Goal: Task Accomplishment & Management: Use online tool/utility

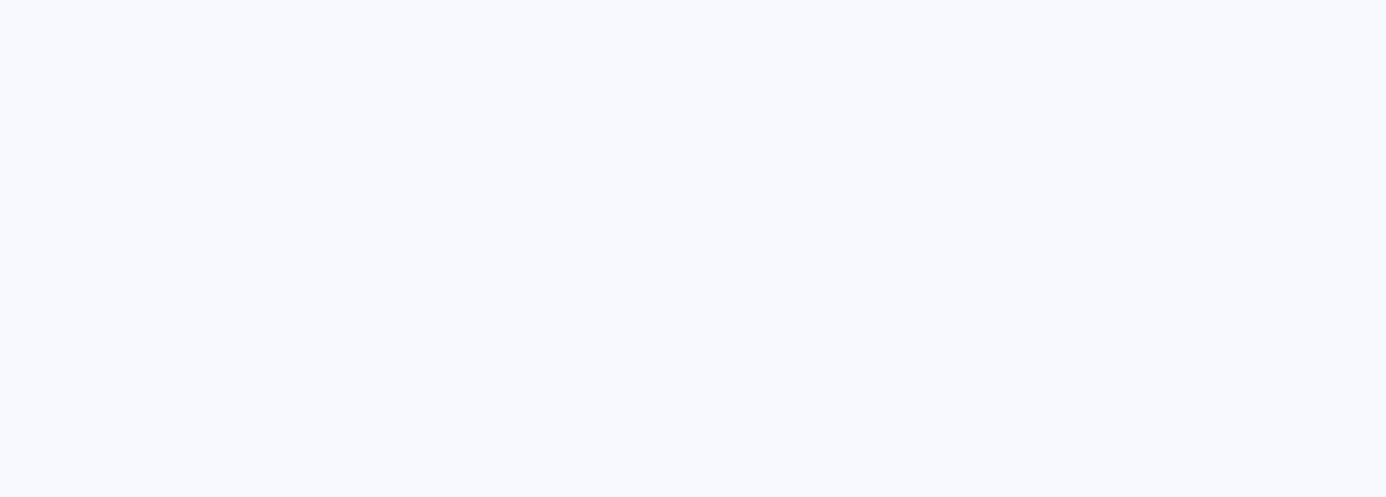
click at [572, 189] on quentale-app at bounding box center [693, 248] width 1386 height 497
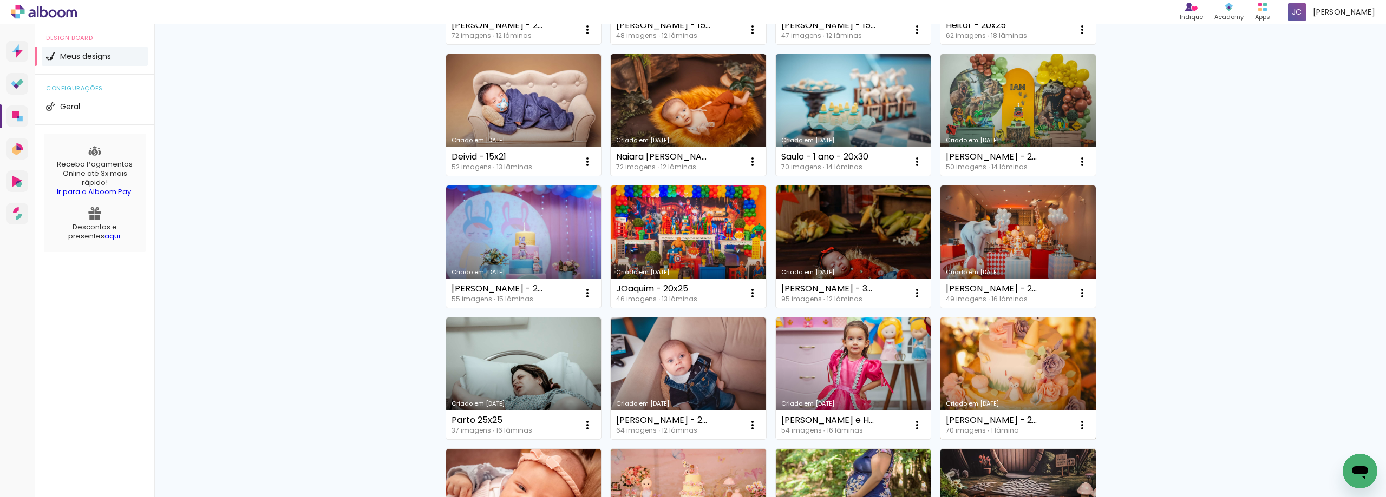
scroll to position [325, 0]
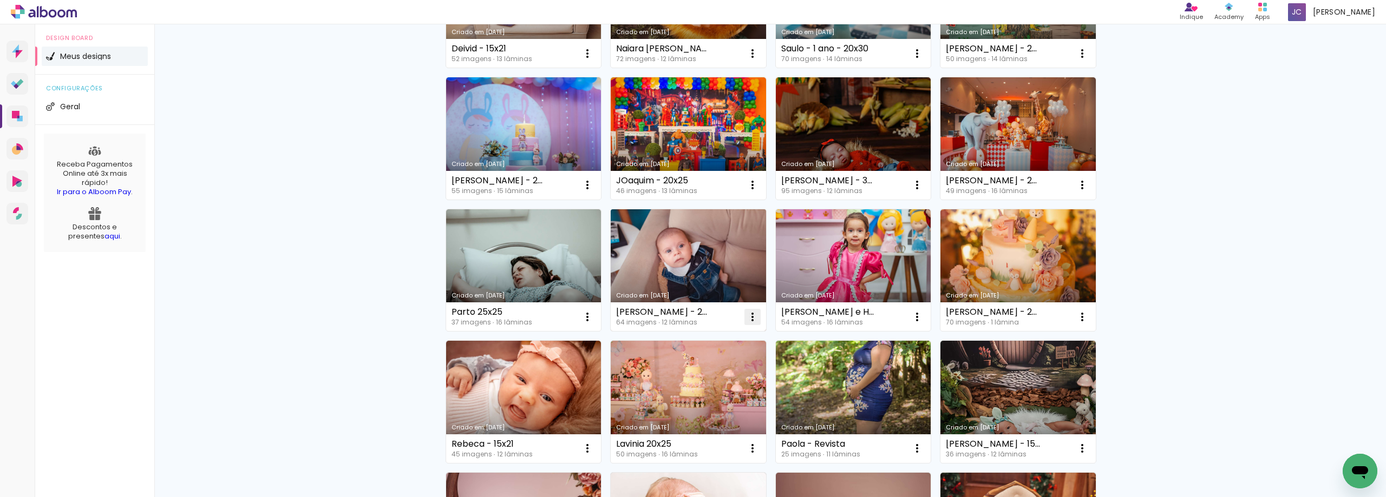
click at [697, 395] on paper-item "Excluir" at bounding box center [705, 389] width 107 height 22
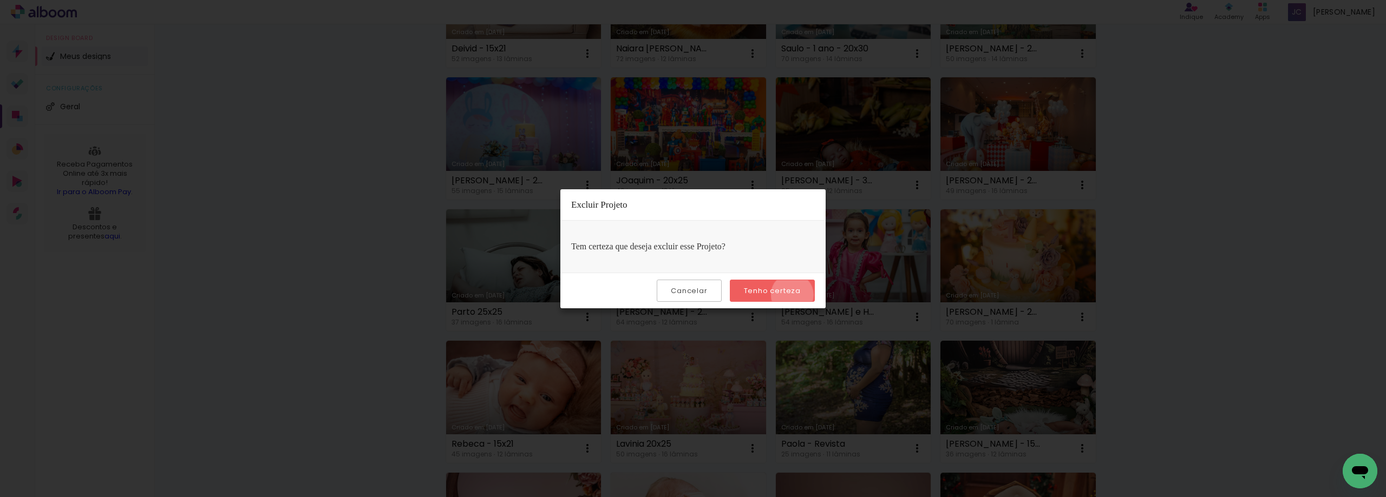
click at [0, 0] on slot "Tenho certeza" at bounding box center [0, 0] width 0 height 0
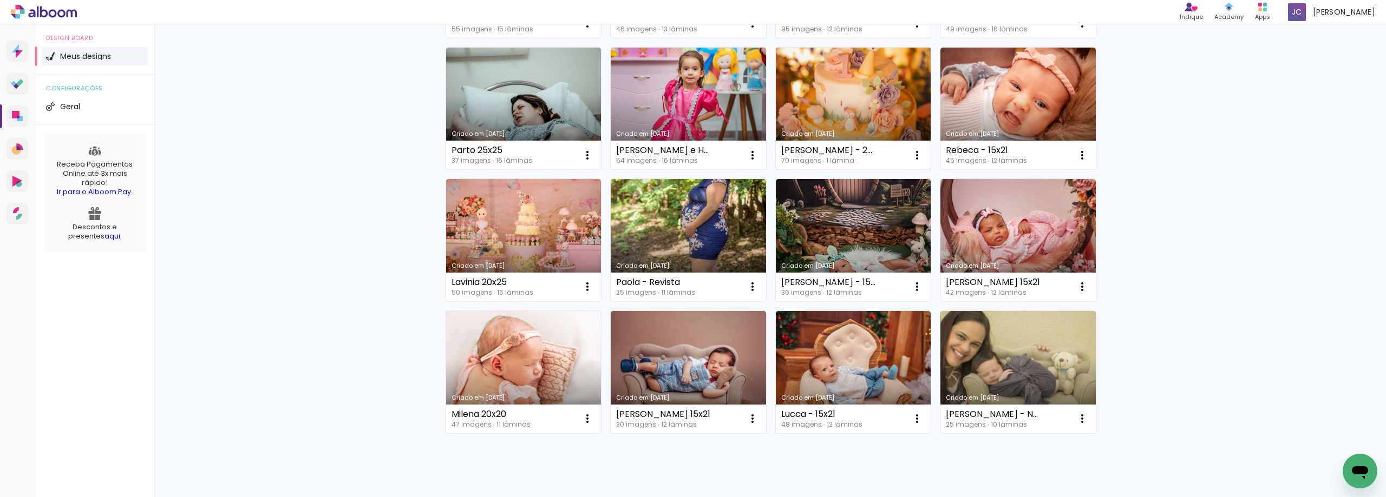
scroll to position [487, 0]
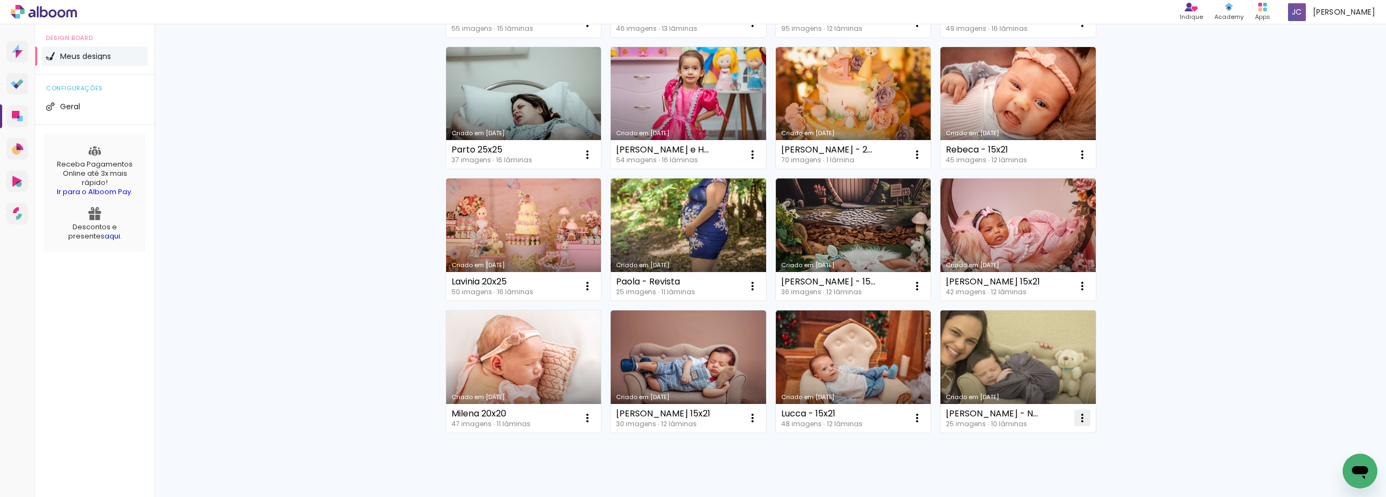
click at [1020, 490] on span "Excluir" at bounding box center [1016, 490] width 23 height 8
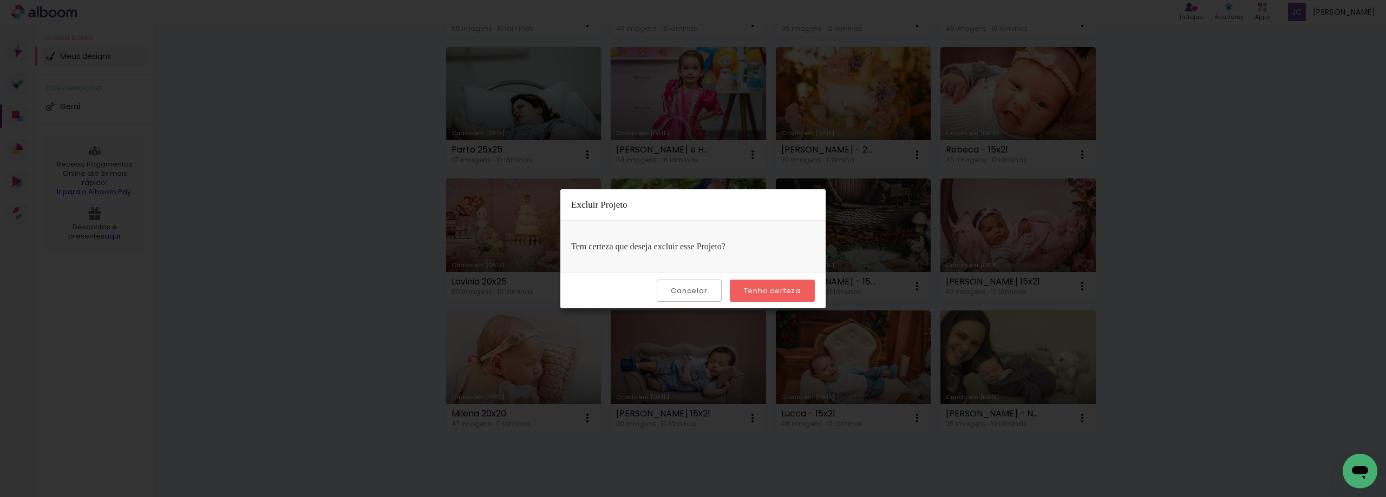
click at [795, 304] on div "Cancelar Tenho certeza" at bounding box center [692, 291] width 265 height 36
click at [0, 0] on slot "Tenho certeza" at bounding box center [0, 0] width 0 height 0
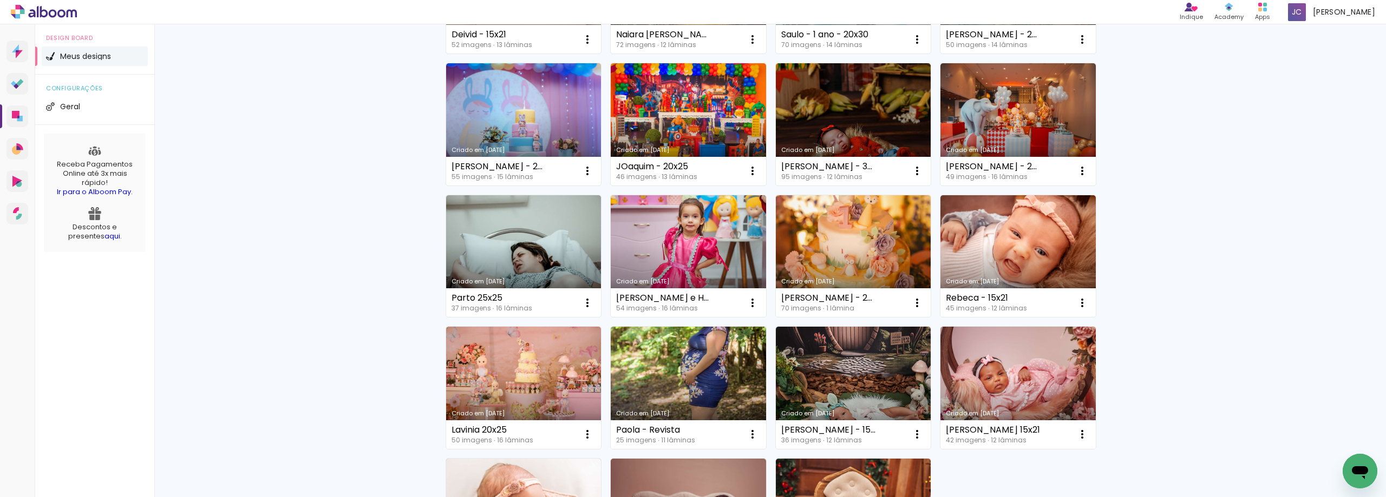
scroll to position [325, 0]
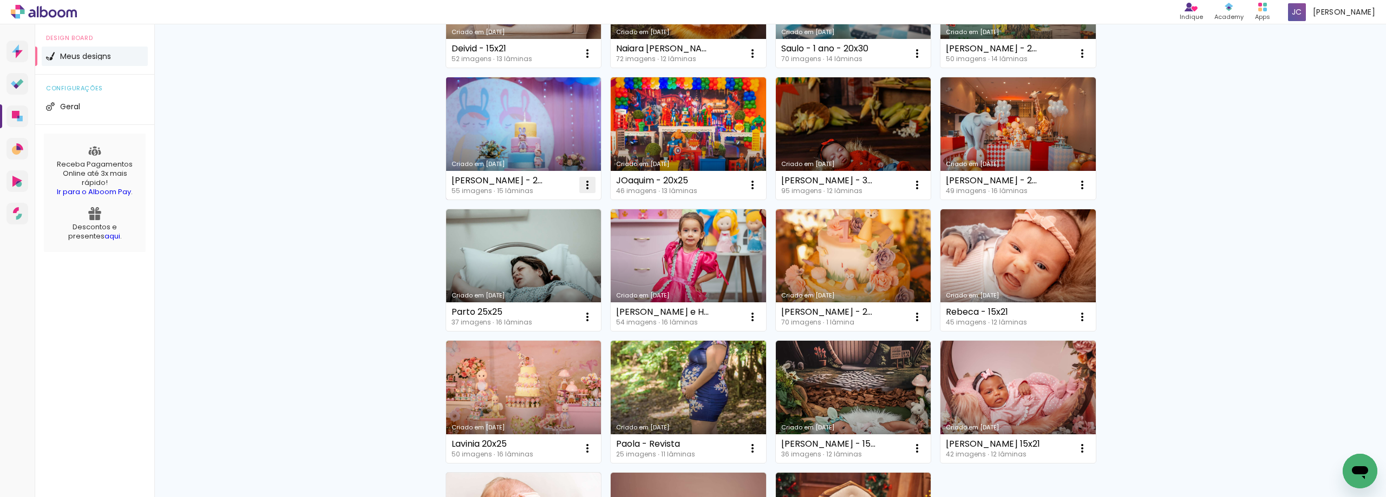
click at [543, 259] on paper-item "Excluir" at bounding box center [540, 257] width 107 height 22
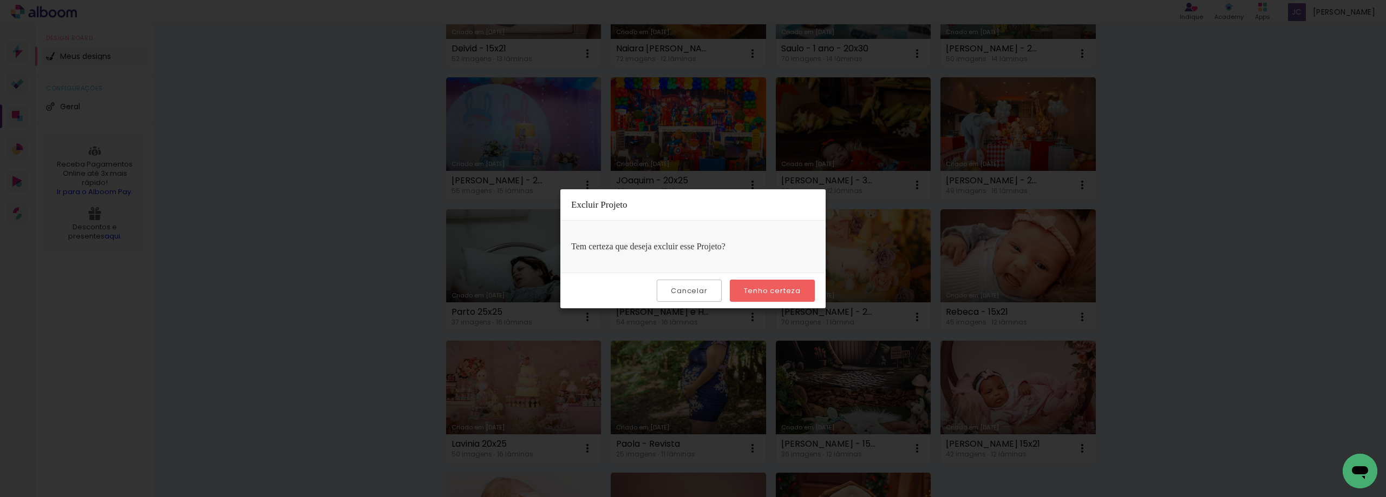
click at [0, 0] on slot "Tenho certeza" at bounding box center [0, 0] width 0 height 0
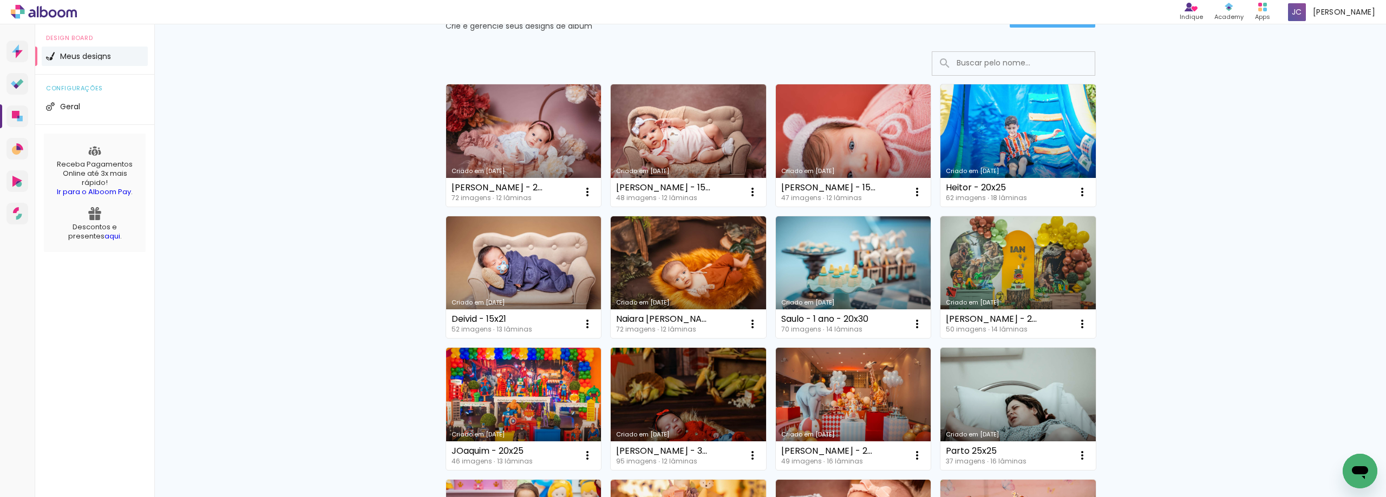
scroll to position [0, 0]
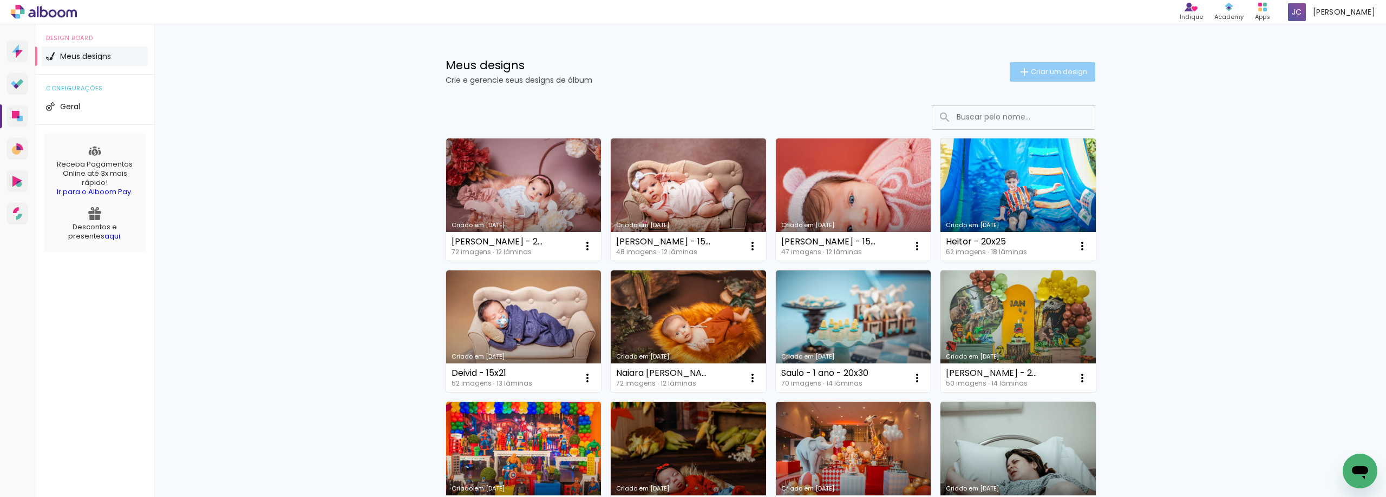
click at [1033, 71] on span "Criar um design" at bounding box center [1058, 71] width 56 height 7
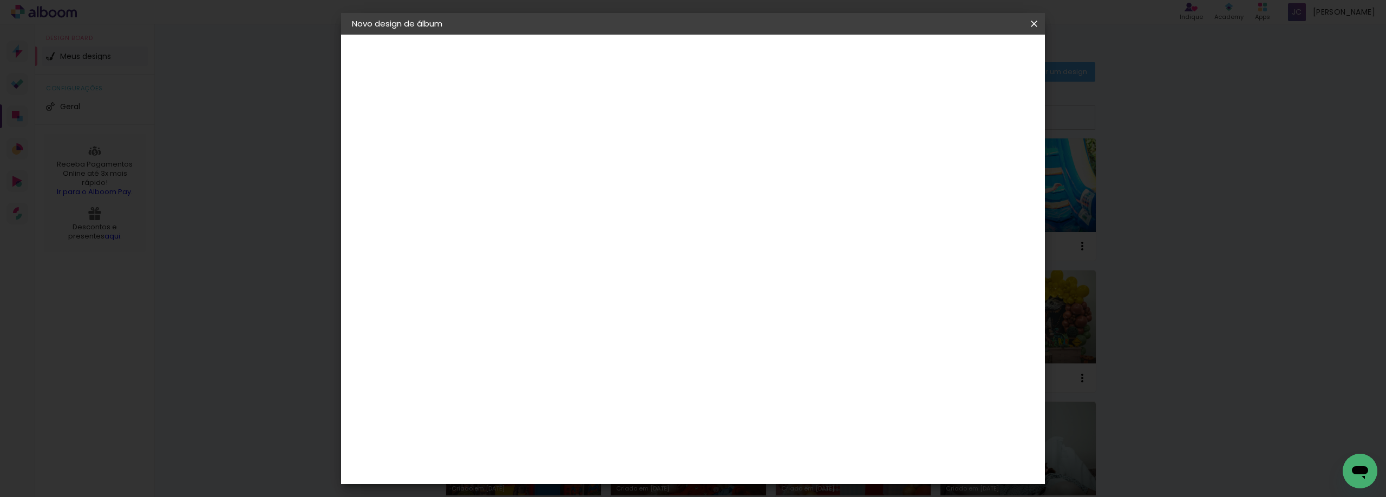
click at [529, 143] on input at bounding box center [529, 145] width 0 height 17
type input "Cecília - 25x25"
click at [0, 0] on slot "Avançar" at bounding box center [0, 0] width 0 height 0
click at [541, 388] on div "Foto 15" at bounding box center [531, 396] width 19 height 17
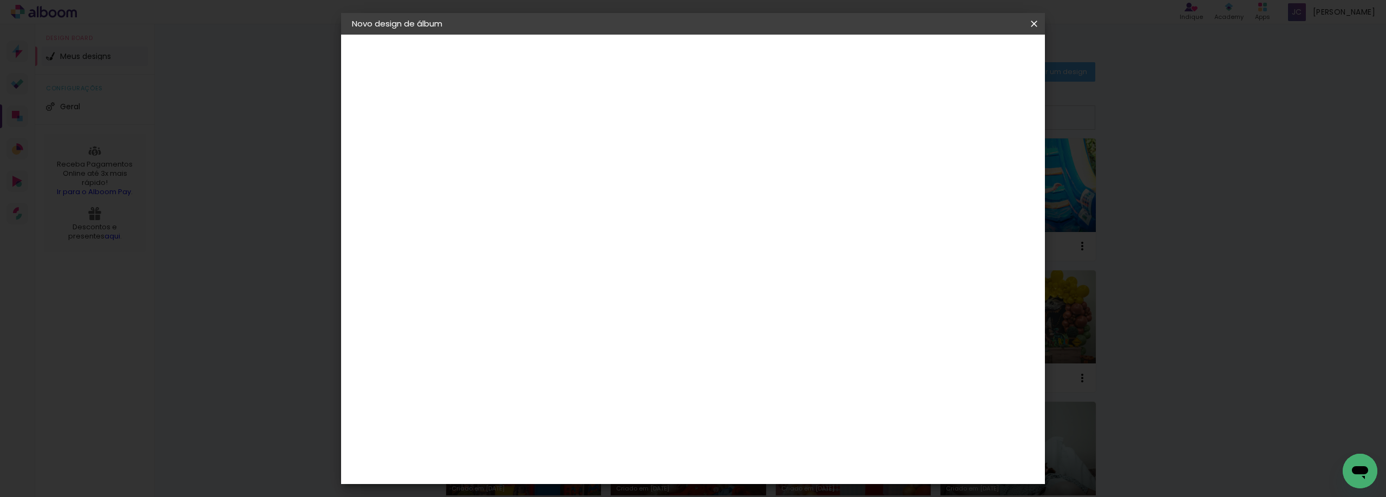
click at [747, 70] on header "Fornecedor Escolha um fornecedor ou avance com o tamanho livre. Voltar Avançar" at bounding box center [615, 67] width 266 height 64
click at [731, 63] on paper-button "Avançar" at bounding box center [704, 57] width 53 height 18
click at [602, 324] on span "25 × 25" at bounding box center [577, 338] width 50 height 29
click at [705, 63] on paper-button "Avançar" at bounding box center [678, 57] width 53 height 18
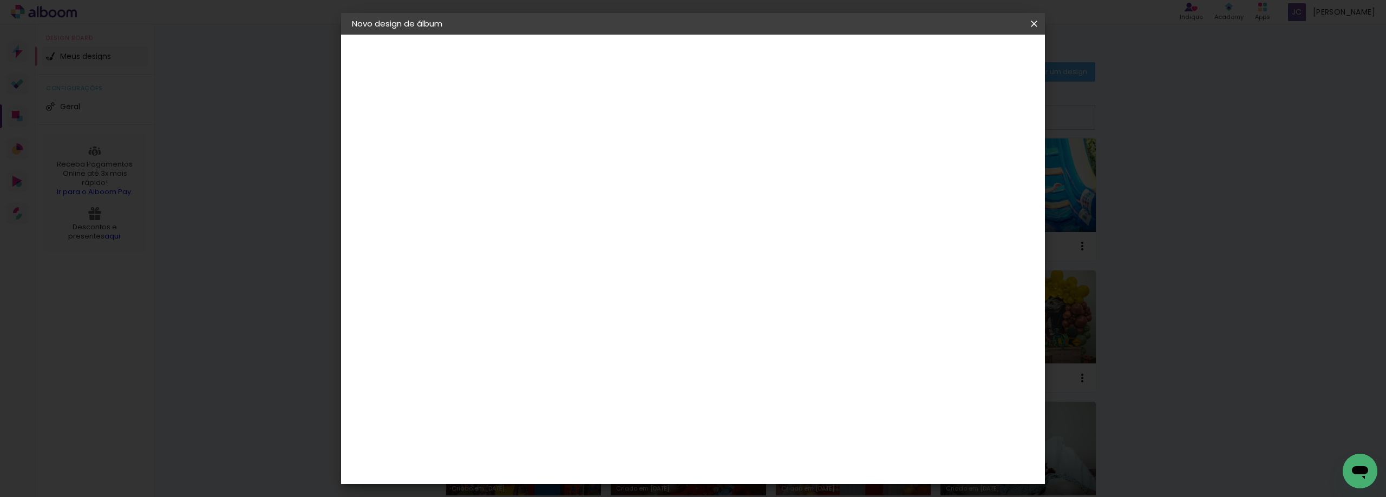
click at [977, 63] on paper-button "Iniciar design" at bounding box center [941, 57] width 71 height 18
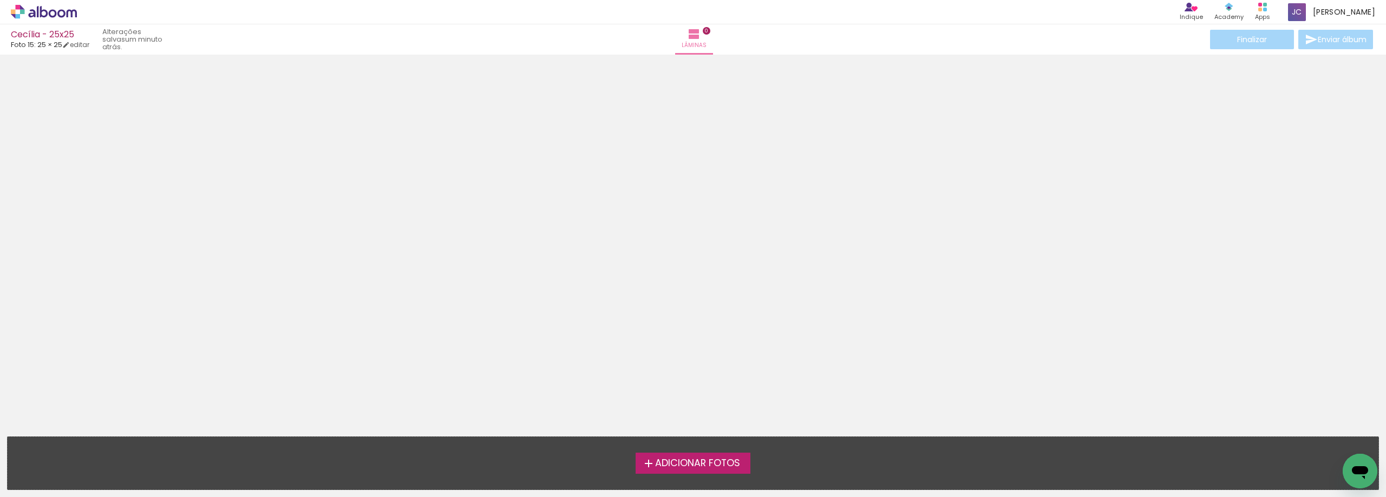
click at [713, 465] on span "Adicionar Fotos" at bounding box center [697, 464] width 85 height 10
click at [0, 0] on input "file" at bounding box center [0, 0] width 0 height 0
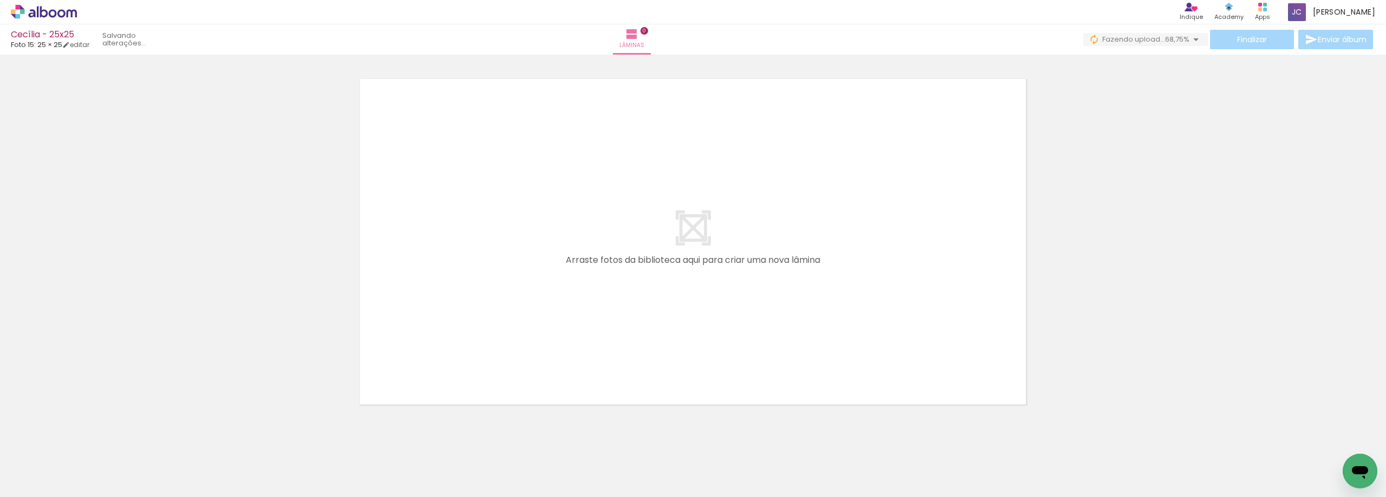
scroll to position [0, 982]
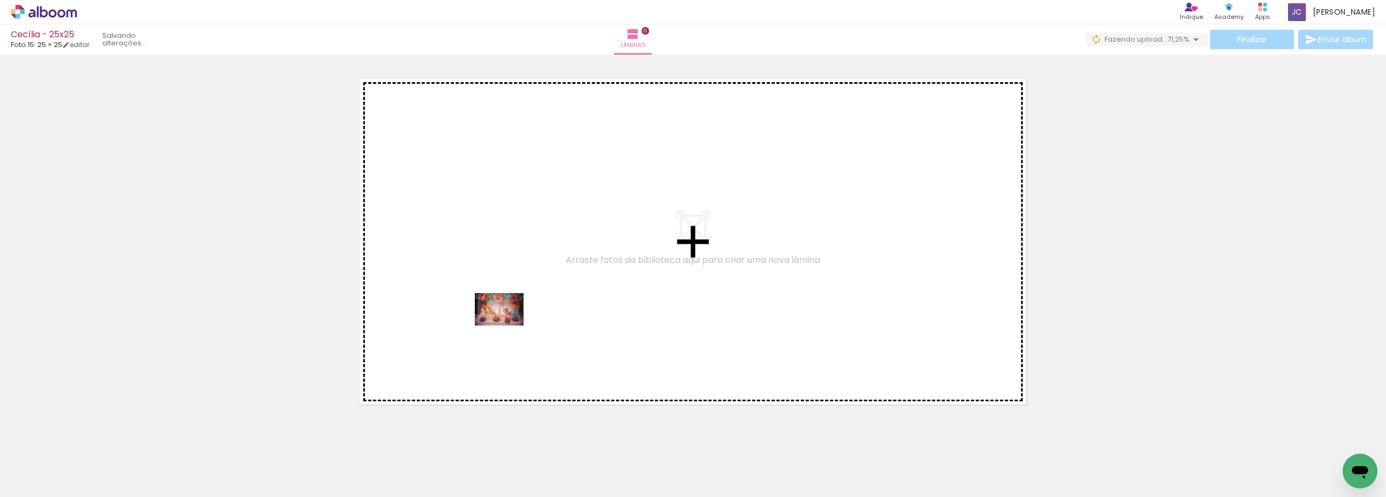
drag, startPoint x: 464, startPoint y: 462, endPoint x: 508, endPoint y: 324, distance: 144.8
click at [508, 324] on quentale-workspace at bounding box center [693, 248] width 1386 height 497
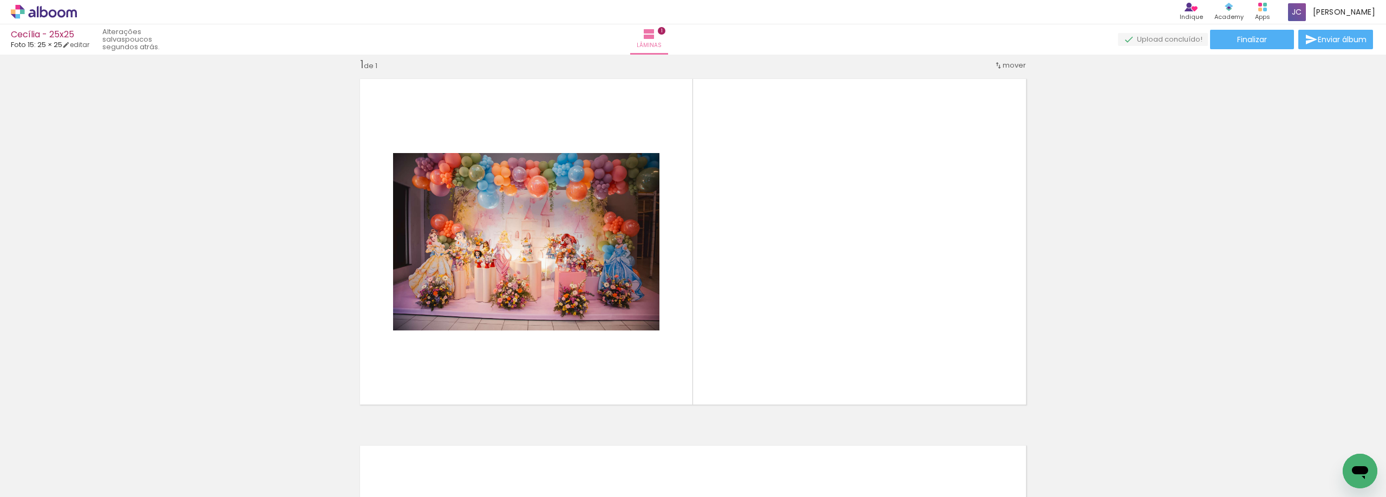
scroll to position [0, 3556]
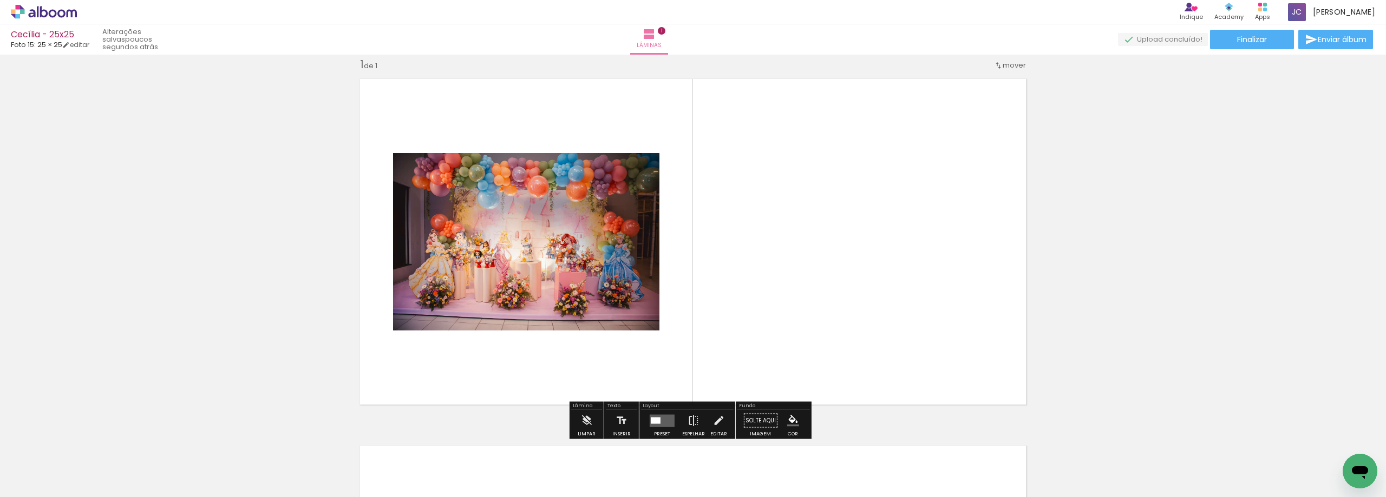
click at [660, 422] on quentale-layouter at bounding box center [661, 421] width 25 height 12
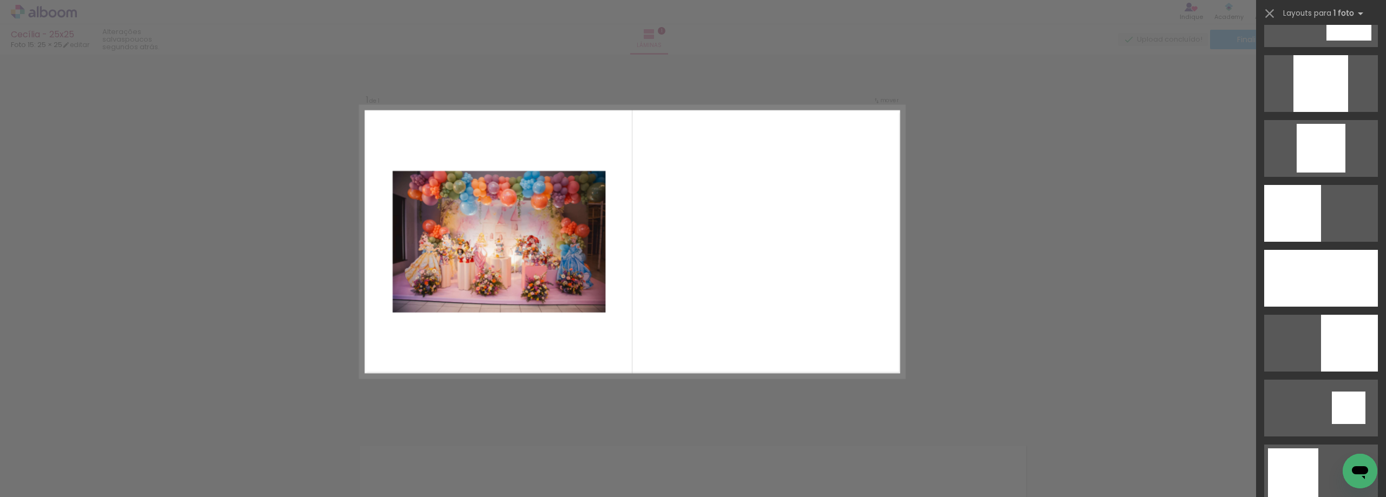
scroll to position [1016, 0]
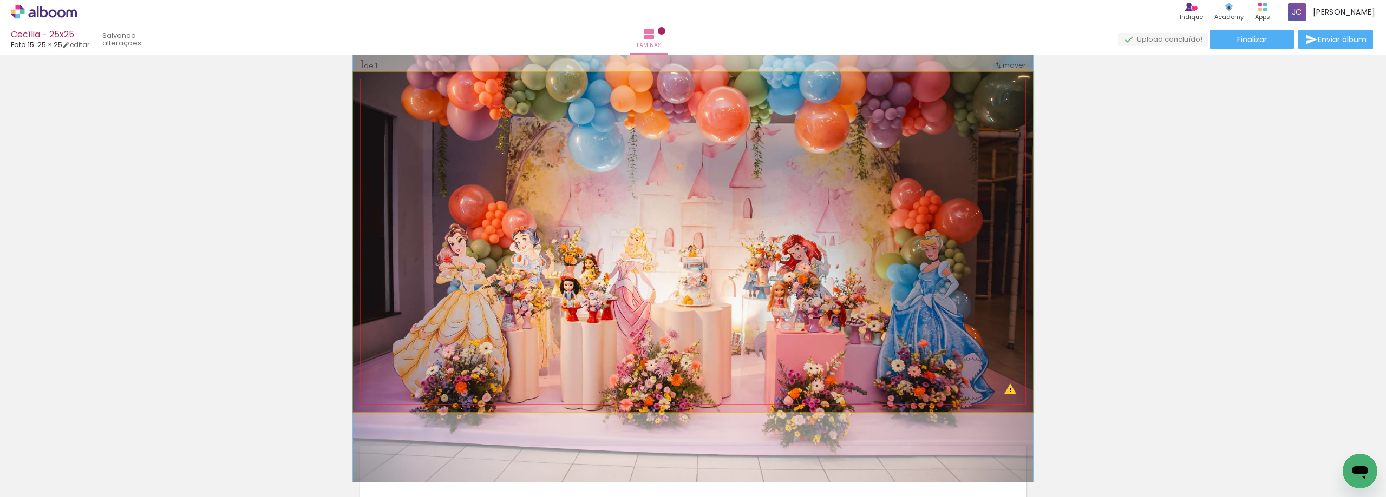
drag, startPoint x: 926, startPoint y: 306, endPoint x: 921, endPoint y: 317, distance: 12.1
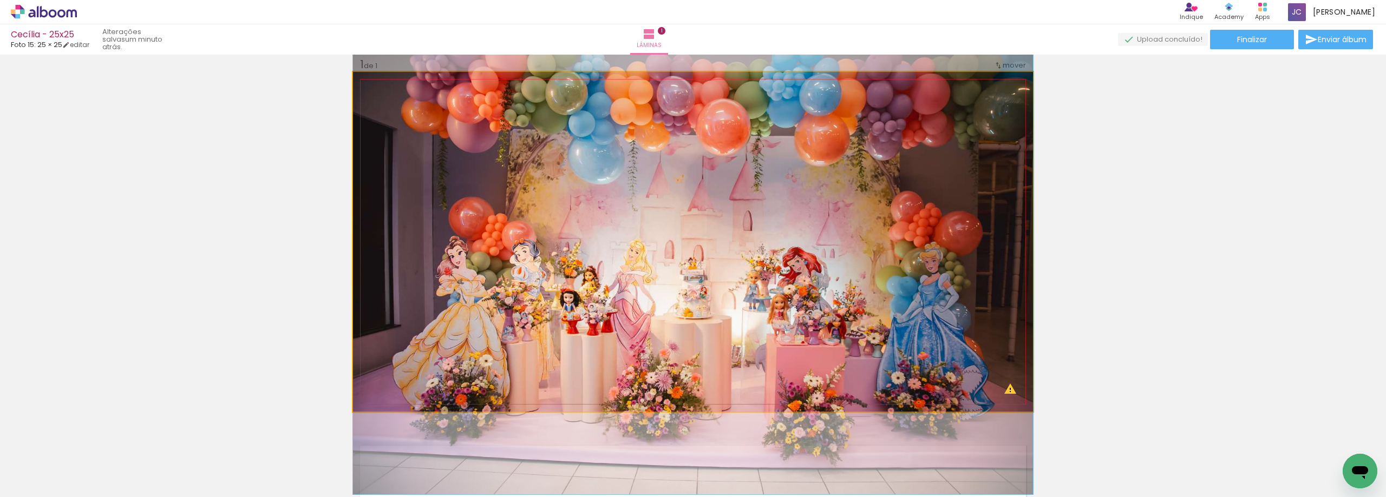
drag, startPoint x: 917, startPoint y: 307, endPoint x: 920, endPoint y: 320, distance: 13.4
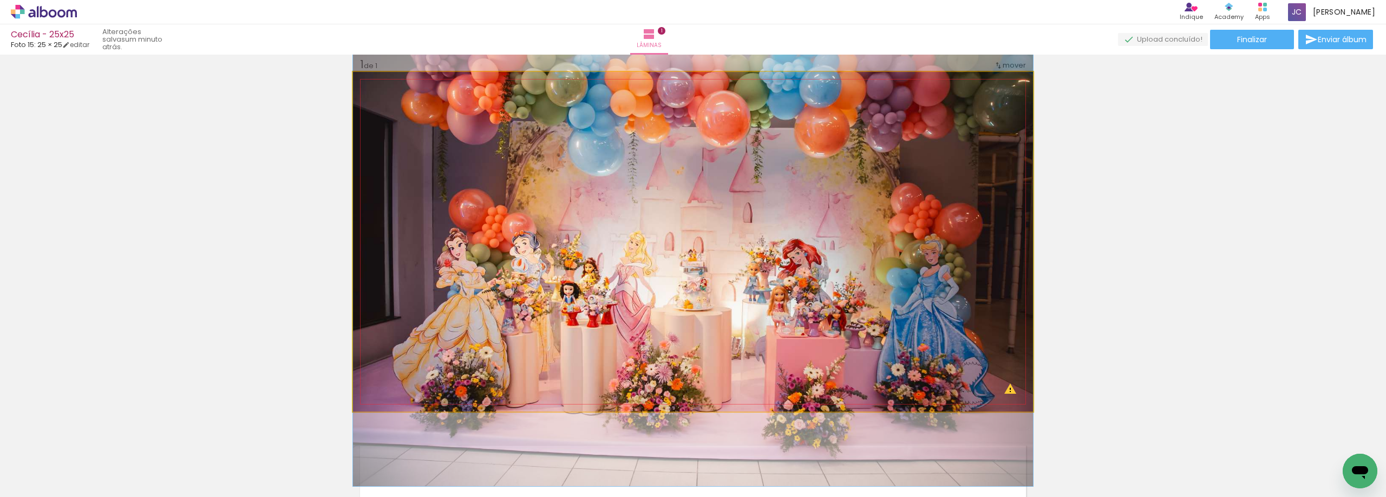
drag, startPoint x: 920, startPoint y: 320, endPoint x: 920, endPoint y: 312, distance: 8.7
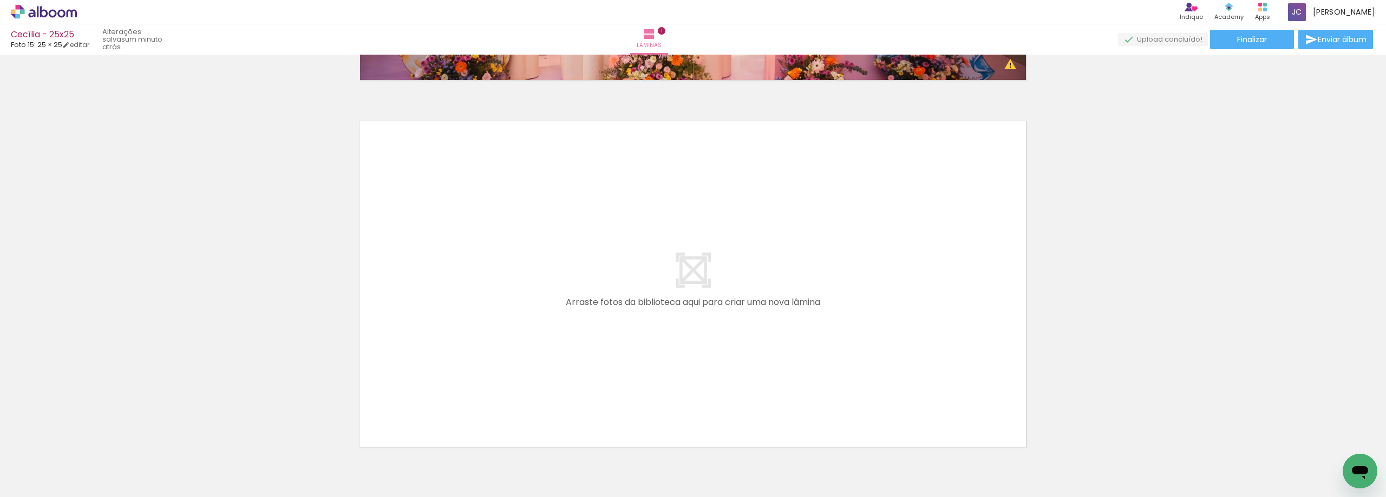
scroll to position [0, 0]
click at [56, 462] on iron-icon at bounding box center [55, 465] width 9 height 9
click at [0, 0] on slot "Não utilizadas" at bounding box center [0, 0] width 0 height 0
type input "Não utilizadas"
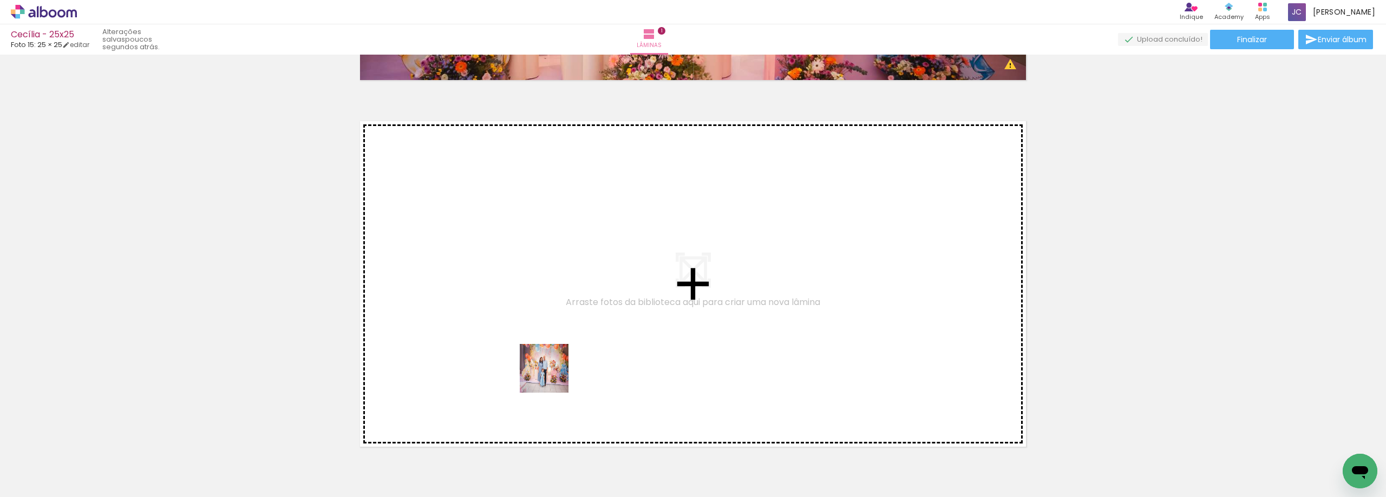
drag, startPoint x: 546, startPoint y: 458, endPoint x: 552, endPoint y: 377, distance: 81.4
click at [552, 377] on quentale-workspace at bounding box center [693, 248] width 1386 height 497
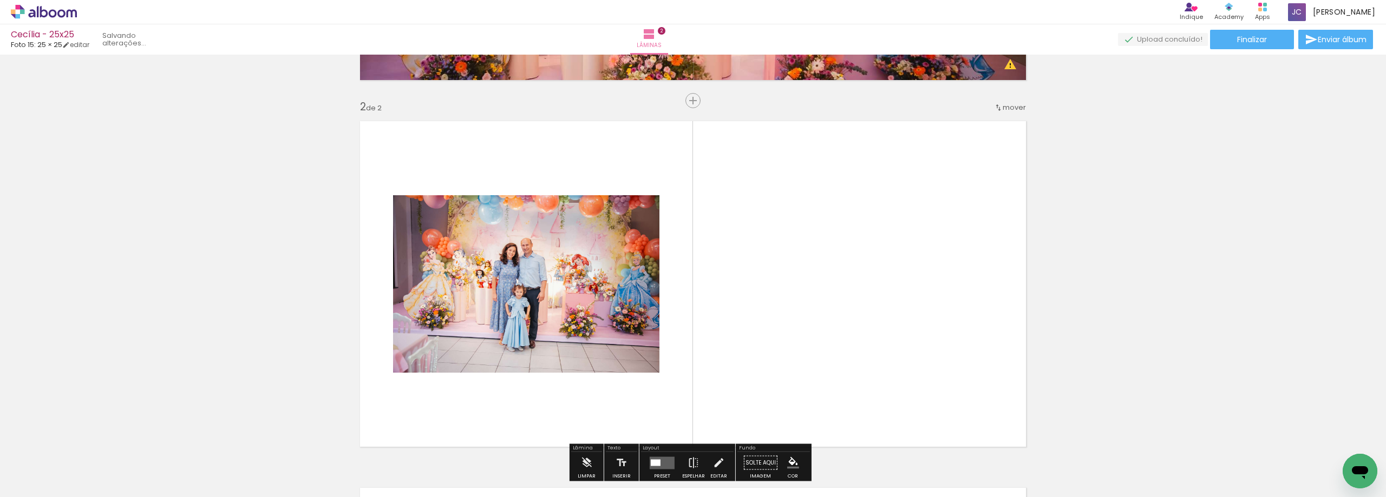
scroll to position [381, 0]
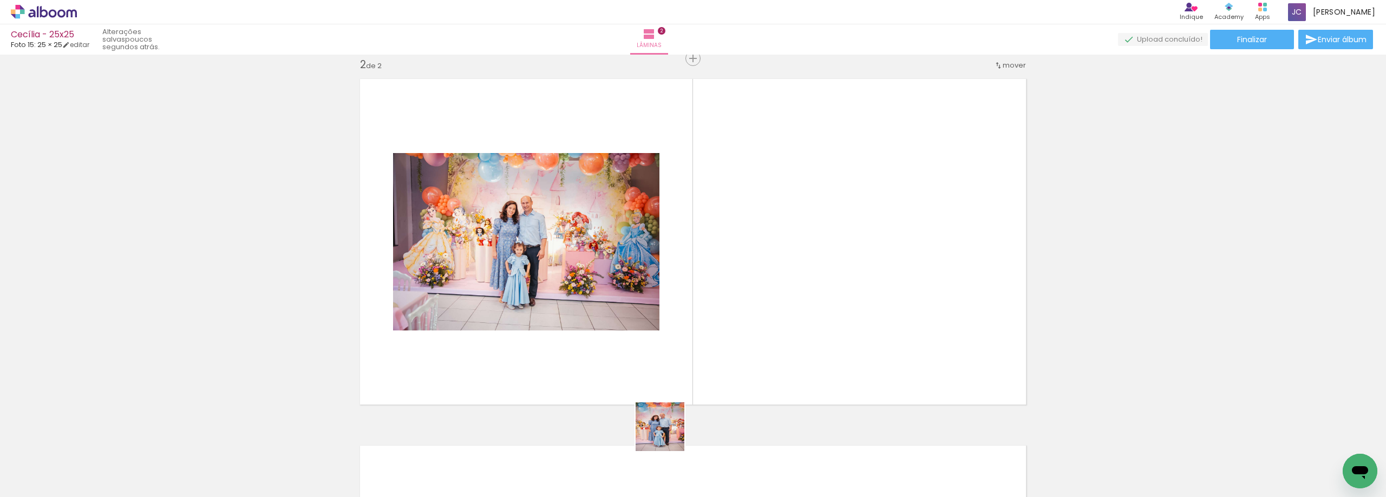
drag, startPoint x: 567, startPoint y: 469, endPoint x: 750, endPoint y: 342, distance: 222.4
click at [749, 344] on quentale-workspace at bounding box center [693, 248] width 1386 height 497
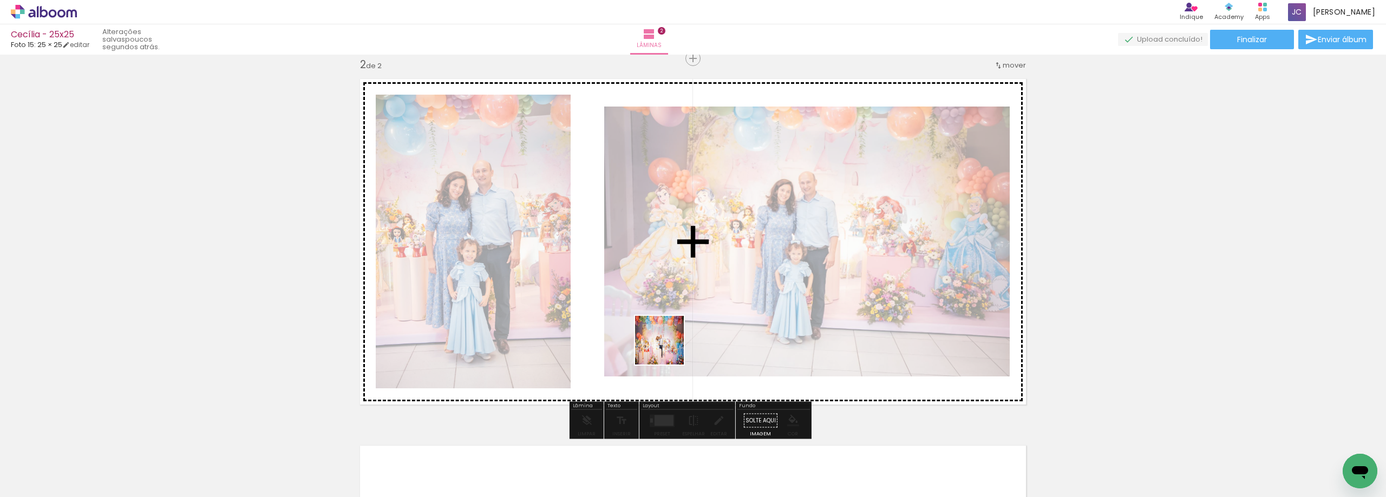
drag, startPoint x: 534, startPoint y: 471, endPoint x: 675, endPoint y: 336, distance: 196.4
click at [675, 336] on quentale-workspace at bounding box center [693, 248] width 1386 height 497
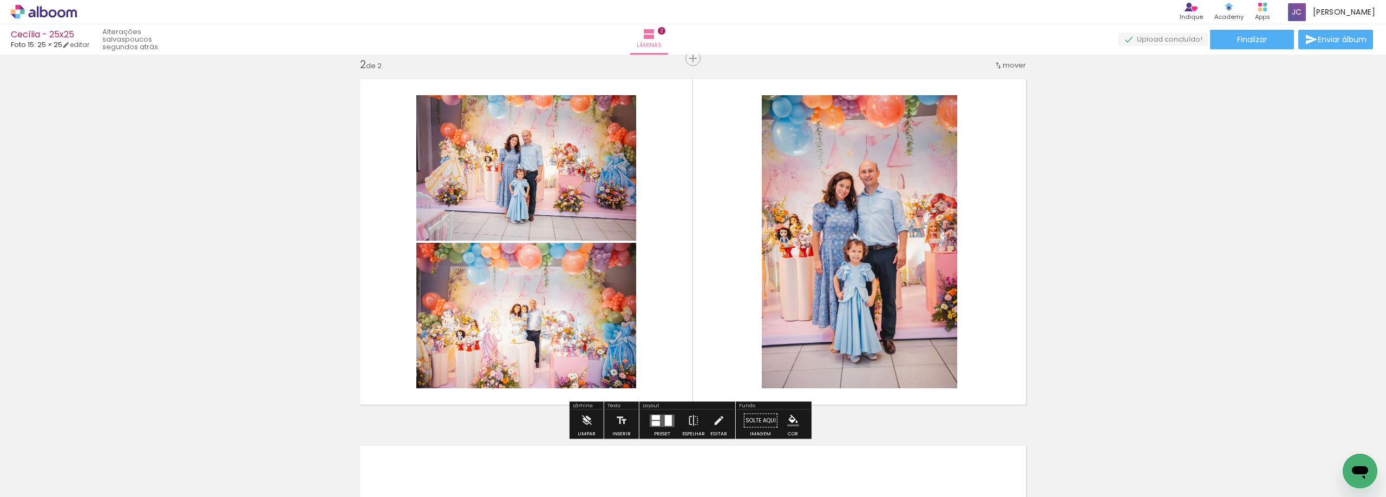
click at [658, 417] on quentale-layouter at bounding box center [661, 421] width 25 height 12
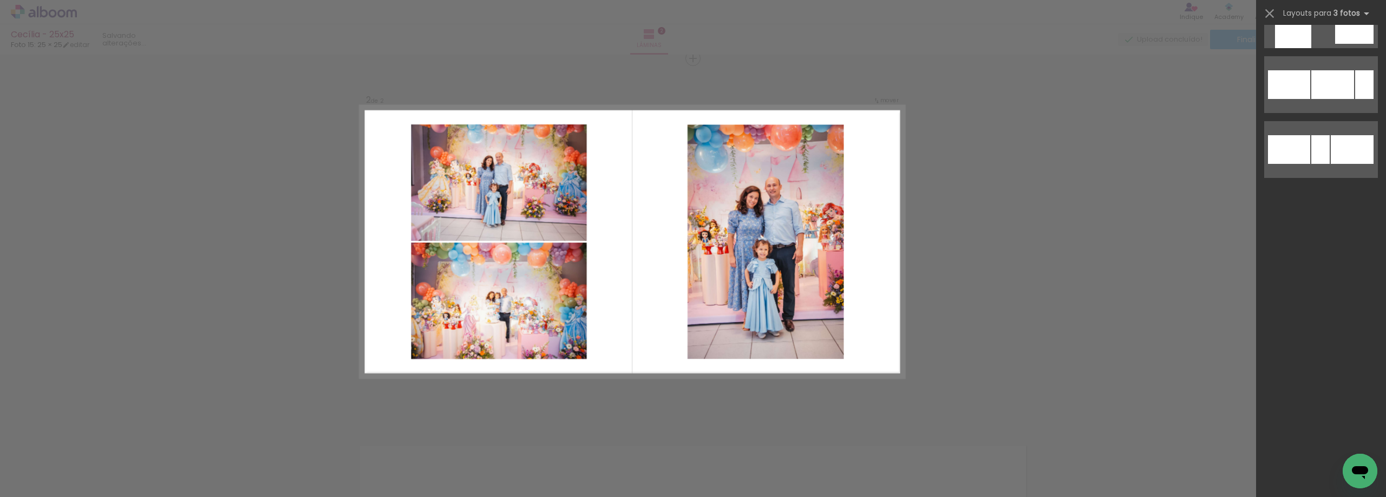
scroll to position [0, 0]
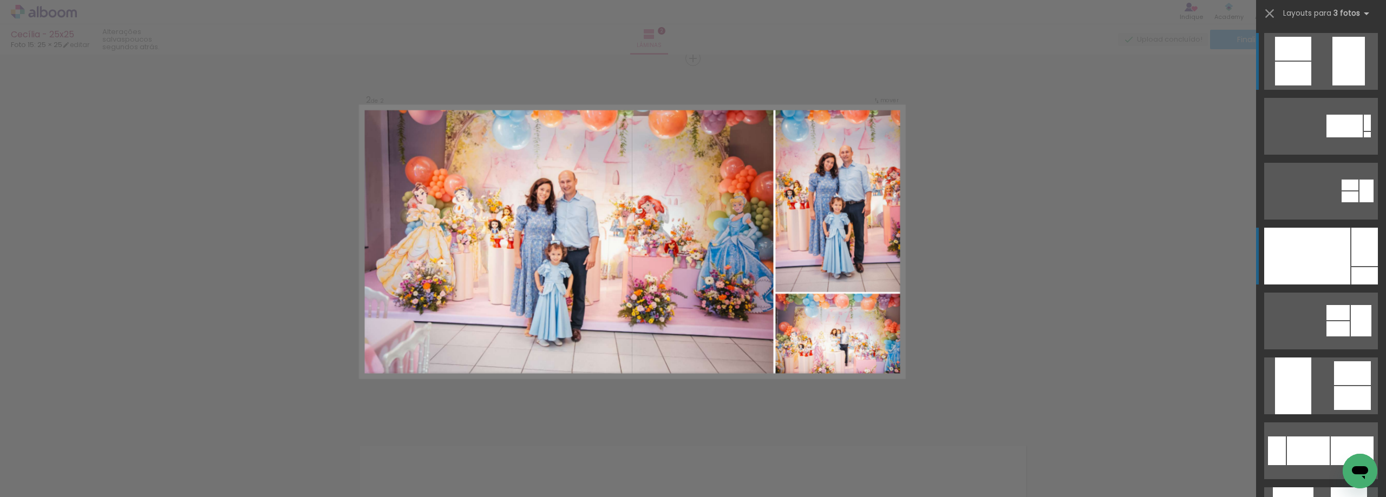
click at [1341, 261] on div at bounding box center [1307, 256] width 86 height 57
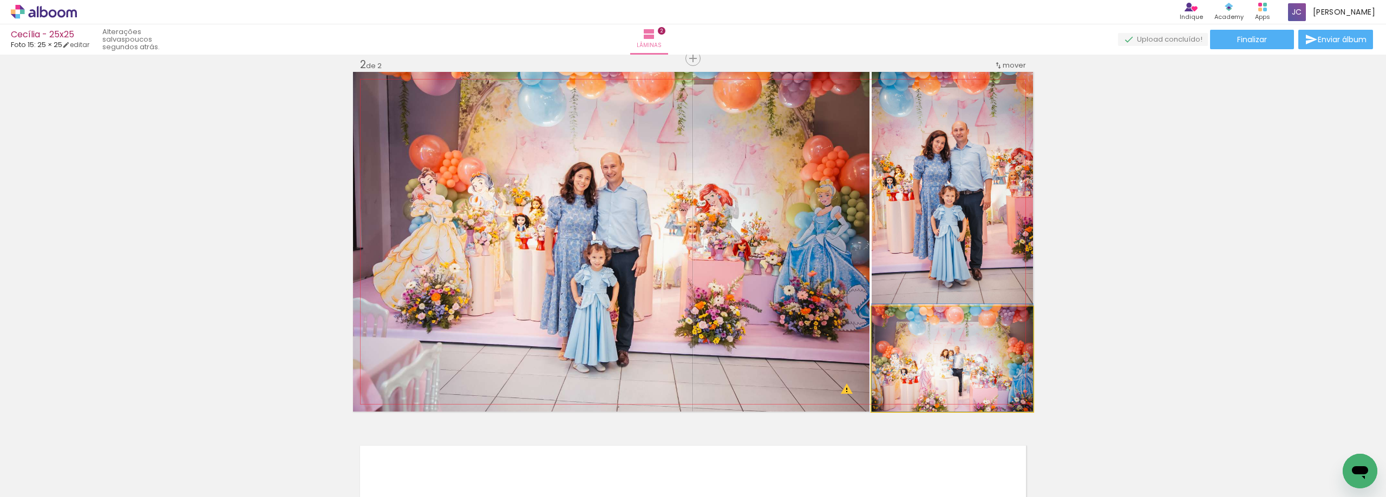
drag, startPoint x: 958, startPoint y: 370, endPoint x: 767, endPoint y: 318, distance: 198.1
click at [0, 0] on slot at bounding box center [0, 0] width 0 height 0
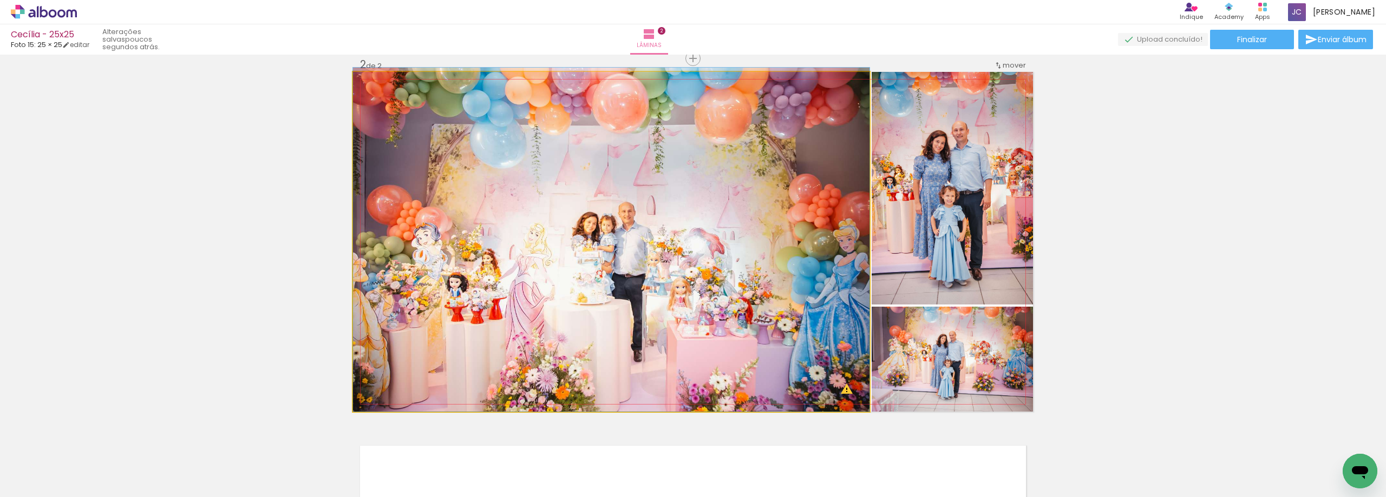
drag, startPoint x: 769, startPoint y: 316, endPoint x: 766, endPoint y: 303, distance: 13.3
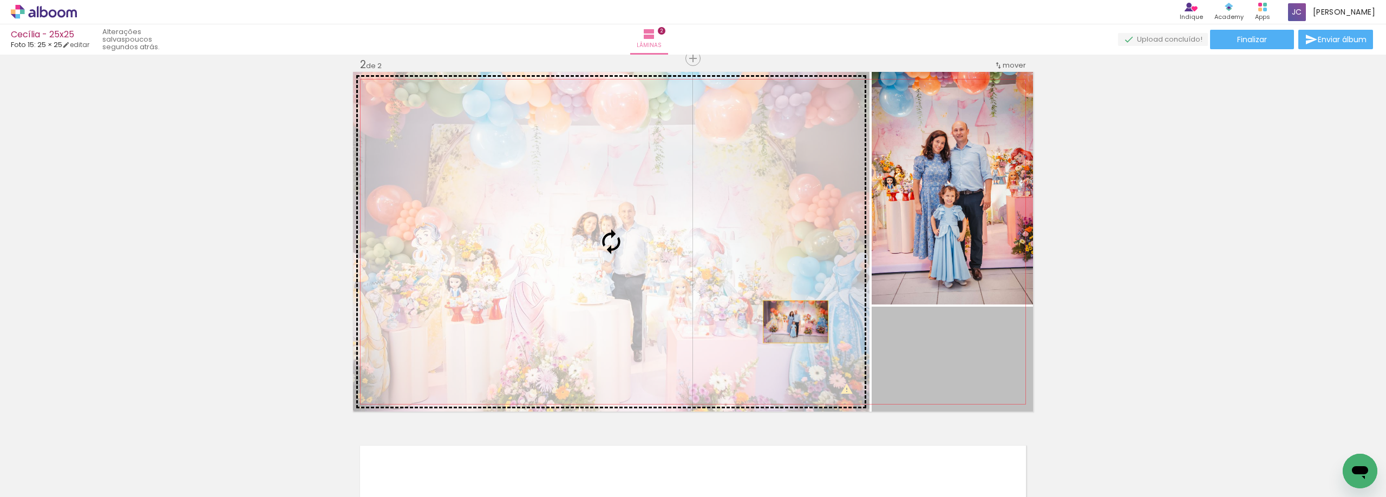
drag, startPoint x: 940, startPoint y: 358, endPoint x: 772, endPoint y: 317, distance: 172.9
click at [0, 0] on slot at bounding box center [0, 0] width 0 height 0
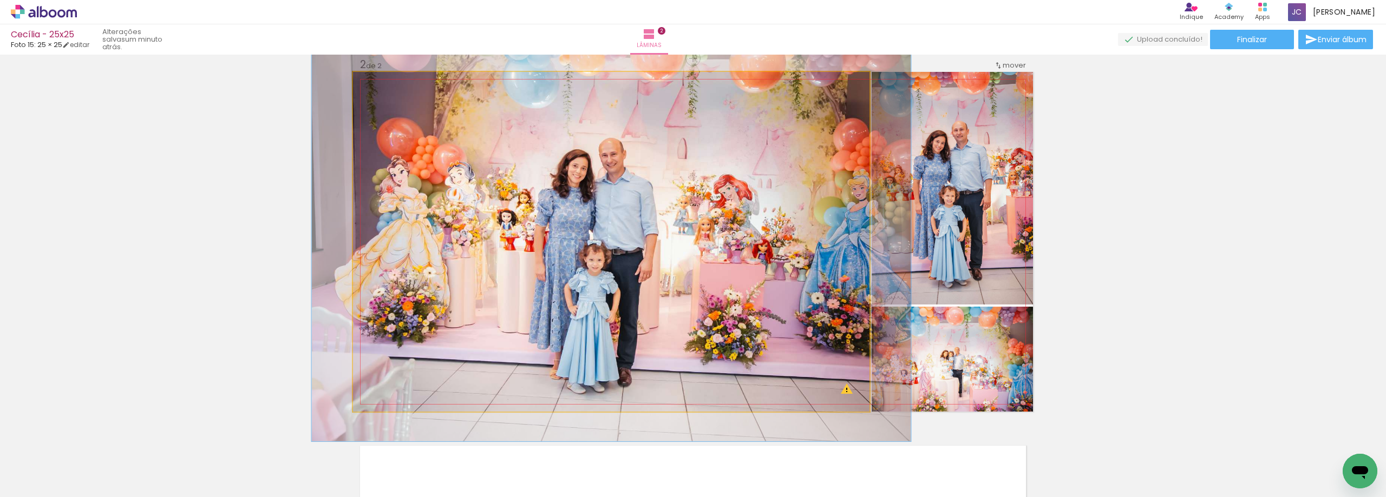
drag, startPoint x: 373, startPoint y: 83, endPoint x: 379, endPoint y: 85, distance: 6.2
click at [379, 85] on div at bounding box center [384, 83] width 10 height 10
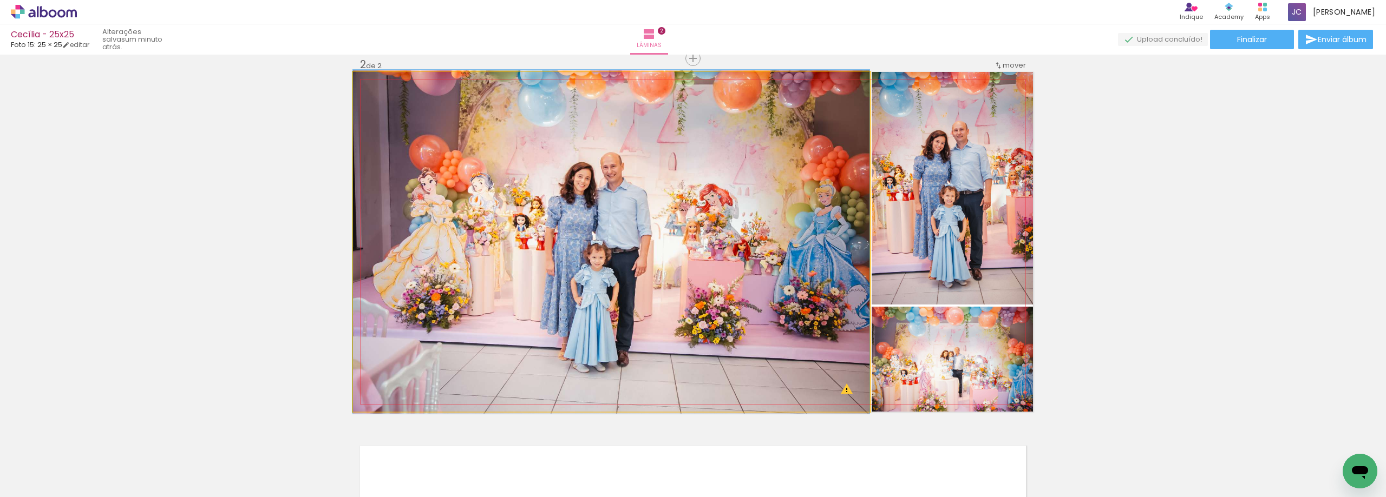
drag, startPoint x: 379, startPoint y: 85, endPoint x: 365, endPoint y: 88, distance: 14.9
type paper-slider "100"
click at [365, 88] on div at bounding box center [393, 83] width 75 height 16
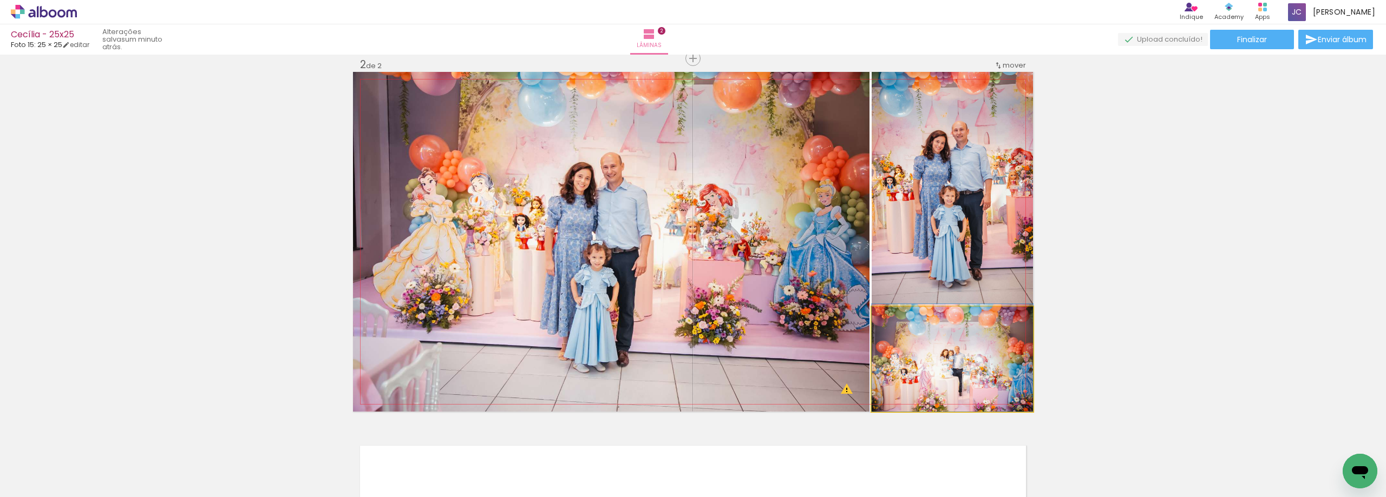
drag, startPoint x: 946, startPoint y: 372, endPoint x: 730, endPoint y: 284, distance: 233.1
click at [0, 0] on slot at bounding box center [0, 0] width 0 height 0
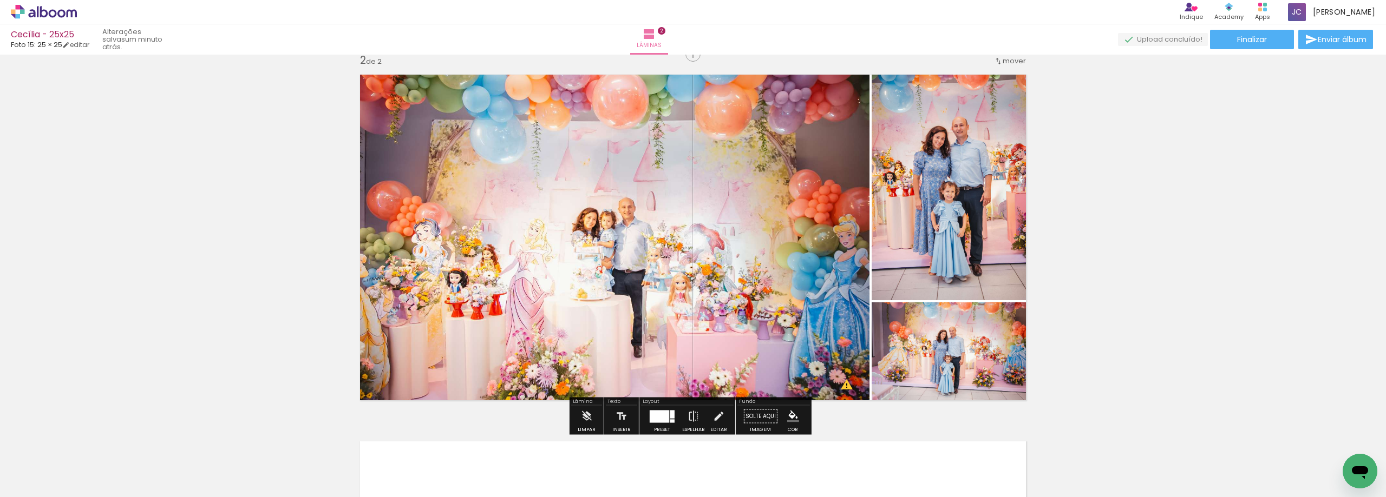
scroll to position [381, 0]
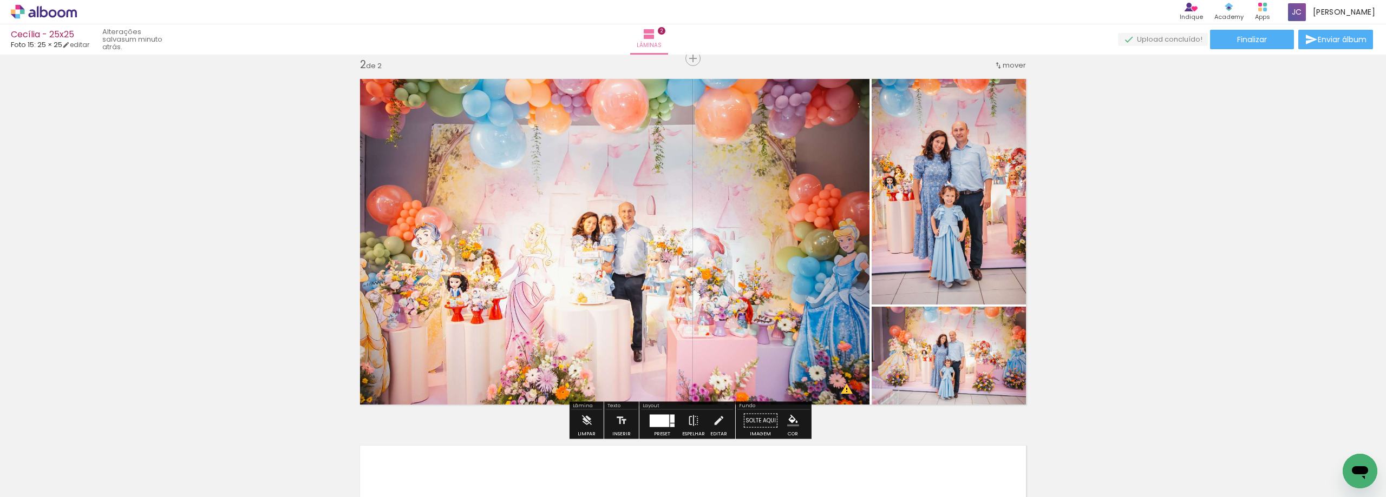
click at [670, 425] on div at bounding box center [672, 425] width 4 height 3
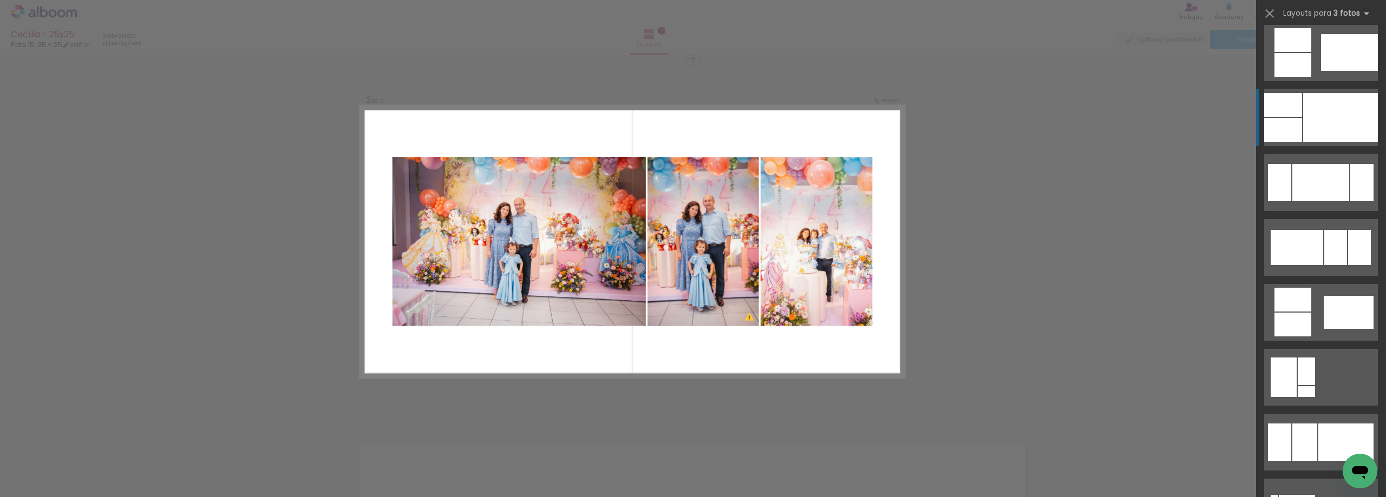
scroll to position [4687, 0]
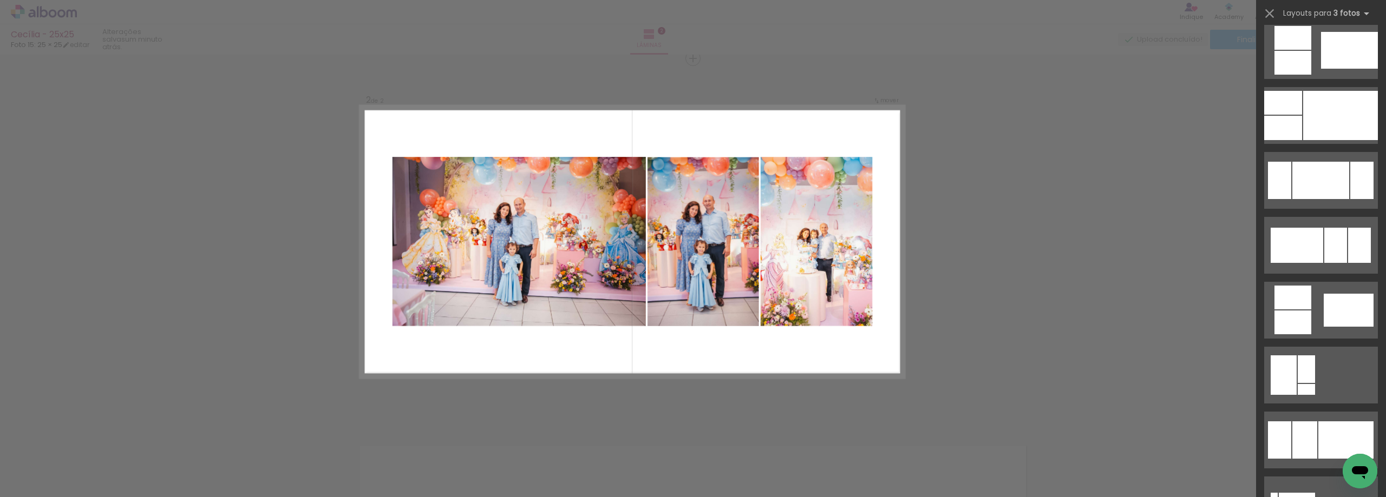
click at [1132, 257] on div "Confirmar Cancelar" at bounding box center [693, 237] width 1386 height 1127
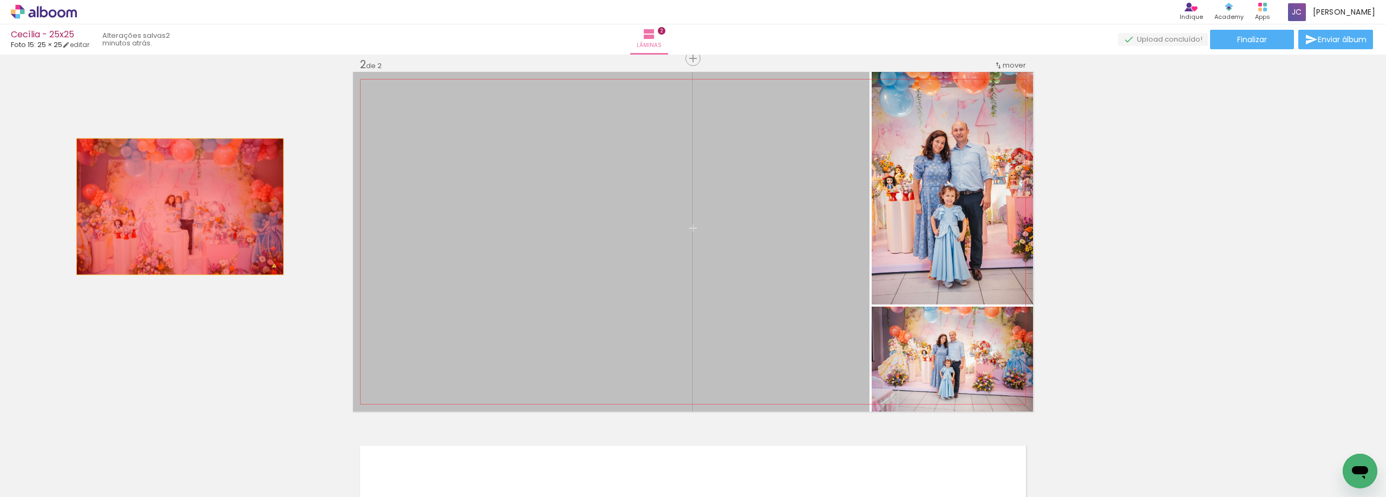
drag, startPoint x: 525, startPoint y: 270, endPoint x: 173, endPoint y: 206, distance: 358.1
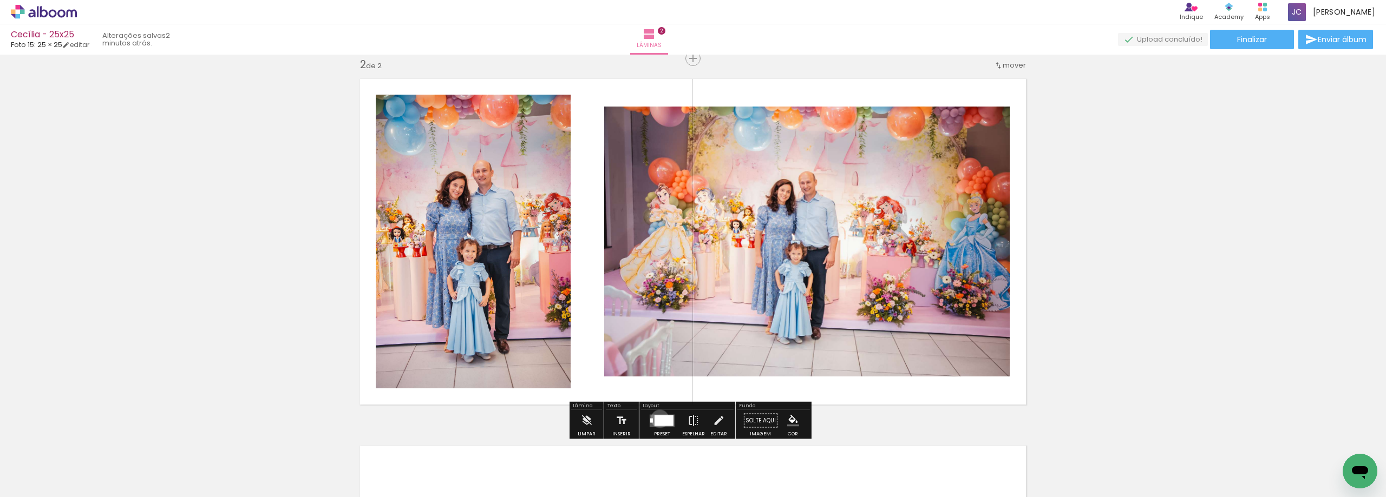
click at [657, 419] on div at bounding box center [663, 420] width 19 height 11
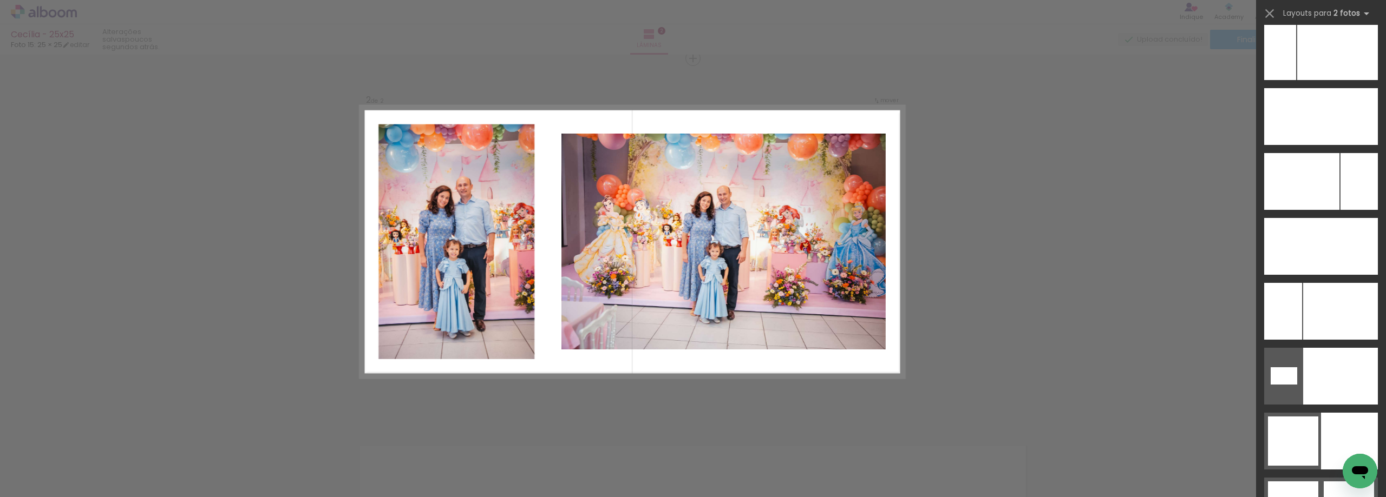
scroll to position [4872, 0]
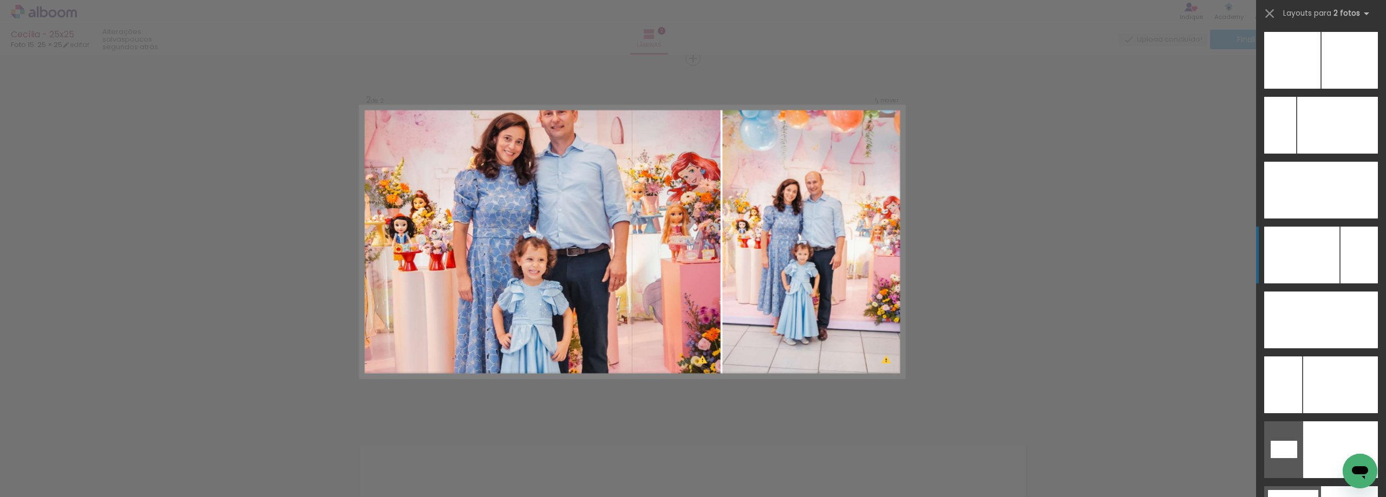
click at [1341, 154] on div at bounding box center [1337, 125] width 81 height 57
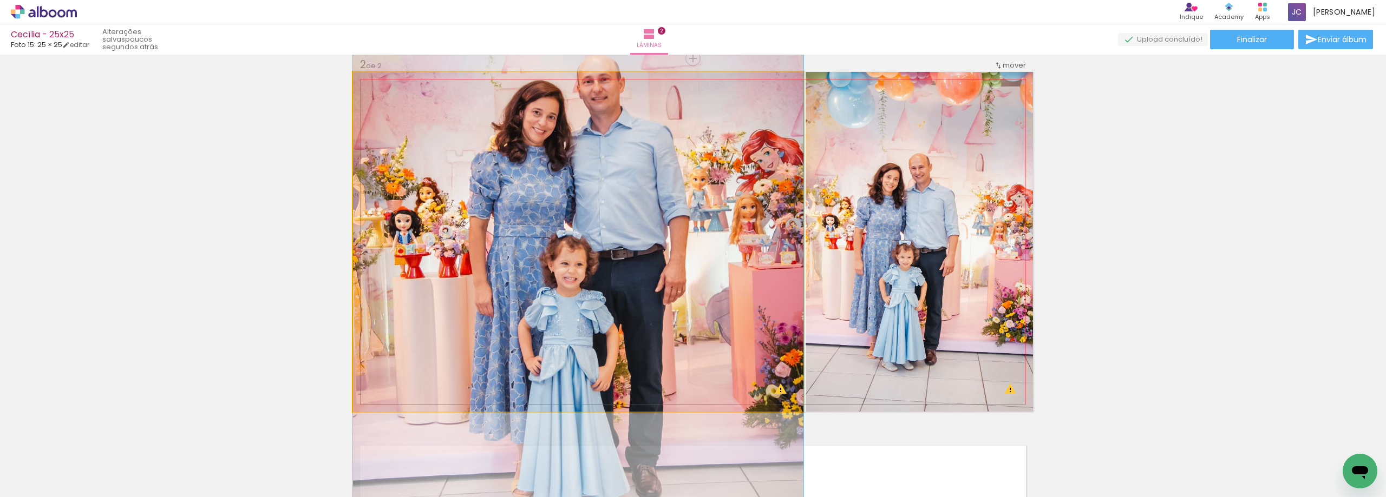
click at [697, 250] on quentale-photo at bounding box center [578, 242] width 450 height 340
click at [740, 247] on quentale-photo at bounding box center [578, 242] width 450 height 340
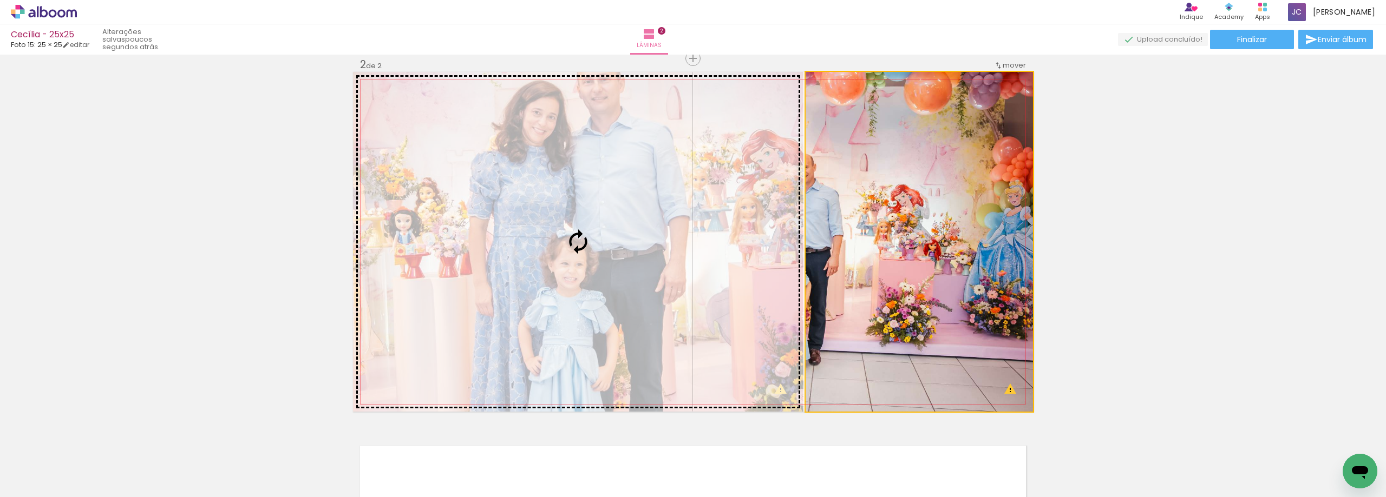
drag, startPoint x: 915, startPoint y: 290, endPoint x: 697, endPoint y: 277, distance: 218.5
click at [0, 0] on slot at bounding box center [0, 0] width 0 height 0
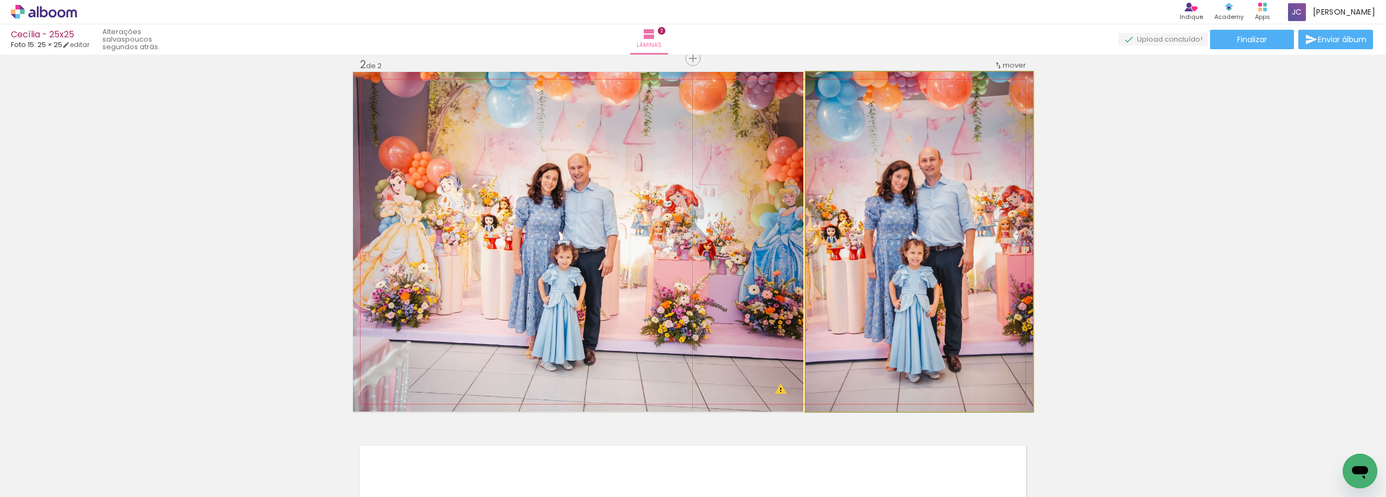
click at [946, 314] on quentale-photo at bounding box center [918, 242] width 227 height 340
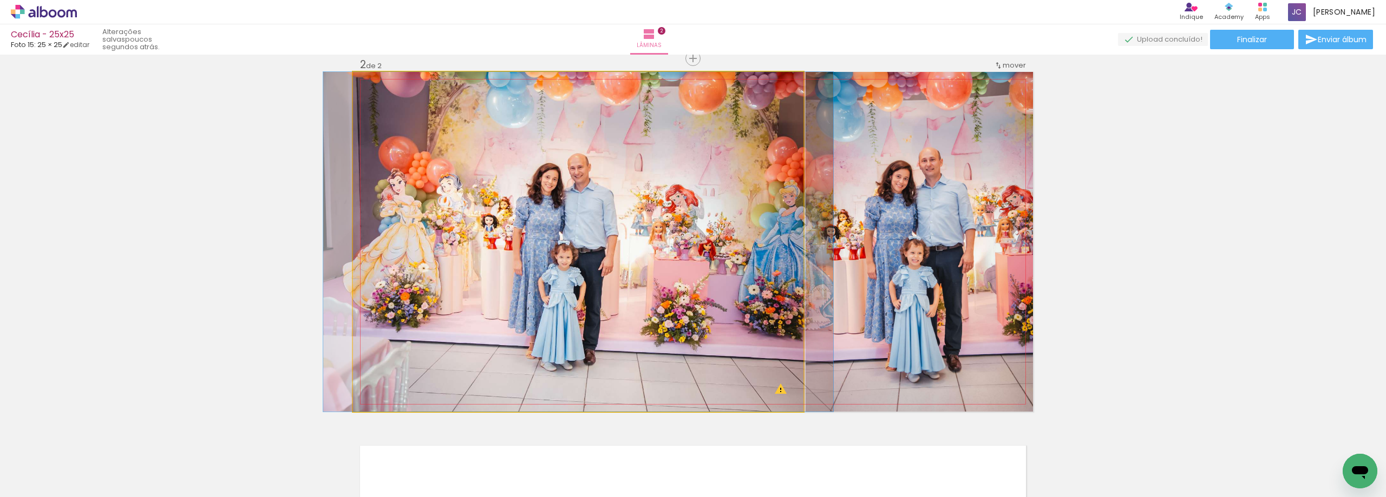
click at [682, 278] on quentale-photo at bounding box center [578, 242] width 450 height 340
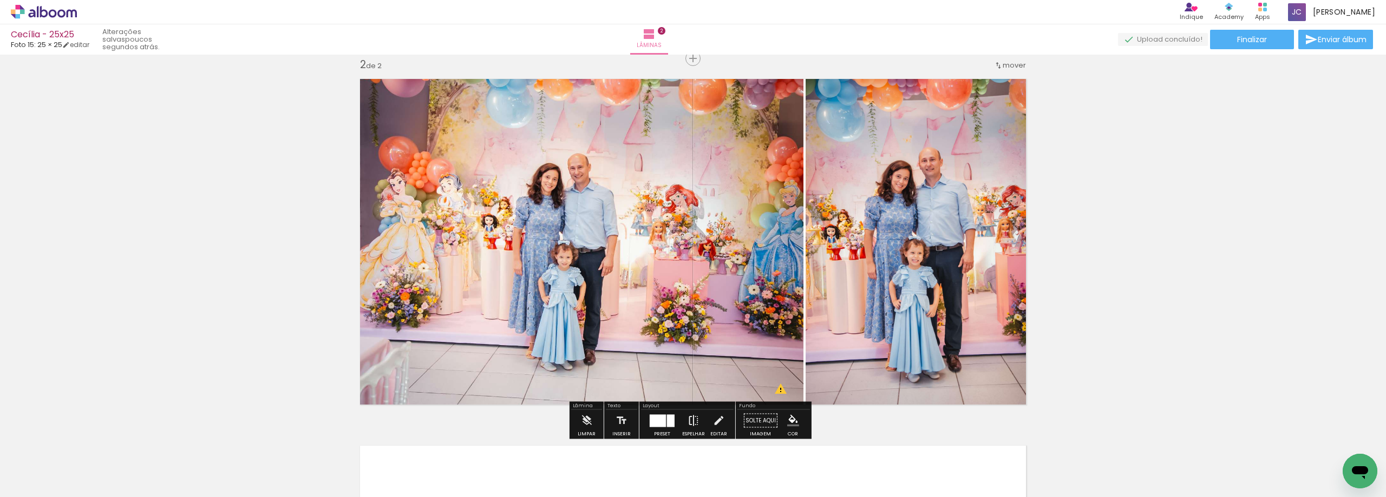
click at [689, 425] on iron-icon at bounding box center [693, 421] width 12 height 22
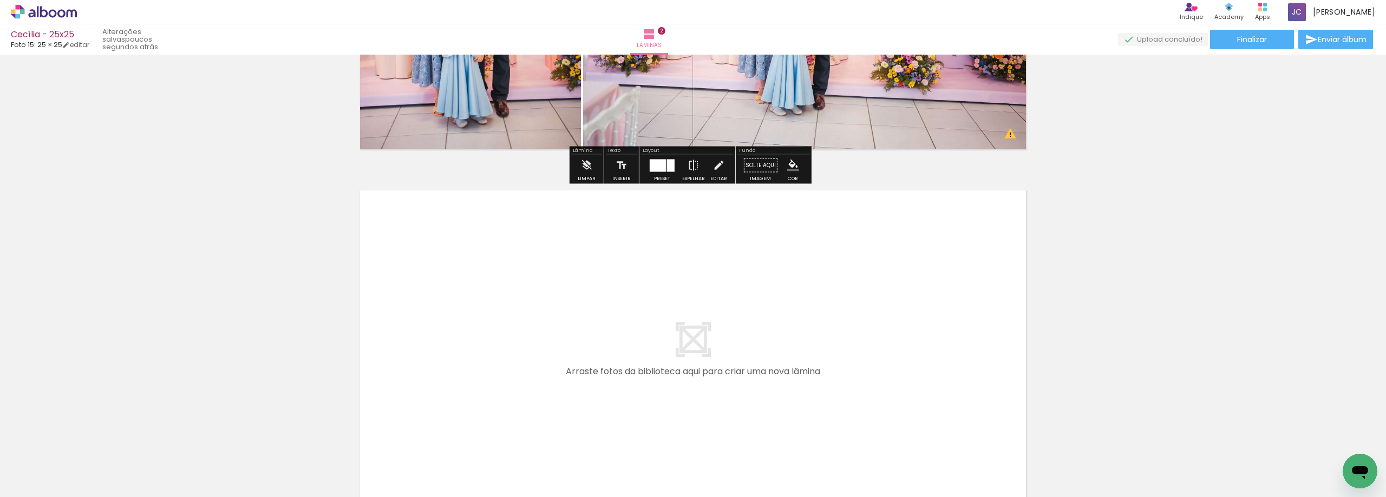
scroll to position [649, 0]
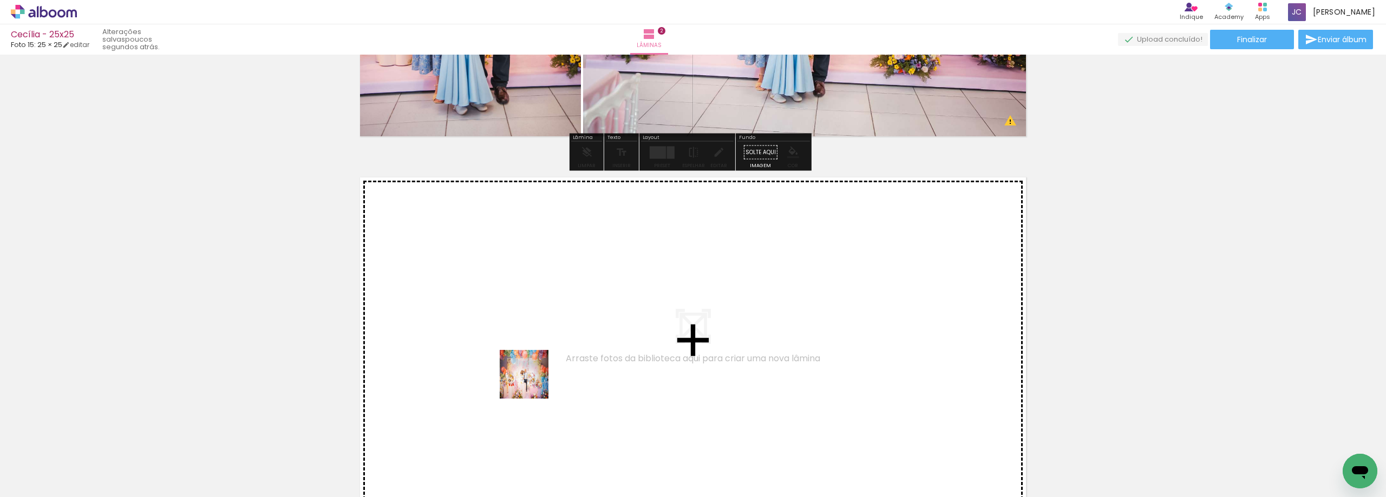
drag, startPoint x: 546, startPoint y: 468, endPoint x: 532, endPoint y: 383, distance: 86.7
click at [532, 383] on quentale-workspace at bounding box center [693, 248] width 1386 height 497
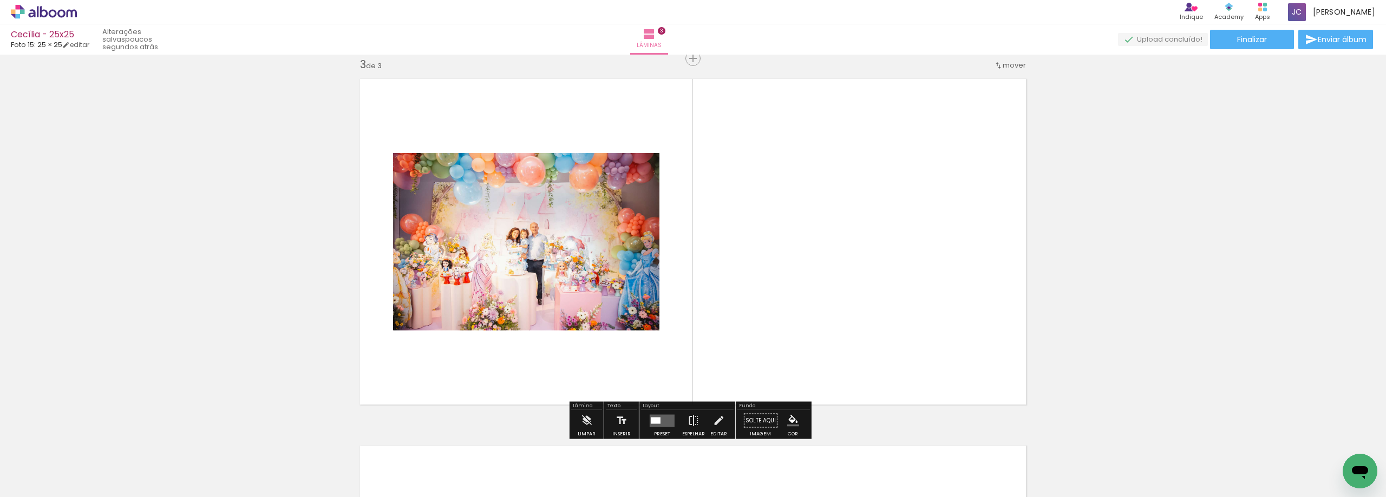
scroll to position [748, 0]
drag, startPoint x: 547, startPoint y: 470, endPoint x: 720, endPoint y: 328, distance: 224.2
click at [720, 328] on quentale-workspace at bounding box center [693, 248] width 1386 height 497
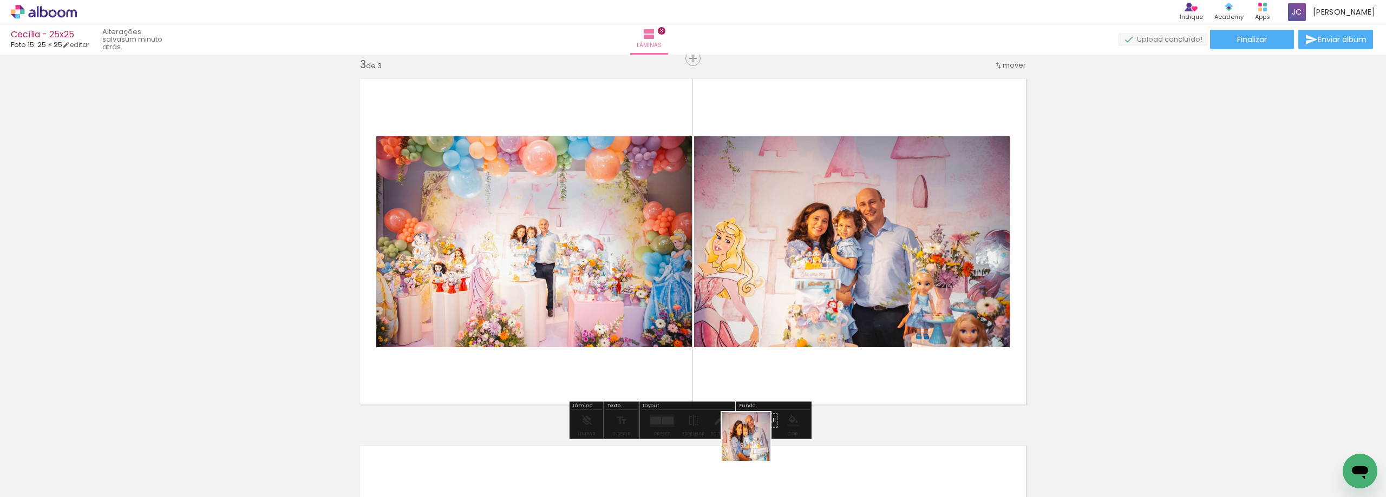
drag, startPoint x: 723, startPoint y: 464, endPoint x: 857, endPoint y: 361, distance: 169.1
click at [857, 361] on quentale-workspace at bounding box center [693, 248] width 1386 height 497
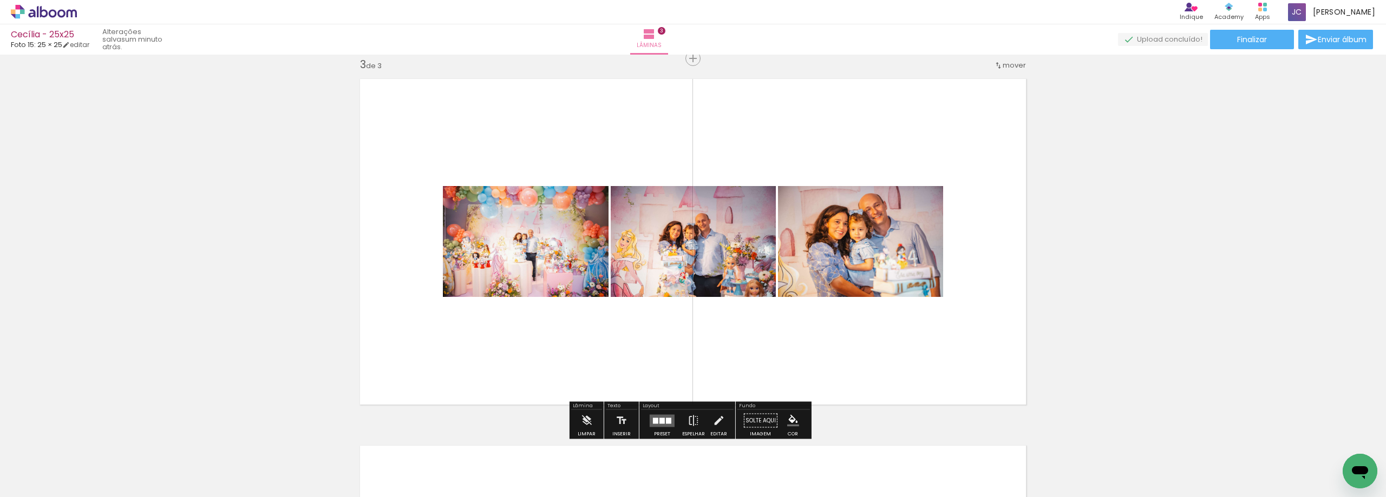
click at [666, 418] on div at bounding box center [668, 421] width 5 height 6
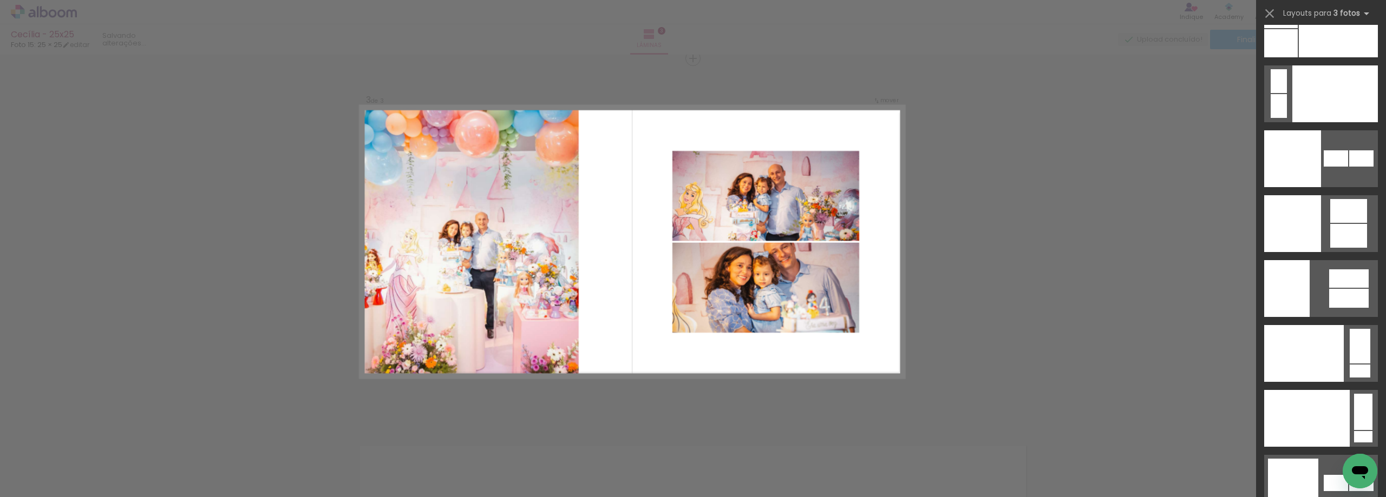
scroll to position [13145, 0]
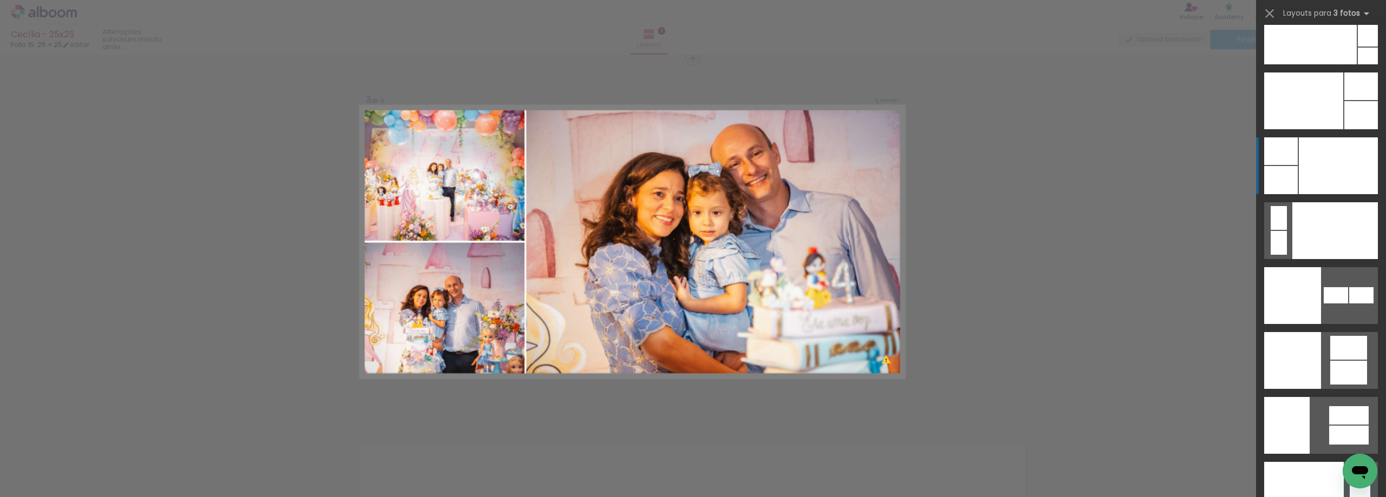
click at [1326, 163] on div at bounding box center [1337, 165] width 79 height 57
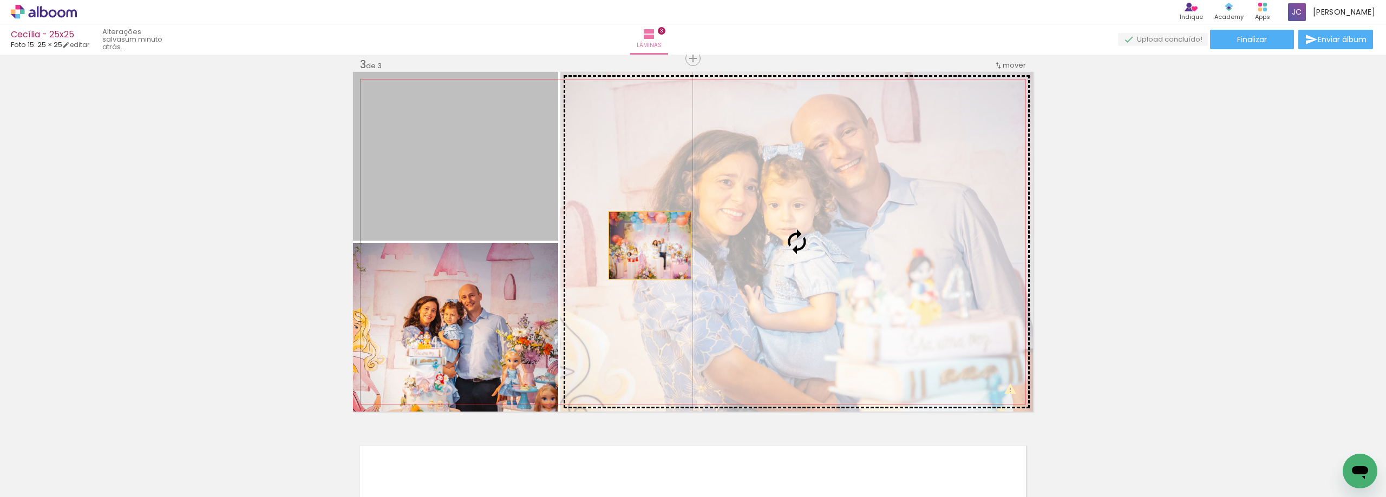
drag, startPoint x: 469, startPoint y: 174, endPoint x: 649, endPoint y: 247, distance: 194.0
click at [0, 0] on slot at bounding box center [0, 0] width 0 height 0
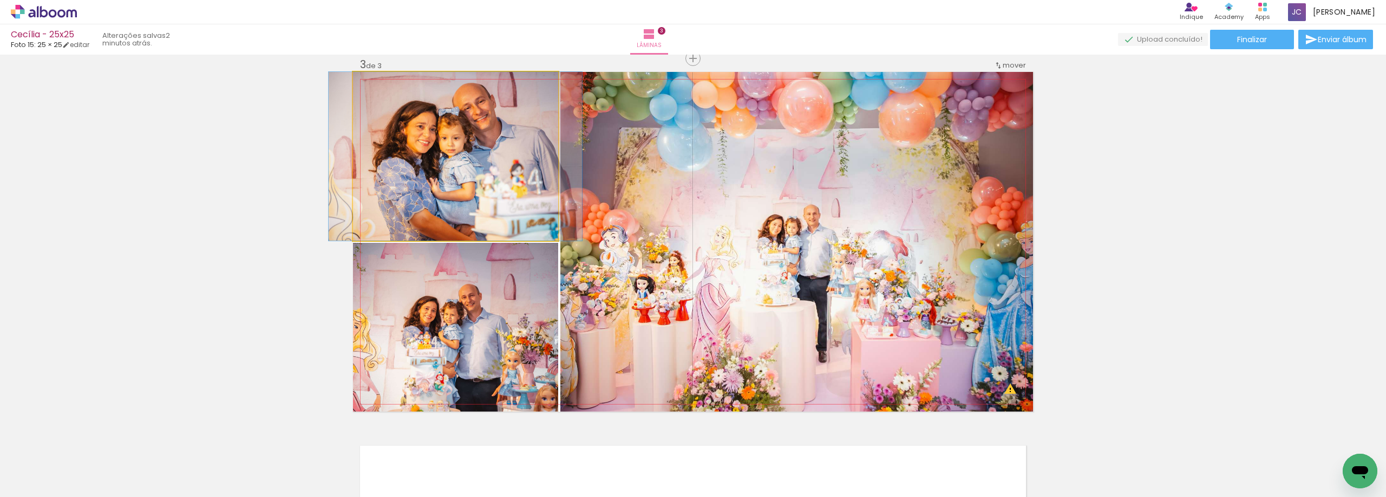
click at [472, 195] on quentale-photo at bounding box center [455, 156] width 205 height 169
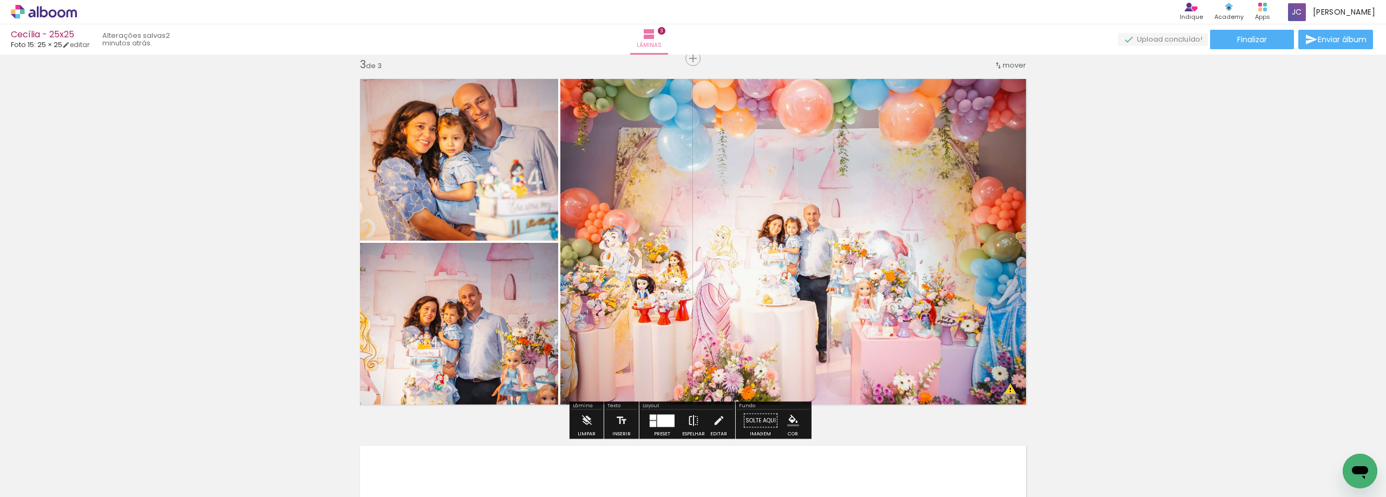
click at [689, 424] on iron-icon at bounding box center [693, 421] width 12 height 22
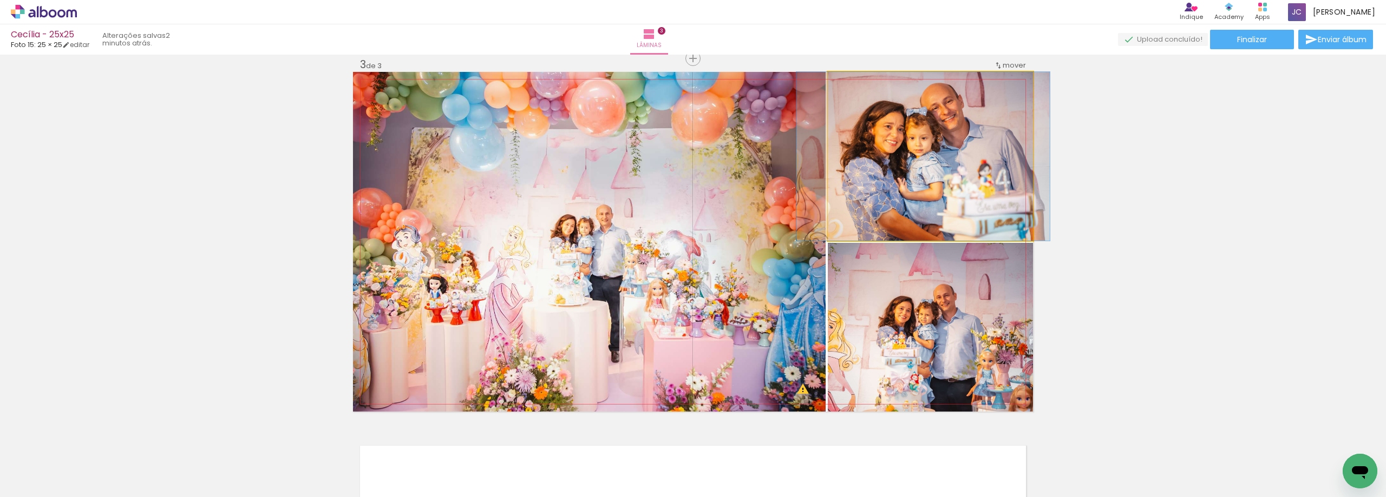
drag, startPoint x: 888, startPoint y: 204, endPoint x: 875, endPoint y: 295, distance: 92.4
click at [0, 0] on slot at bounding box center [0, 0] width 0 height 0
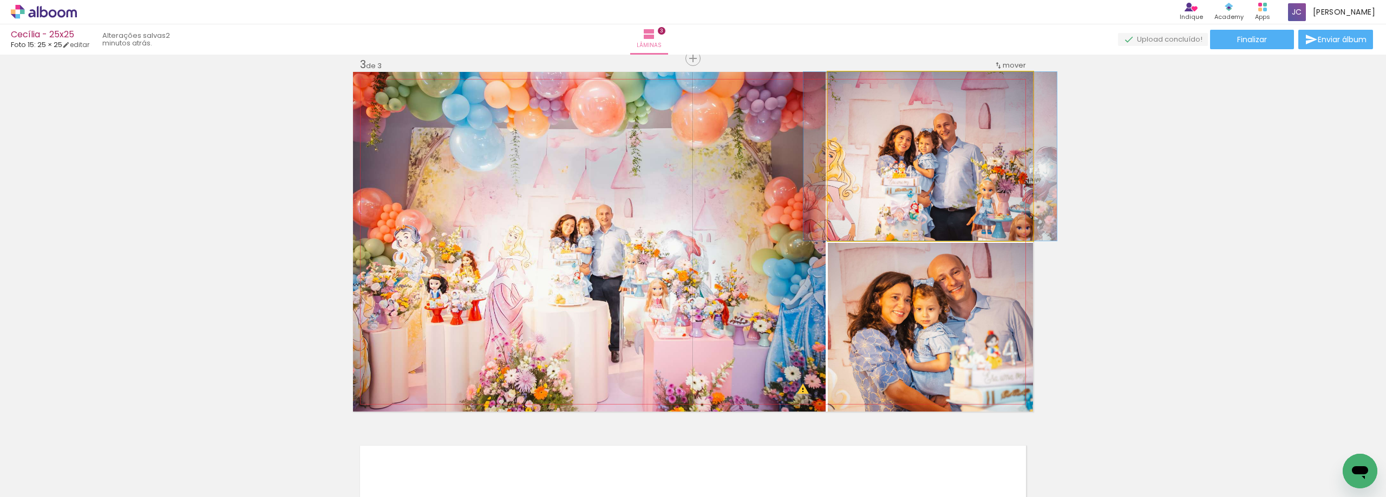
click at [913, 214] on quentale-photo at bounding box center [930, 156] width 205 height 169
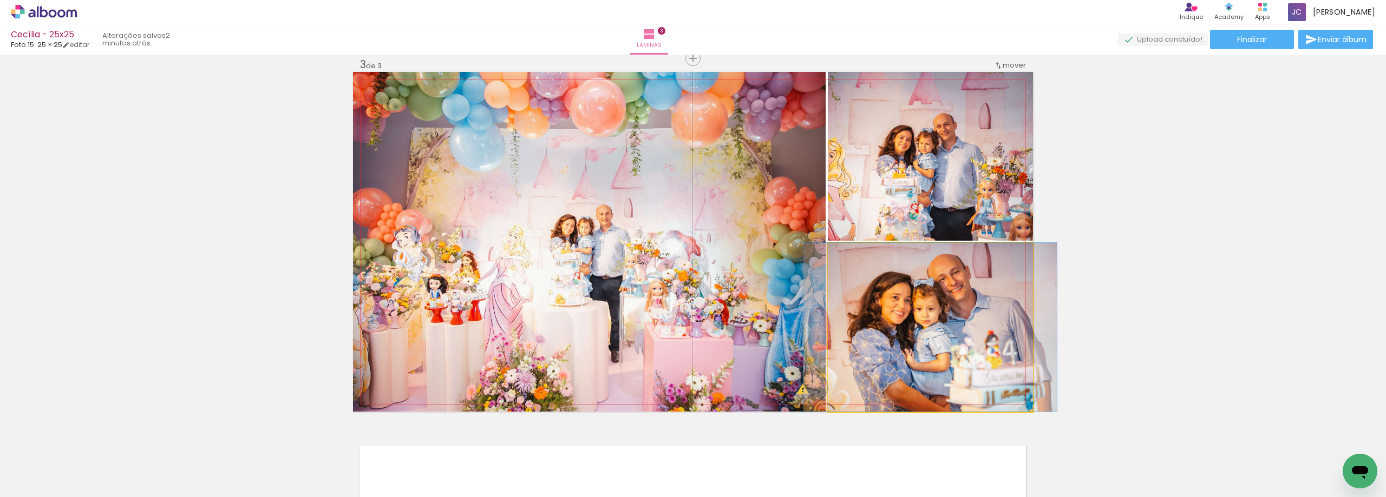
click at [948, 351] on quentale-photo at bounding box center [930, 327] width 205 height 169
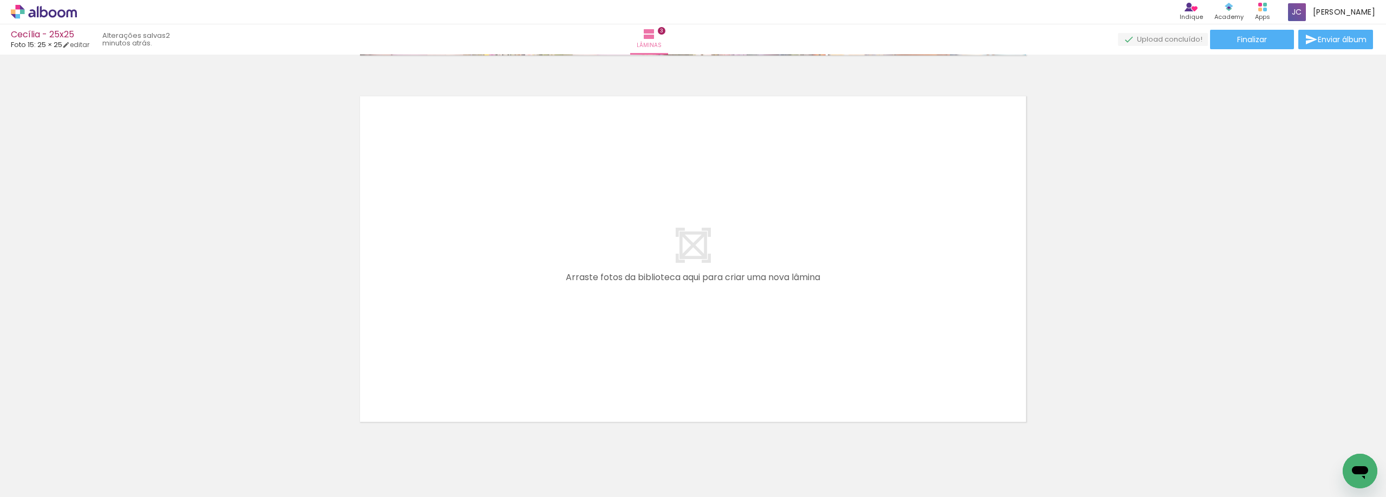
scroll to position [1135, 0]
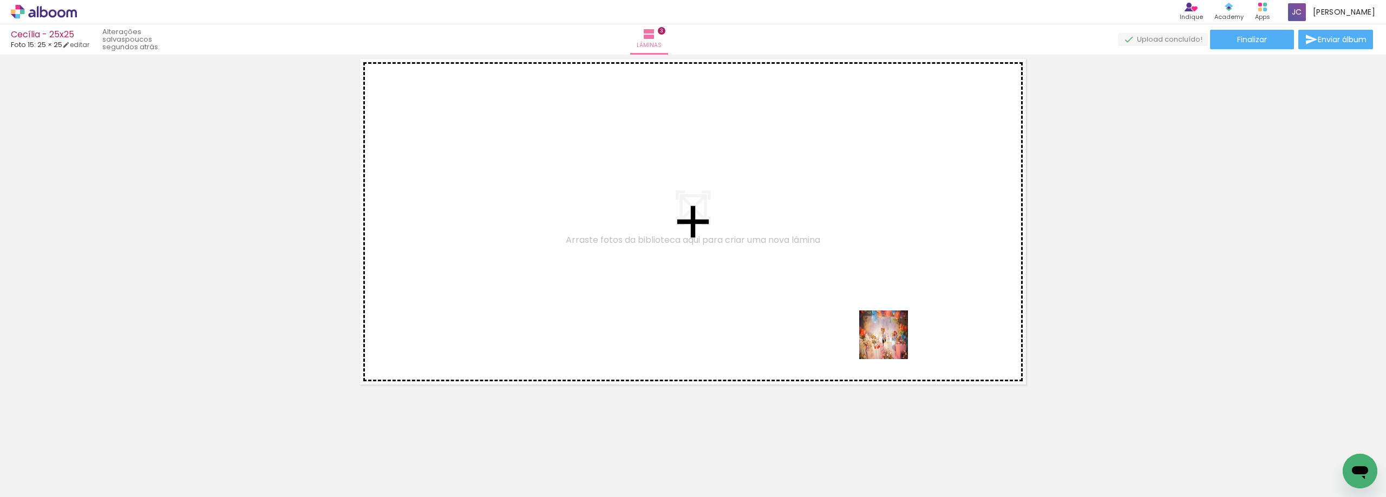
drag, startPoint x: 909, startPoint y: 468, endPoint x: 891, endPoint y: 343, distance: 126.3
click at [891, 343] on quentale-workspace at bounding box center [693, 248] width 1386 height 497
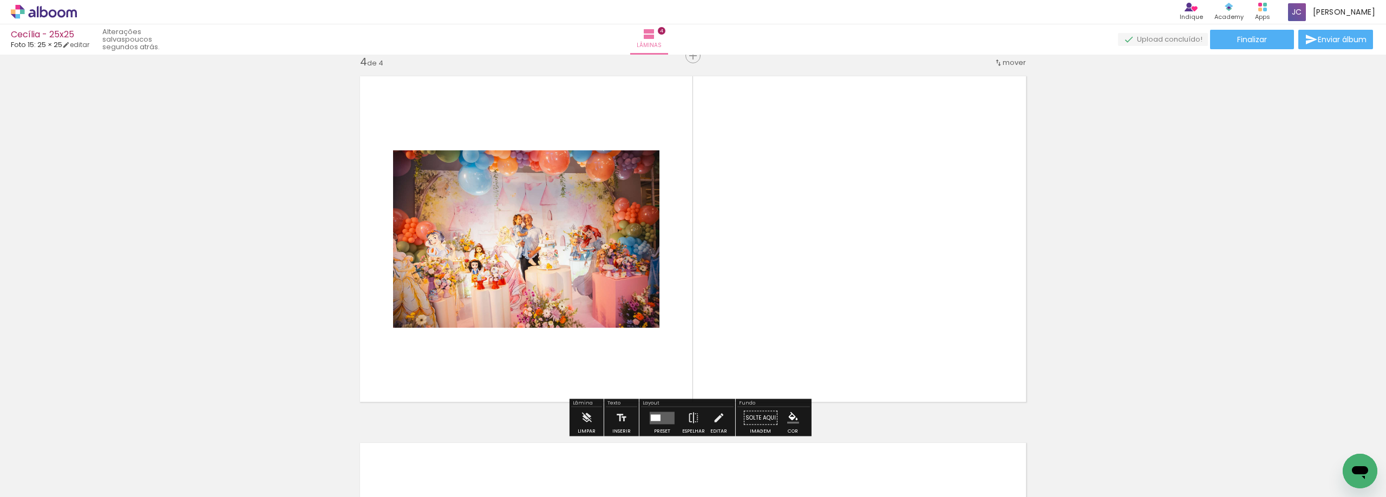
scroll to position [1115, 0]
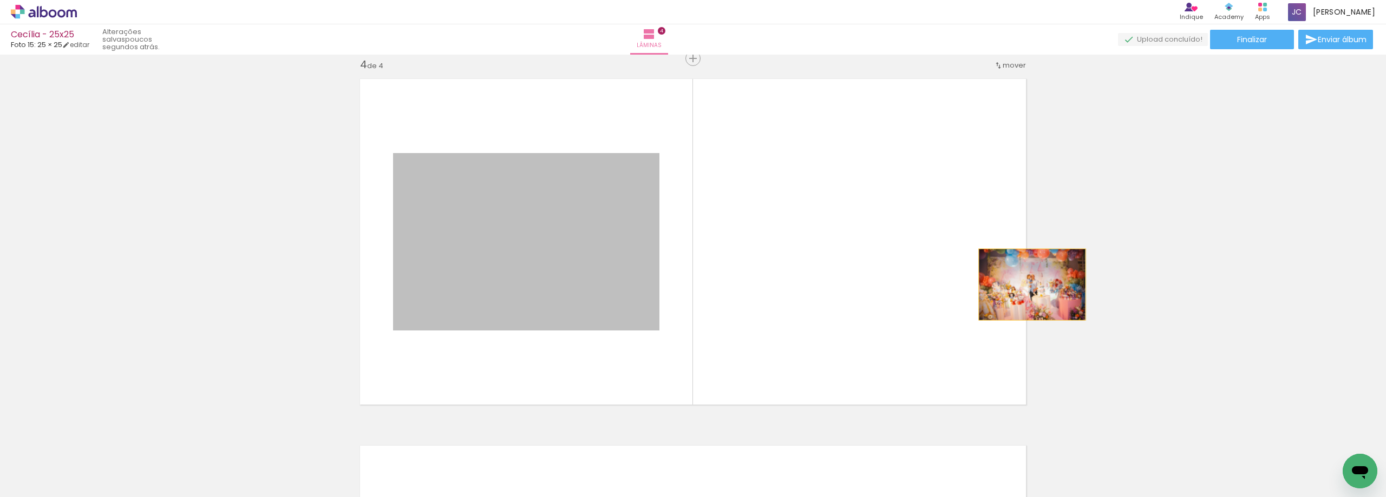
drag, startPoint x: 609, startPoint y: 277, endPoint x: 1102, endPoint y: 280, distance: 492.5
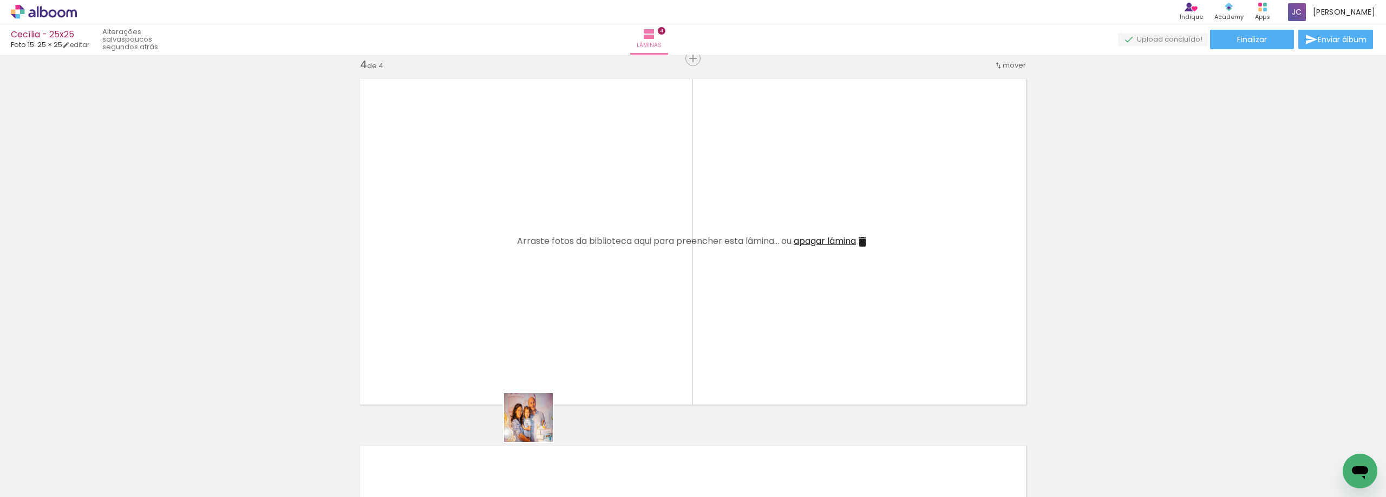
drag, startPoint x: 536, startPoint y: 426, endPoint x: 538, endPoint y: 362, distance: 64.4
click at [538, 362] on quentale-workspace at bounding box center [693, 248] width 1386 height 497
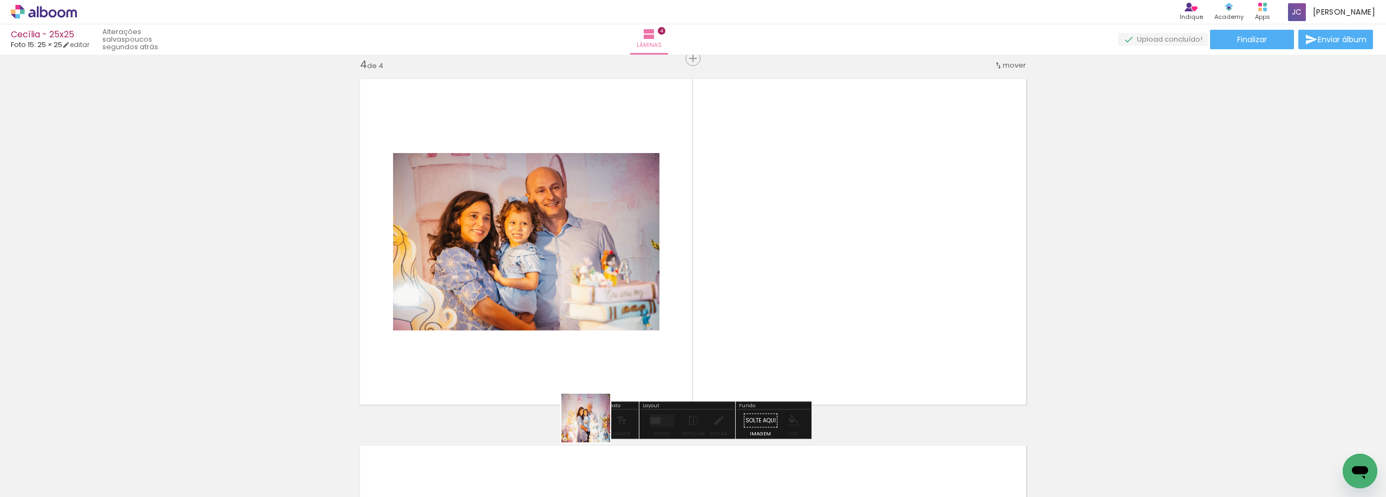
drag, startPoint x: 543, startPoint y: 471, endPoint x: 711, endPoint y: 319, distance: 226.1
click at [711, 319] on quentale-workspace at bounding box center [693, 248] width 1386 height 497
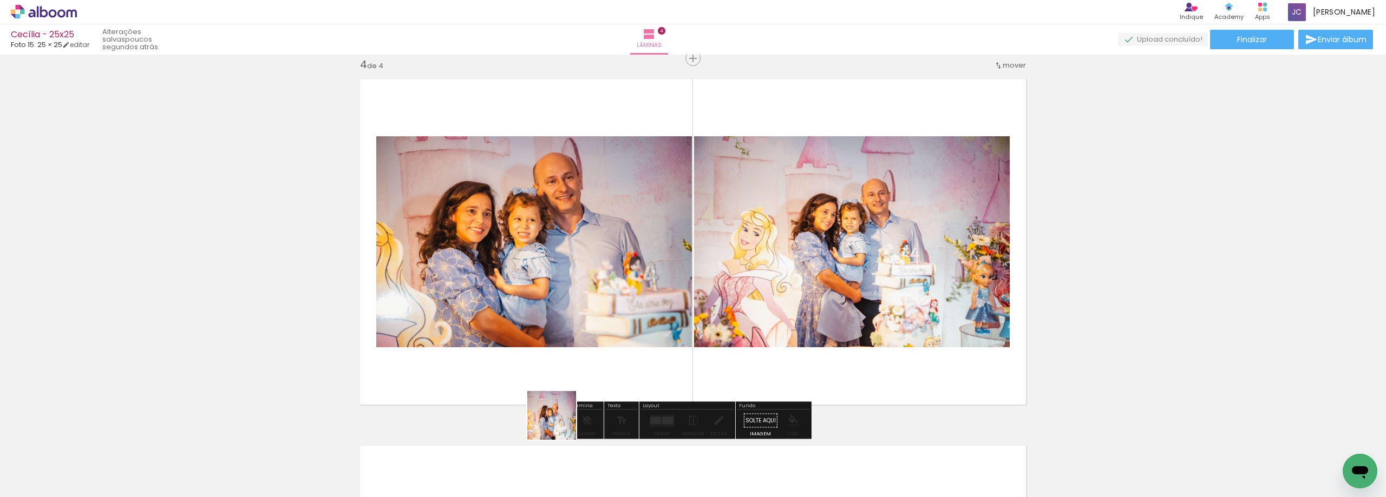
drag, startPoint x: 542, startPoint y: 471, endPoint x: 581, endPoint y: 344, distance: 133.5
click at [581, 344] on quentale-workspace at bounding box center [693, 248] width 1386 height 497
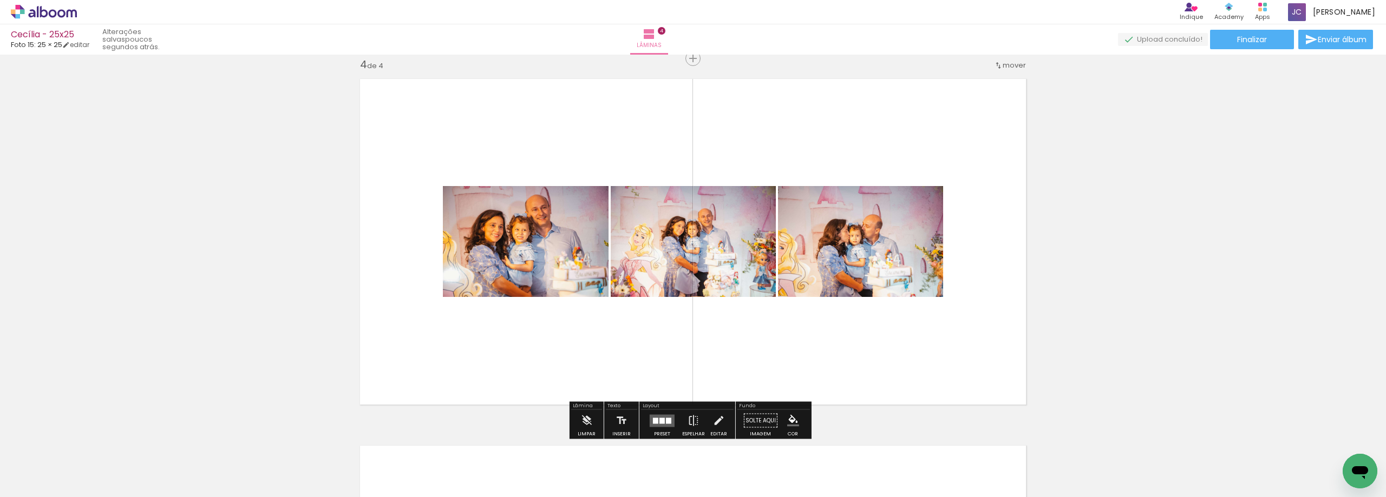
click at [659, 422] on div at bounding box center [661, 421] width 5 height 6
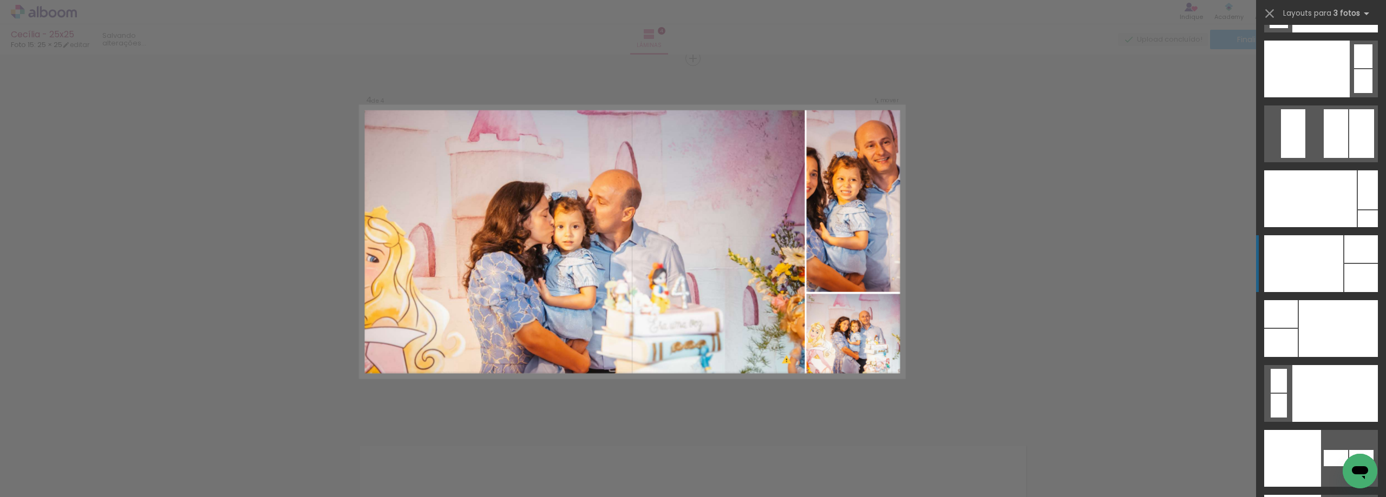
scroll to position [12982, 0]
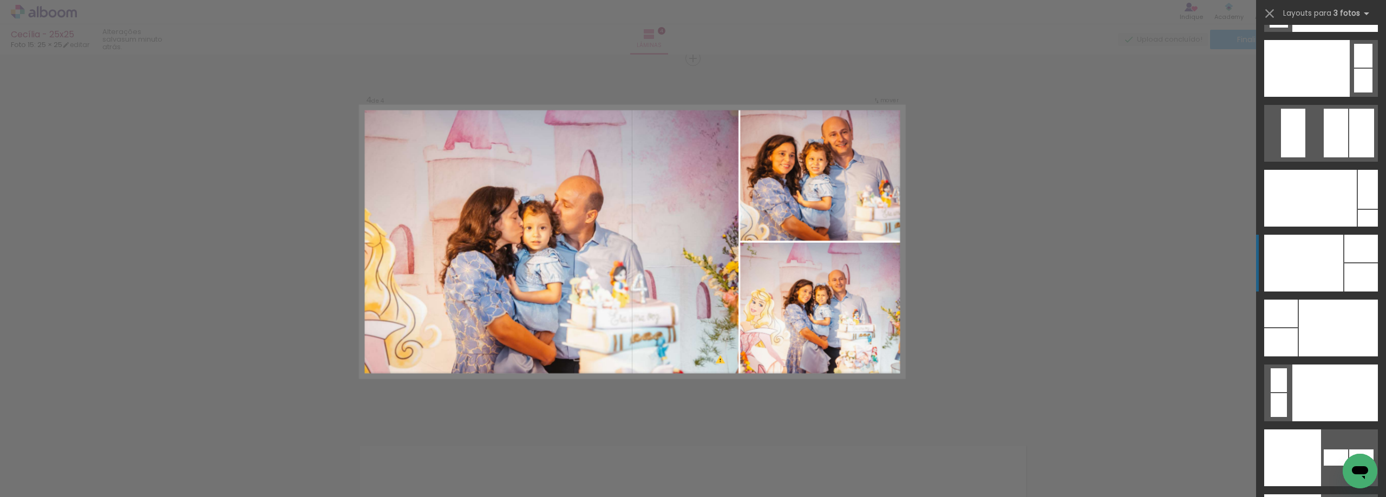
click at [1335, 97] on div at bounding box center [1307, 68] width 86 height 57
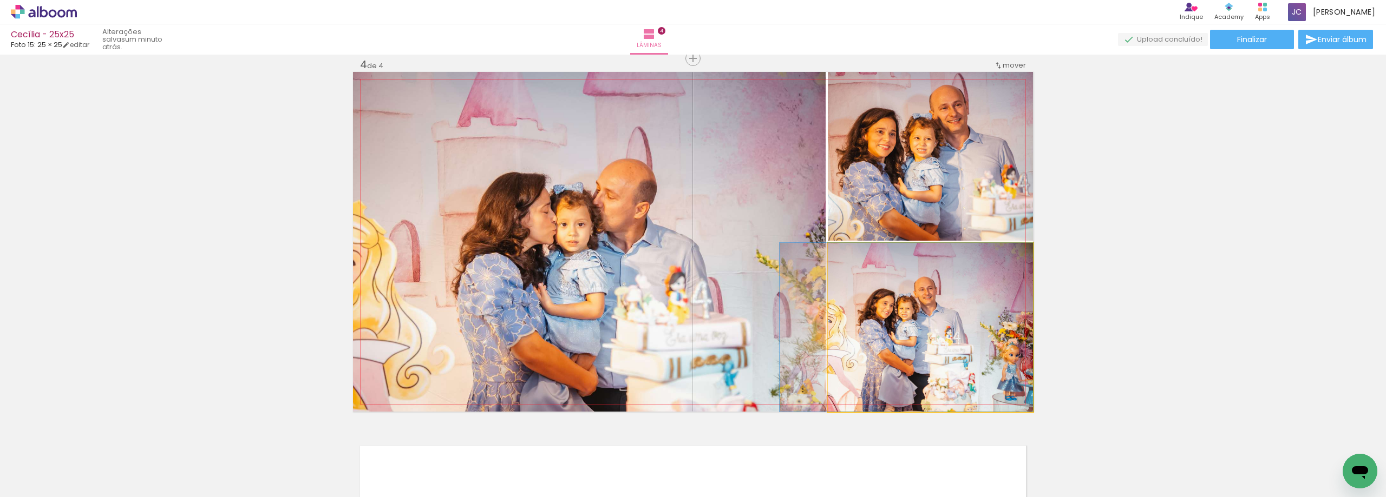
drag, startPoint x: 920, startPoint y: 351, endPoint x: 712, endPoint y: 310, distance: 211.3
click at [0, 0] on slot at bounding box center [0, 0] width 0 height 0
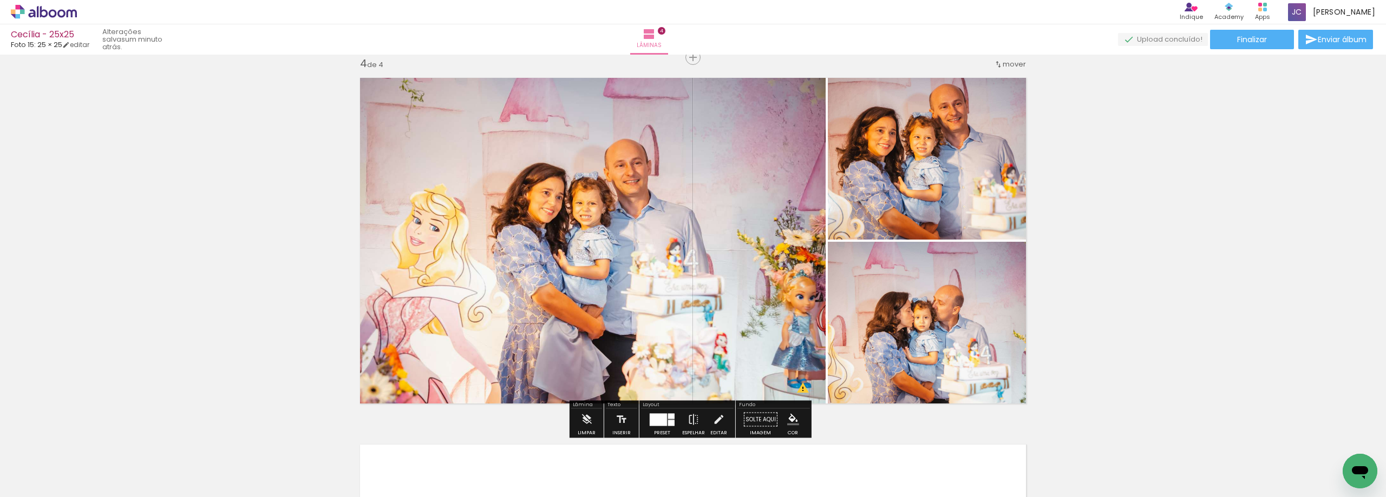
scroll to position [1169, 0]
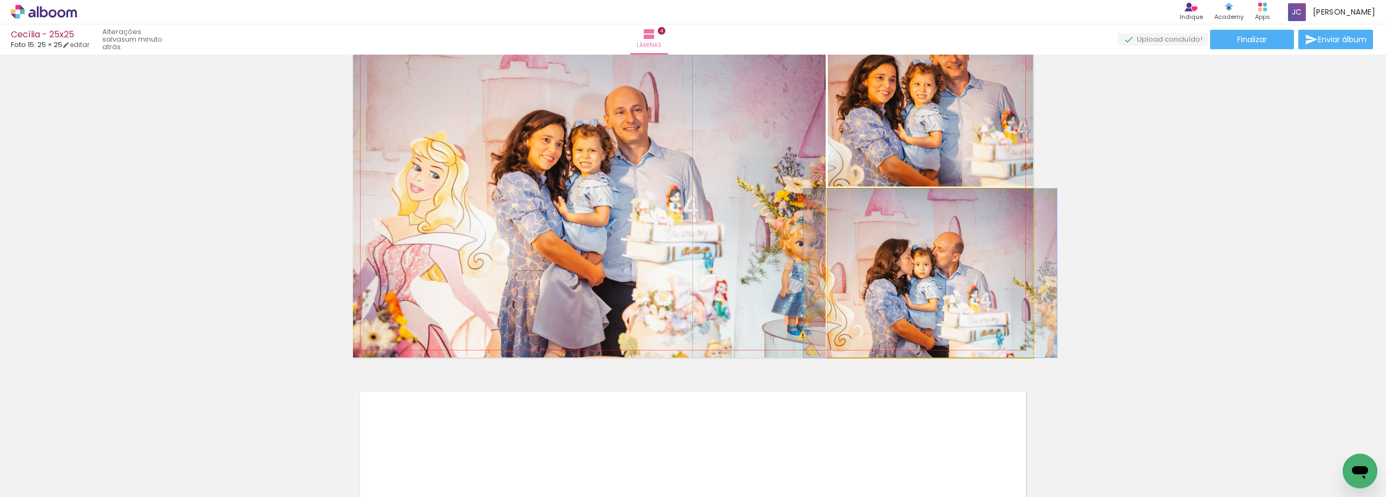
drag, startPoint x: 902, startPoint y: 282, endPoint x: 677, endPoint y: 232, distance: 230.6
click at [0, 0] on slot at bounding box center [0, 0] width 0 height 0
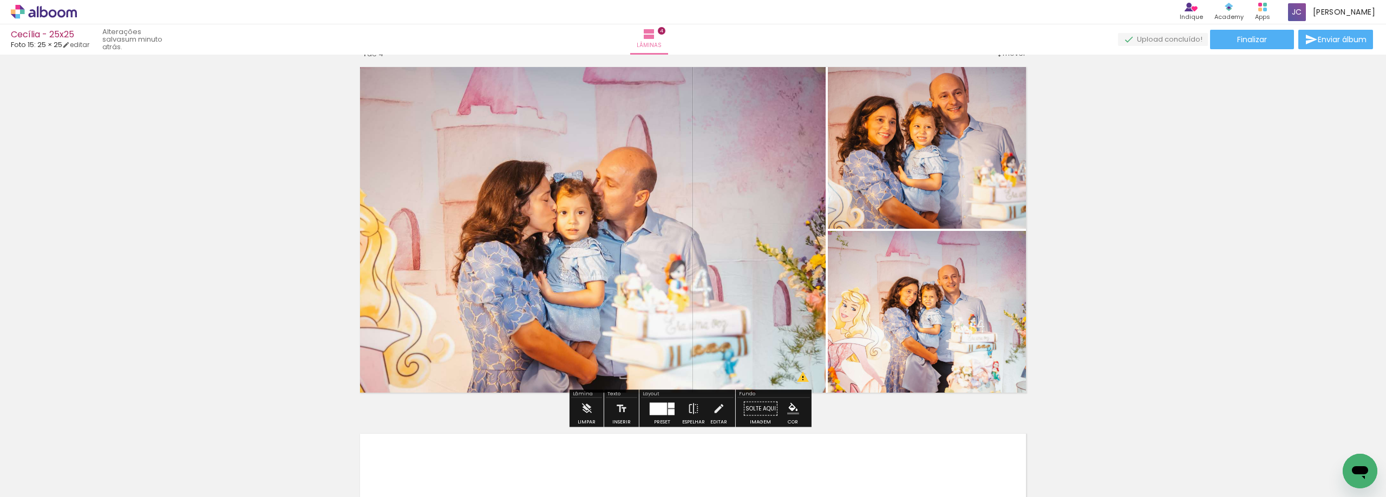
scroll to position [1061, 0]
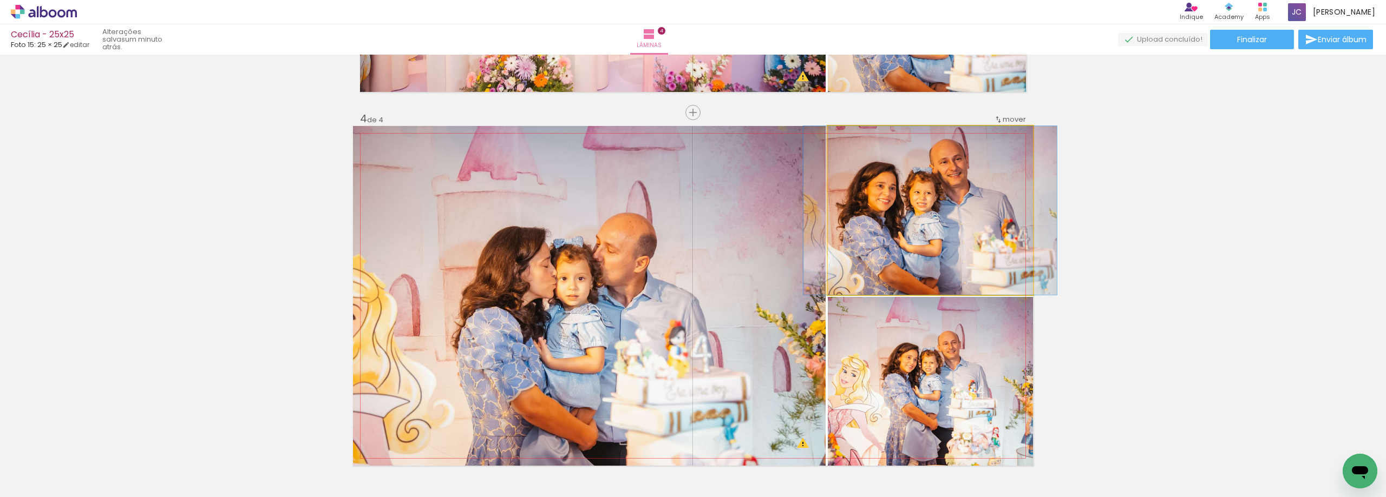
click at [978, 236] on quentale-photo at bounding box center [930, 210] width 205 height 169
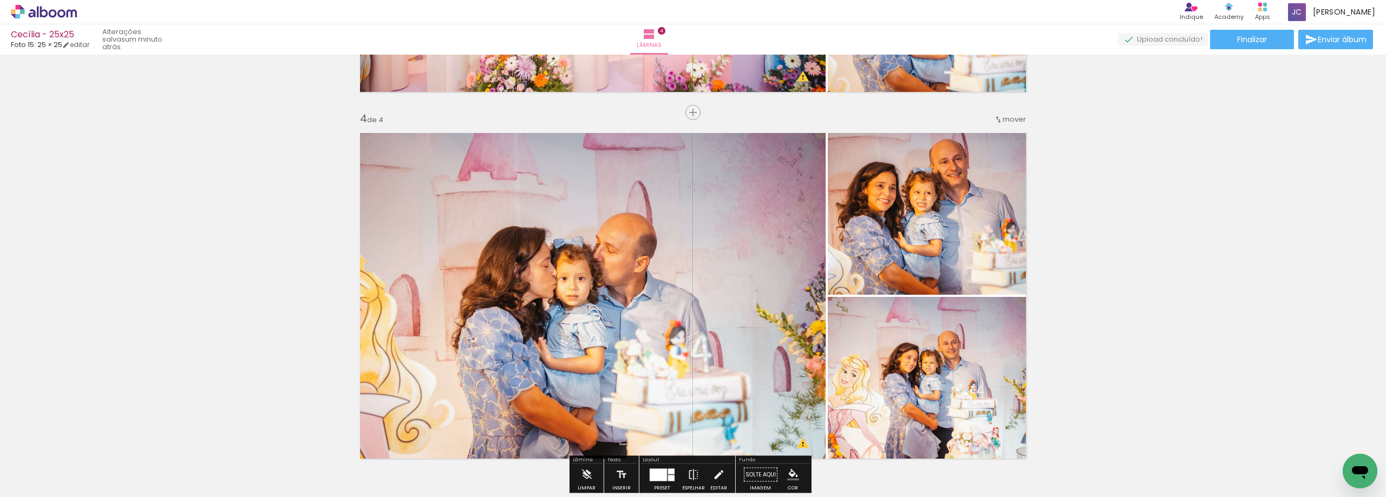
scroll to position [1115, 0]
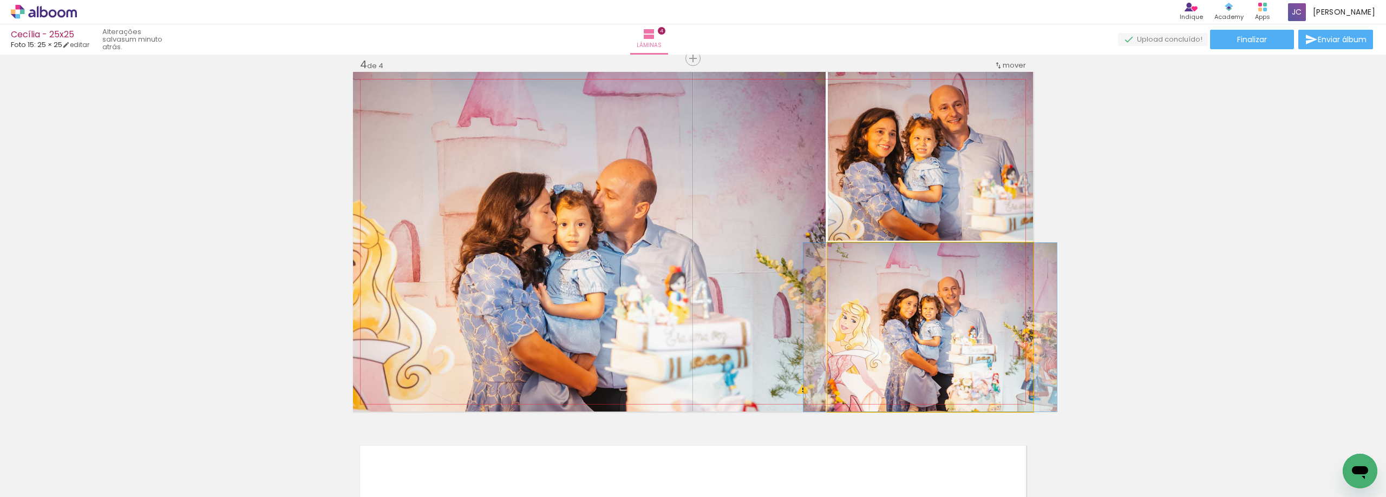
click at [985, 343] on quentale-photo at bounding box center [930, 327] width 205 height 169
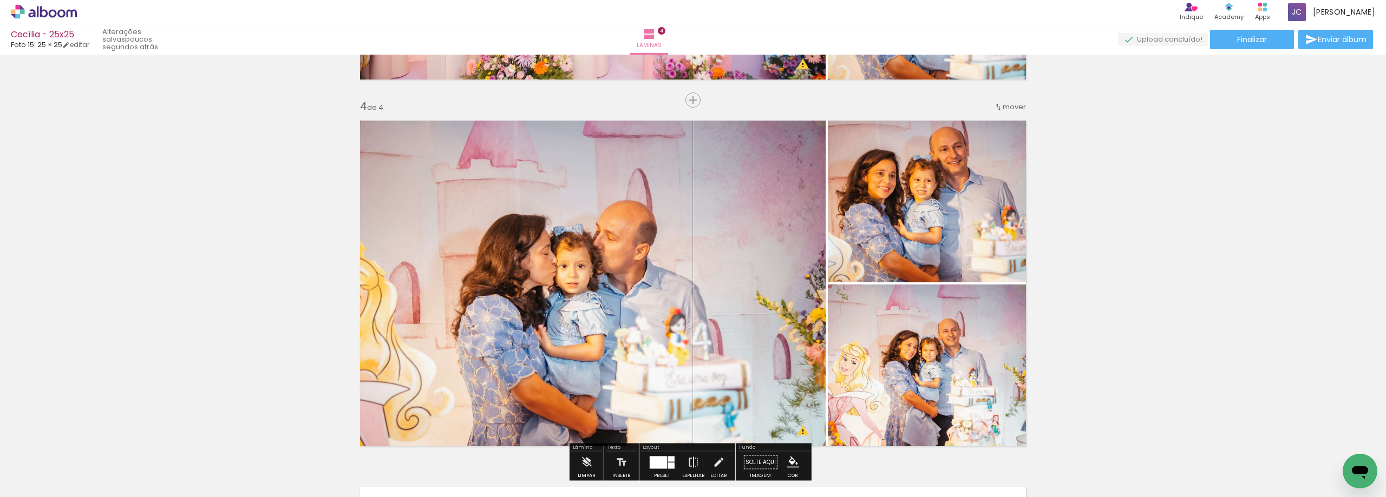
scroll to position [1137, 0]
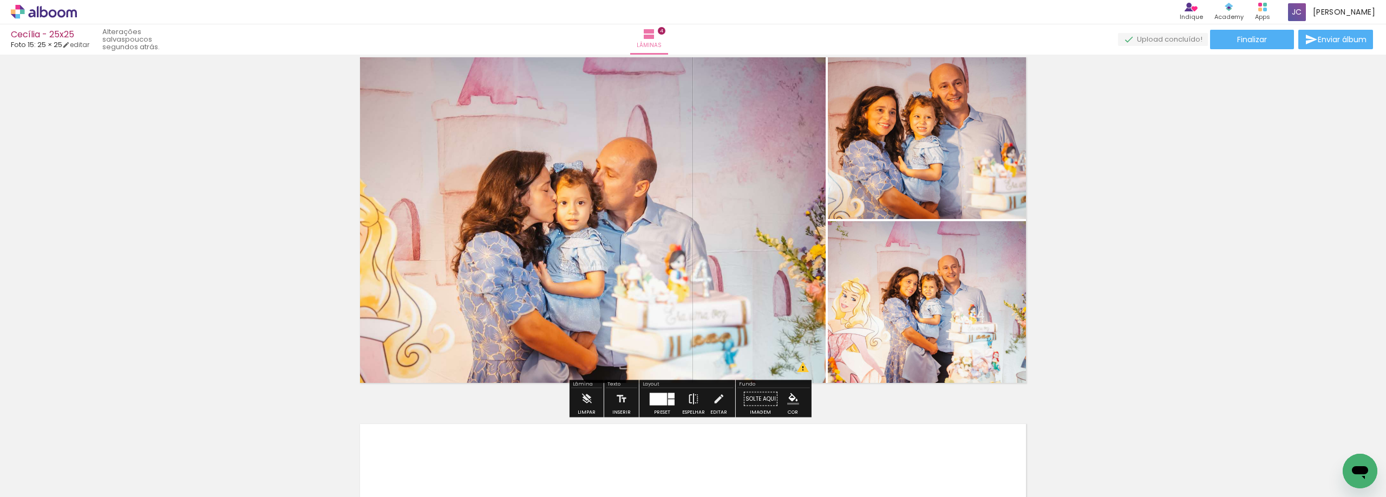
click at [692, 400] on iron-icon at bounding box center [693, 400] width 12 height 22
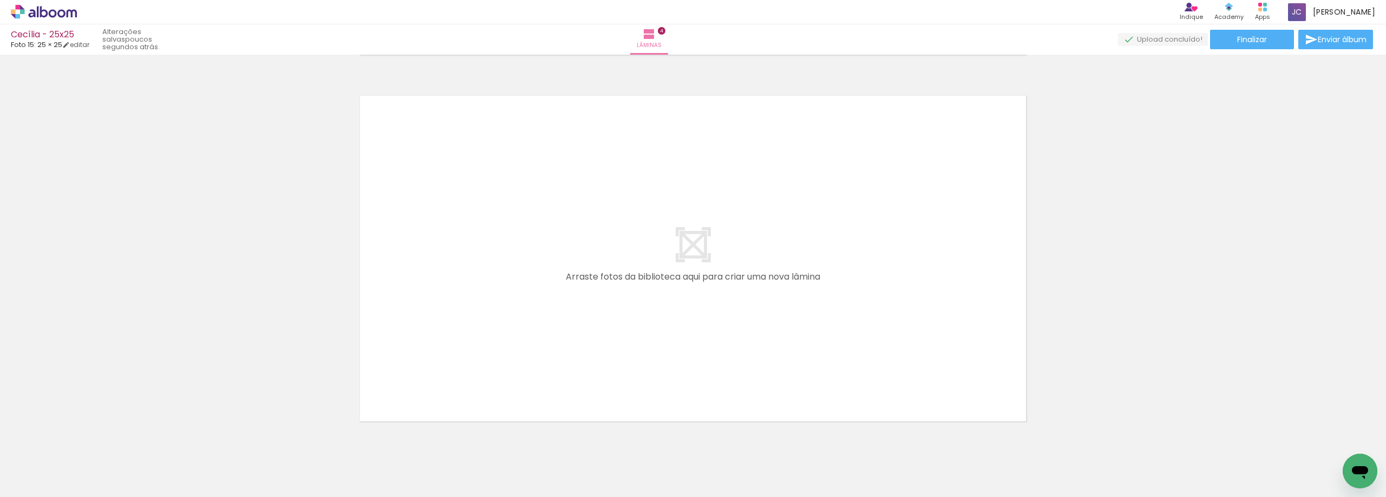
scroll to position [1448, 0]
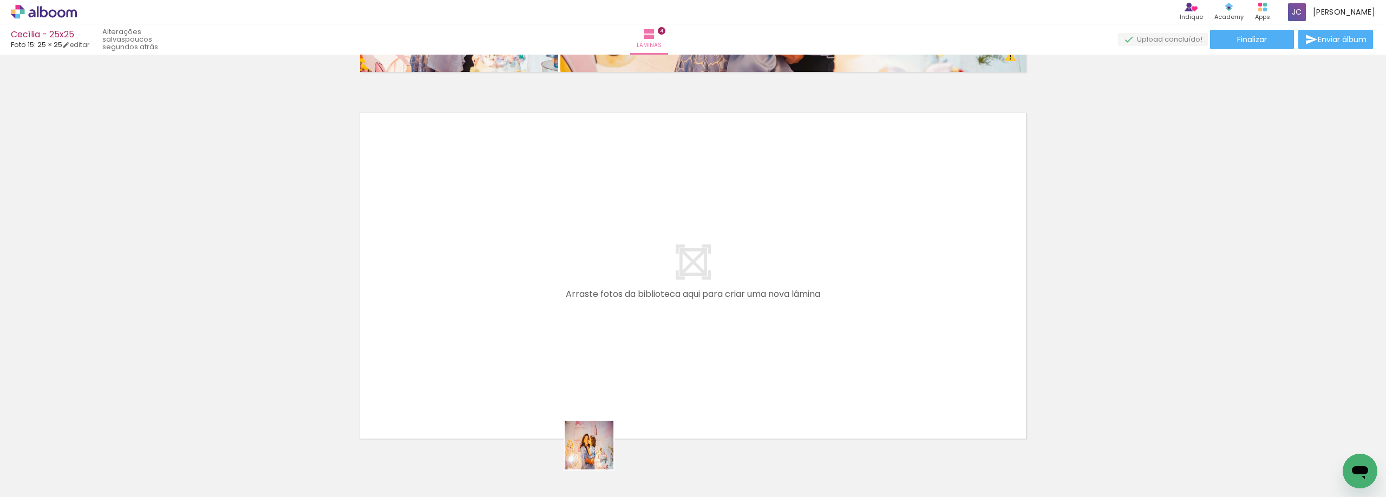
drag, startPoint x: 596, startPoint y: 459, endPoint x: 599, endPoint y: 384, distance: 75.3
click at [599, 384] on quentale-workspace at bounding box center [693, 248] width 1386 height 497
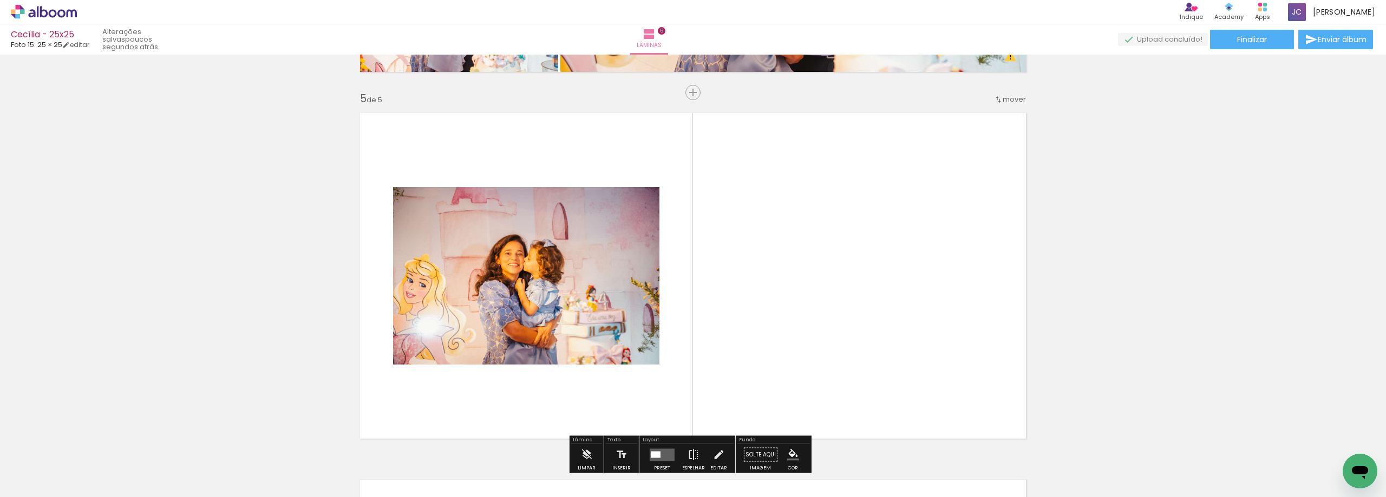
scroll to position [1482, 0]
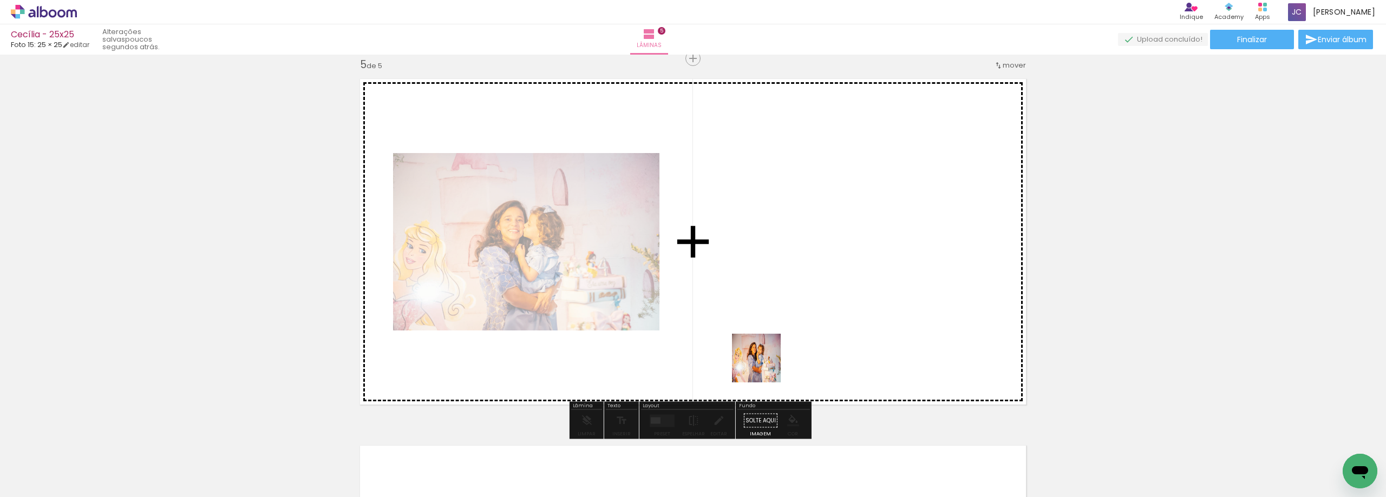
drag, startPoint x: 605, startPoint y: 461, endPoint x: 796, endPoint y: 345, distance: 223.4
click at [796, 345] on quentale-workspace at bounding box center [693, 248] width 1386 height 497
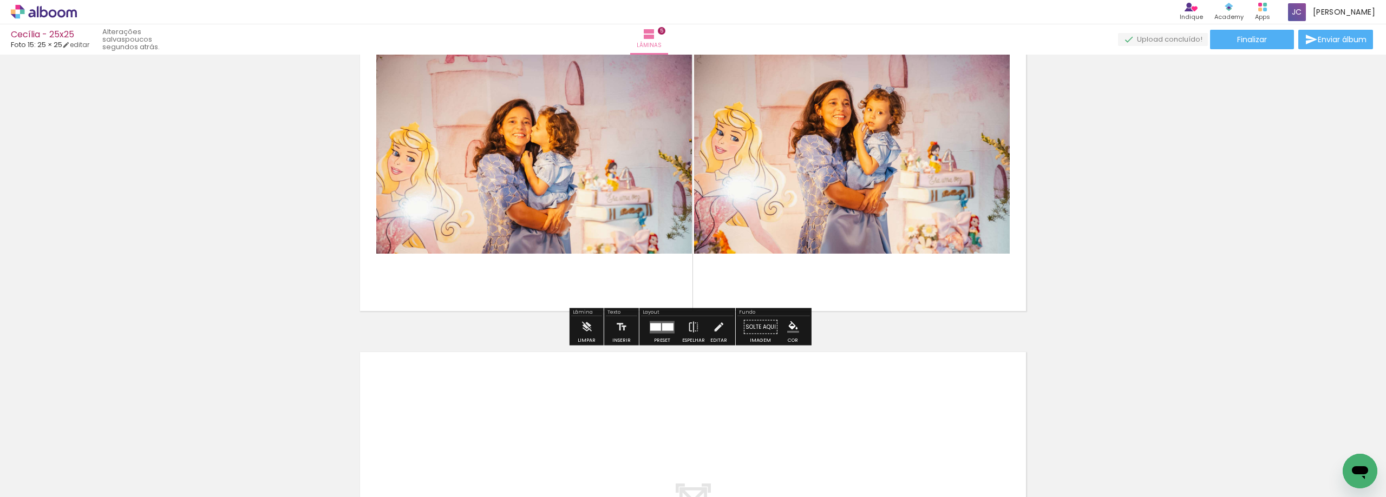
scroll to position [1644, 0]
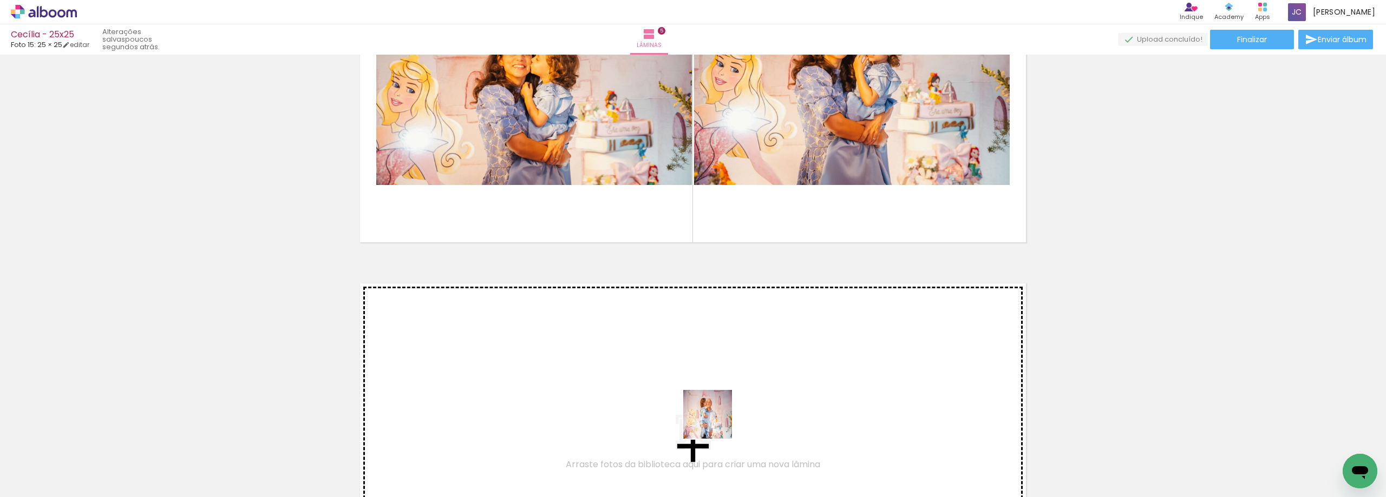
drag, startPoint x: 725, startPoint y: 469, endPoint x: 715, endPoint y: 422, distance: 48.0
click at [715, 422] on quentale-workspace at bounding box center [693, 248] width 1386 height 497
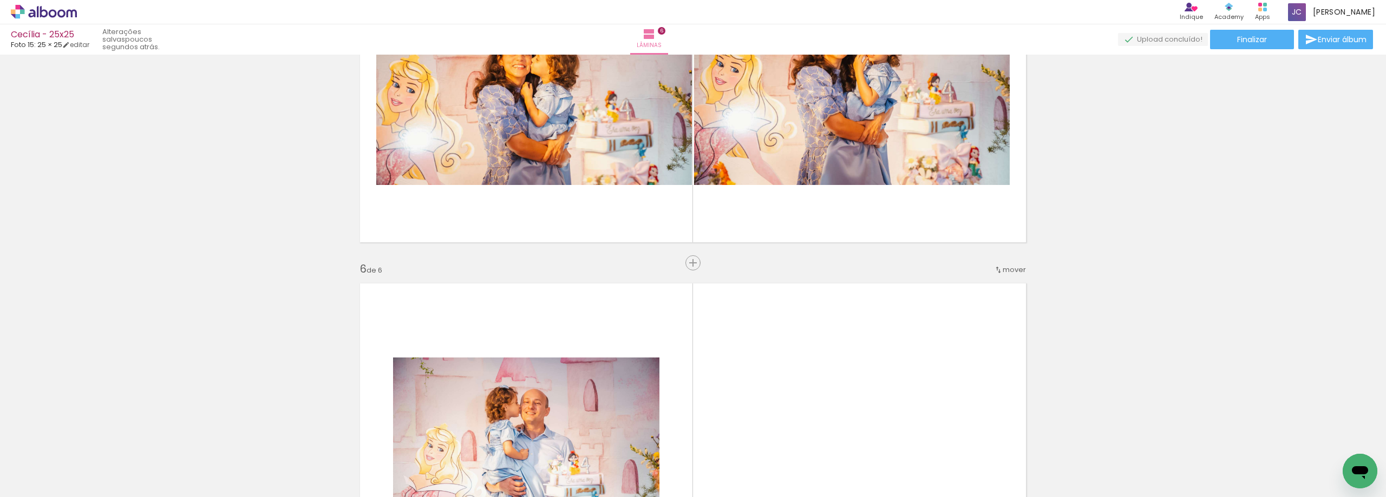
scroll to position [1849, 0]
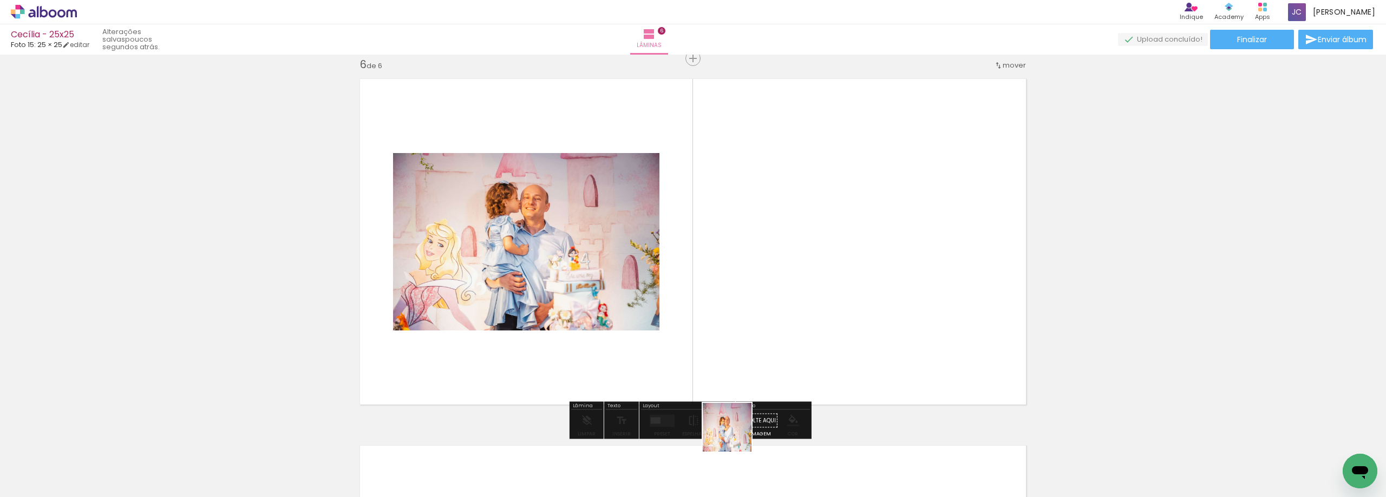
drag, startPoint x: 718, startPoint y: 462, endPoint x: 765, endPoint y: 342, distance: 129.6
click at [765, 342] on quentale-workspace at bounding box center [693, 248] width 1386 height 497
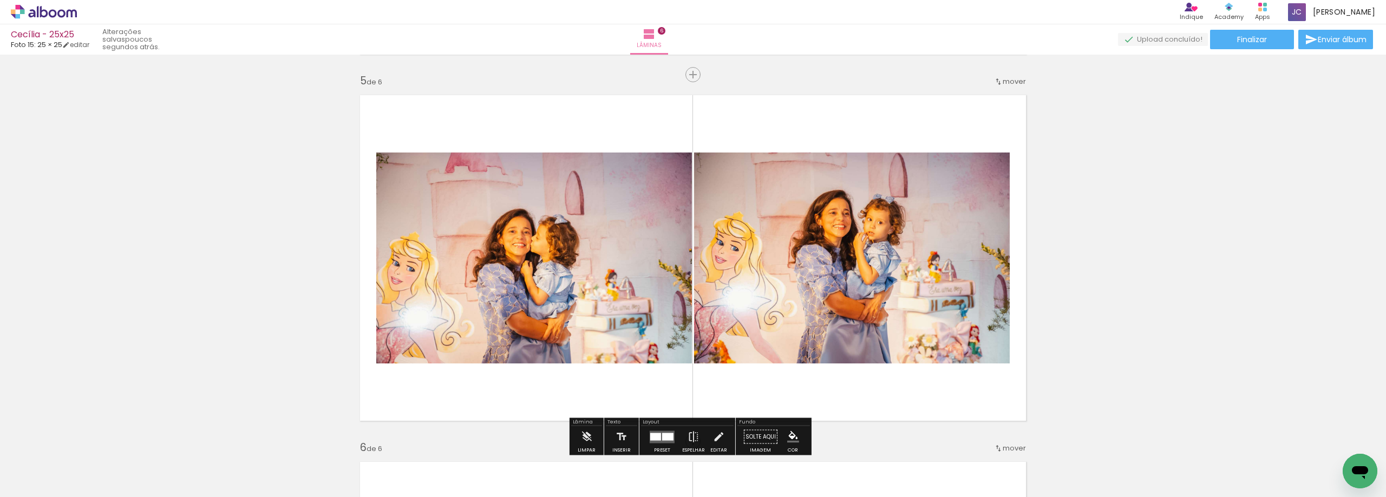
scroll to position [1470, 0]
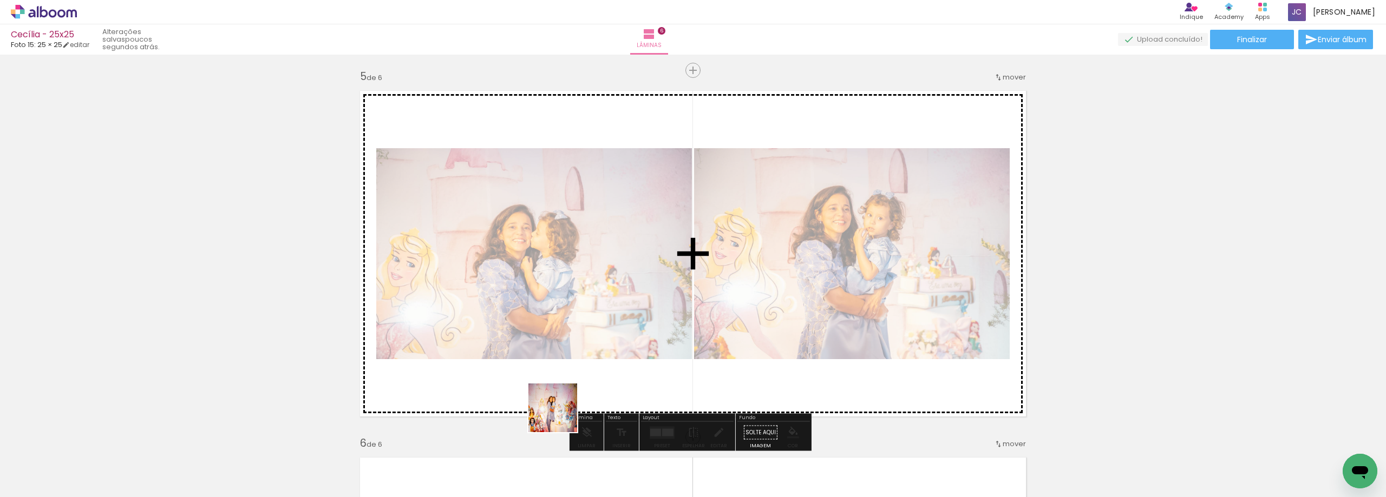
drag, startPoint x: 551, startPoint y: 448, endPoint x: 581, endPoint y: 338, distance: 114.0
click at [581, 338] on quentale-workspace at bounding box center [693, 248] width 1386 height 497
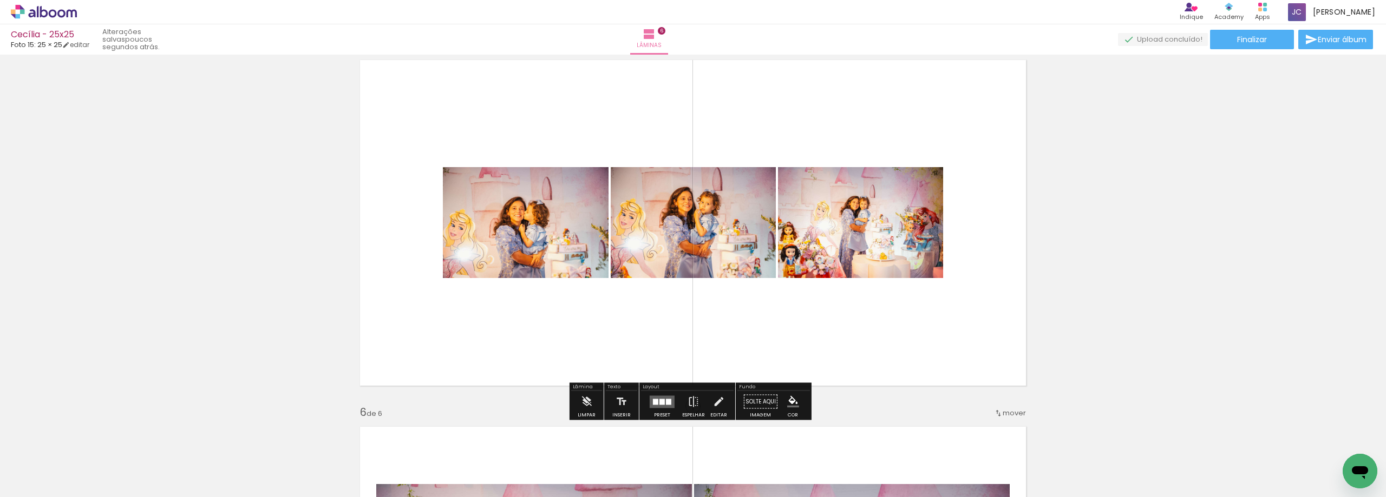
scroll to position [1524, 0]
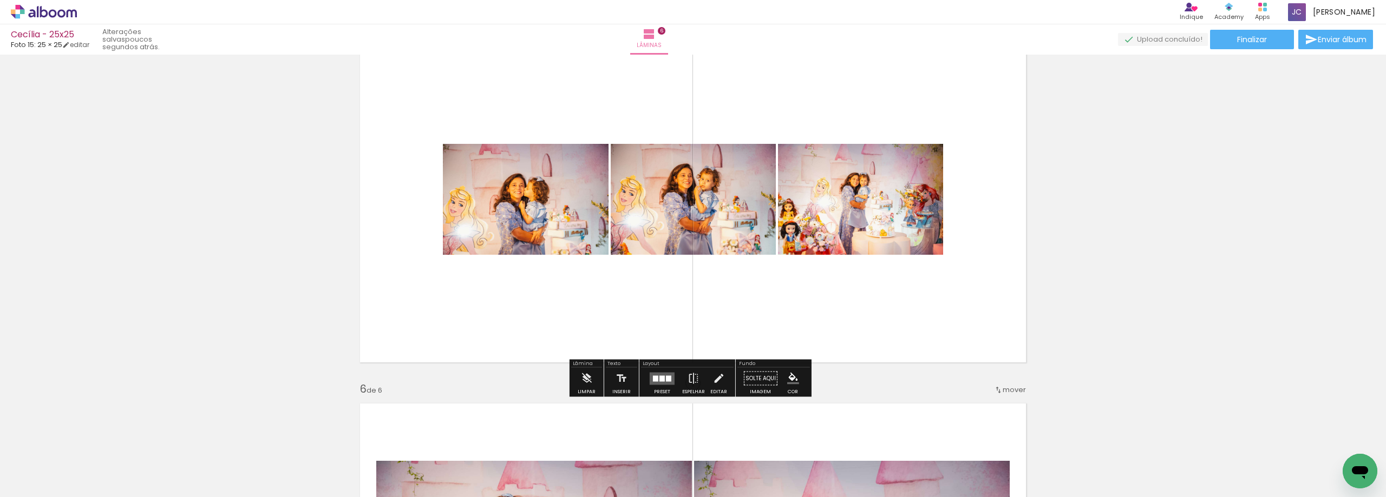
click at [666, 376] on div at bounding box center [668, 379] width 5 height 6
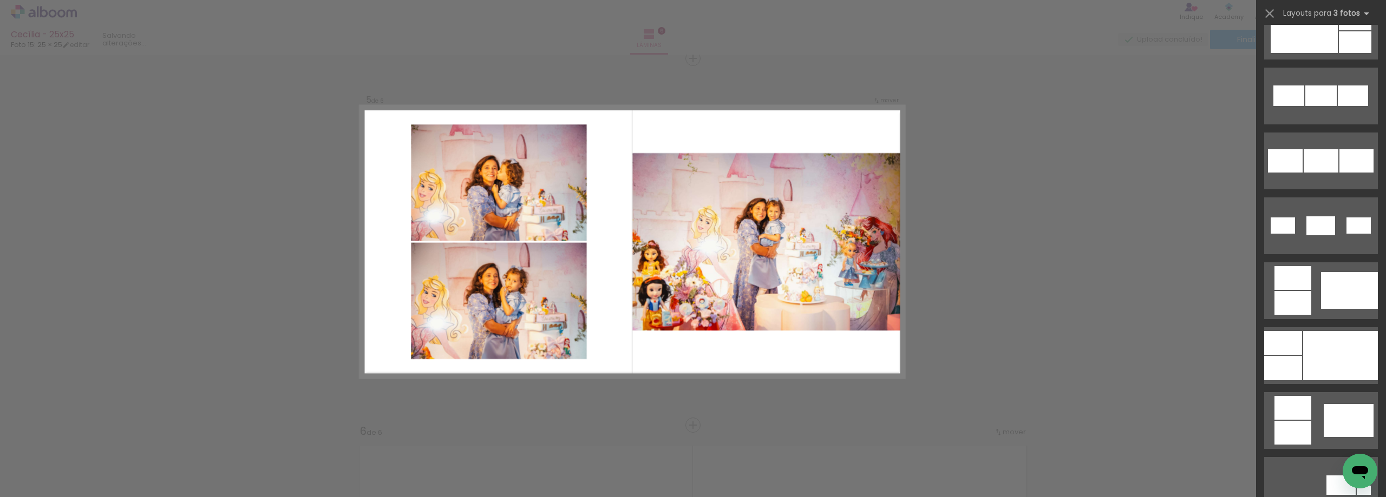
scroll to position [704, 0]
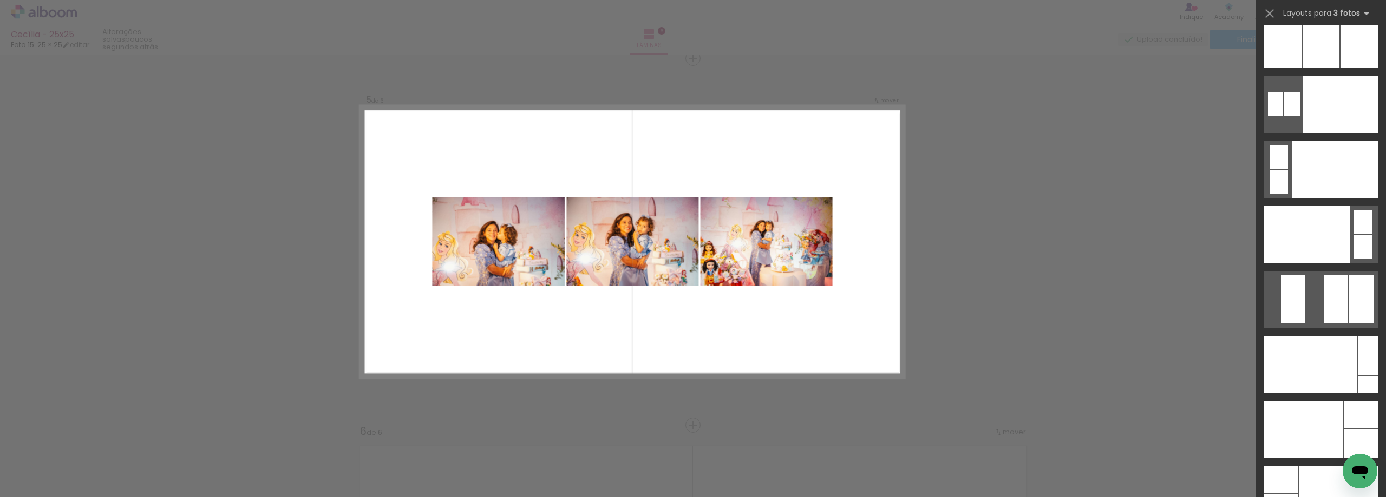
scroll to position [13070, 0]
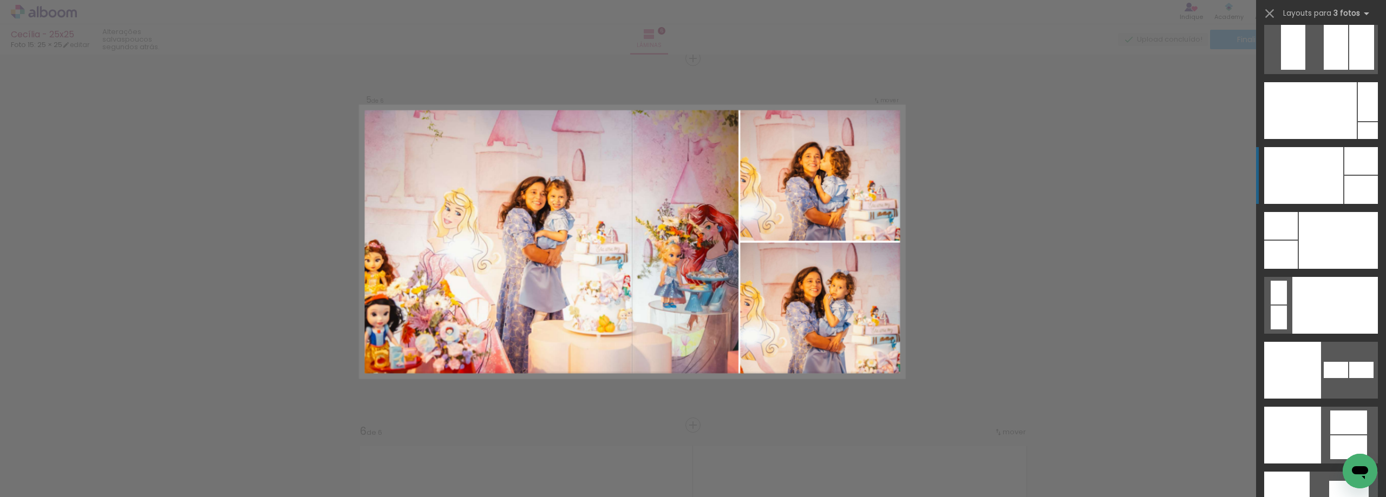
click at [1324, 196] on div at bounding box center [1303, 175] width 79 height 57
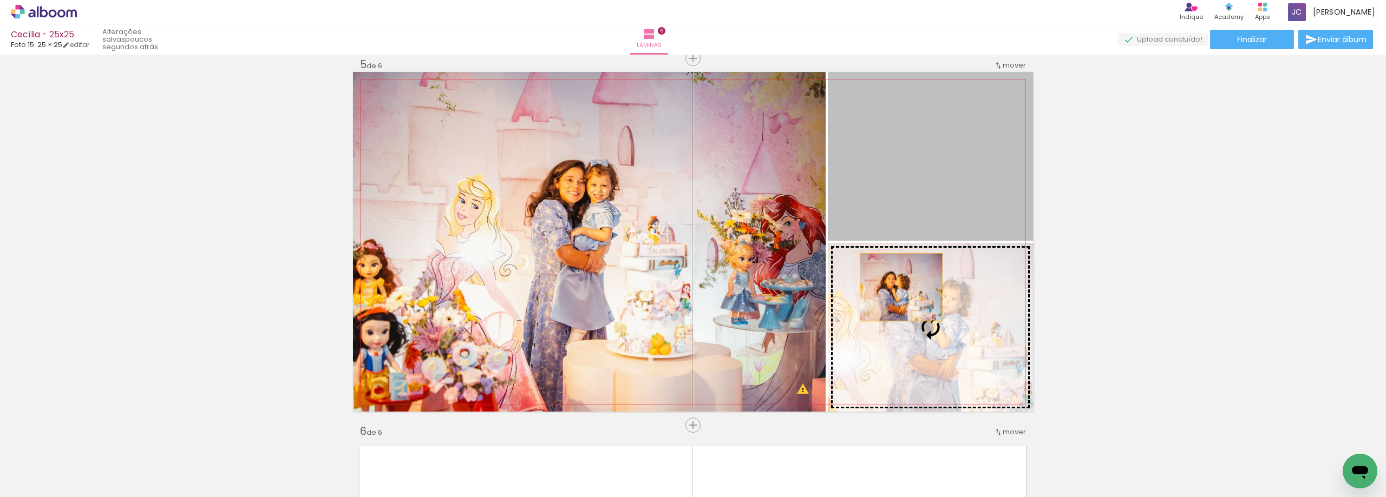
drag, startPoint x: 917, startPoint y: 168, endPoint x: 898, endPoint y: 298, distance: 131.3
click at [0, 0] on slot at bounding box center [0, 0] width 0 height 0
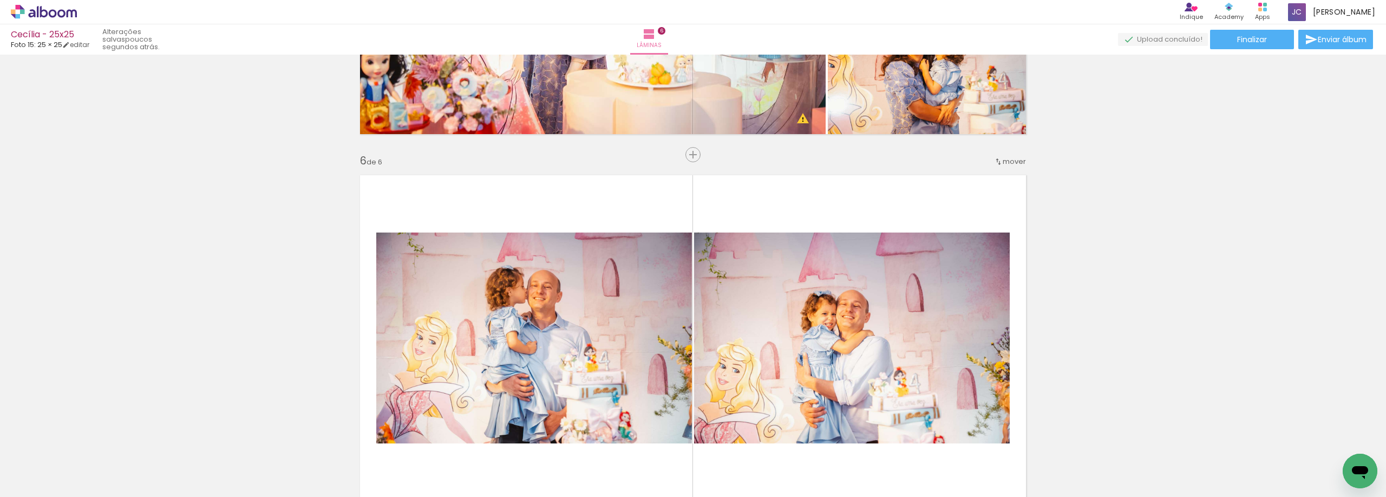
scroll to position [1807, 0]
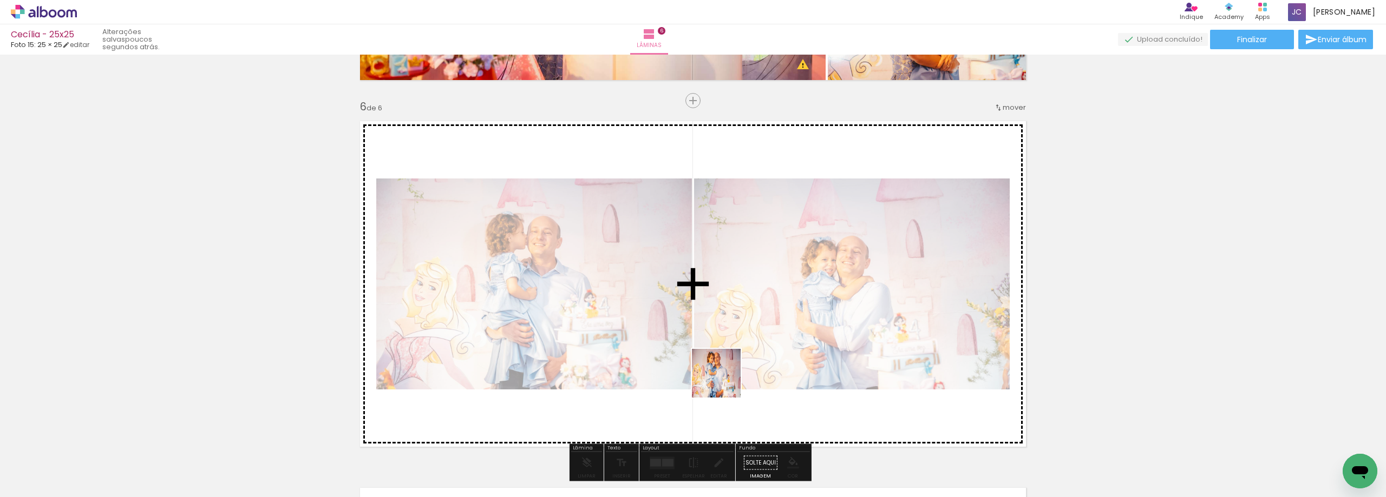
drag, startPoint x: 595, startPoint y: 465, endPoint x: 770, endPoint y: 344, distance: 212.6
click at [770, 344] on quentale-workspace at bounding box center [693, 248] width 1386 height 497
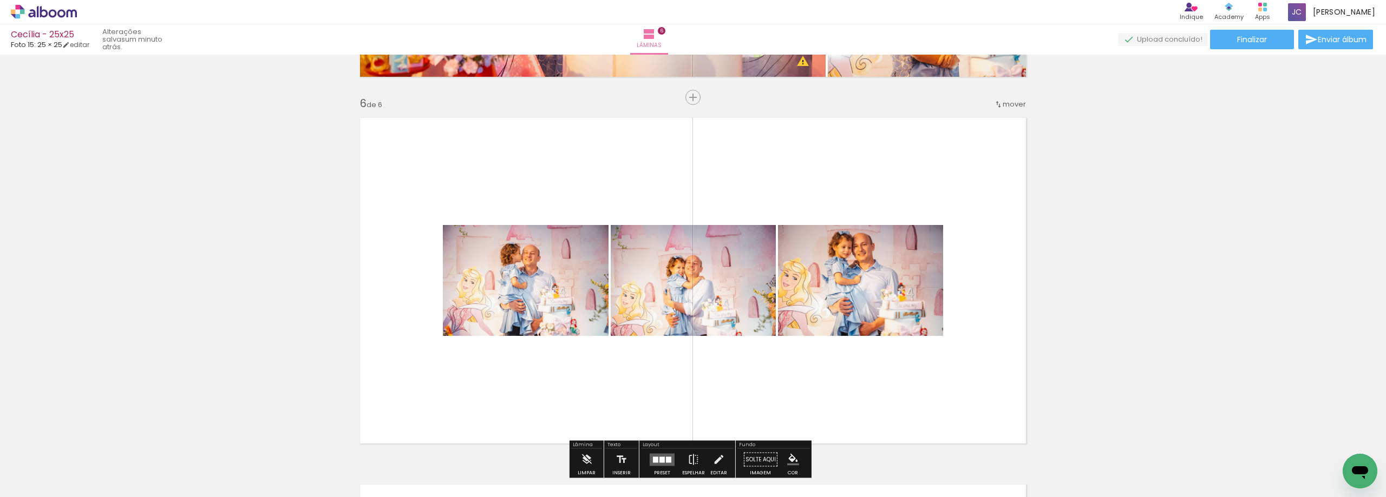
scroll to position [1915, 0]
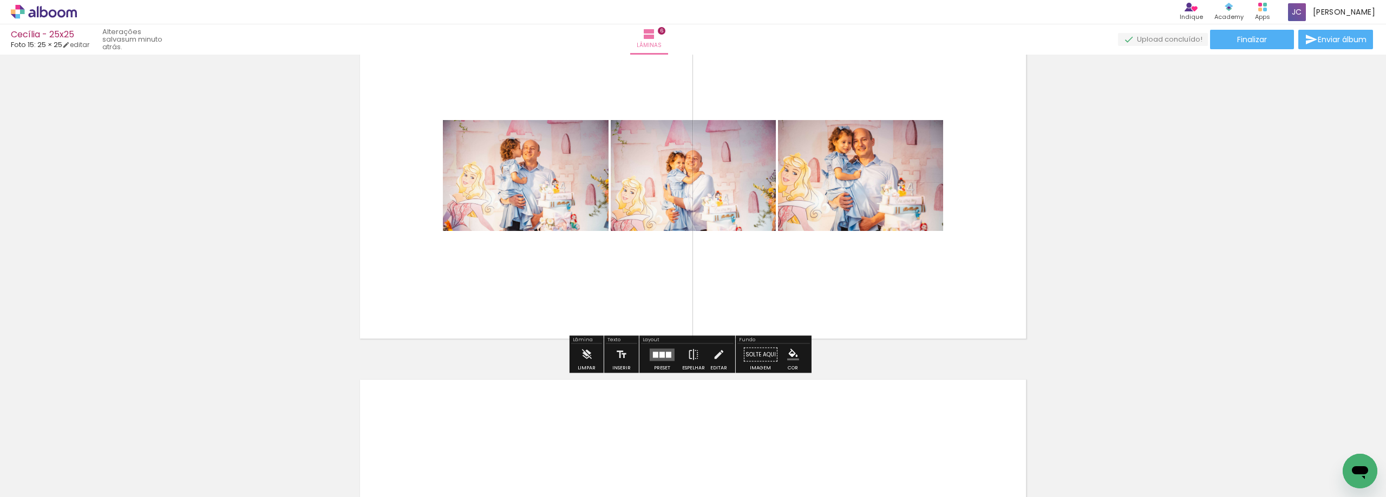
click at [666, 359] on quentale-layouter at bounding box center [661, 355] width 25 height 12
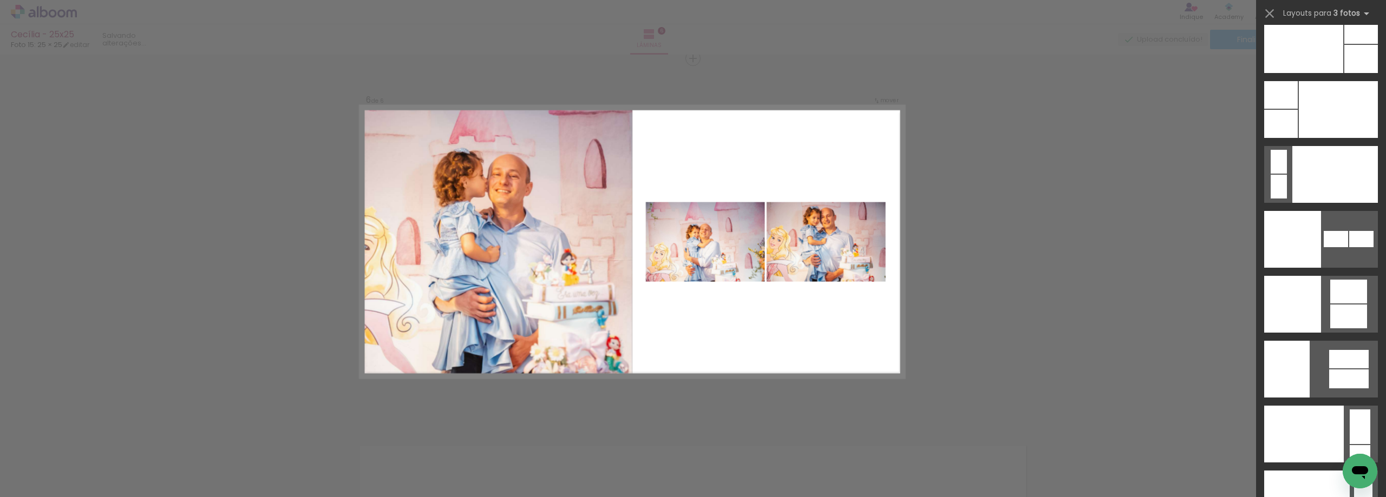
scroll to position [13199, 0]
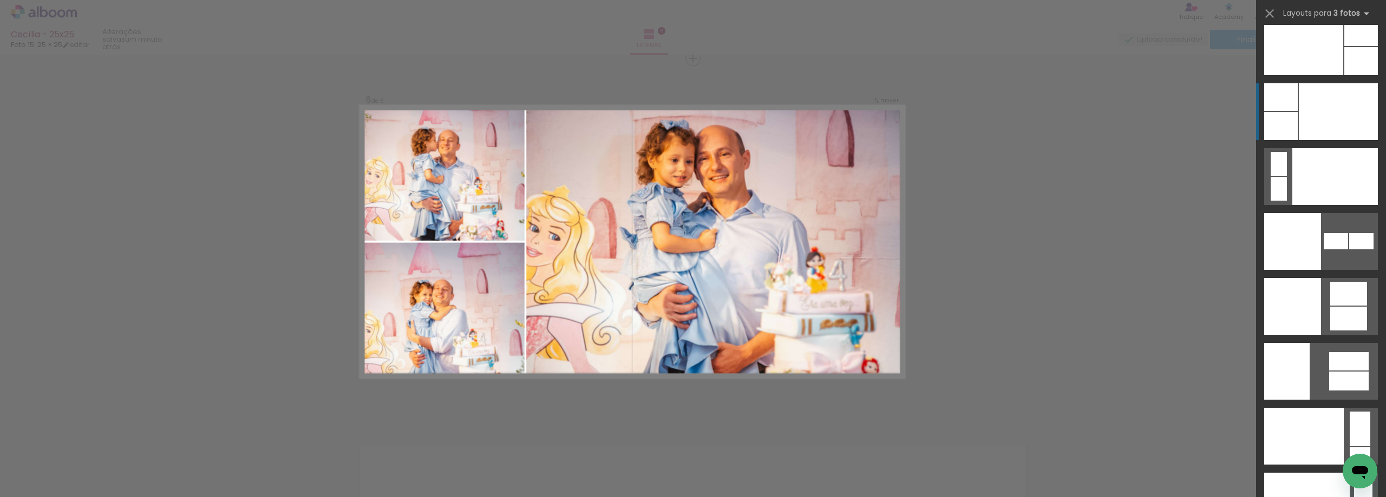
click at [1311, 126] on div at bounding box center [1337, 111] width 79 height 57
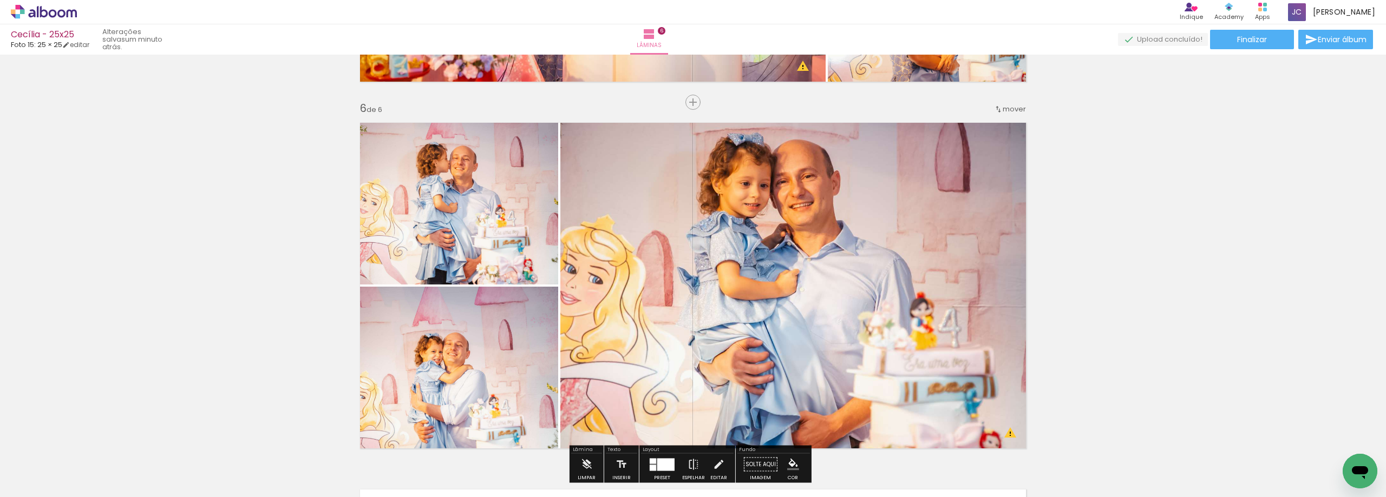
scroll to position [1903, 0]
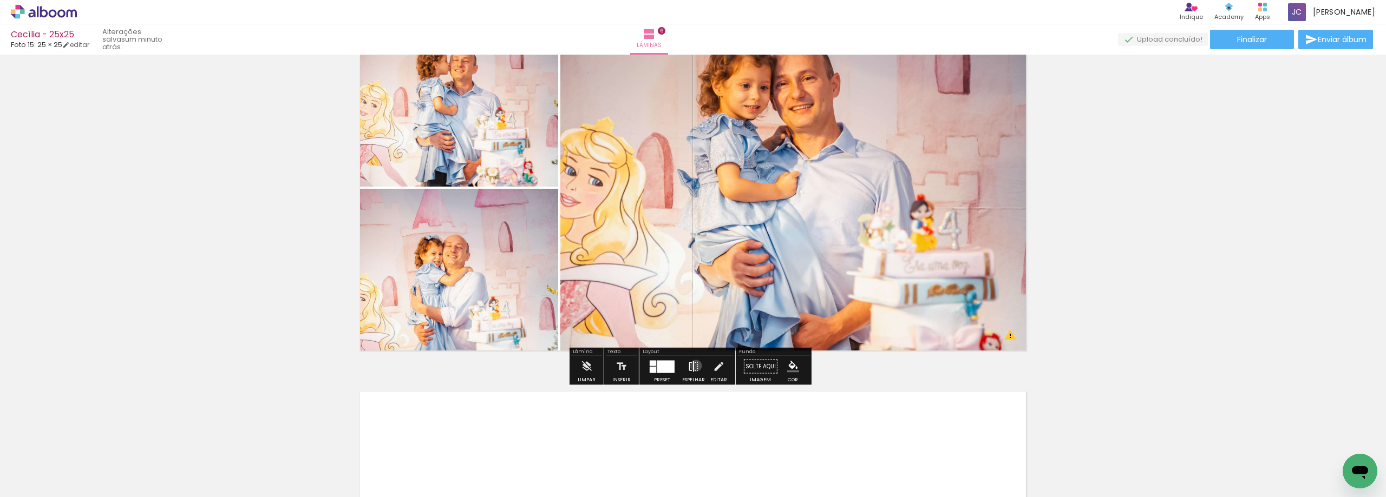
click at [693, 366] on iron-icon at bounding box center [693, 367] width 12 height 22
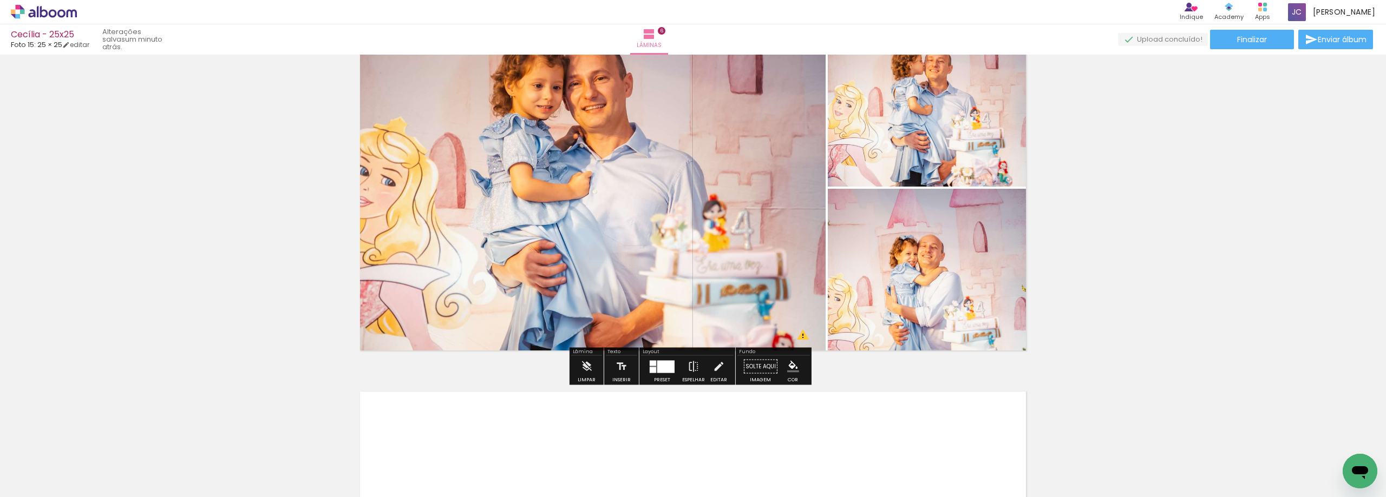
scroll to position [1795, 0]
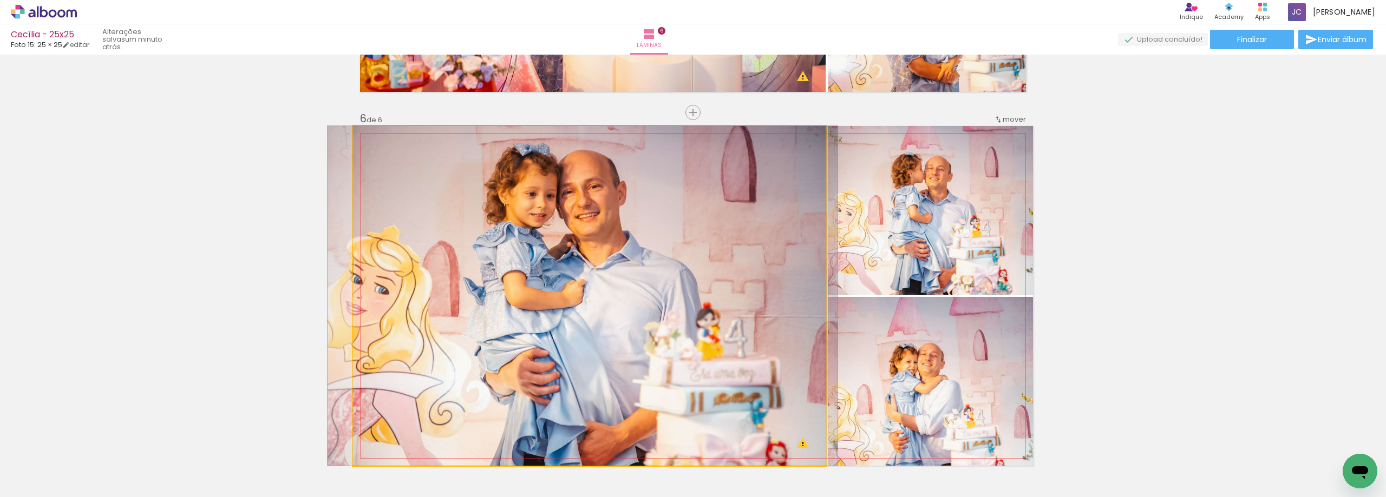
drag, startPoint x: 718, startPoint y: 321, endPoint x: 713, endPoint y: 346, distance: 26.0
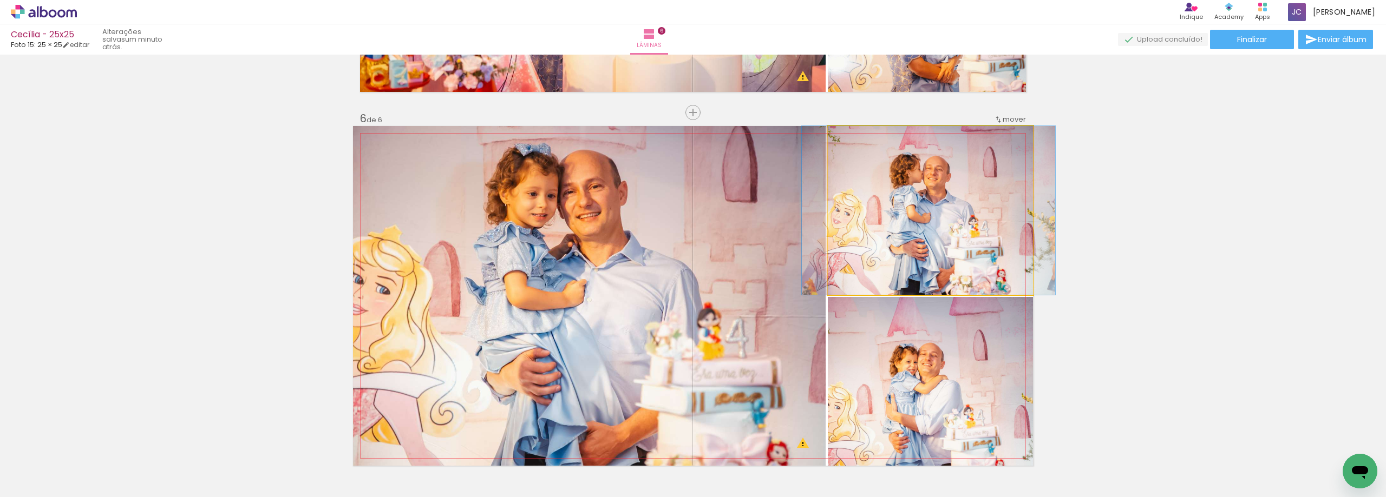
drag, startPoint x: 919, startPoint y: 279, endPoint x: 915, endPoint y: 343, distance: 64.0
click at [0, 0] on slot at bounding box center [0, 0] width 0 height 0
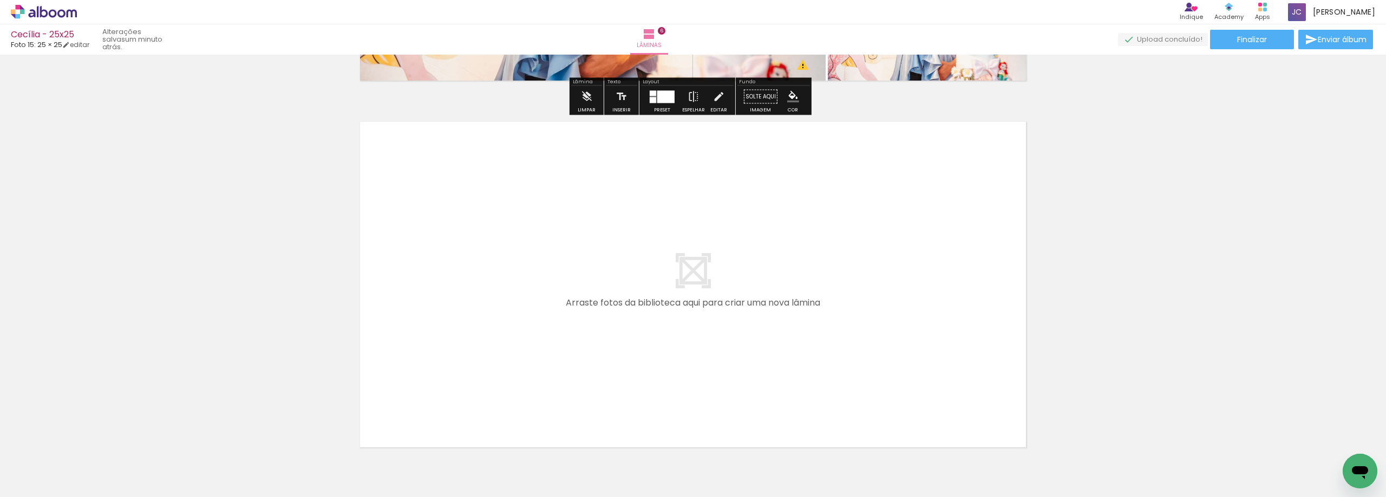
scroll to position [2228, 0]
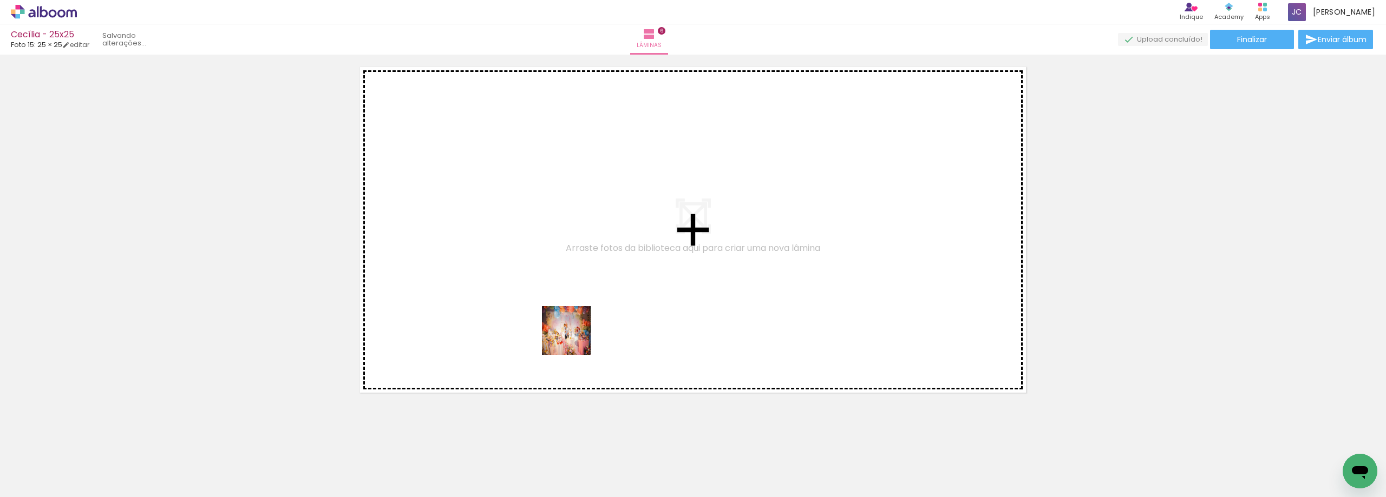
drag, startPoint x: 542, startPoint y: 476, endPoint x: 575, endPoint y: 337, distance: 142.3
click at [575, 337] on quentale-workspace at bounding box center [693, 248] width 1386 height 497
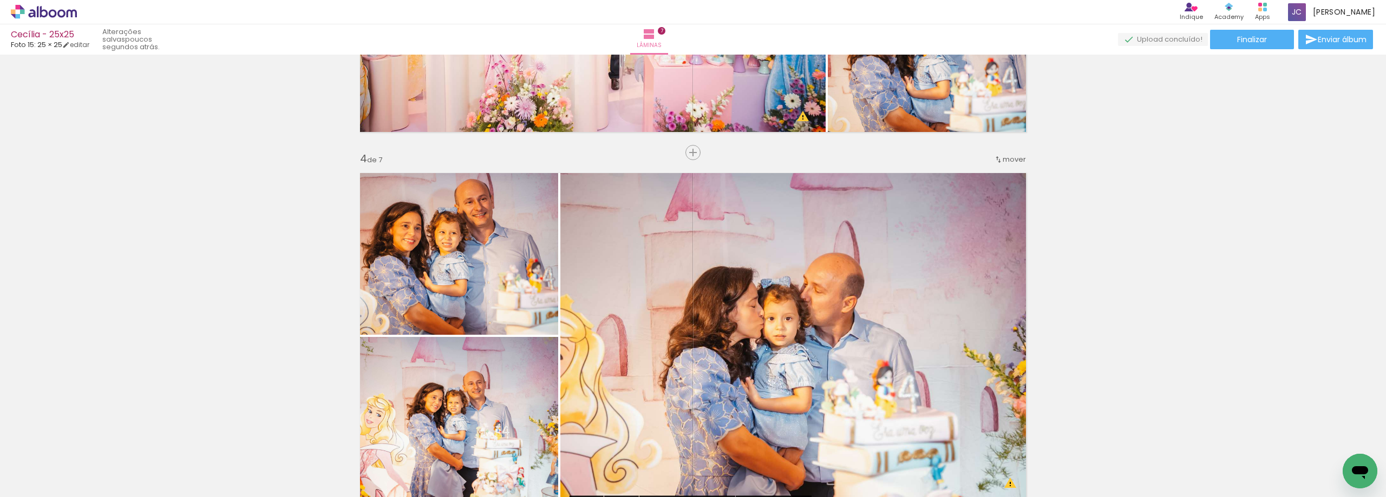
scroll to position [1025, 0]
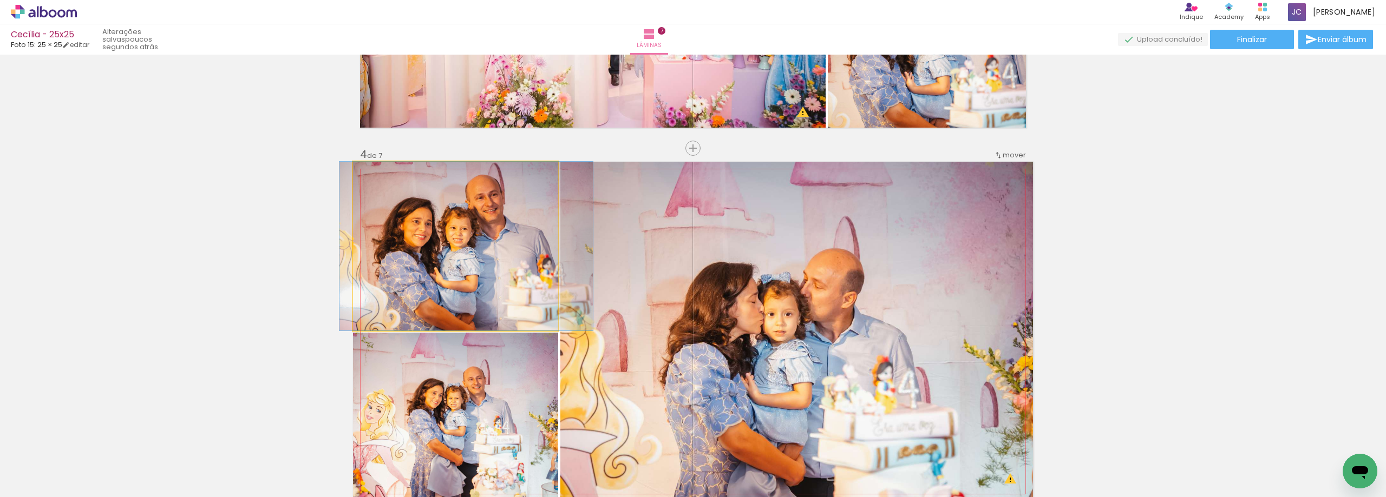
drag, startPoint x: 494, startPoint y: 306, endPoint x: 505, endPoint y: 305, distance: 10.8
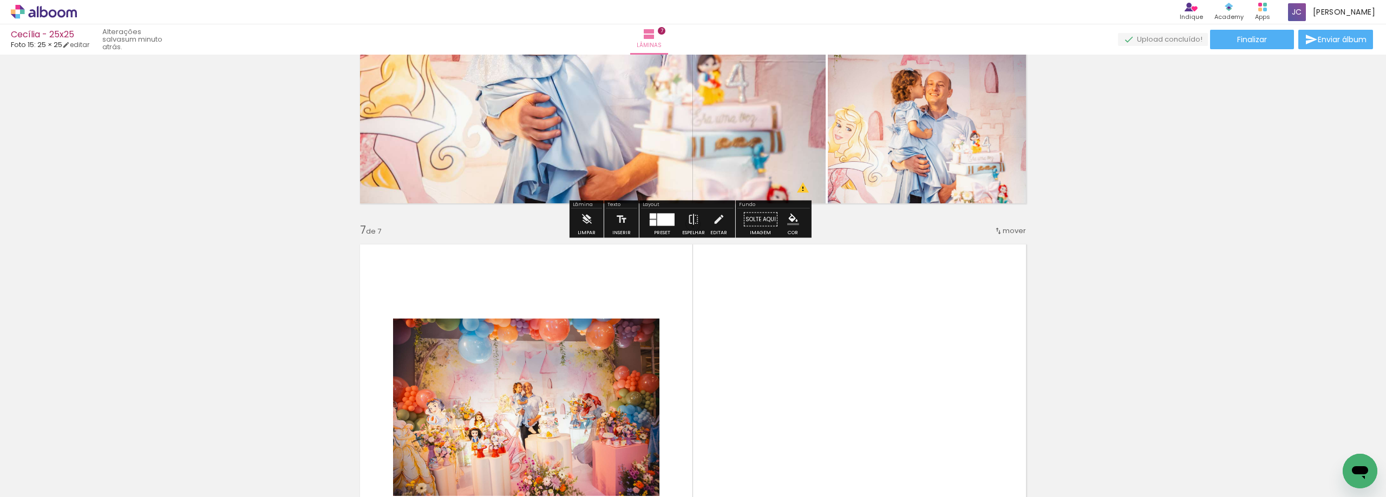
scroll to position [2053, 0]
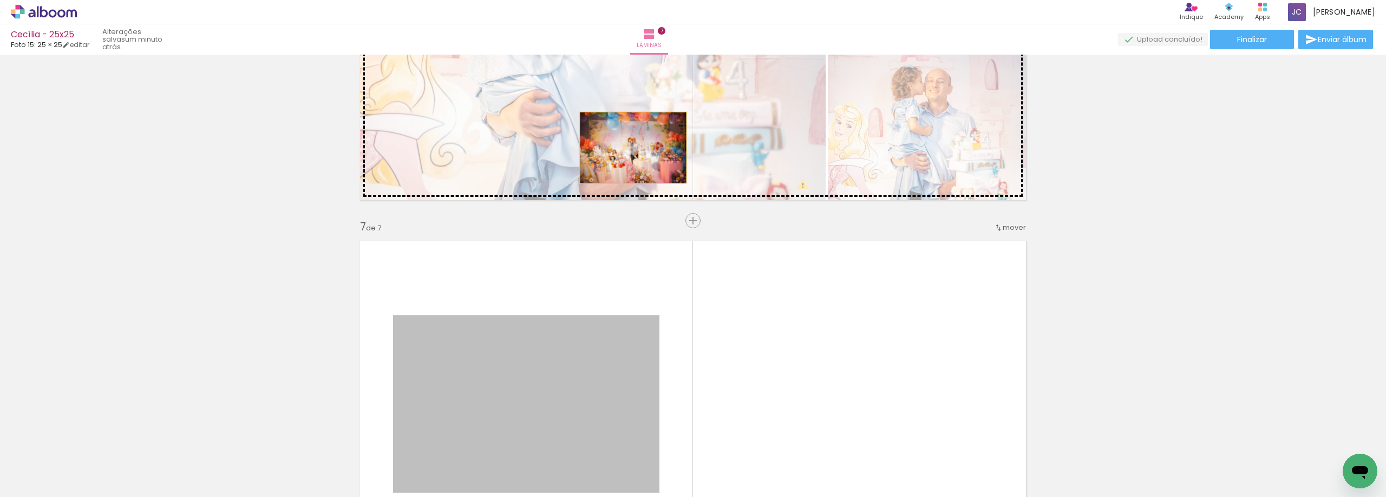
drag, startPoint x: 610, startPoint y: 358, endPoint x: 629, endPoint y: 147, distance: 211.9
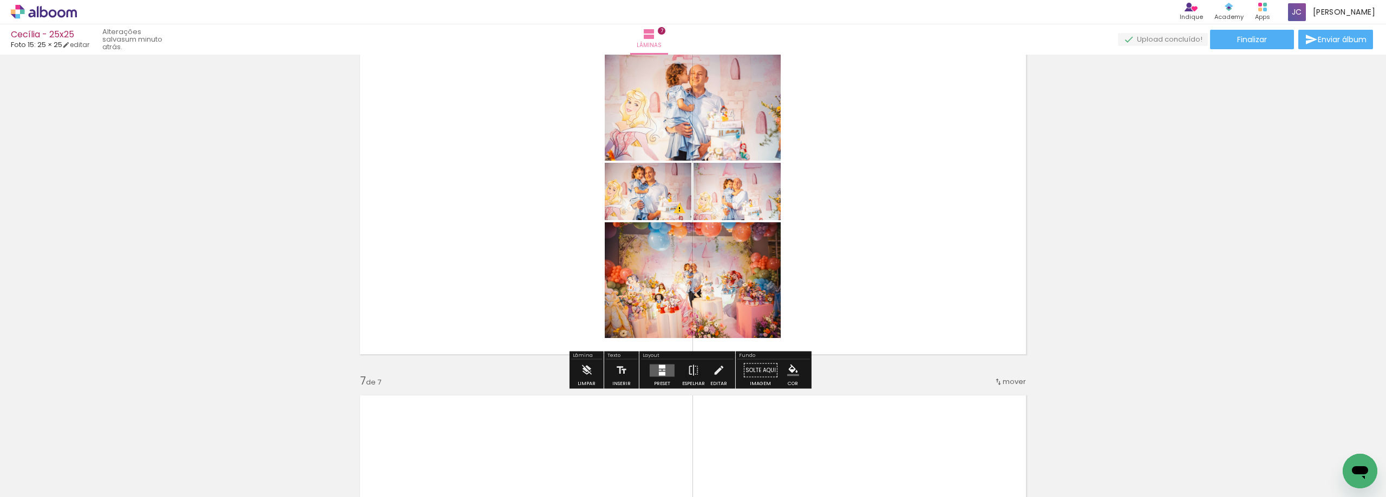
scroll to position [1891, 0]
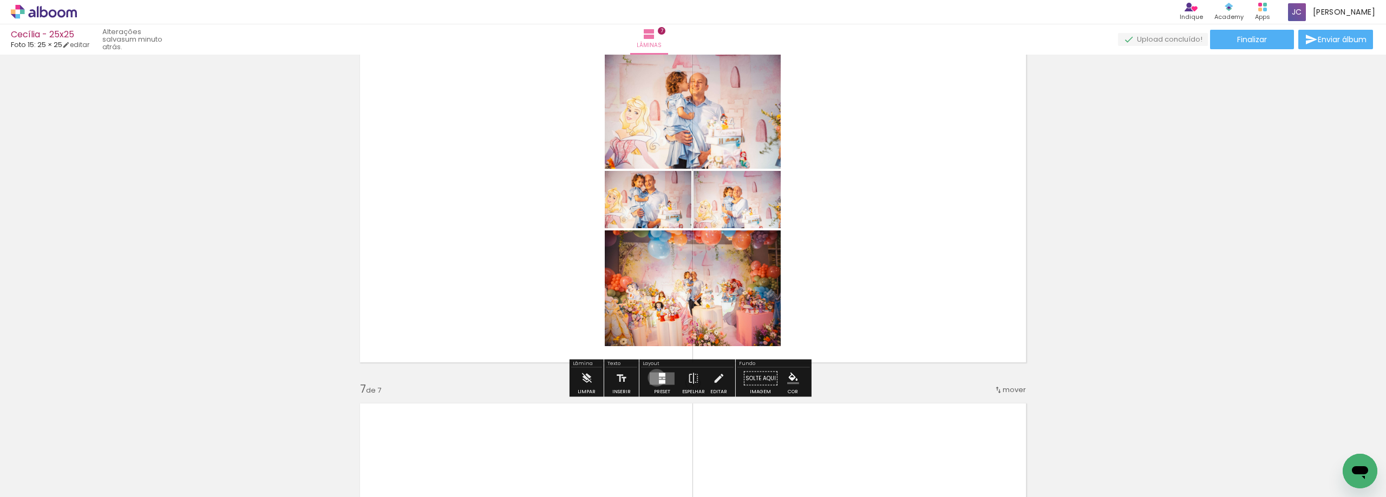
click at [654, 378] on quentale-layouter at bounding box center [661, 378] width 25 height 12
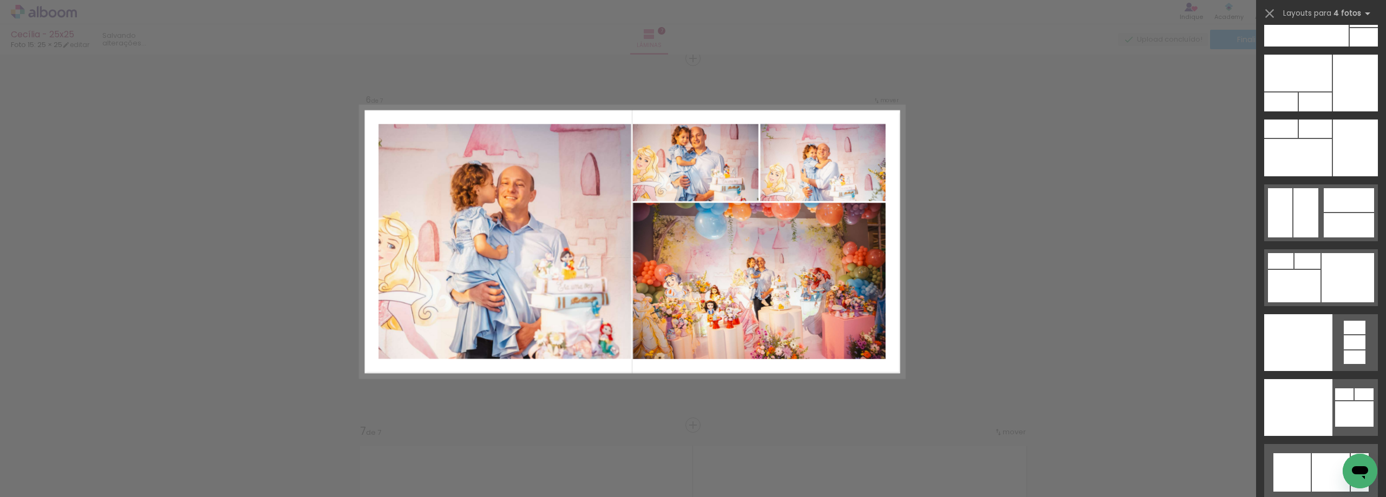
scroll to position [23266, 0]
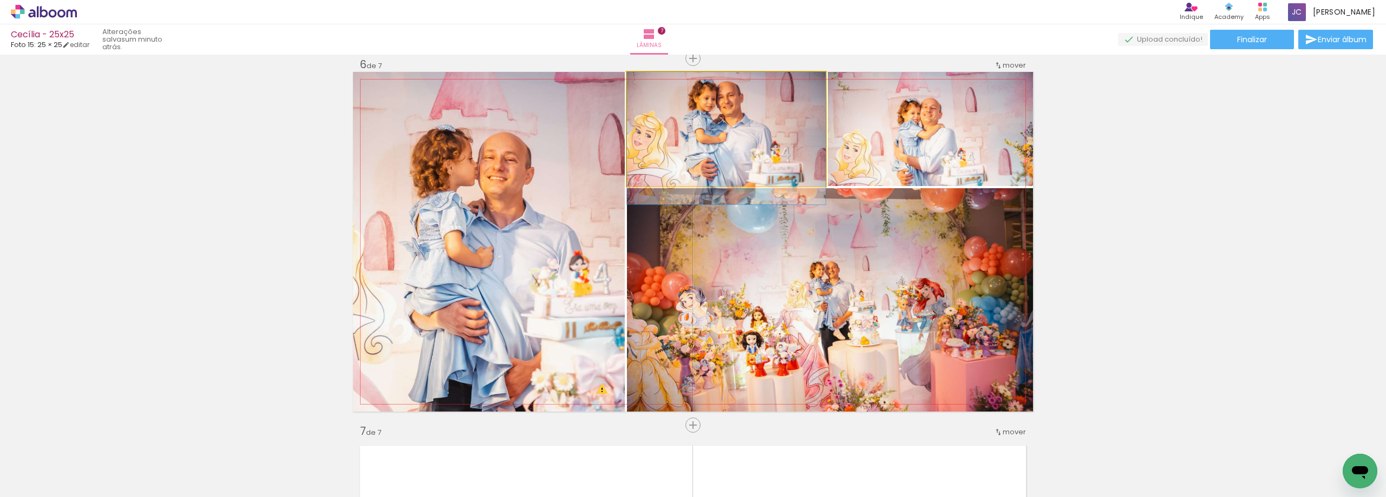
drag, startPoint x: 774, startPoint y: 141, endPoint x: 774, endPoint y: 162, distance: 20.6
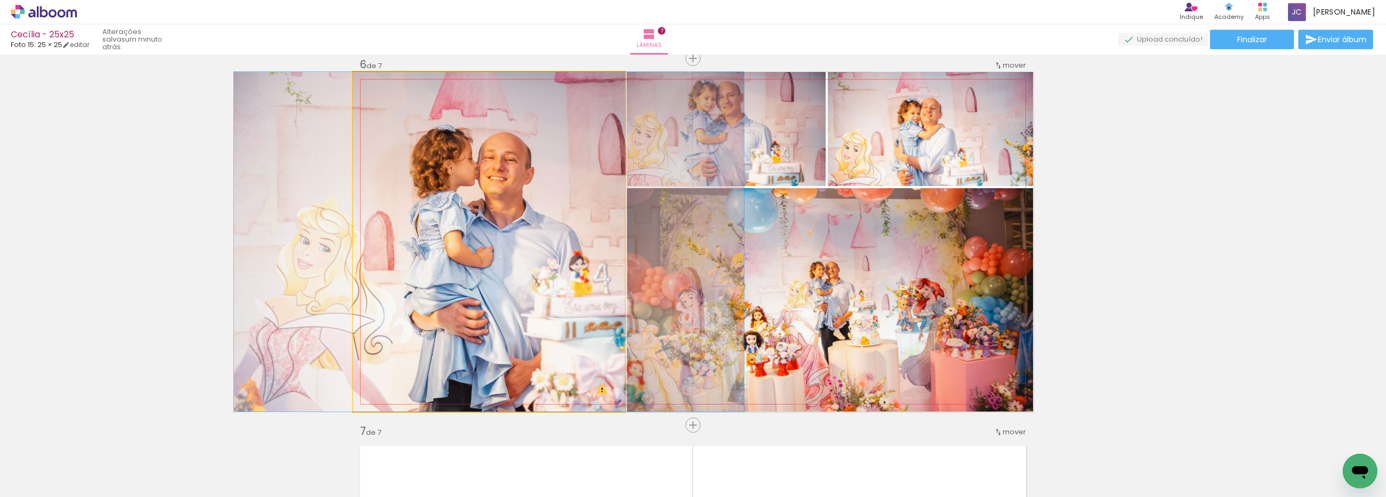
click at [515, 220] on quentale-photo at bounding box center [489, 242] width 272 height 340
click at [511, 212] on quentale-photo at bounding box center [489, 242] width 272 height 340
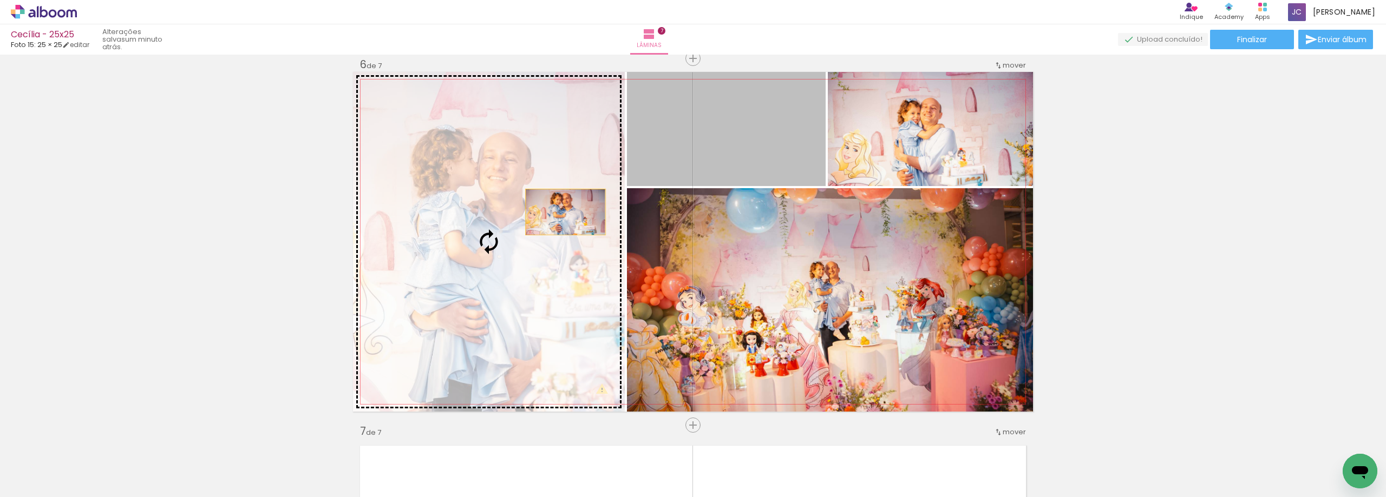
drag, startPoint x: 700, startPoint y: 157, endPoint x: 514, endPoint y: 225, distance: 198.6
click at [0, 0] on slot at bounding box center [0, 0] width 0 height 0
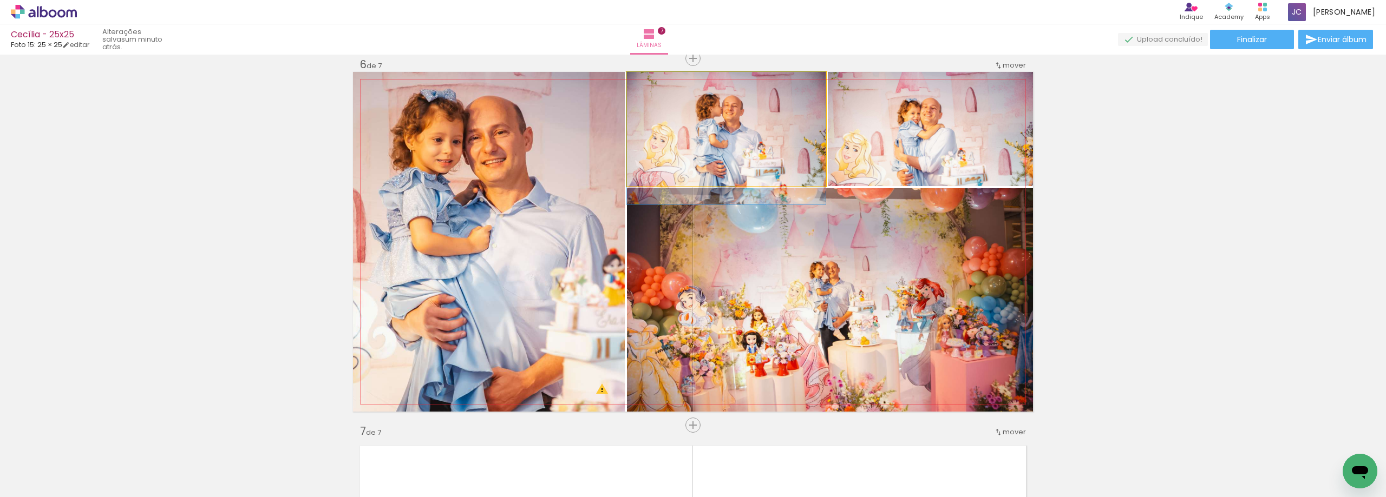
drag, startPoint x: 760, startPoint y: 152, endPoint x: 763, endPoint y: 171, distance: 19.1
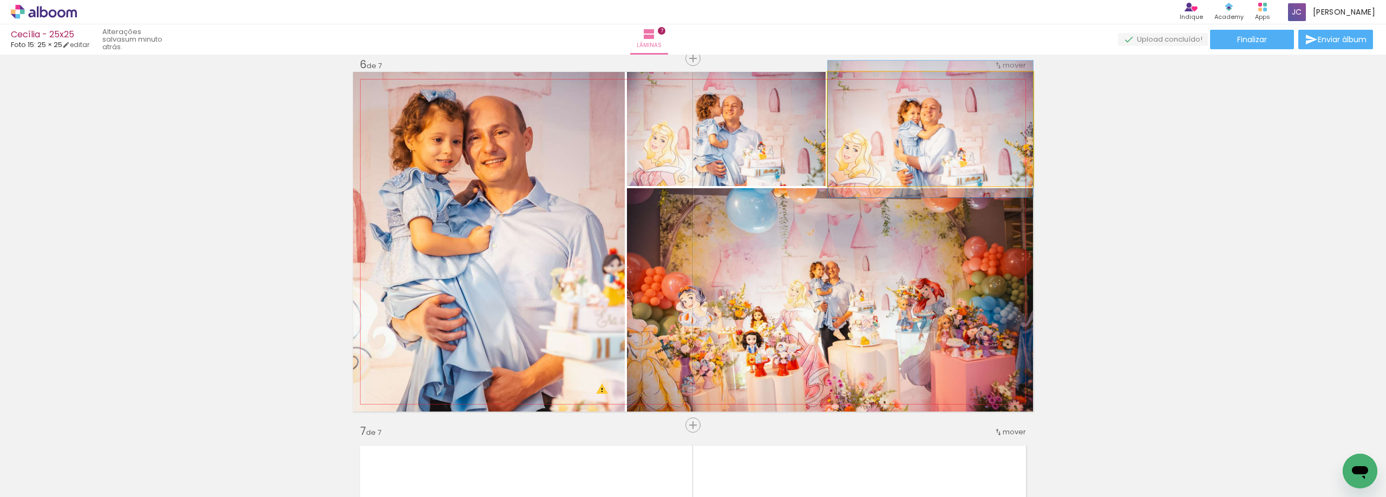
click at [930, 160] on quentale-photo at bounding box center [930, 129] width 205 height 114
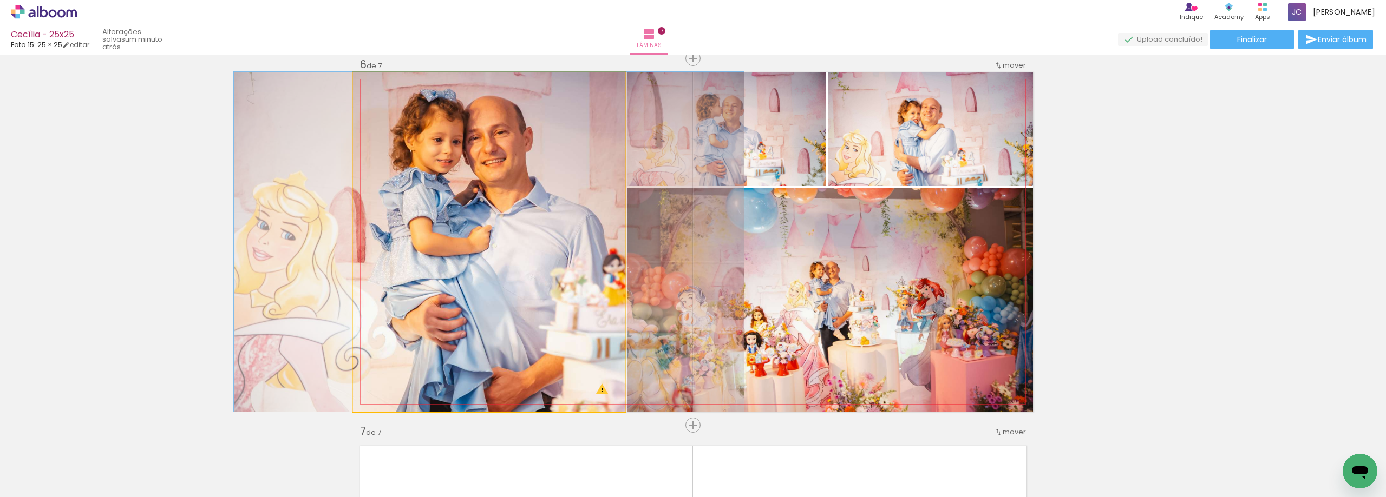
click at [594, 232] on quentale-photo at bounding box center [489, 242] width 272 height 340
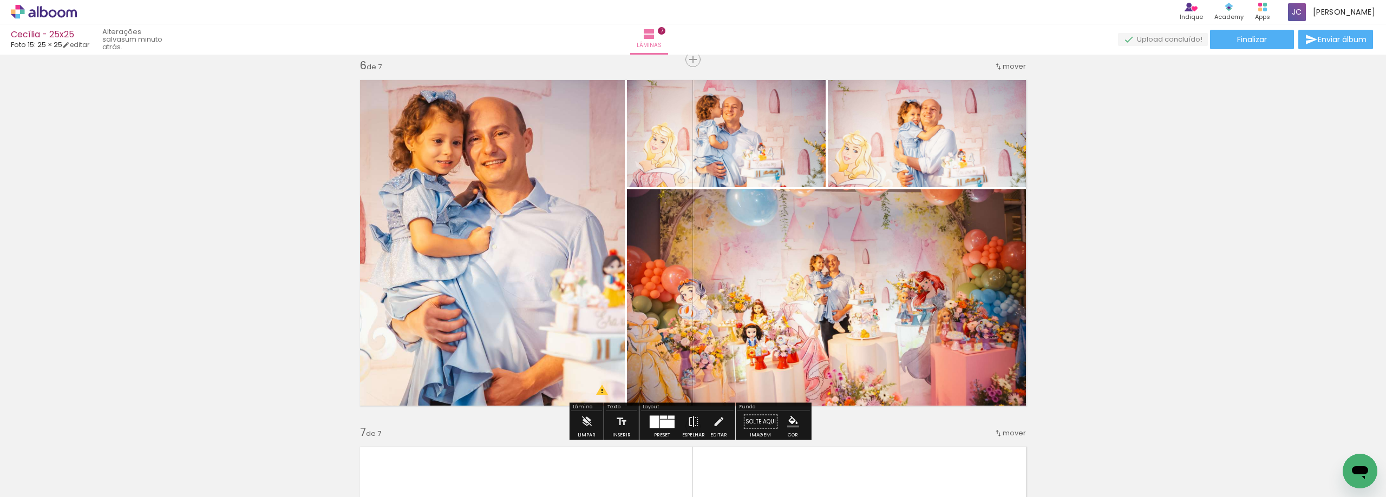
scroll to position [1849, 0]
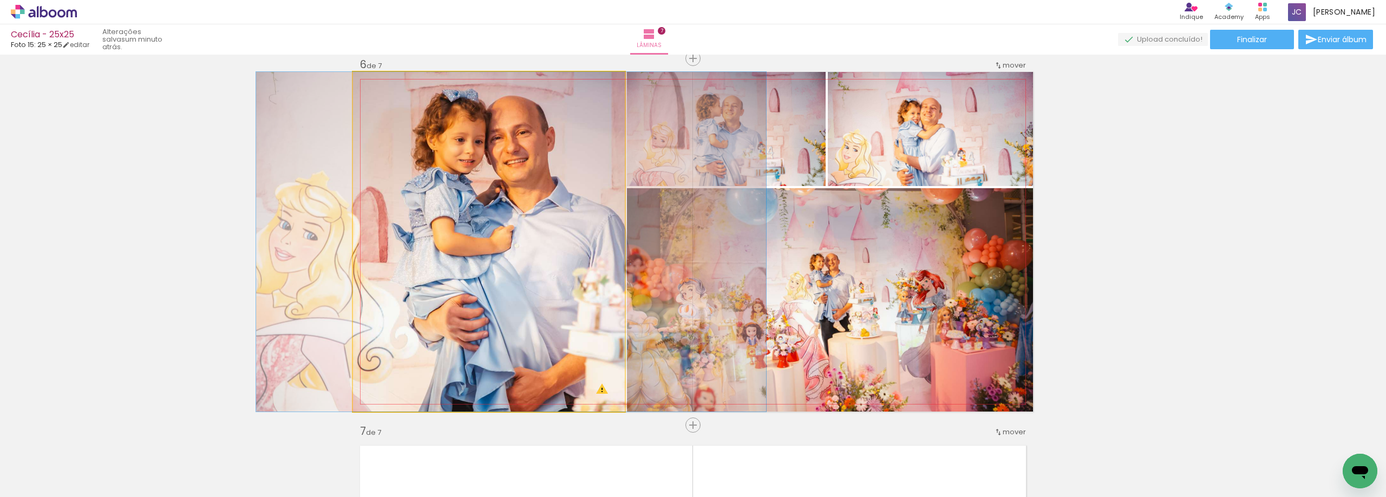
drag, startPoint x: 465, startPoint y: 213, endPoint x: 487, endPoint y: 224, distance: 24.0
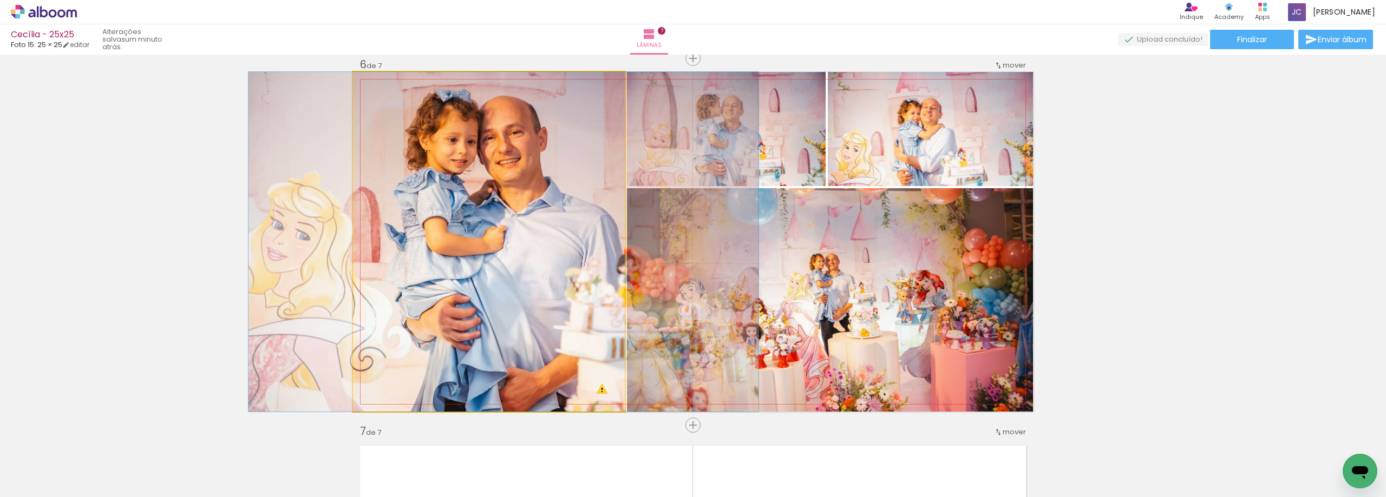
drag, startPoint x: 486, startPoint y: 225, endPoint x: 480, endPoint y: 226, distance: 6.6
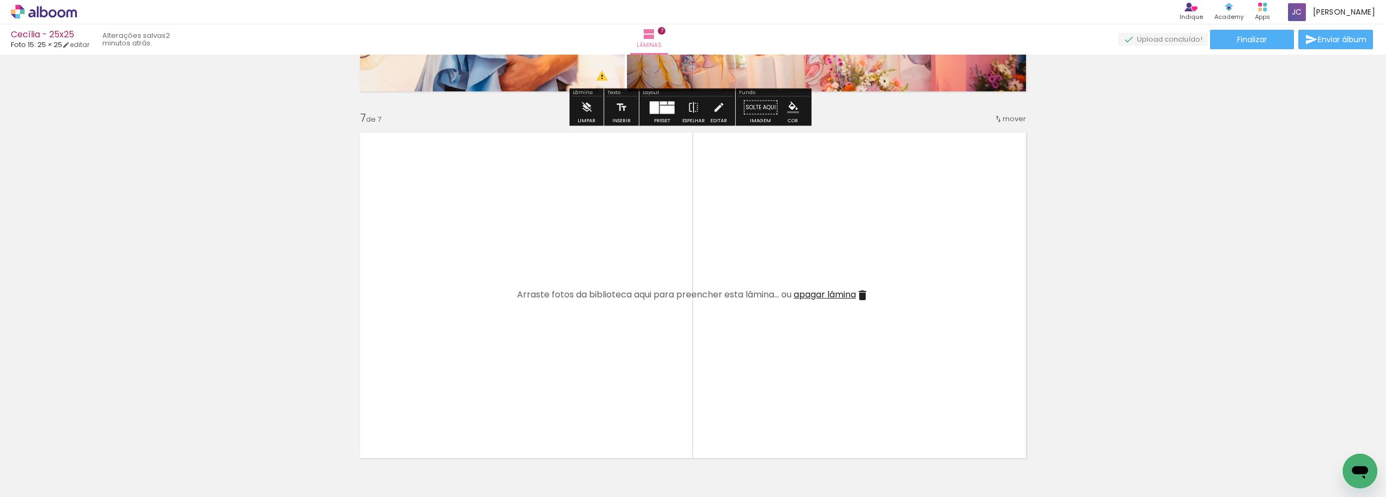
scroll to position [2174, 0]
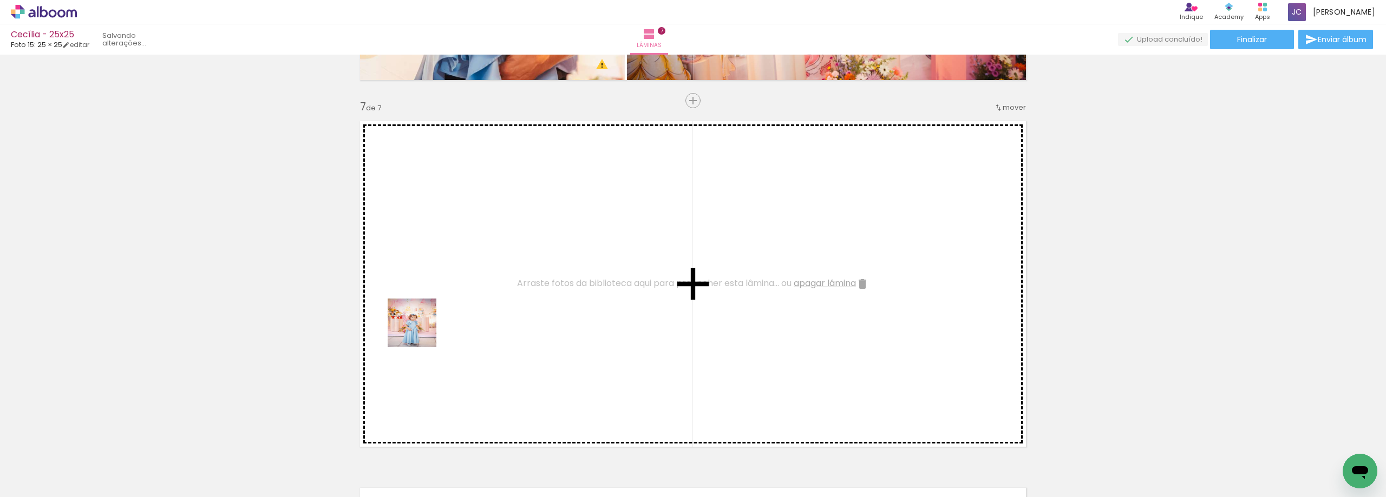
drag, startPoint x: 182, startPoint y: 469, endPoint x: 443, endPoint y: 320, distance: 300.1
click at [443, 320] on quentale-workspace at bounding box center [693, 248] width 1386 height 497
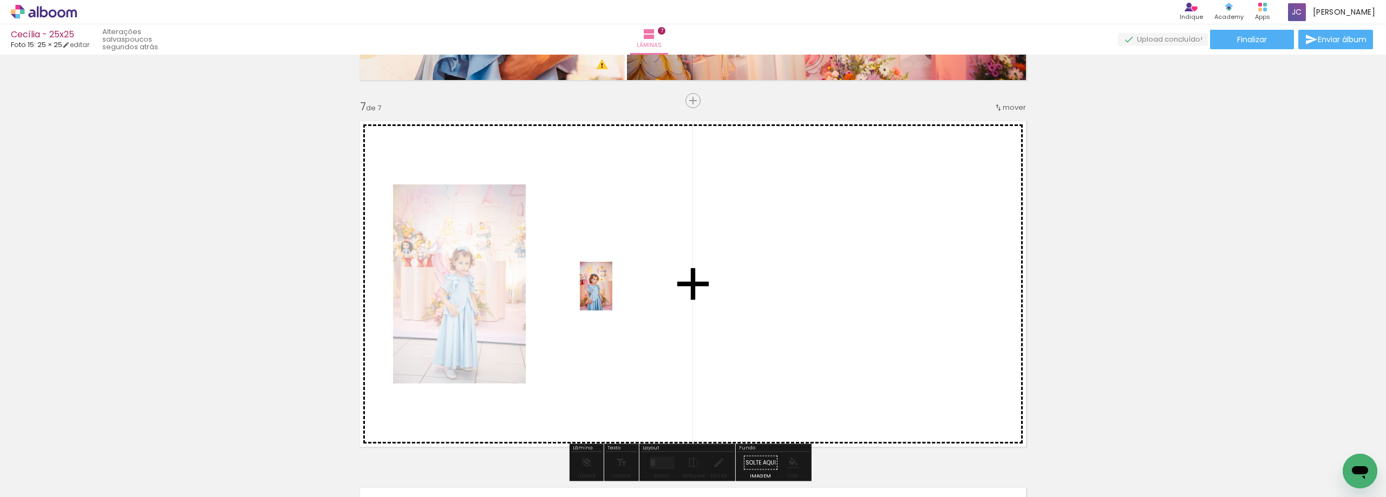
drag, startPoint x: 110, startPoint y: 474, endPoint x: 612, endPoint y: 294, distance: 532.9
click at [612, 294] on quentale-workspace at bounding box center [693, 248] width 1386 height 497
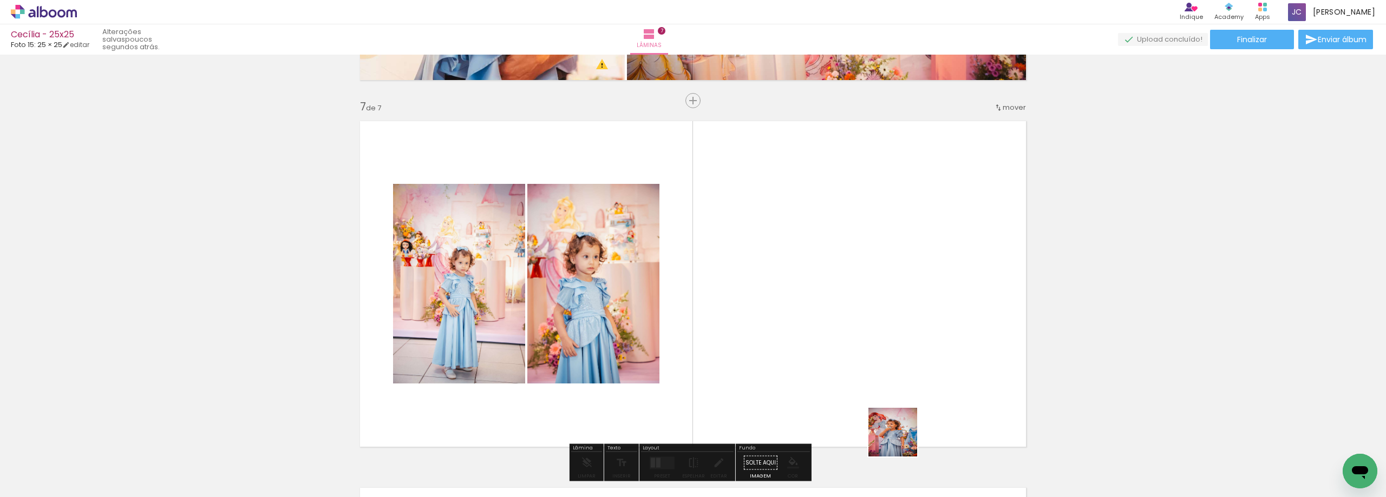
drag, startPoint x: 901, startPoint y: 441, endPoint x: 912, endPoint y: 346, distance: 94.9
click at [912, 346] on quentale-workspace at bounding box center [693, 248] width 1386 height 497
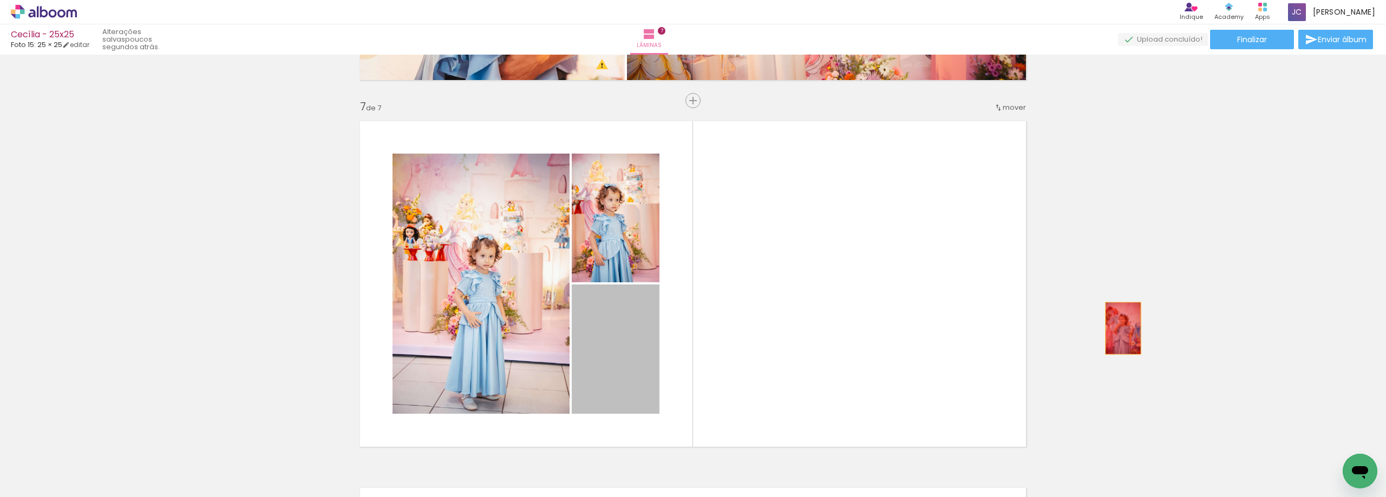
drag, startPoint x: 623, startPoint y: 373, endPoint x: 1119, endPoint y: 329, distance: 497.7
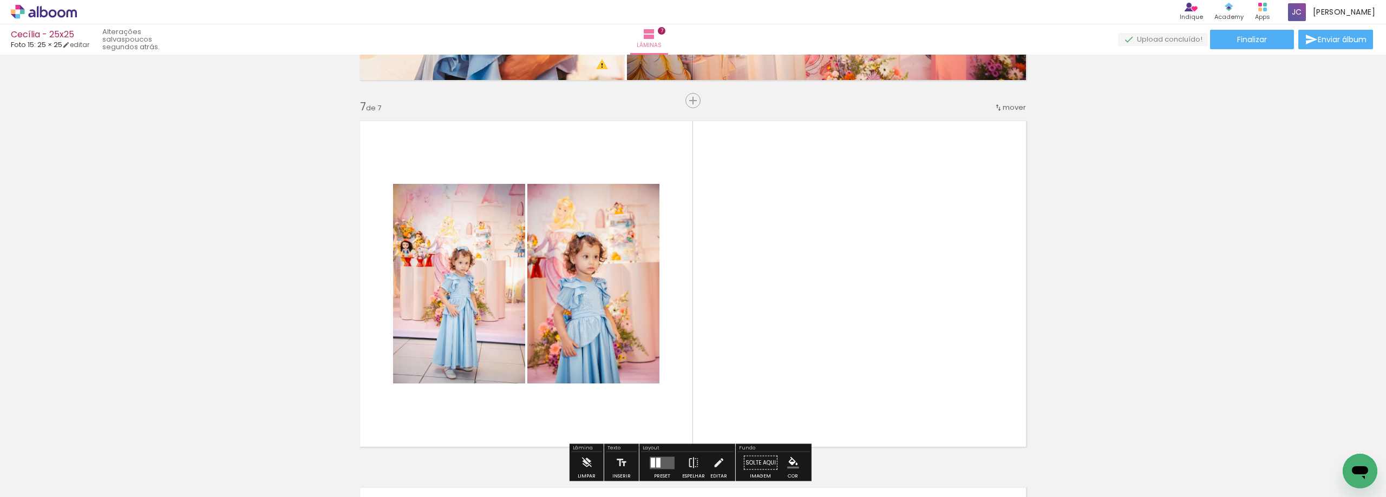
drag, startPoint x: 778, startPoint y: 463, endPoint x: 822, endPoint y: 347, distance: 124.5
click at [822, 347] on quentale-workspace at bounding box center [693, 248] width 1386 height 497
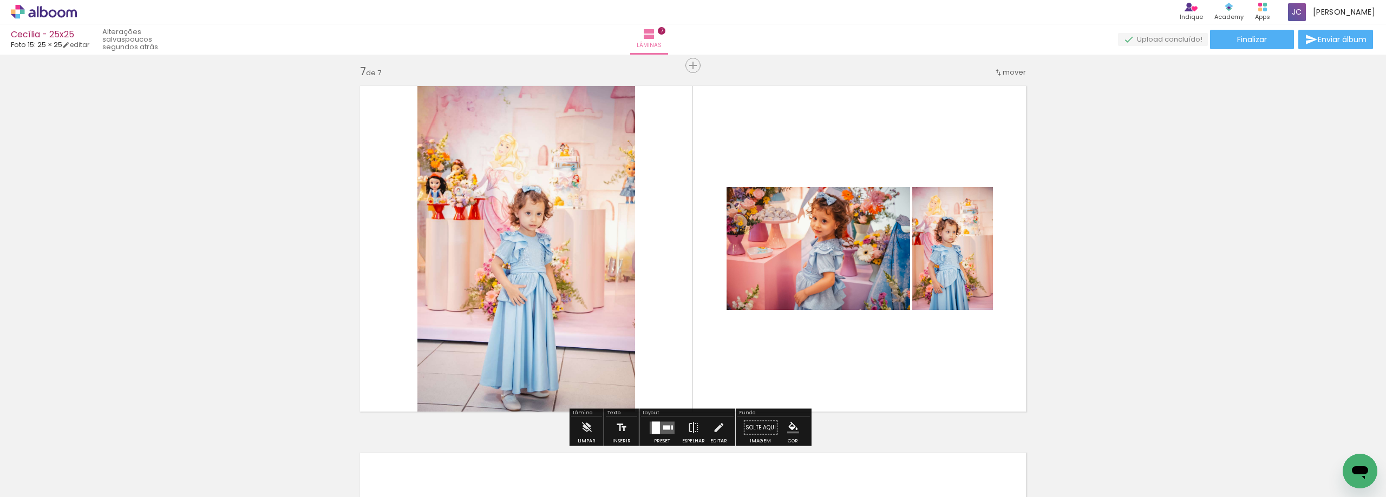
scroll to position [2228, 0]
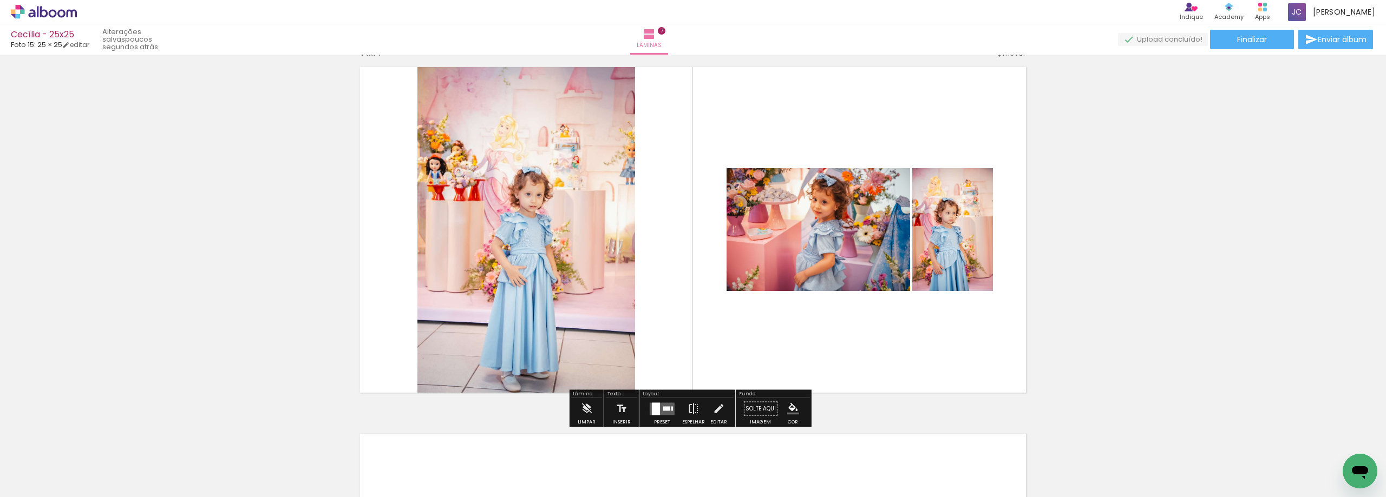
click at [671, 405] on quentale-layouter at bounding box center [661, 409] width 25 height 12
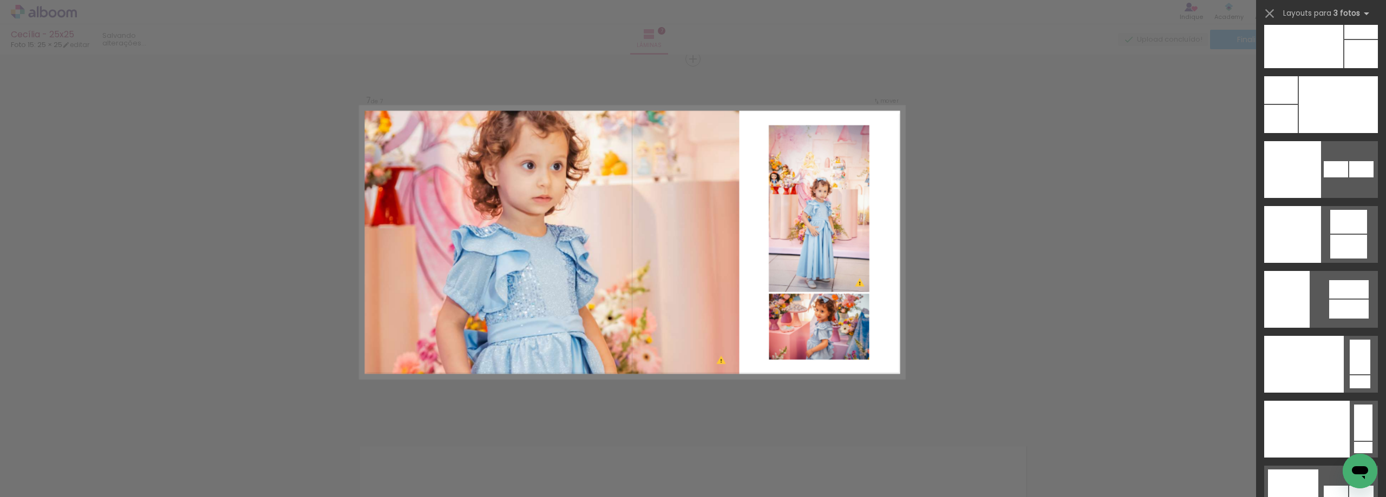
scroll to position [13199, 0]
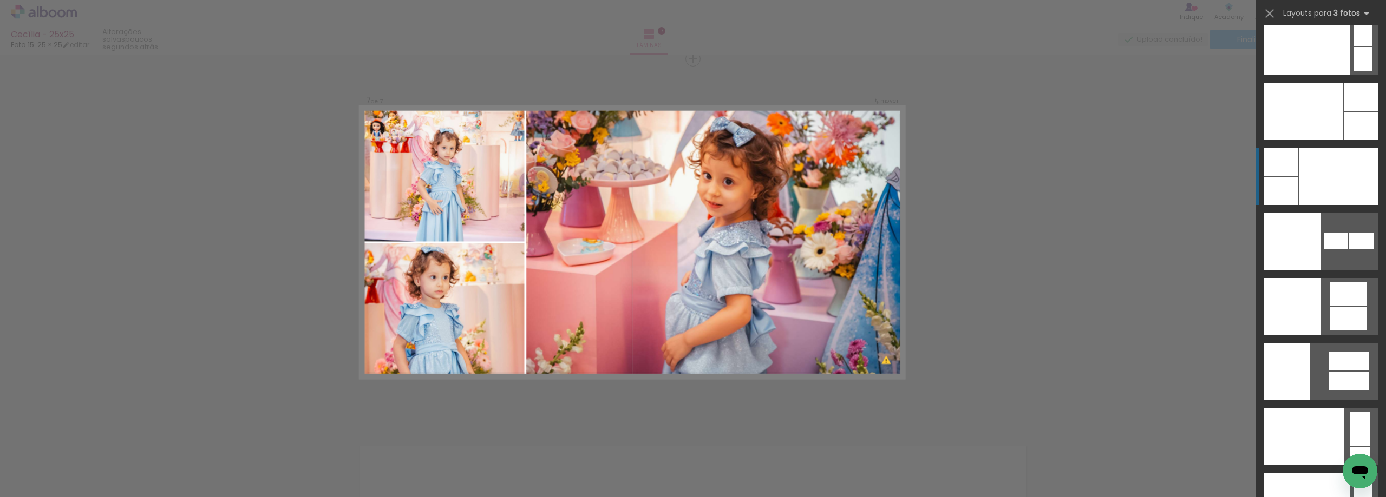
click at [1329, 180] on div at bounding box center [1337, 176] width 79 height 57
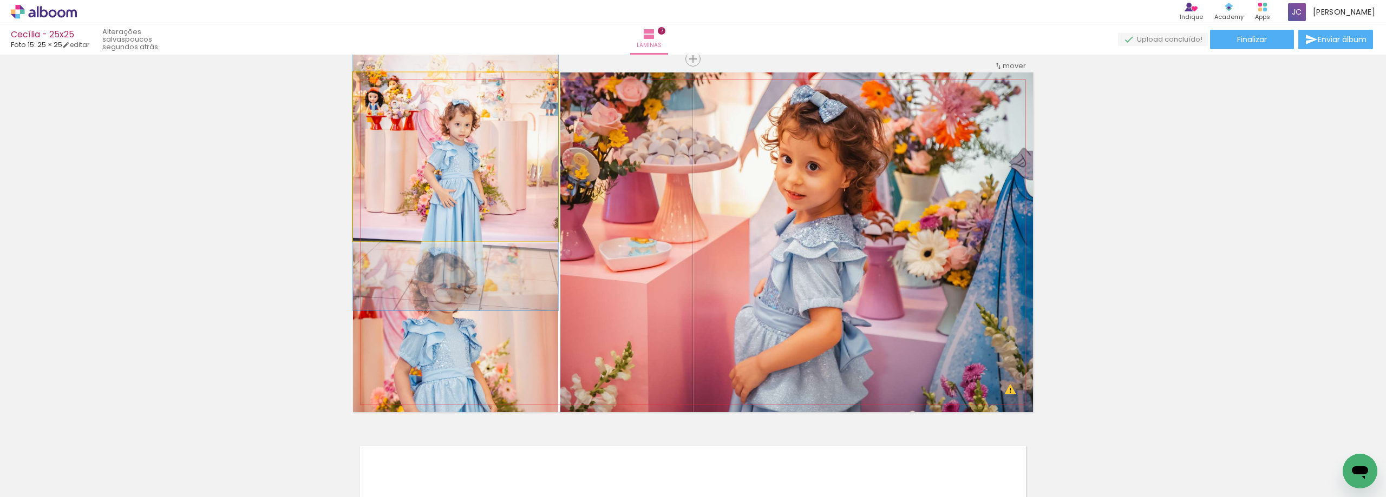
click at [477, 162] on quentale-photo at bounding box center [455, 157] width 205 height 169
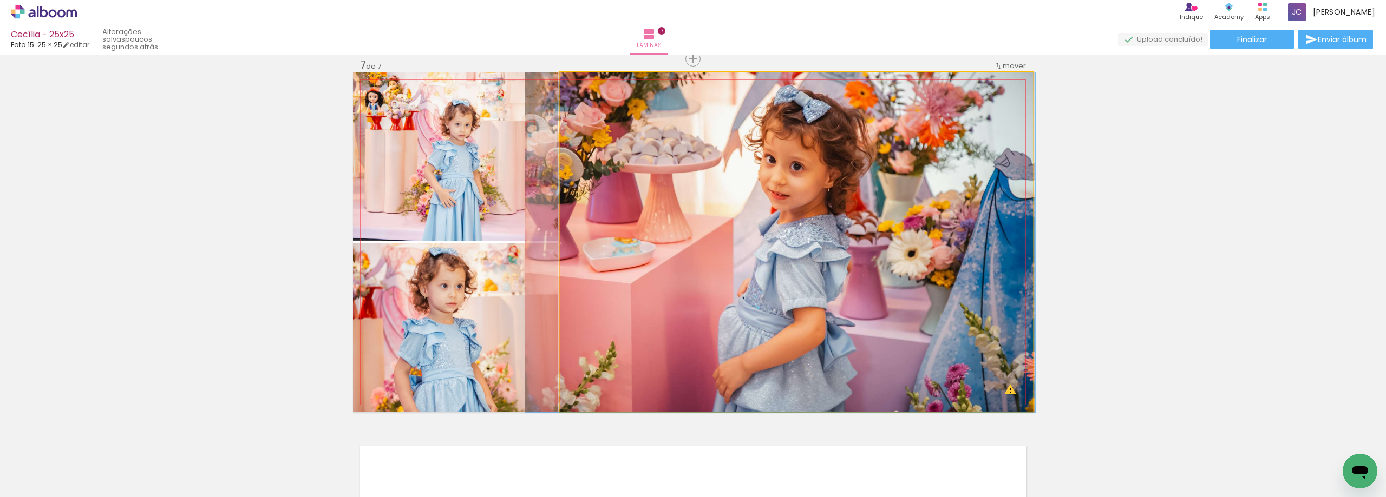
drag, startPoint x: 802, startPoint y: 272, endPoint x: 785, endPoint y: 267, distance: 17.3
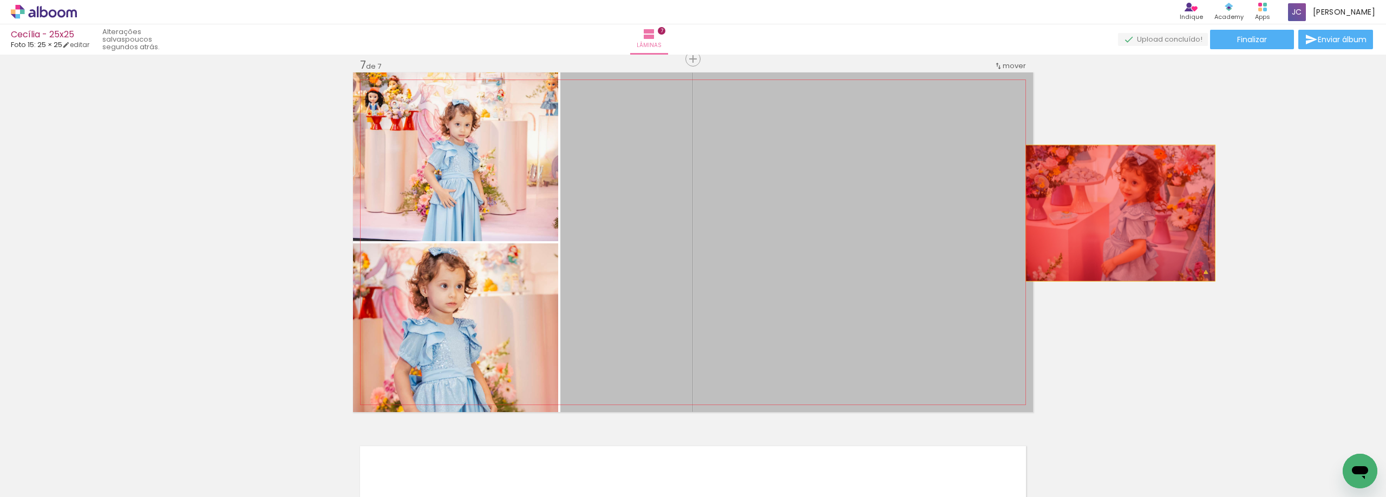
drag, startPoint x: 796, startPoint y: 229, endPoint x: 1118, endPoint y: 213, distance: 321.9
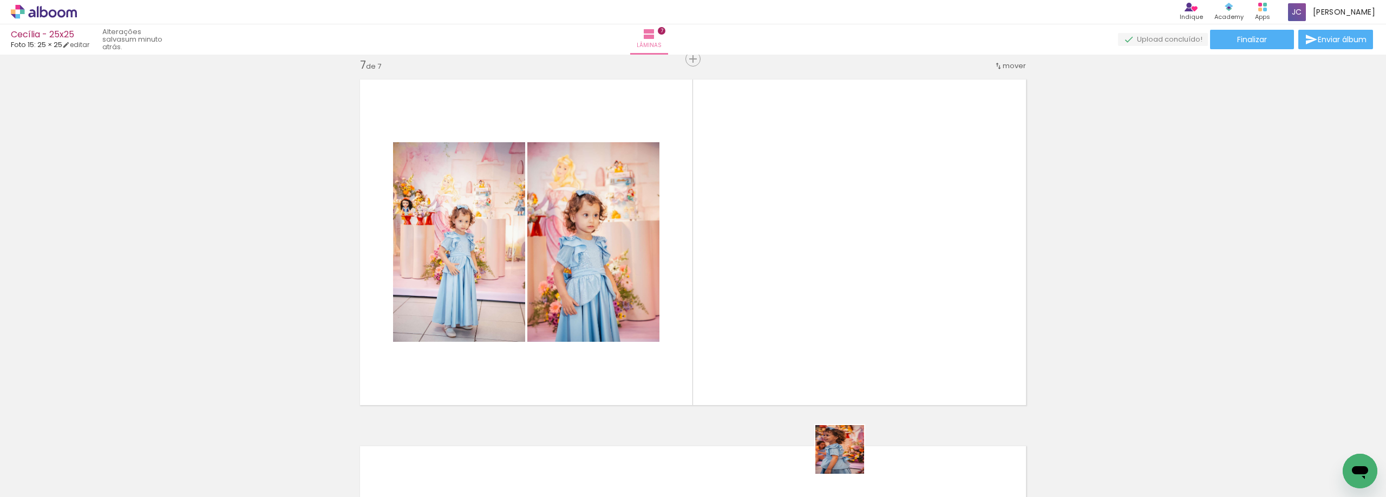
drag, startPoint x: 848, startPoint y: 463, endPoint x: 854, endPoint y: 351, distance: 111.7
click at [854, 352] on quentale-workspace at bounding box center [693, 248] width 1386 height 497
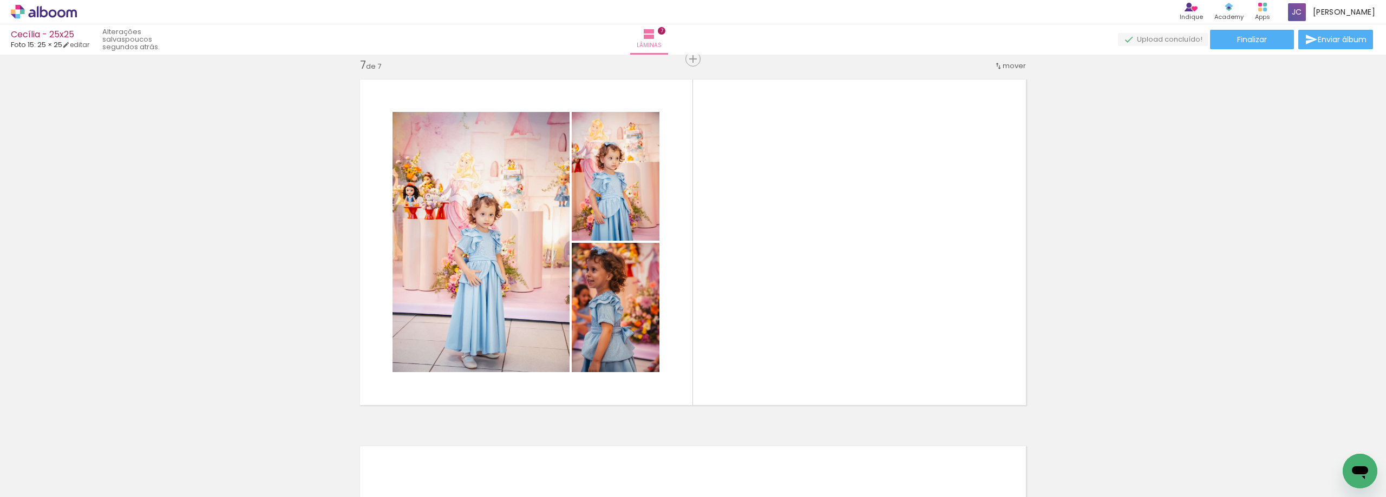
scroll to position [0, 0]
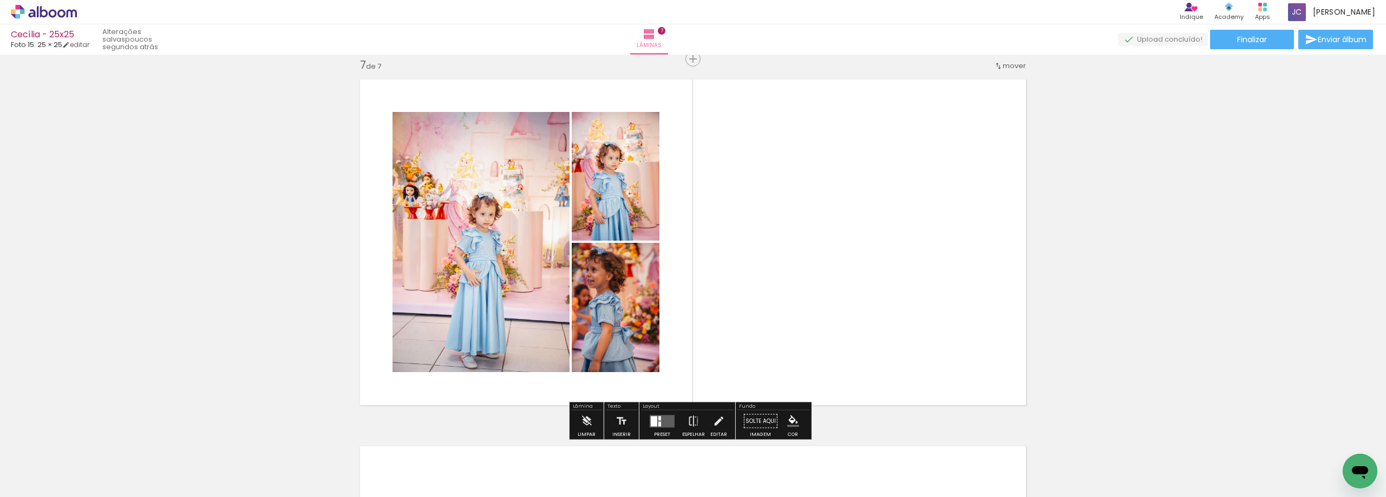
click at [654, 424] on div at bounding box center [654, 421] width 6 height 10
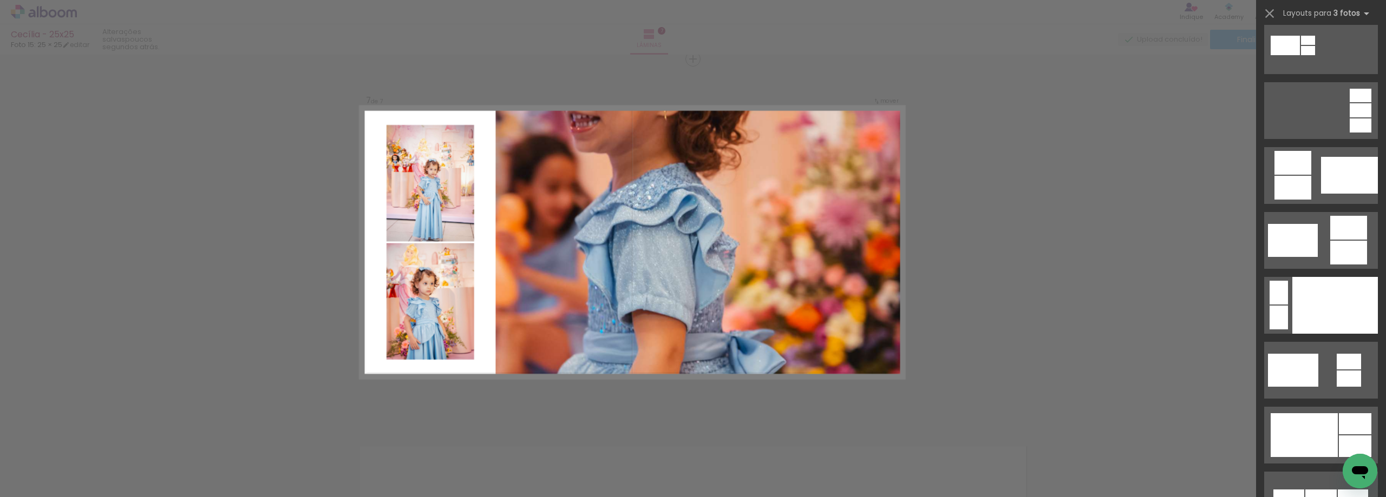
scroll to position [8977, 0]
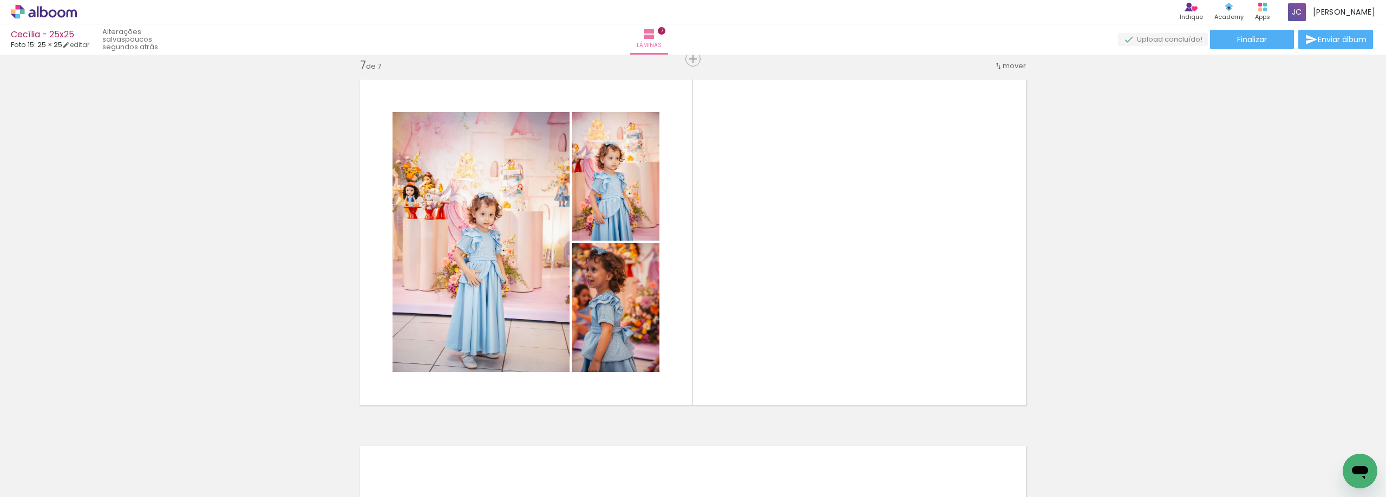
scroll to position [8977, 0]
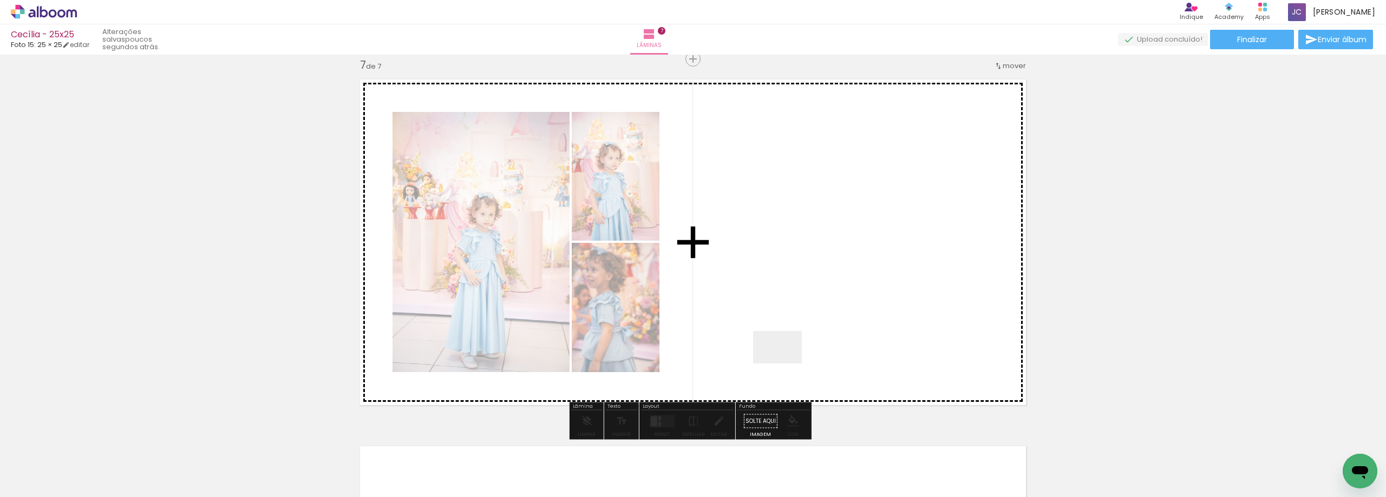
drag, startPoint x: 541, startPoint y: 473, endPoint x: 787, endPoint y: 362, distance: 270.3
click at [787, 362] on quentale-workspace at bounding box center [693, 248] width 1386 height 497
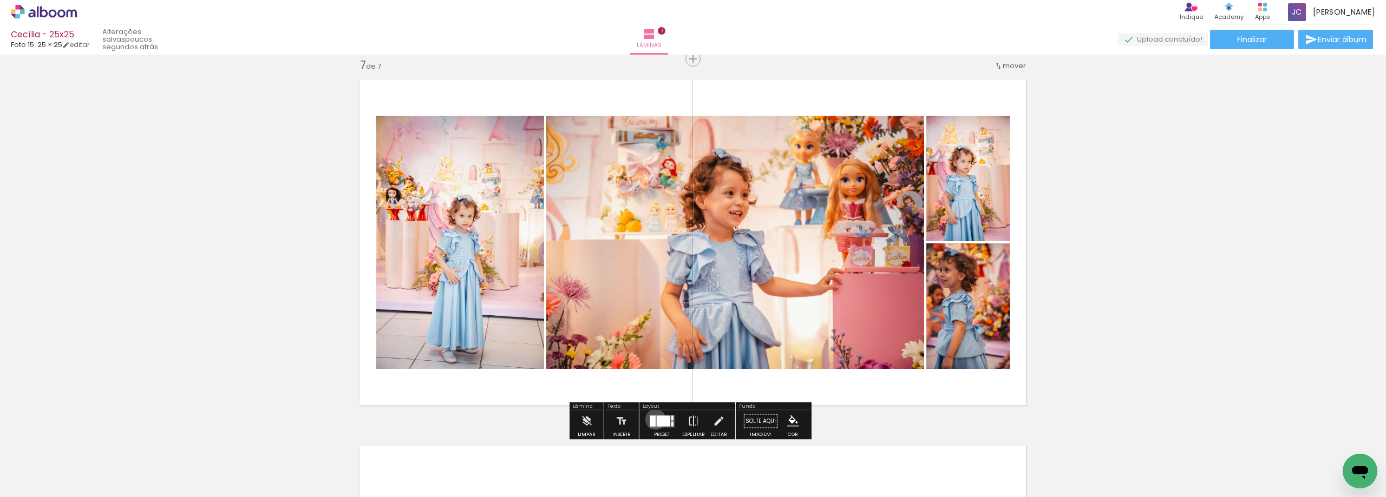
click at [653, 419] on div at bounding box center [652, 421] width 5 height 11
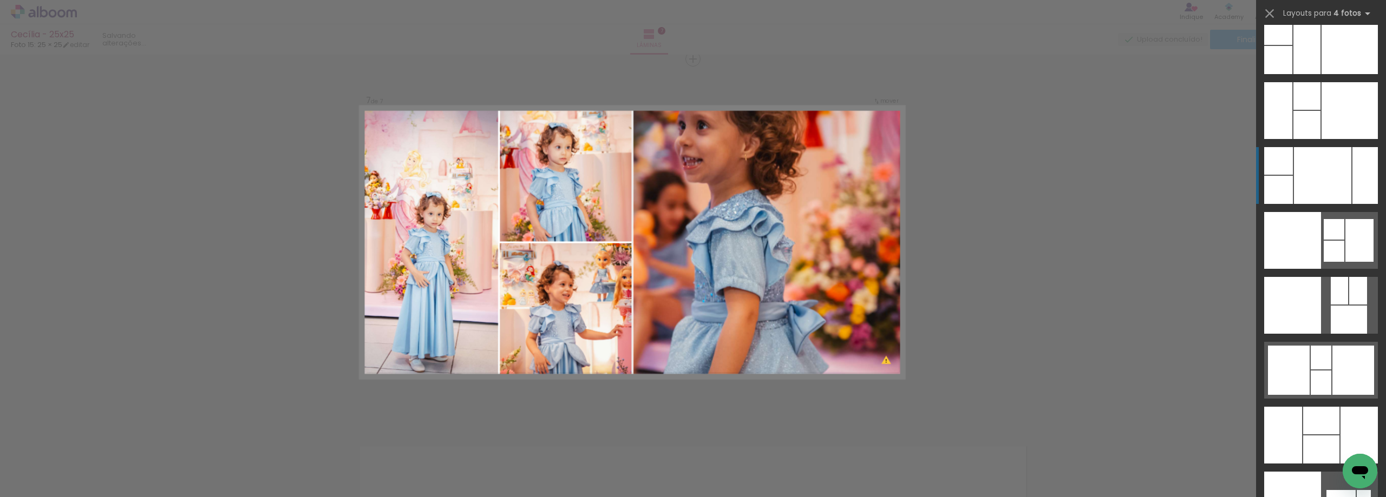
scroll to position [21696, 0]
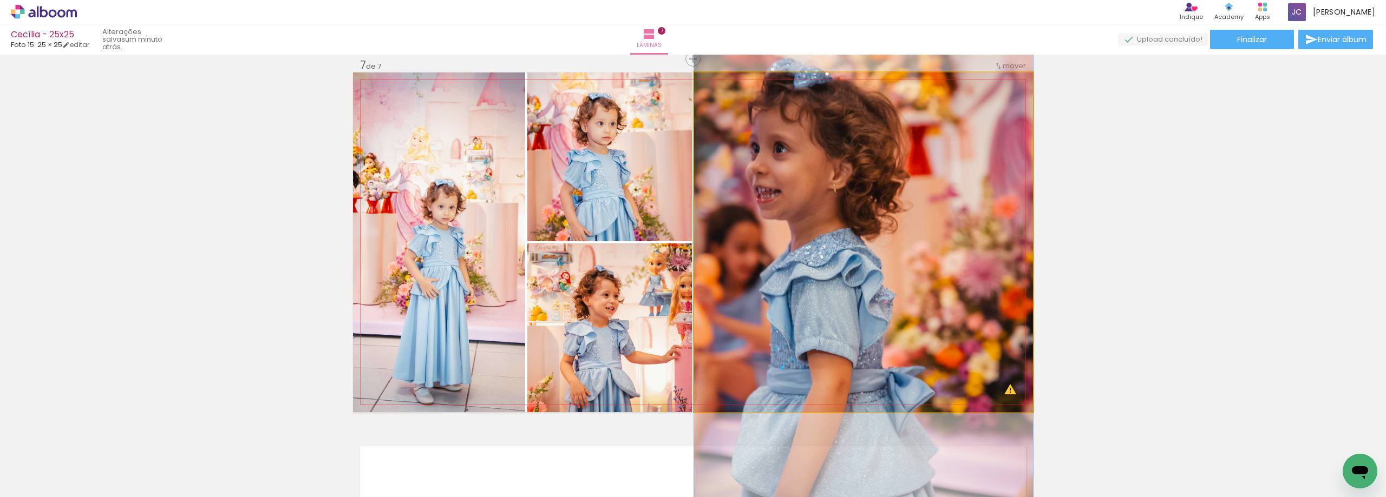
drag, startPoint x: 906, startPoint y: 231, endPoint x: 979, endPoint y: 283, distance: 89.2
drag, startPoint x: 972, startPoint y: 280, endPoint x: 980, endPoint y: 281, distance: 7.7
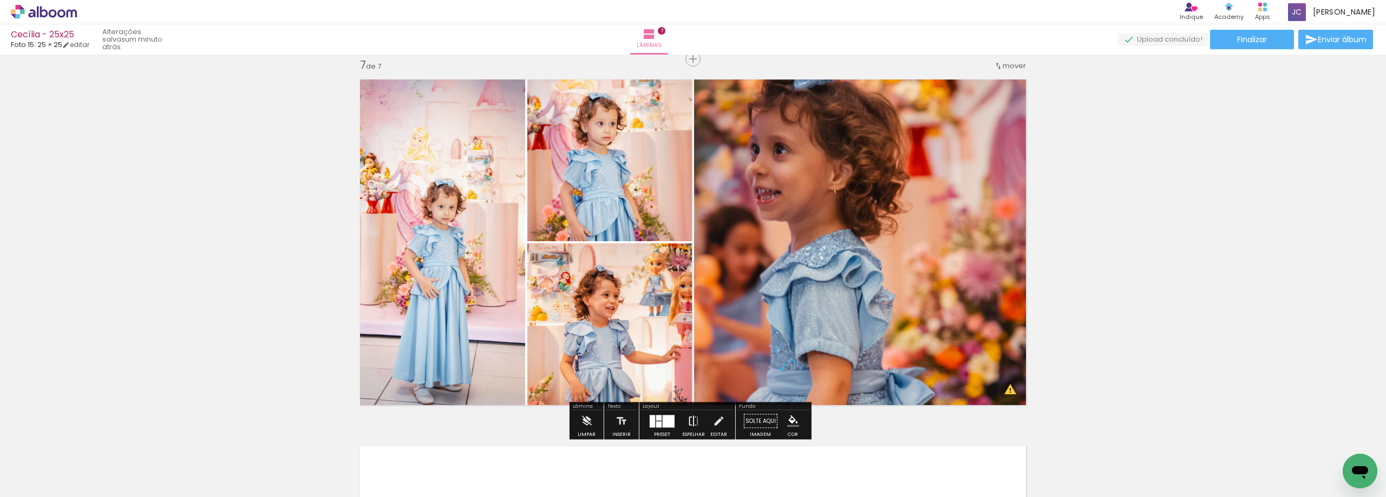
click at [691, 420] on iron-icon at bounding box center [693, 422] width 12 height 22
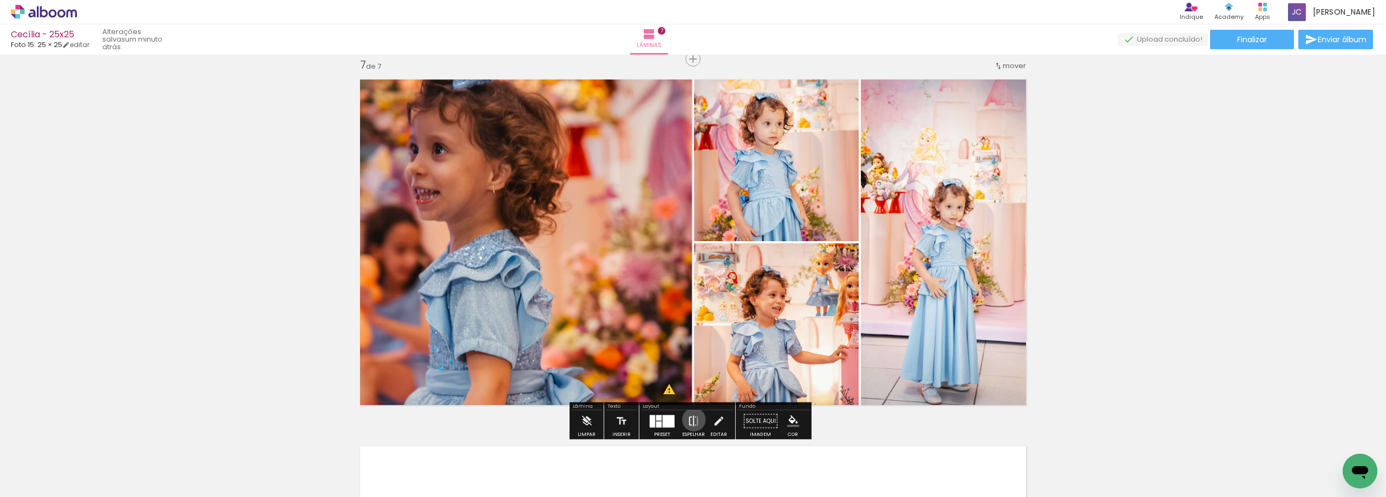
click at [691, 420] on iron-icon at bounding box center [693, 422] width 12 height 22
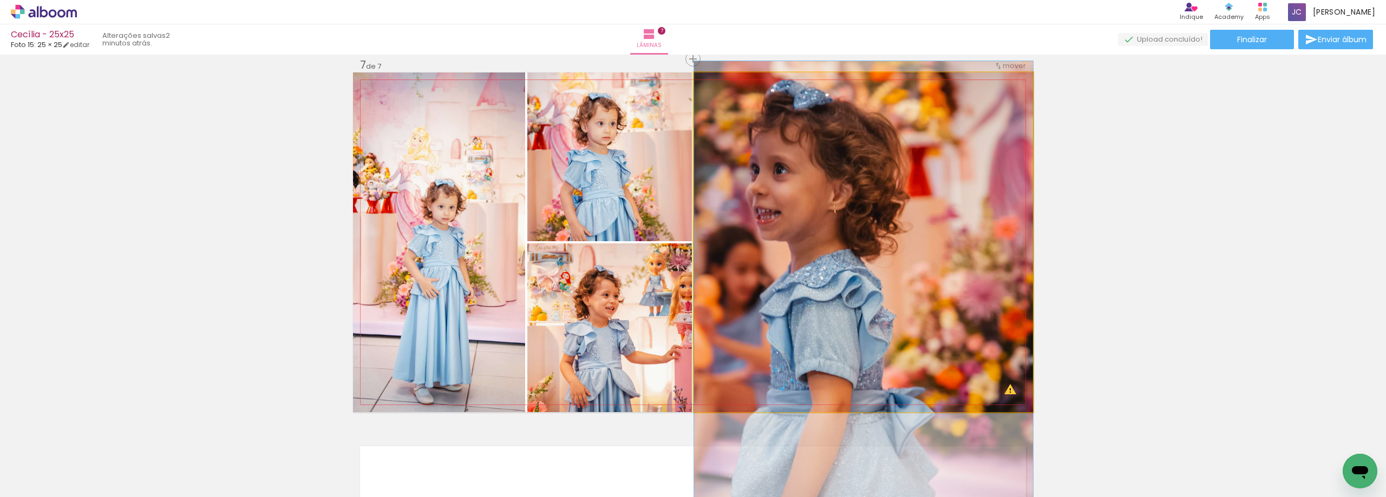
drag, startPoint x: 855, startPoint y: 214, endPoint x: 872, endPoint y: 233, distance: 24.9
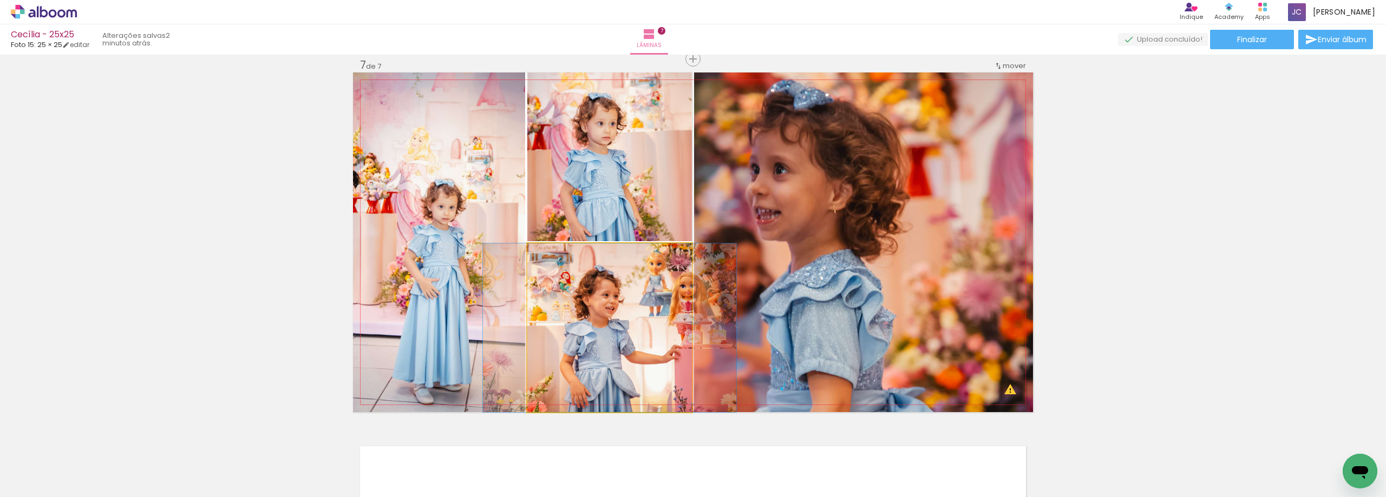
click at [667, 325] on quentale-photo at bounding box center [609, 328] width 165 height 169
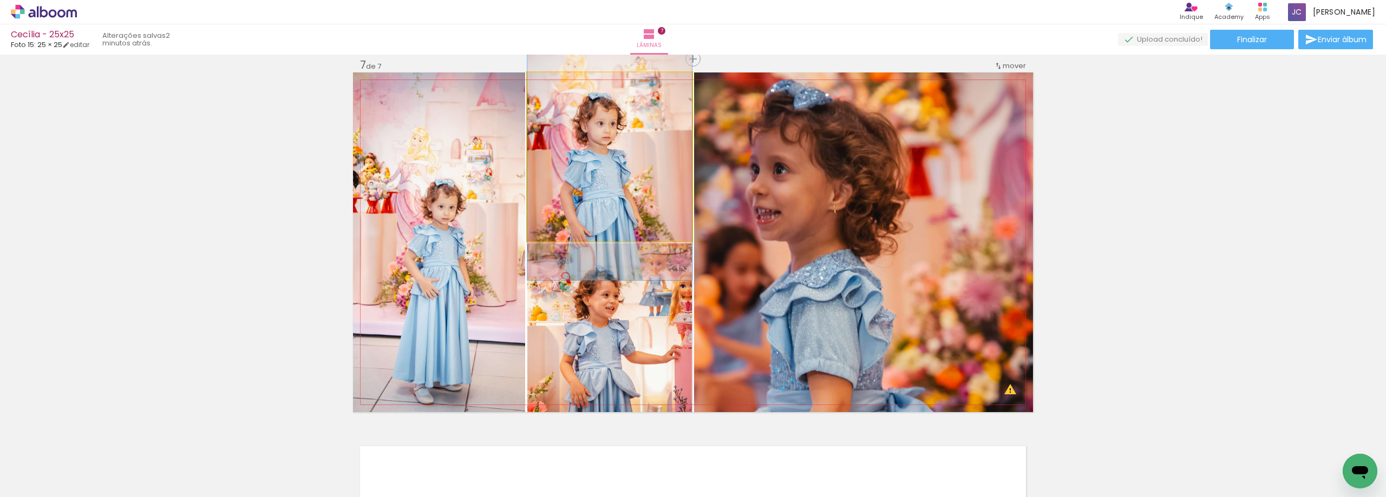
click at [659, 152] on quentale-photo at bounding box center [609, 157] width 165 height 169
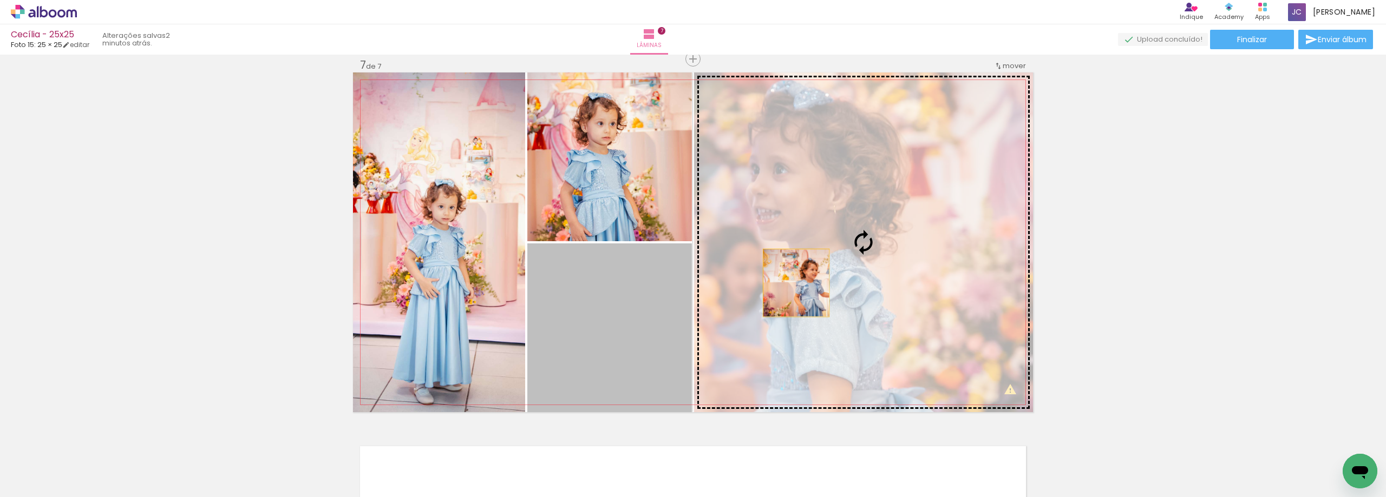
drag, startPoint x: 630, startPoint y: 321, endPoint x: 822, endPoint y: 265, distance: 200.2
click at [0, 0] on slot at bounding box center [0, 0] width 0 height 0
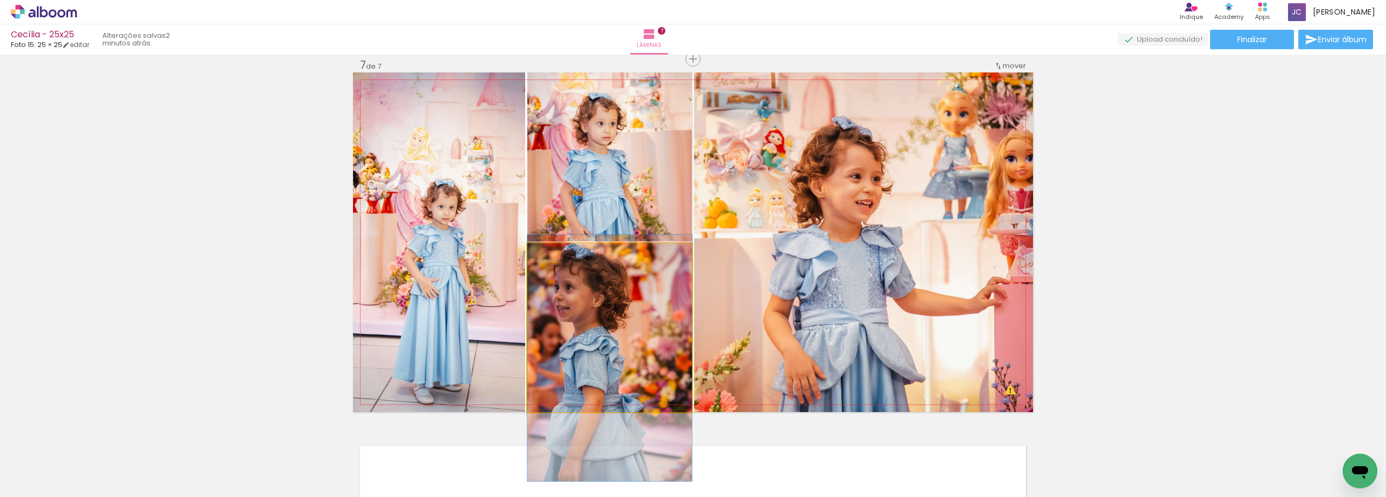
drag, startPoint x: 623, startPoint y: 307, endPoint x: 620, endPoint y: 337, distance: 30.4
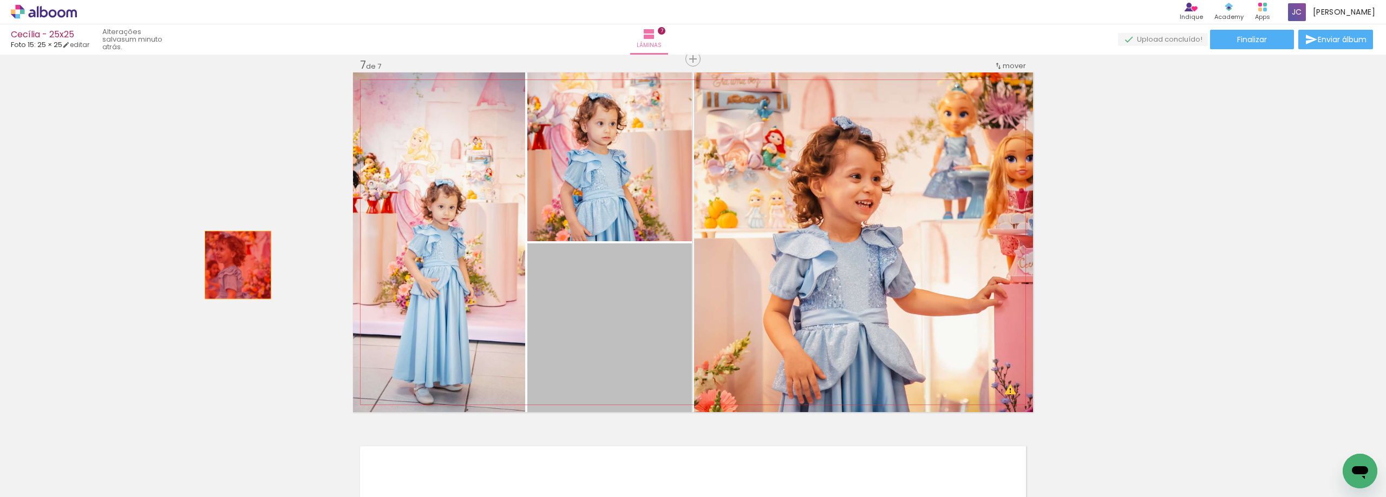
drag, startPoint x: 589, startPoint y: 320, endPoint x: 227, endPoint y: 264, distance: 367.0
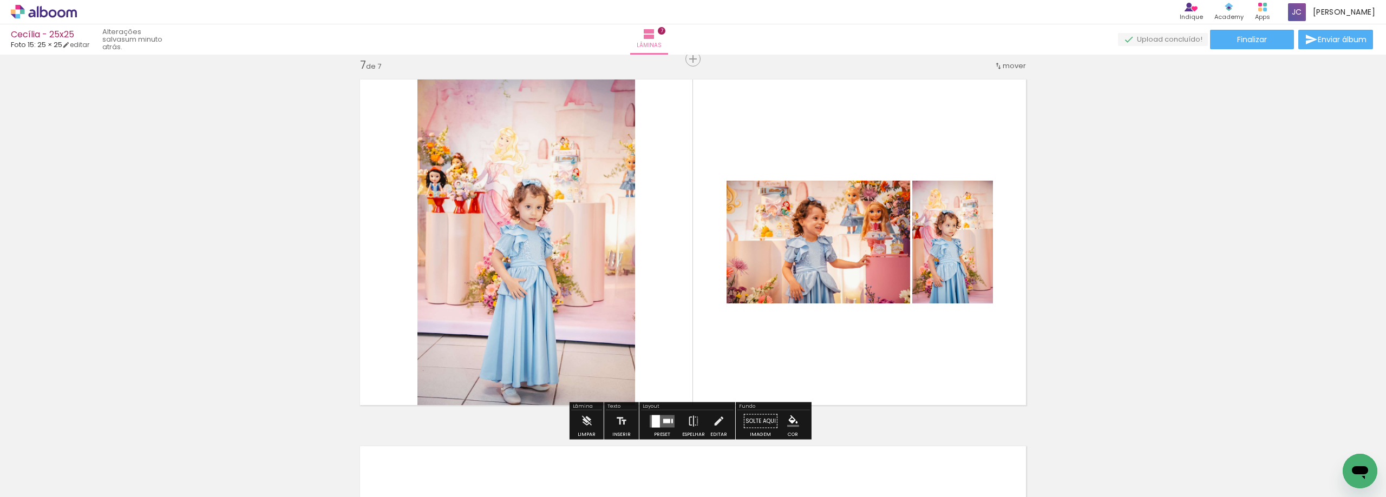
click at [653, 420] on div at bounding box center [656, 421] width 8 height 12
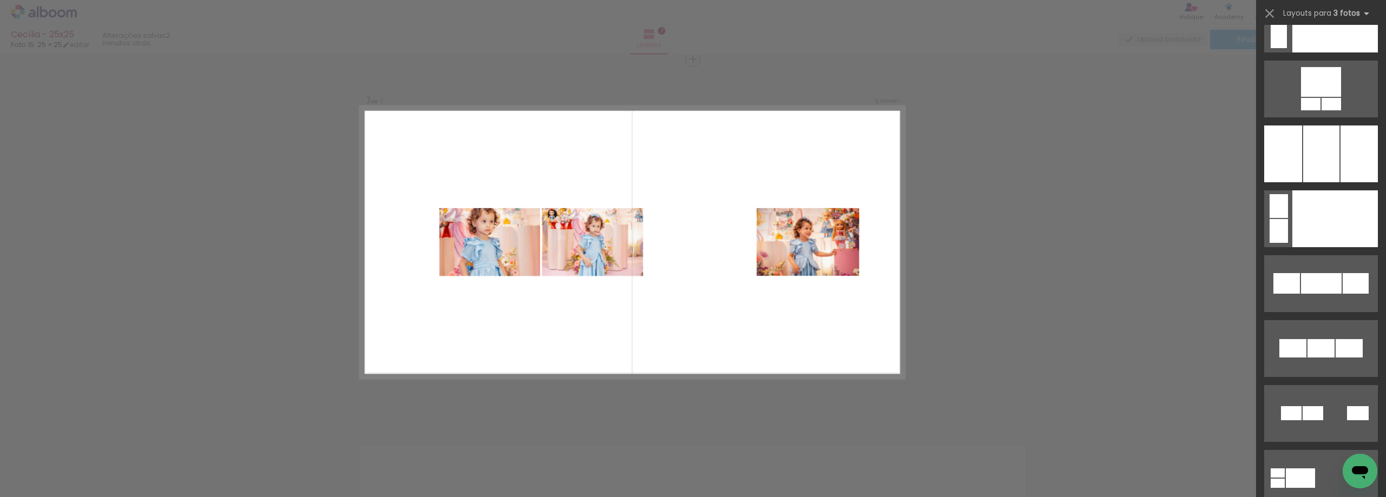
scroll to position [8598, 0]
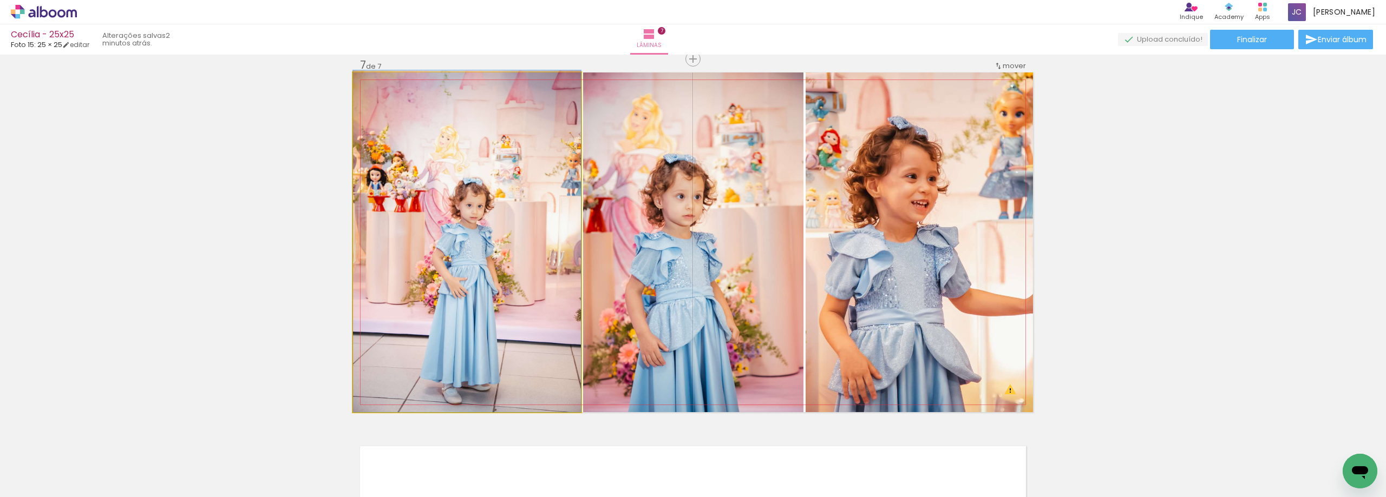
drag, startPoint x: 496, startPoint y: 317, endPoint x: 496, endPoint y: 306, distance: 10.8
drag, startPoint x: 687, startPoint y: 307, endPoint x: 688, endPoint y: 283, distance: 24.9
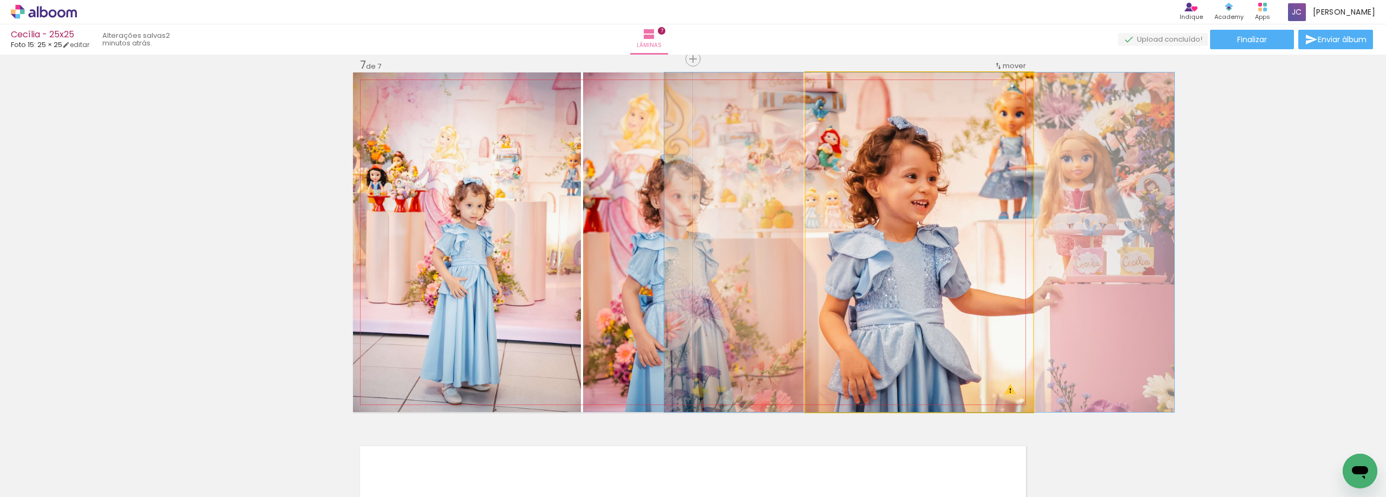
click at [921, 292] on quentale-photo at bounding box center [918, 243] width 227 height 340
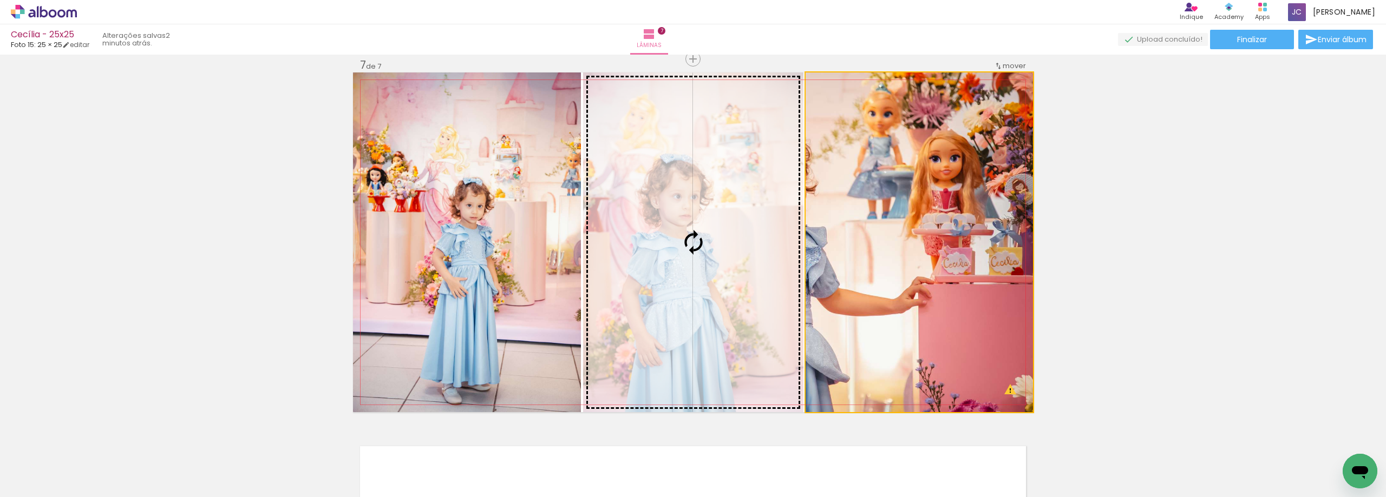
drag, startPoint x: 937, startPoint y: 288, endPoint x: 786, endPoint y: 264, distance: 152.4
click at [0, 0] on slot at bounding box center [0, 0] width 0 height 0
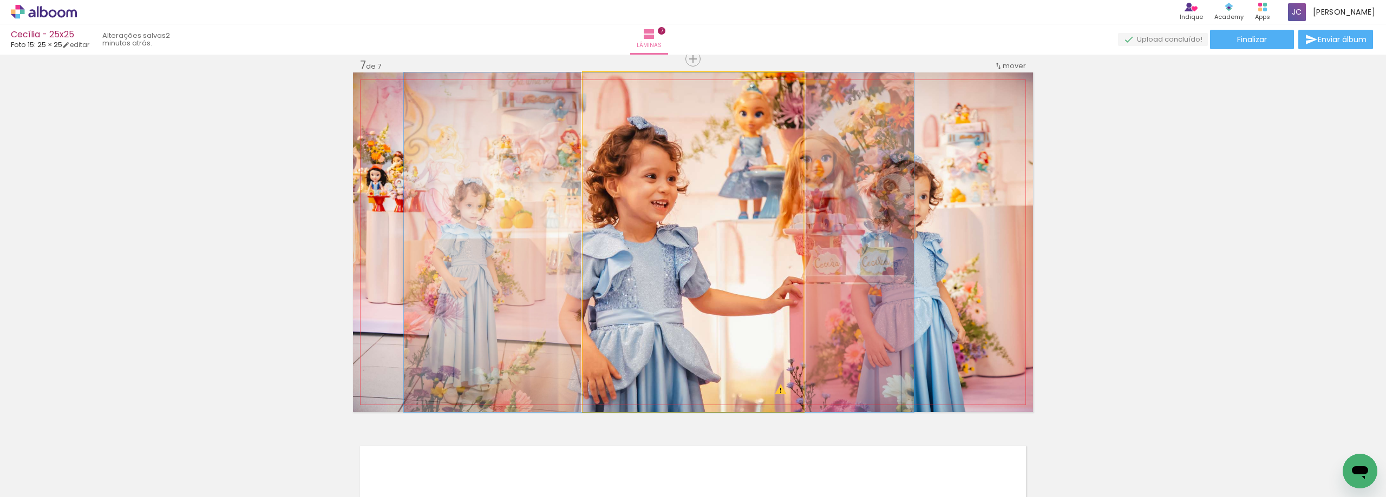
drag, startPoint x: 752, startPoint y: 263, endPoint x: 717, endPoint y: 260, distance: 35.8
click at [717, 260] on quentale-photo at bounding box center [693, 243] width 220 height 340
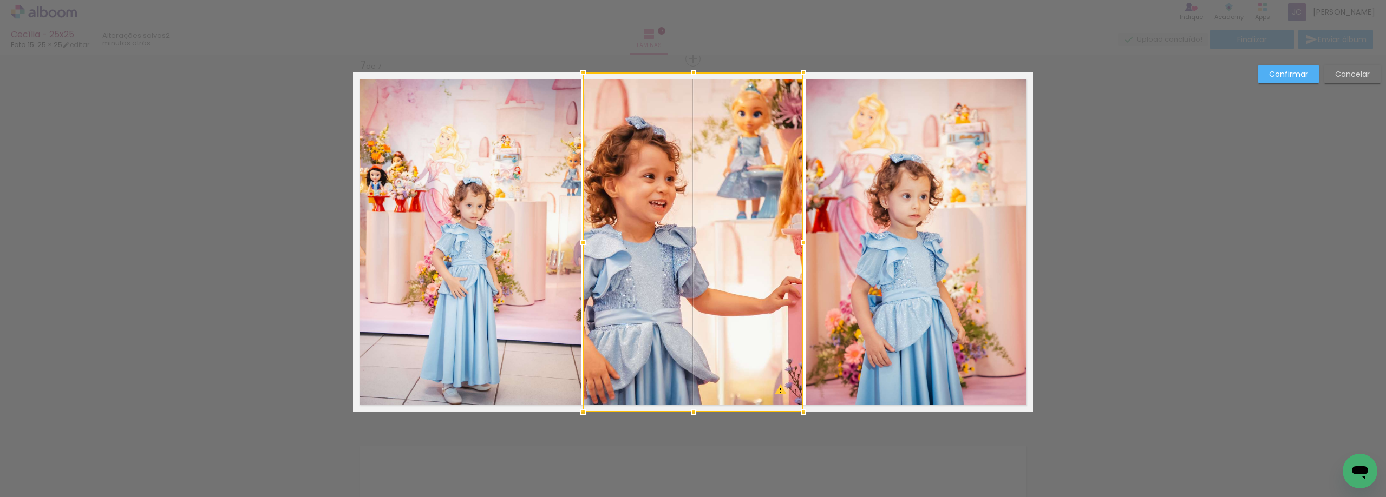
scroll to position [2216, 0]
click at [1353, 79] on paper-button "Cancelar" at bounding box center [1352, 74] width 56 height 18
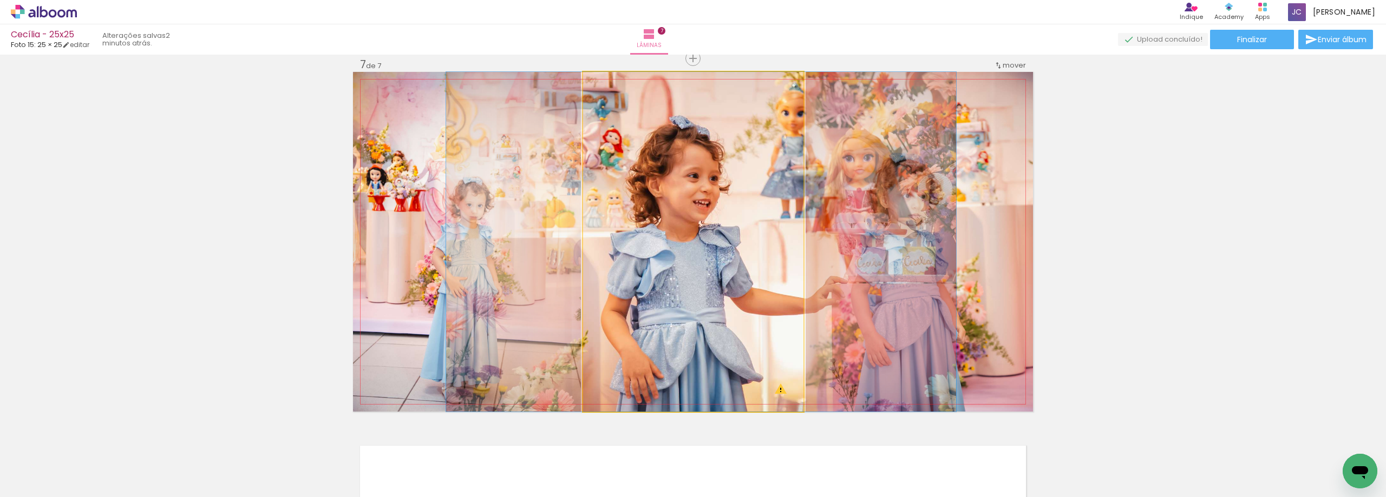
drag, startPoint x: 739, startPoint y: 275, endPoint x: 747, endPoint y: 278, distance: 8.6
click at [747, 278] on quentale-photo at bounding box center [693, 242] width 220 height 340
click at [0, 0] on div at bounding box center [0, 0] width 0 height 0
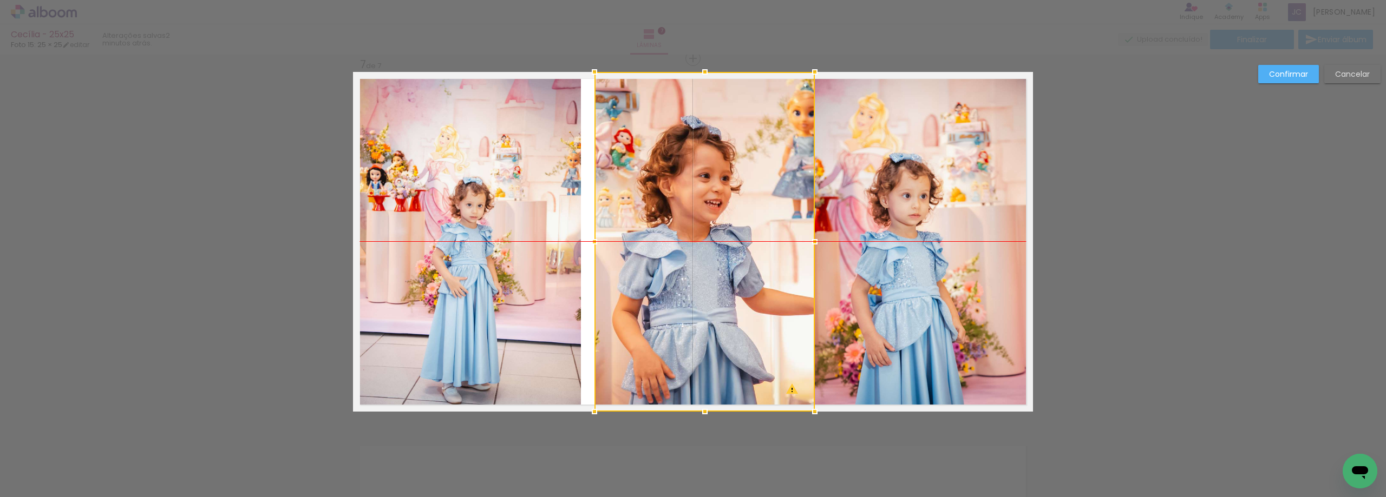
drag, startPoint x: 747, startPoint y: 278, endPoint x: 759, endPoint y: 281, distance: 11.7
click at [759, 281] on div at bounding box center [704, 242] width 220 height 340
click at [0, 0] on slot "Cancelar" at bounding box center [0, 0] width 0 height 0
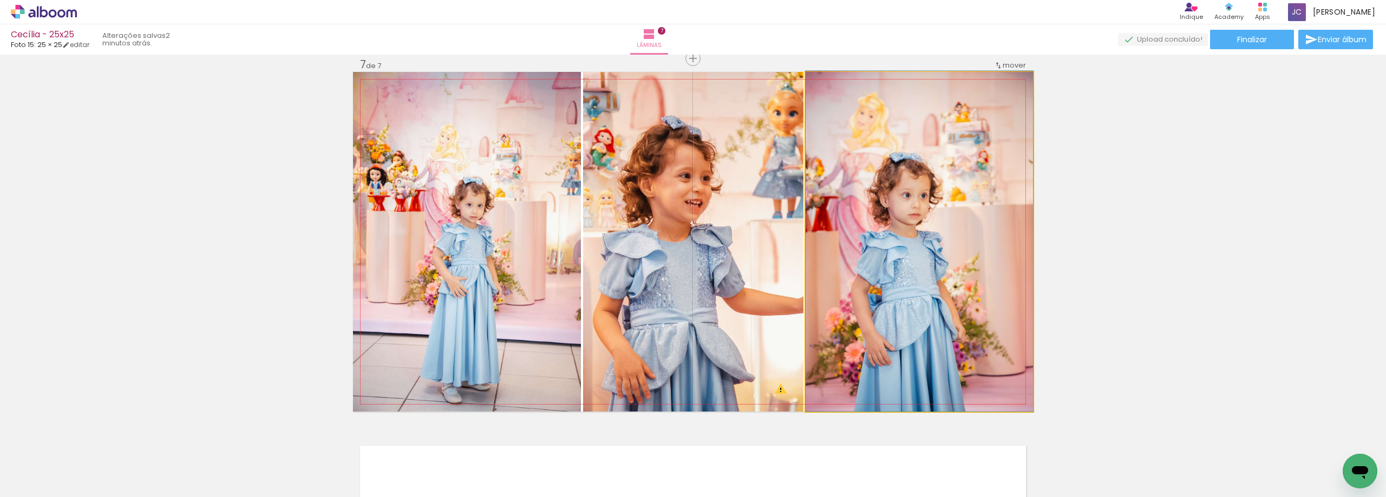
drag, startPoint x: 919, startPoint y: 299, endPoint x: 918, endPoint y: 290, distance: 9.3
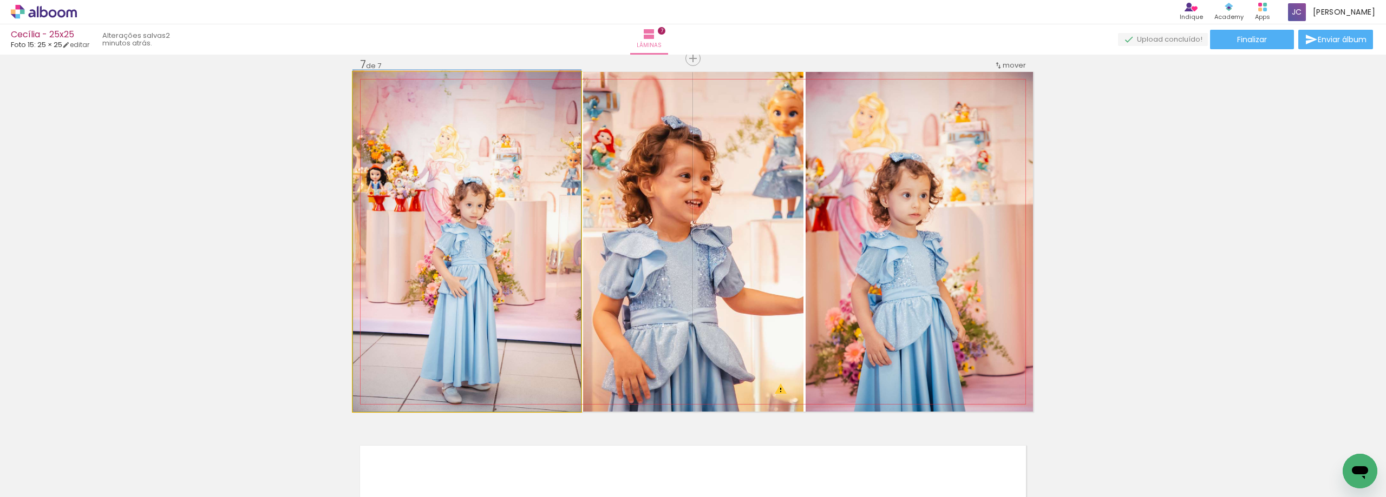
drag, startPoint x: 497, startPoint y: 240, endPoint x: 500, endPoint y: 227, distance: 13.9
click at [378, 85] on div at bounding box center [378, 83] width 17 height 17
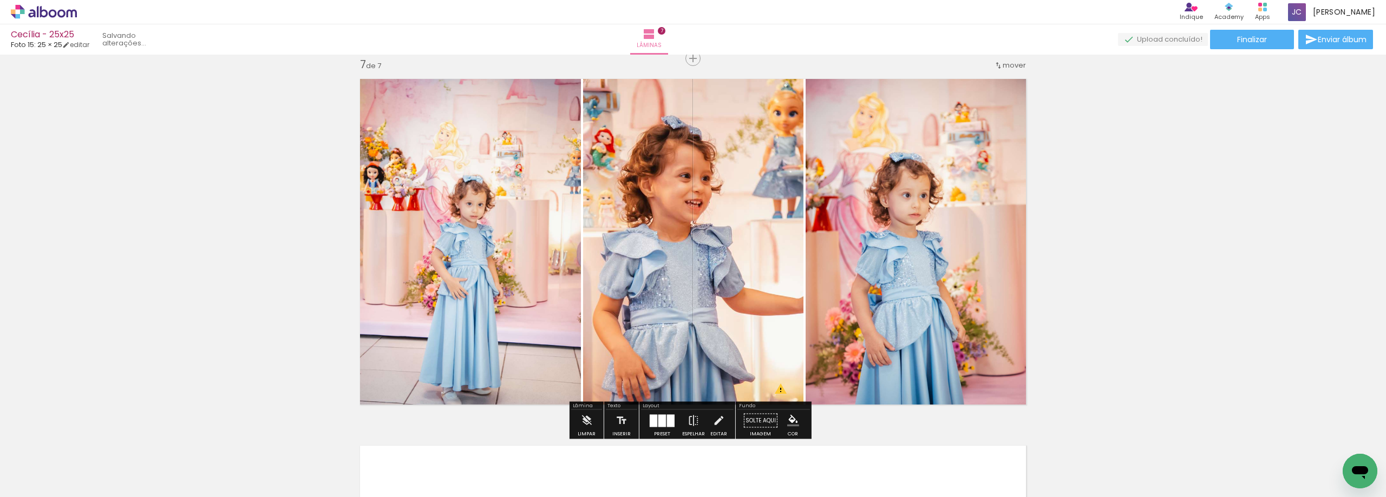
type paper-slider "104"
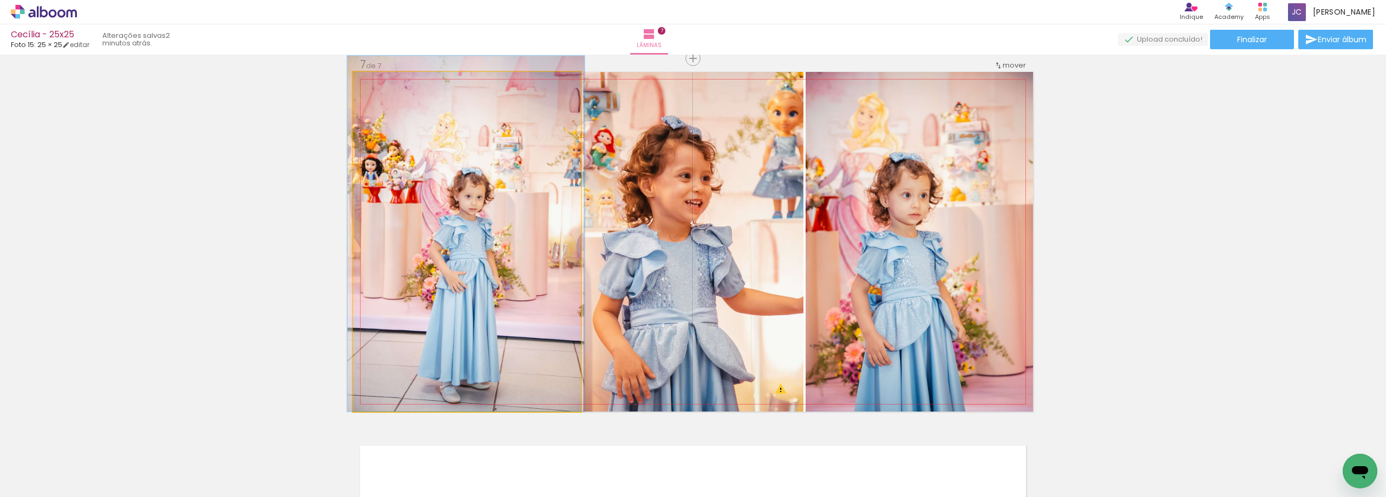
drag, startPoint x: 497, startPoint y: 258, endPoint x: 496, endPoint y: 238, distance: 19.5
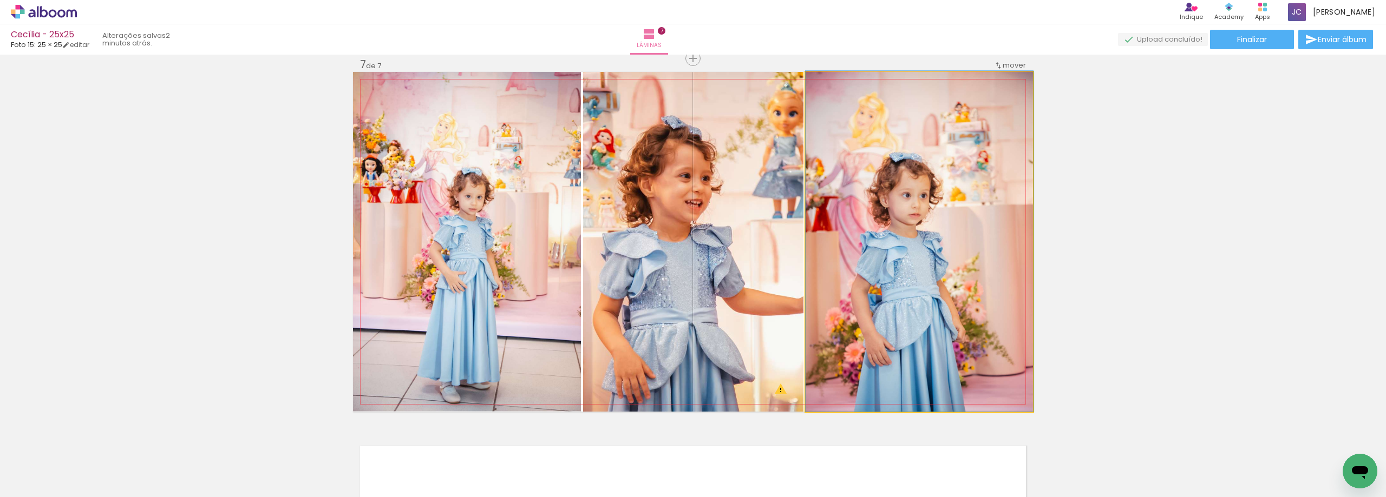
click at [910, 290] on quentale-photo at bounding box center [918, 242] width 227 height 340
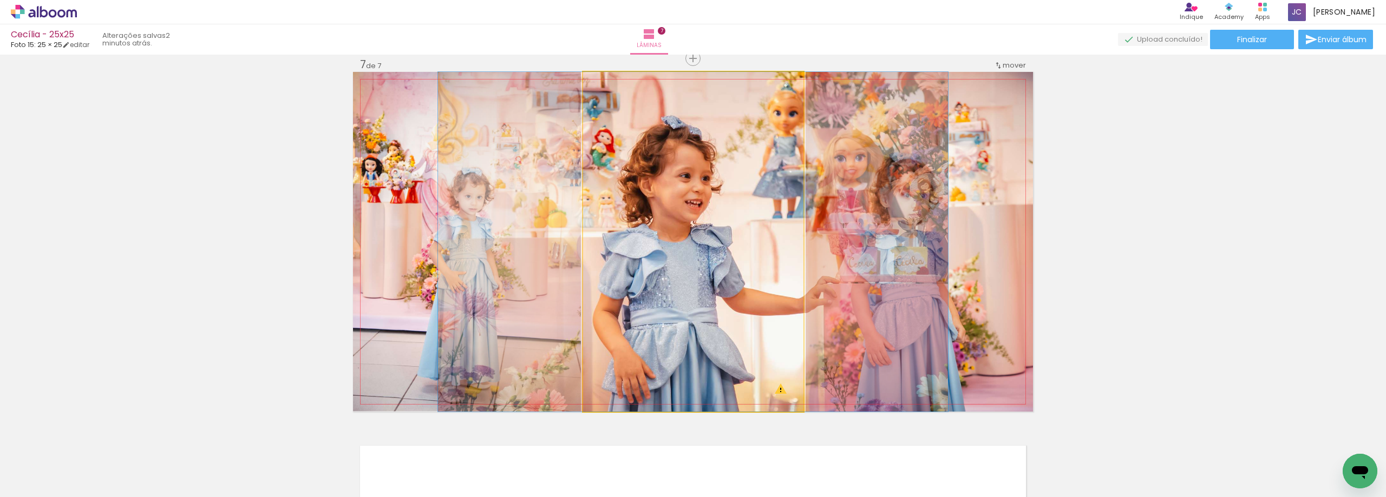
click at [746, 255] on quentale-photo at bounding box center [693, 242] width 220 height 340
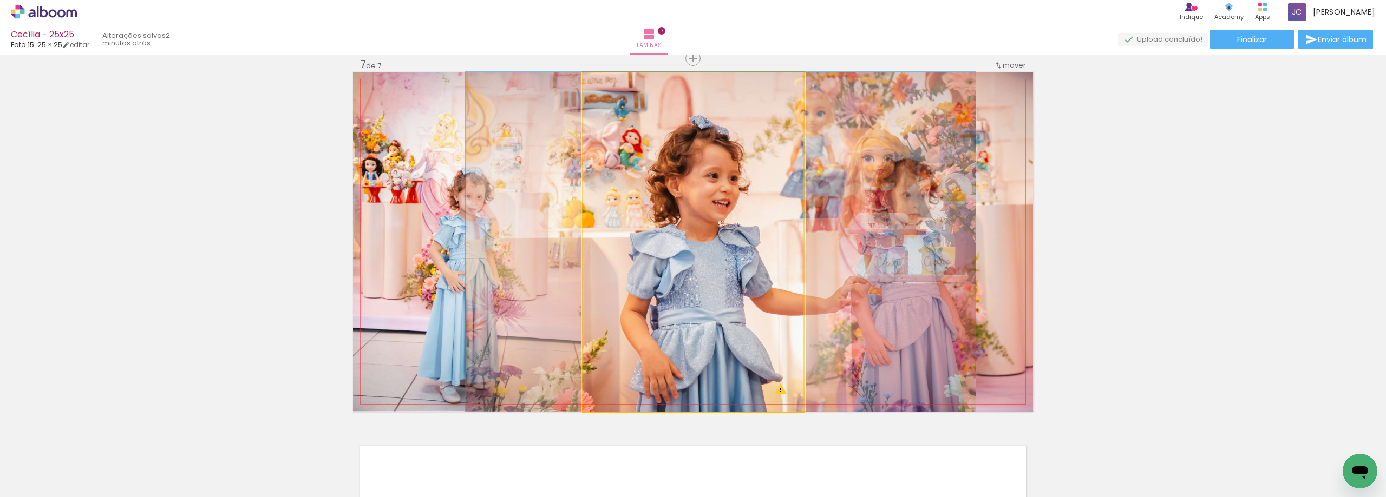
drag, startPoint x: 746, startPoint y: 255, endPoint x: 777, endPoint y: 256, distance: 30.3
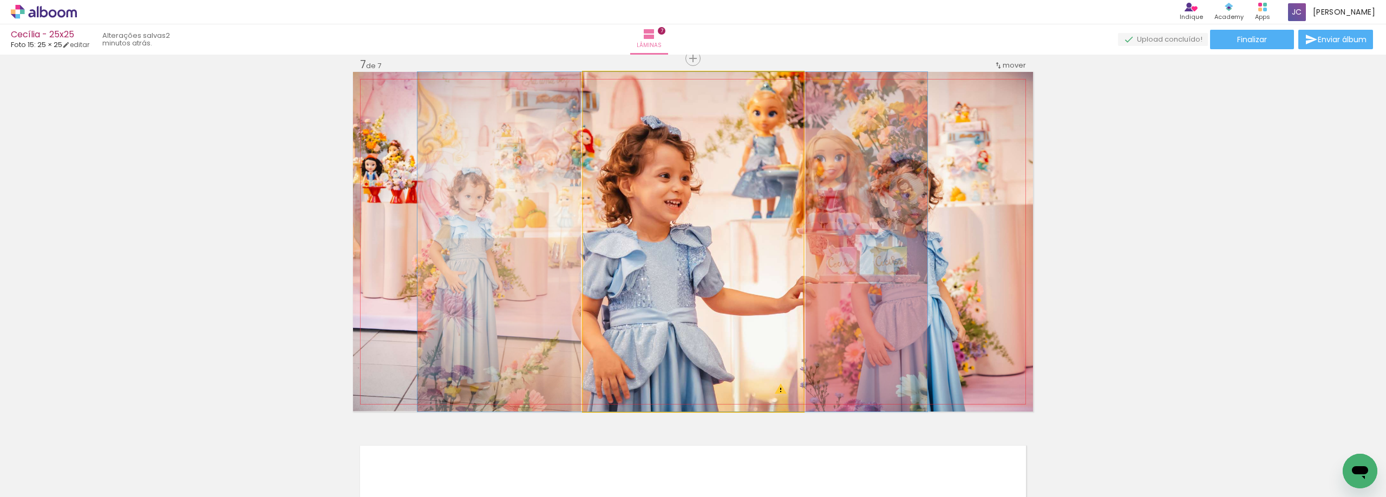
drag, startPoint x: 777, startPoint y: 256, endPoint x: 726, endPoint y: 251, distance: 51.2
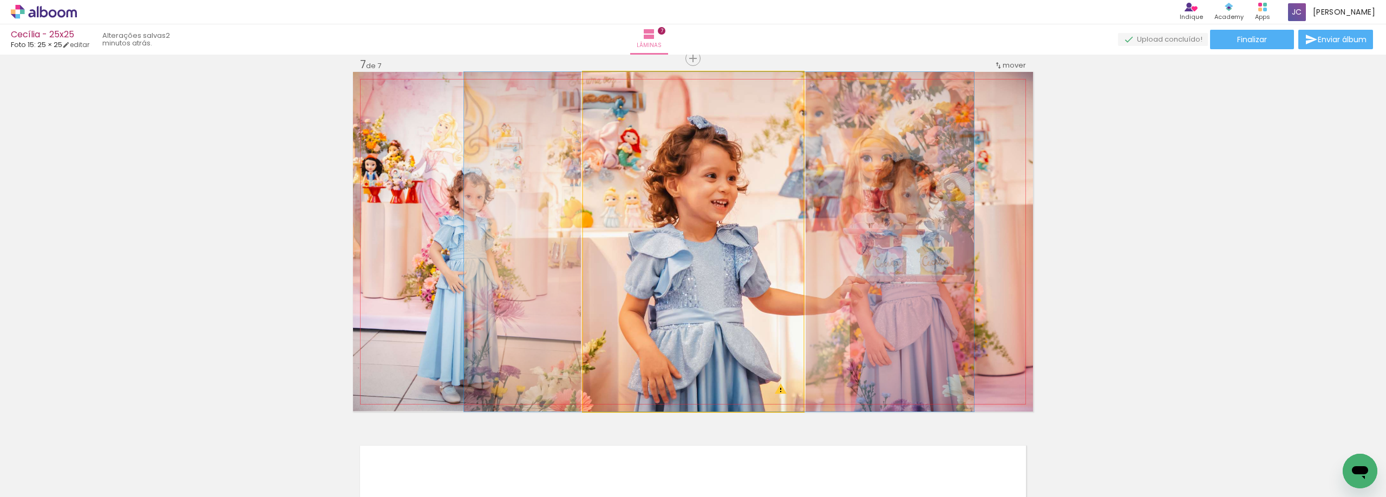
drag, startPoint x: 726, startPoint y: 251, endPoint x: 772, endPoint y: 253, distance: 46.6
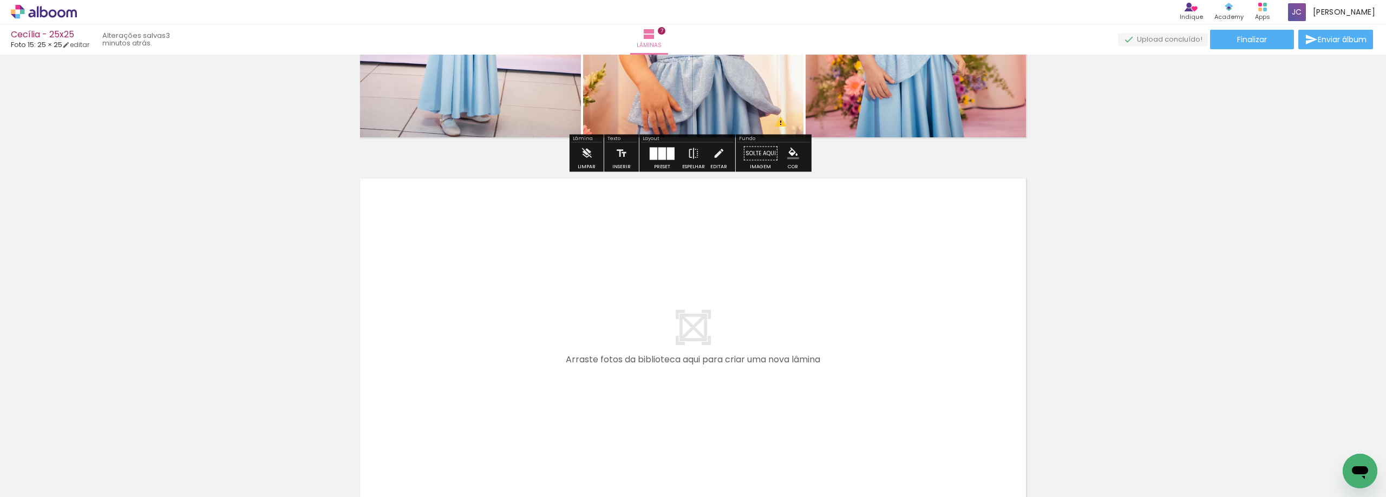
scroll to position [2486, 0]
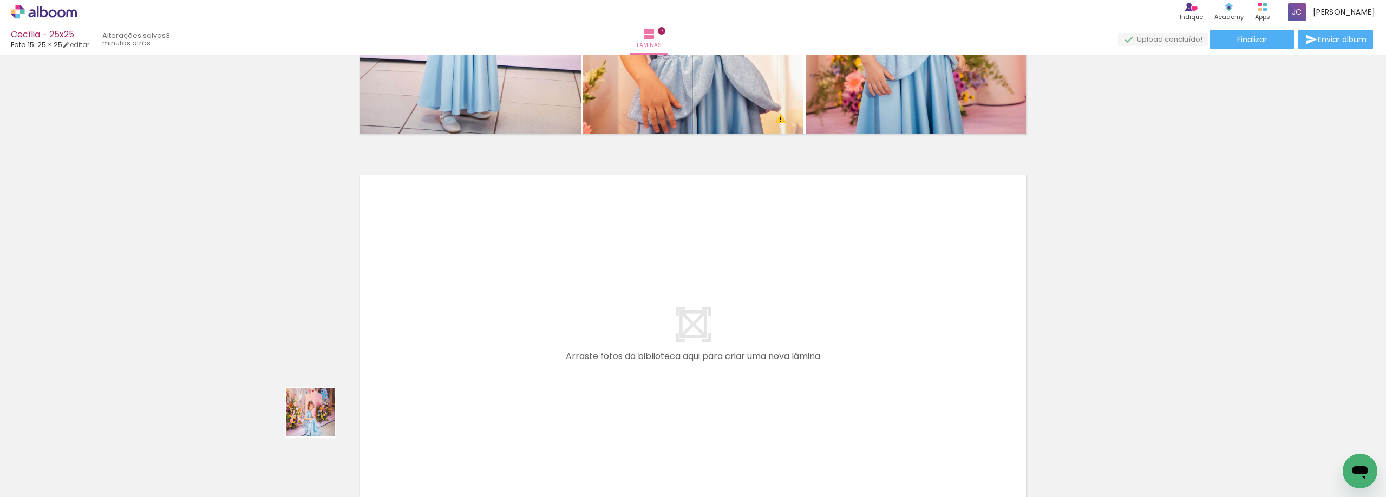
drag, startPoint x: 123, startPoint y: 470, endPoint x: 443, endPoint y: 382, distance: 332.2
click at [443, 382] on quentale-workspace at bounding box center [693, 248] width 1386 height 497
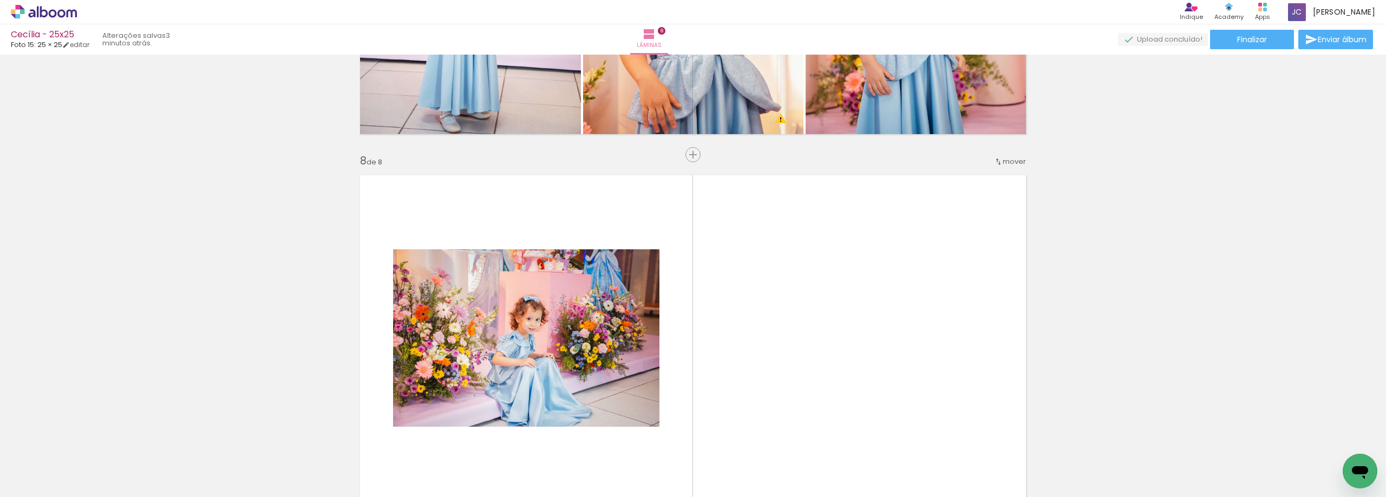
scroll to position [2583, 0]
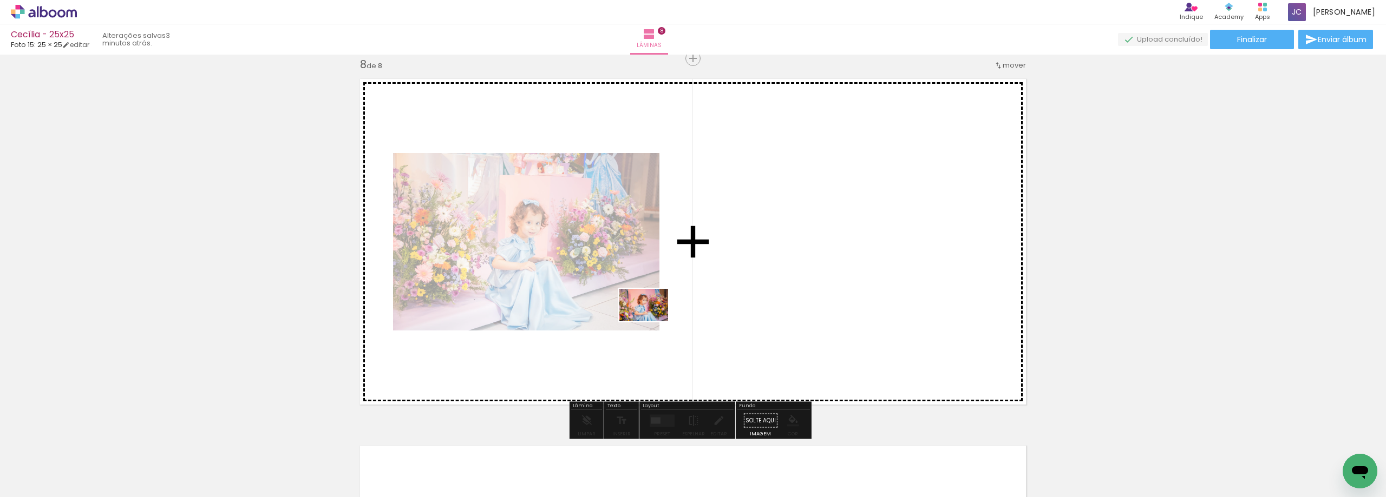
drag, startPoint x: 128, startPoint y: 462, endPoint x: 707, endPoint y: 291, distance: 604.0
click at [707, 291] on quentale-workspace at bounding box center [693, 248] width 1386 height 497
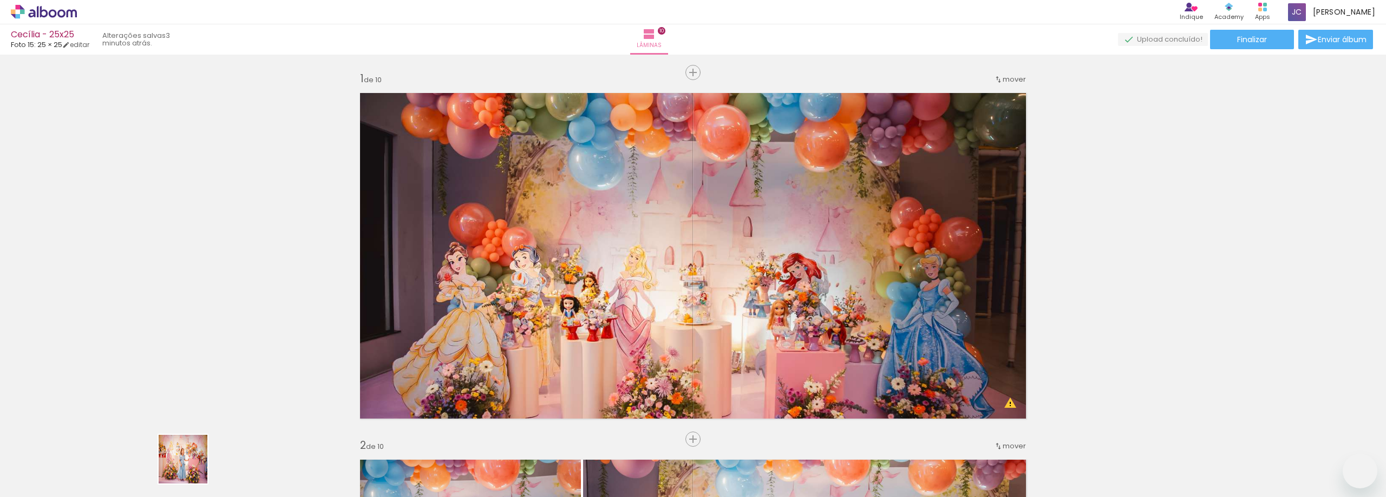
click at [900, 286] on quentale-workspace at bounding box center [693, 248] width 1386 height 497
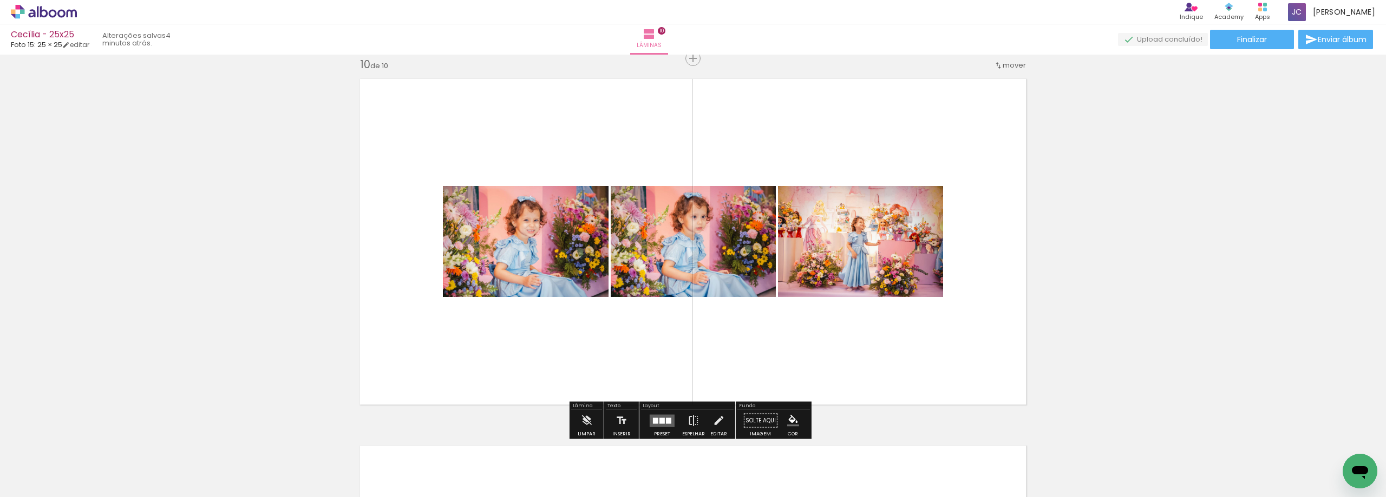
scroll to position [3144, 0]
click at [666, 418] on div at bounding box center [668, 421] width 5 height 6
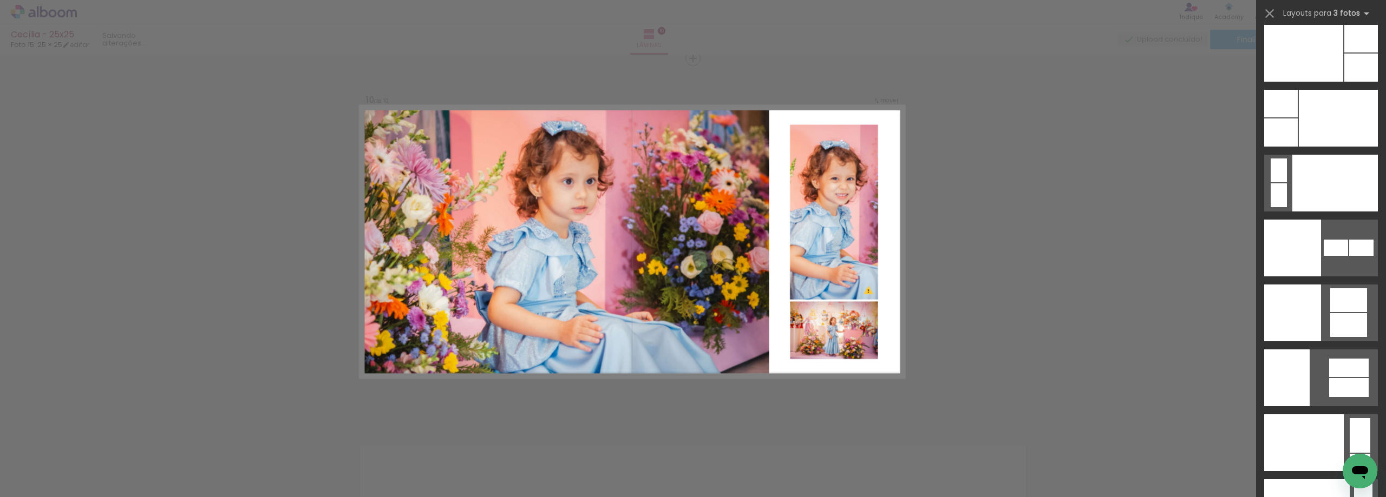
scroll to position [13145, 0]
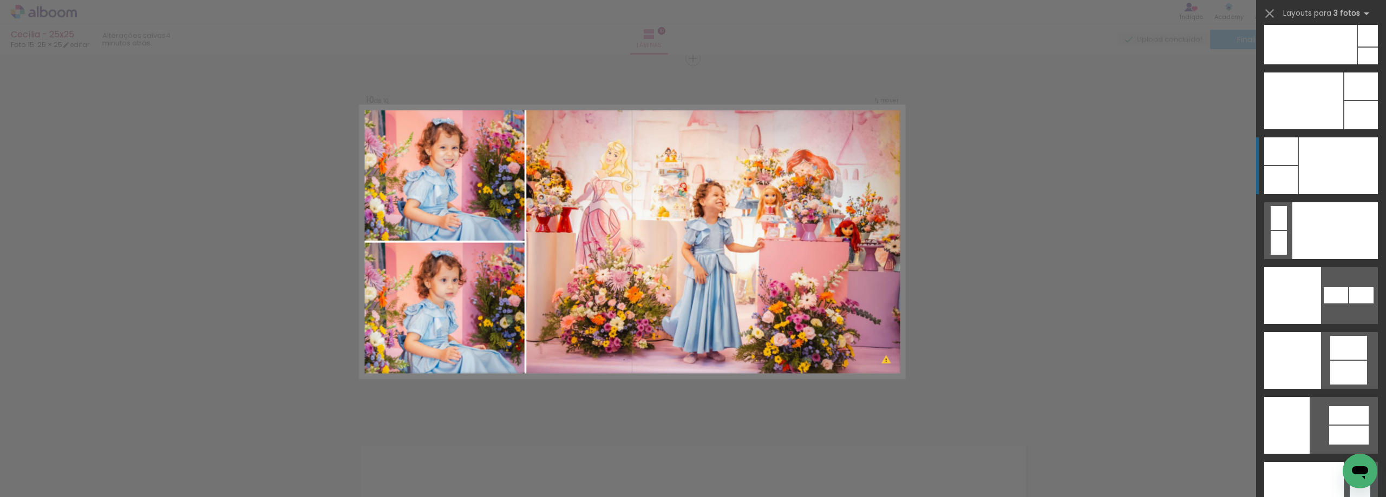
click at [1318, 168] on div at bounding box center [1337, 165] width 79 height 57
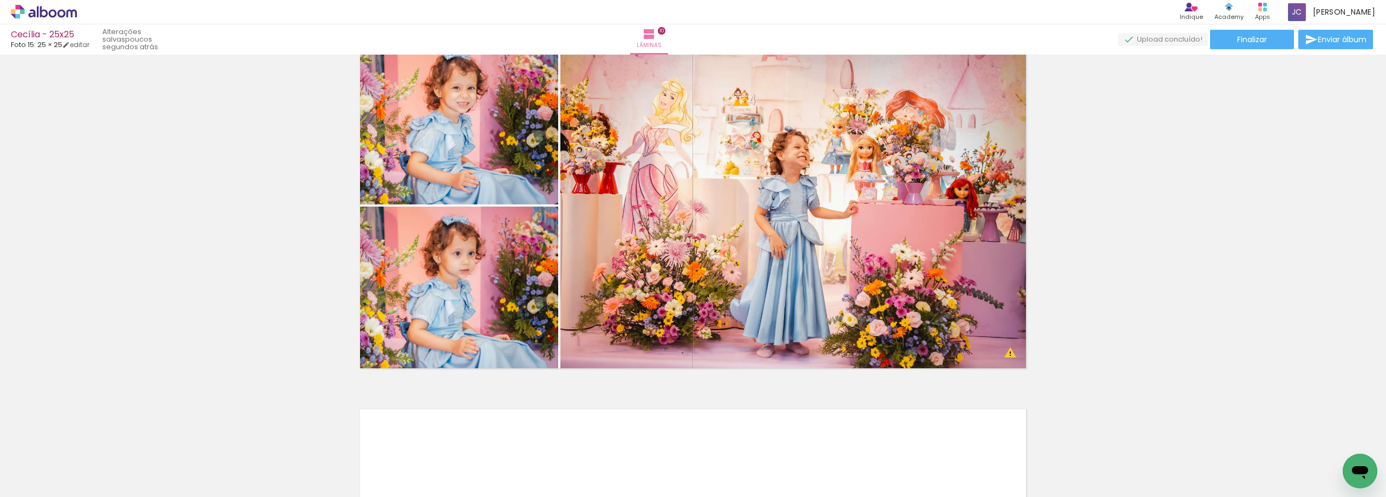
scroll to position [3332, 0]
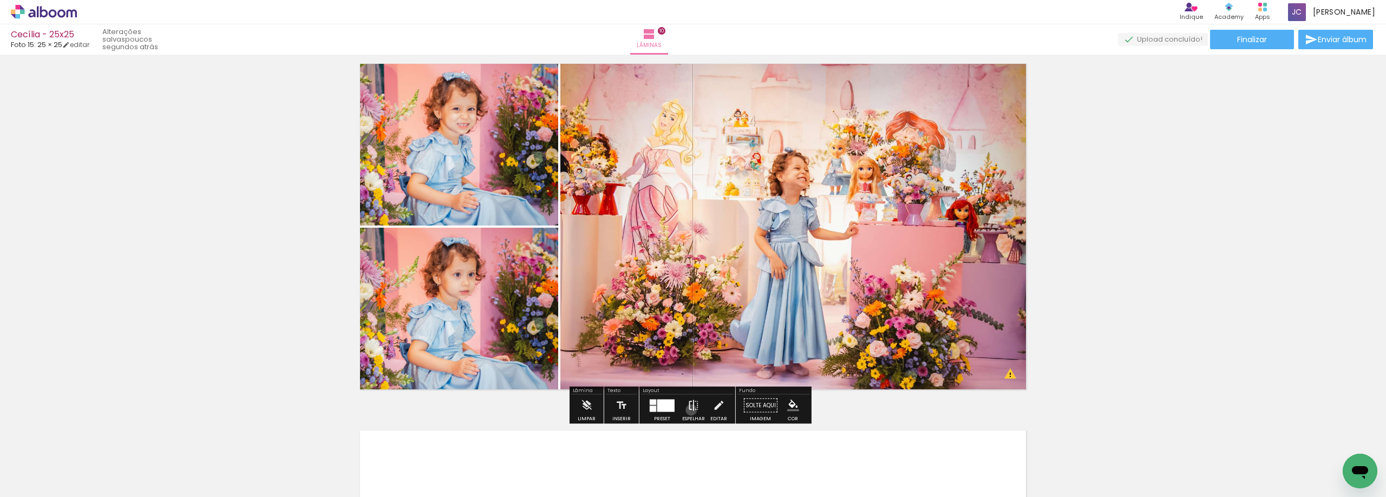
click at [688, 410] on iron-icon at bounding box center [693, 406] width 12 height 22
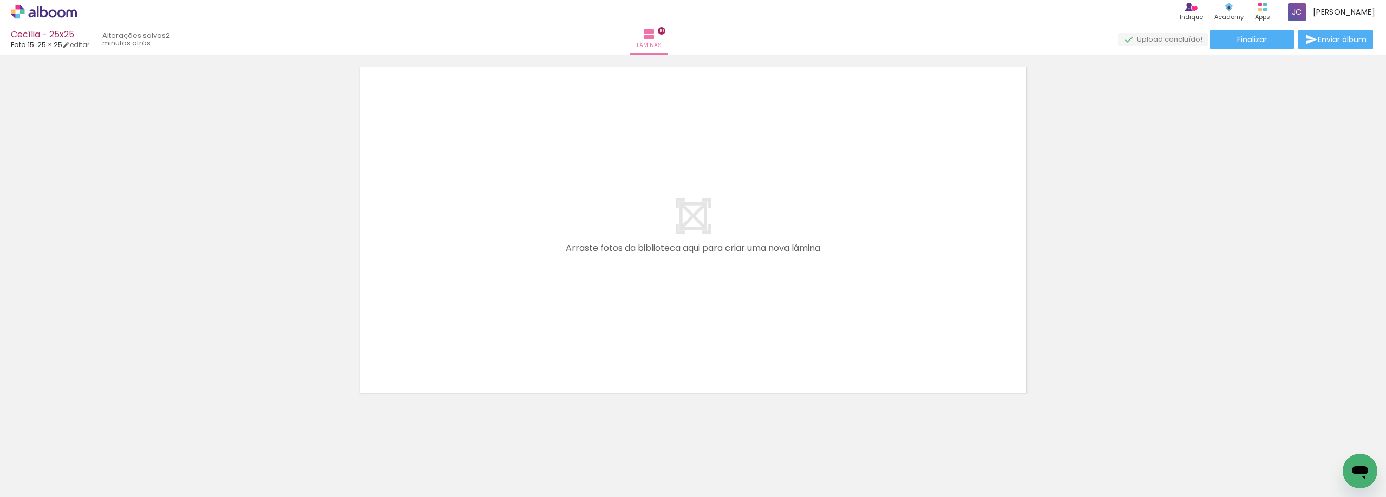
scroll to position [3704, 0]
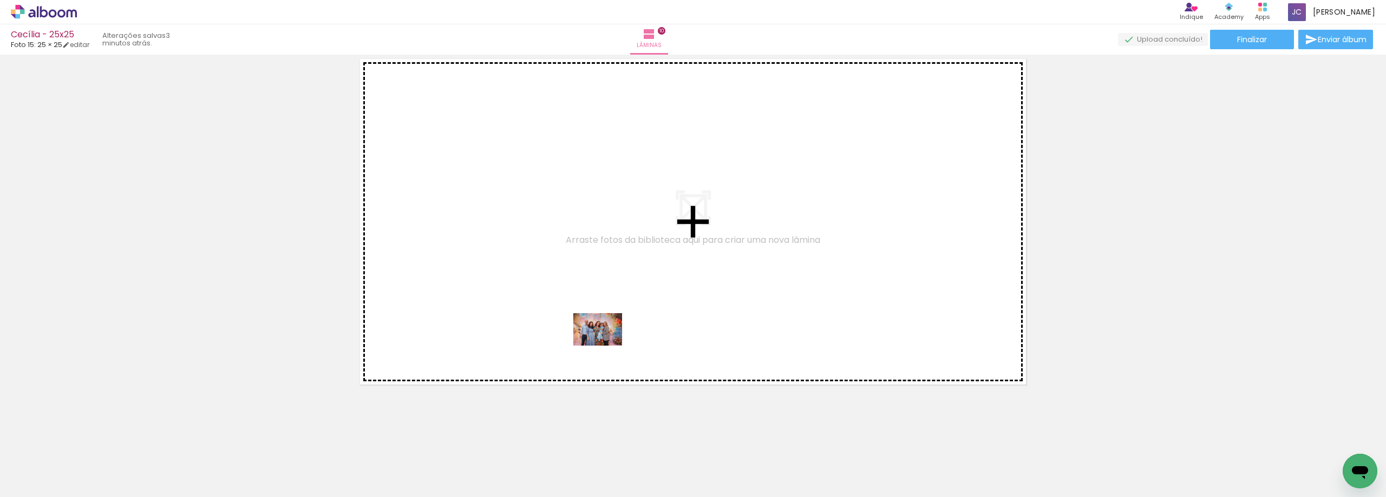
drag, startPoint x: 603, startPoint y: 459, endPoint x: 606, endPoint y: 344, distance: 115.3
click at [606, 344] on quentale-workspace at bounding box center [693, 248] width 1386 height 497
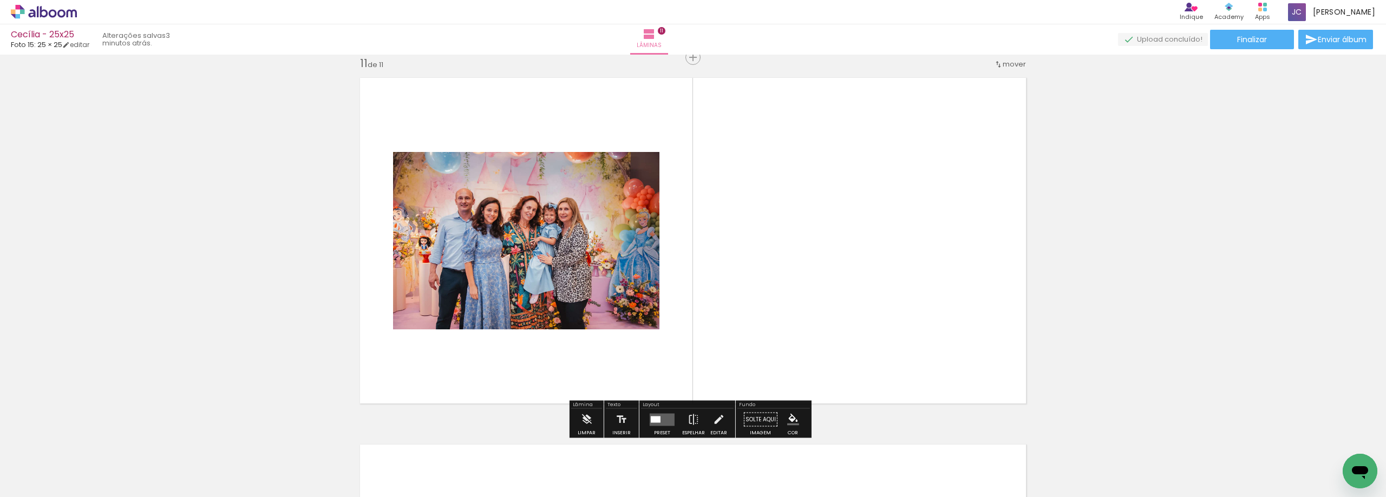
scroll to position [3684, 0]
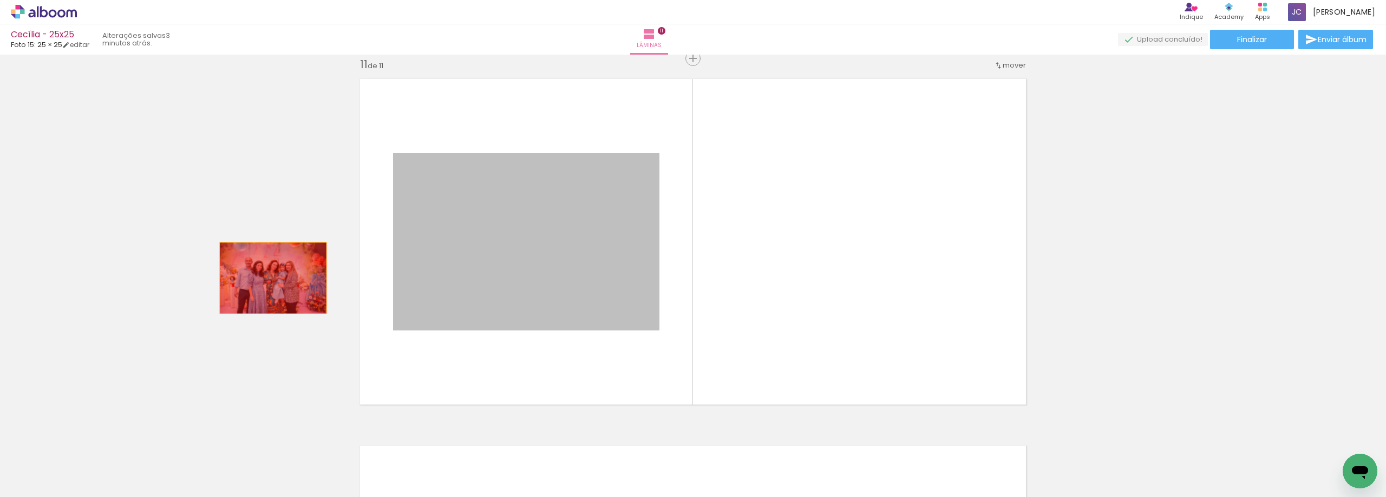
drag, startPoint x: 528, startPoint y: 259, endPoint x: 269, endPoint y: 278, distance: 259.9
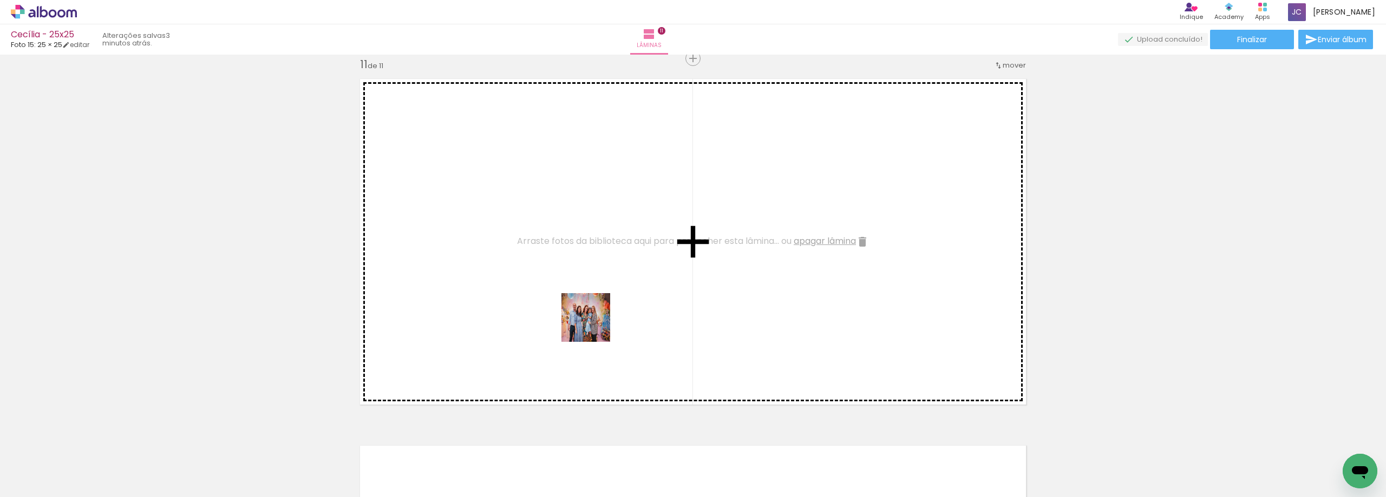
drag, startPoint x: 594, startPoint y: 462, endPoint x: 594, endPoint y: 326, distance: 136.4
click at [594, 326] on quentale-workspace at bounding box center [693, 248] width 1386 height 497
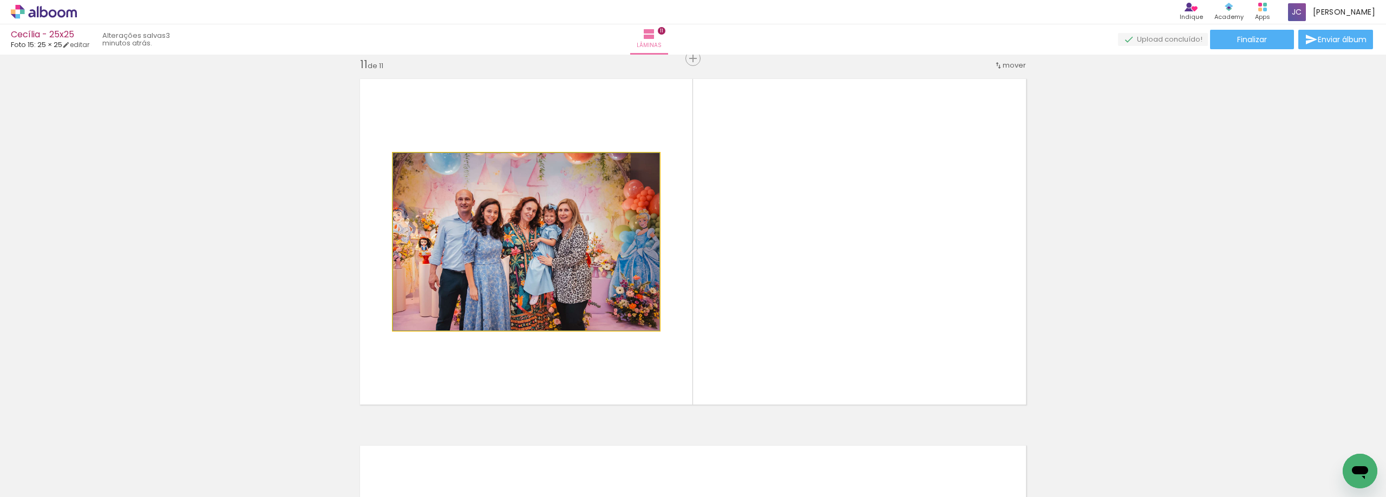
drag, startPoint x: 567, startPoint y: 302, endPoint x: 259, endPoint y: 291, distance: 307.6
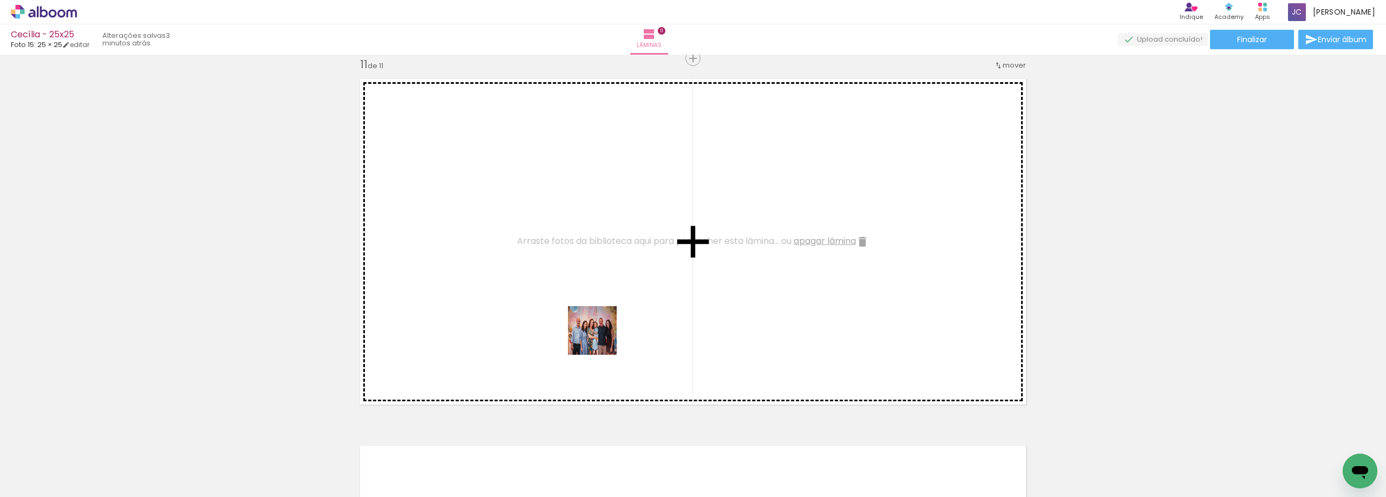
drag, startPoint x: 652, startPoint y: 468, endPoint x: 600, endPoint y: 338, distance: 140.4
click at [600, 338] on quentale-workspace at bounding box center [693, 248] width 1386 height 497
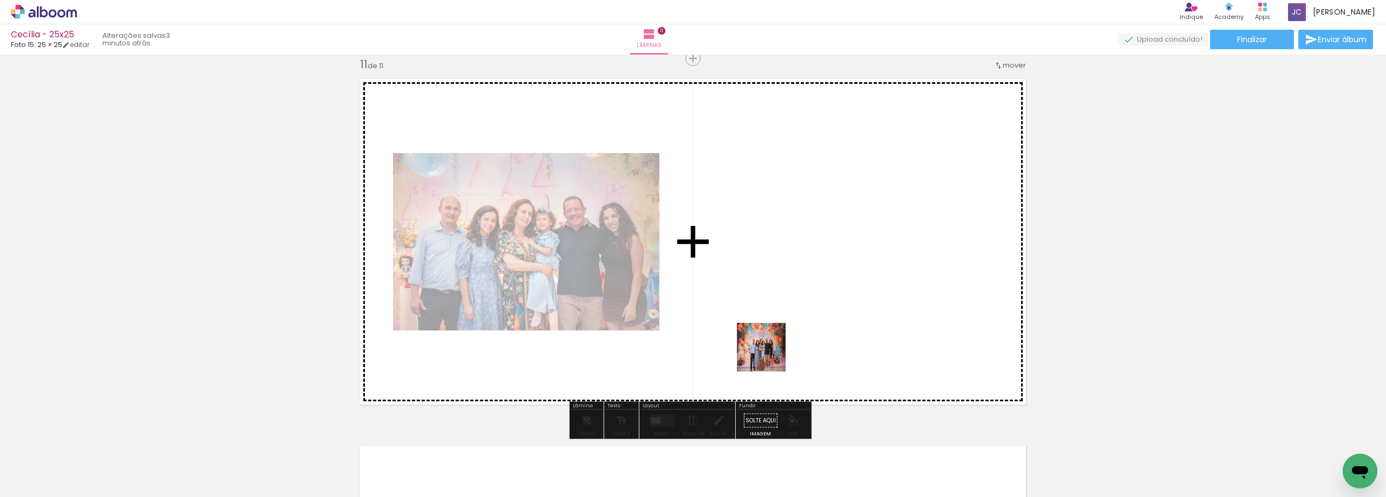
drag, startPoint x: 665, startPoint y: 470, endPoint x: 774, endPoint y: 351, distance: 160.9
click at [774, 351] on quentale-workspace at bounding box center [693, 248] width 1386 height 497
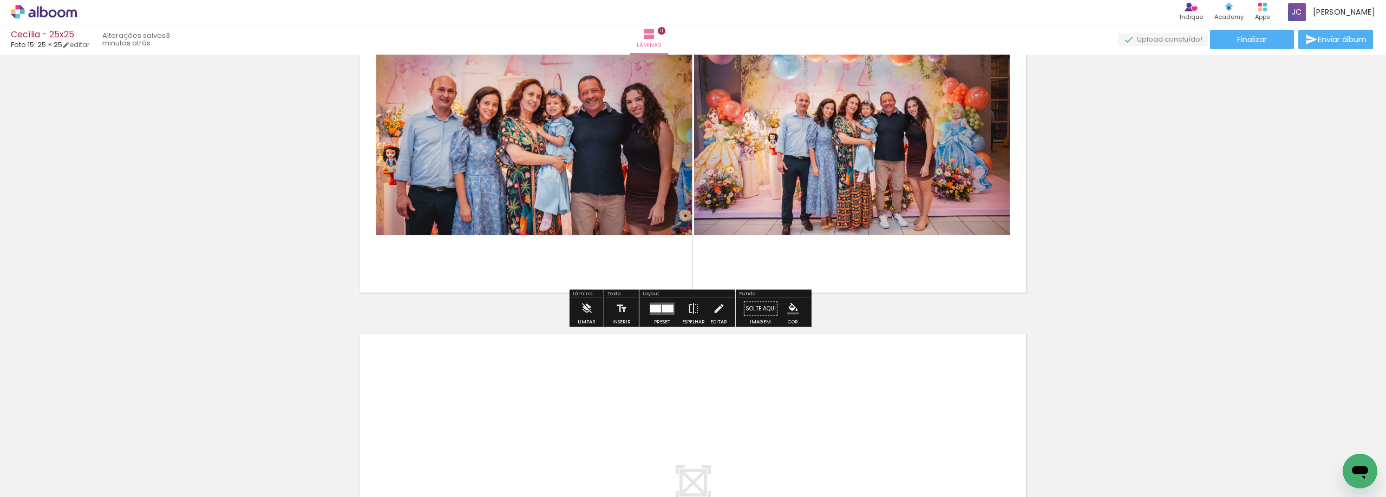
scroll to position [3846, 0]
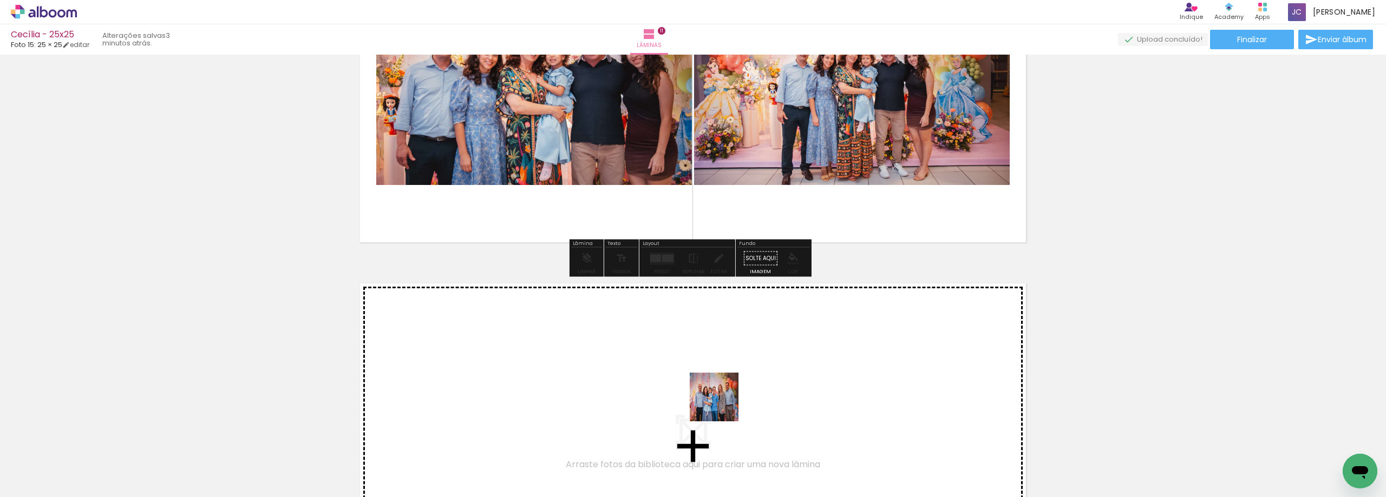
drag, startPoint x: 723, startPoint y: 468, endPoint x: 722, endPoint y: 396, distance: 72.5
click at [722, 396] on quentale-workspace at bounding box center [693, 248] width 1386 height 497
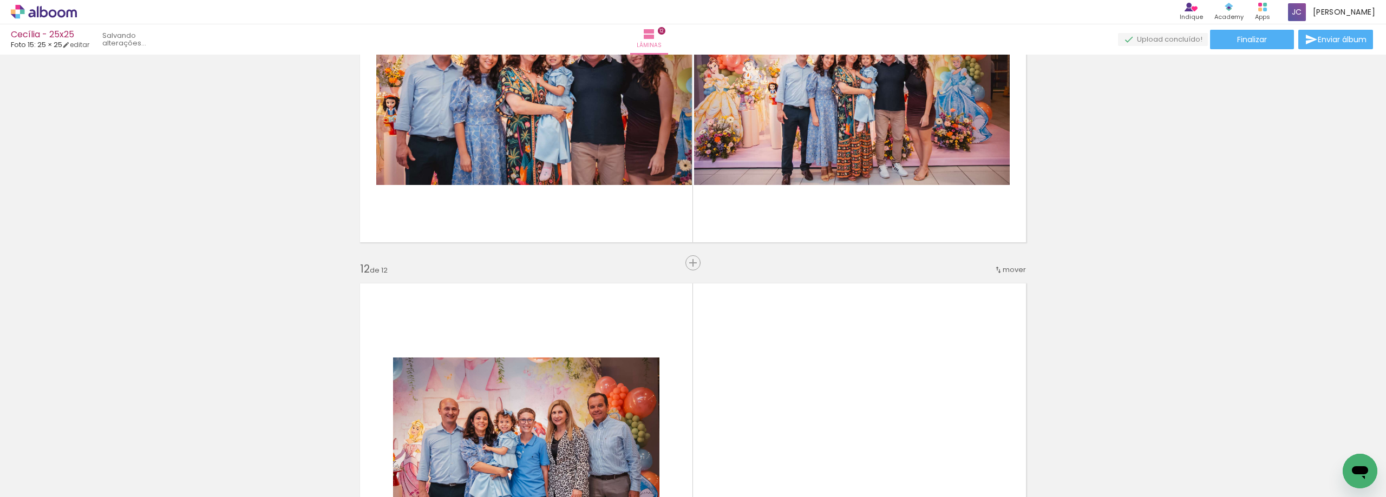
scroll to position [4051, 0]
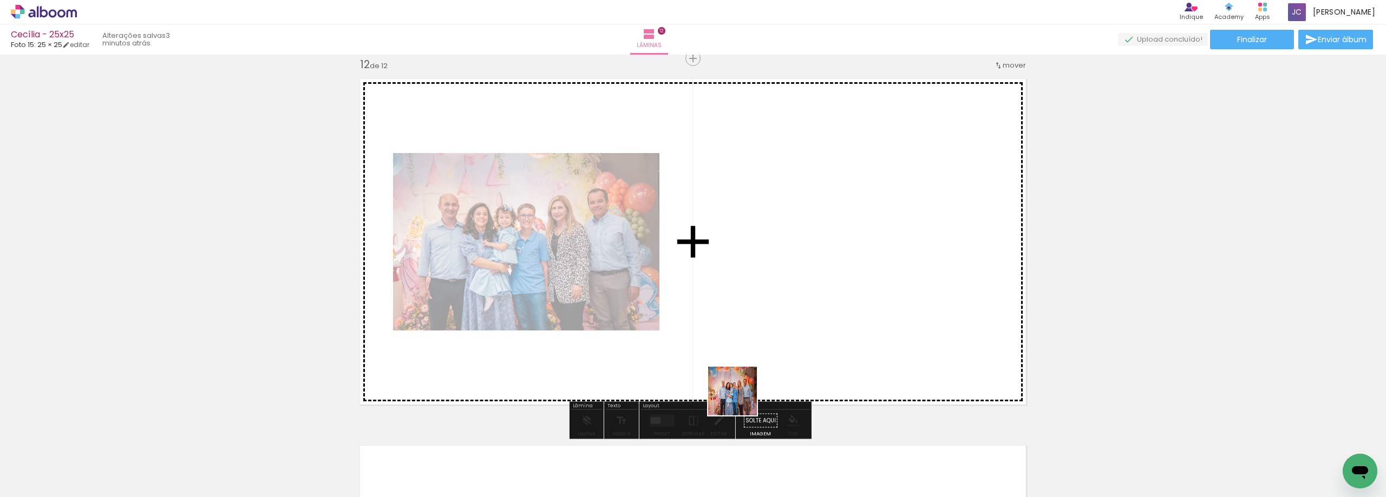
drag, startPoint x: 653, startPoint y: 465, endPoint x: 795, endPoint y: 351, distance: 182.2
click at [795, 351] on quentale-workspace at bounding box center [693, 248] width 1386 height 497
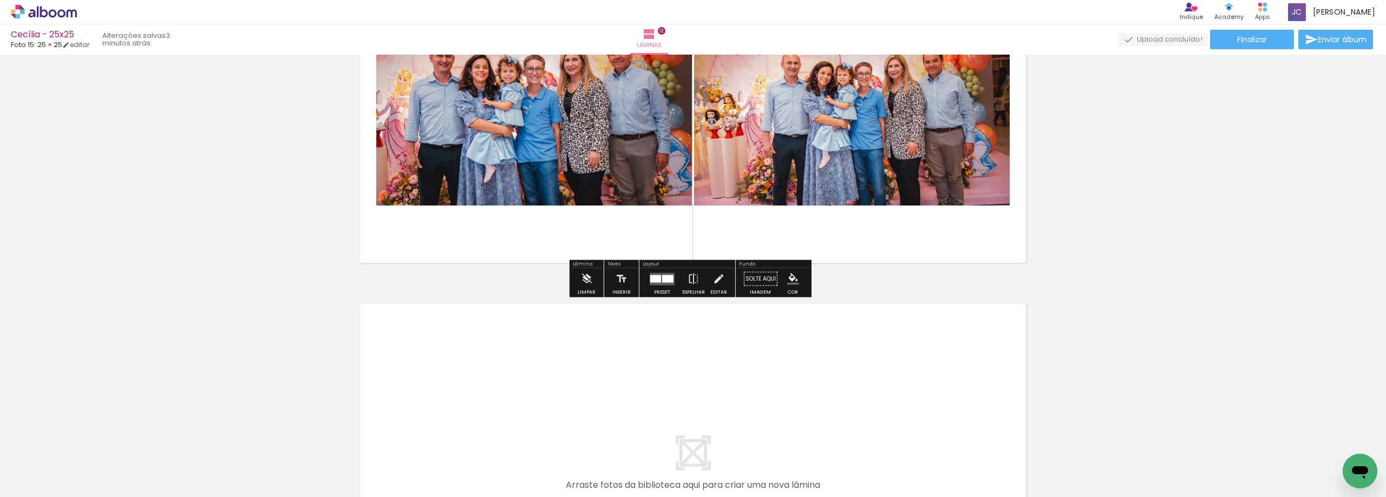
scroll to position [4213, 0]
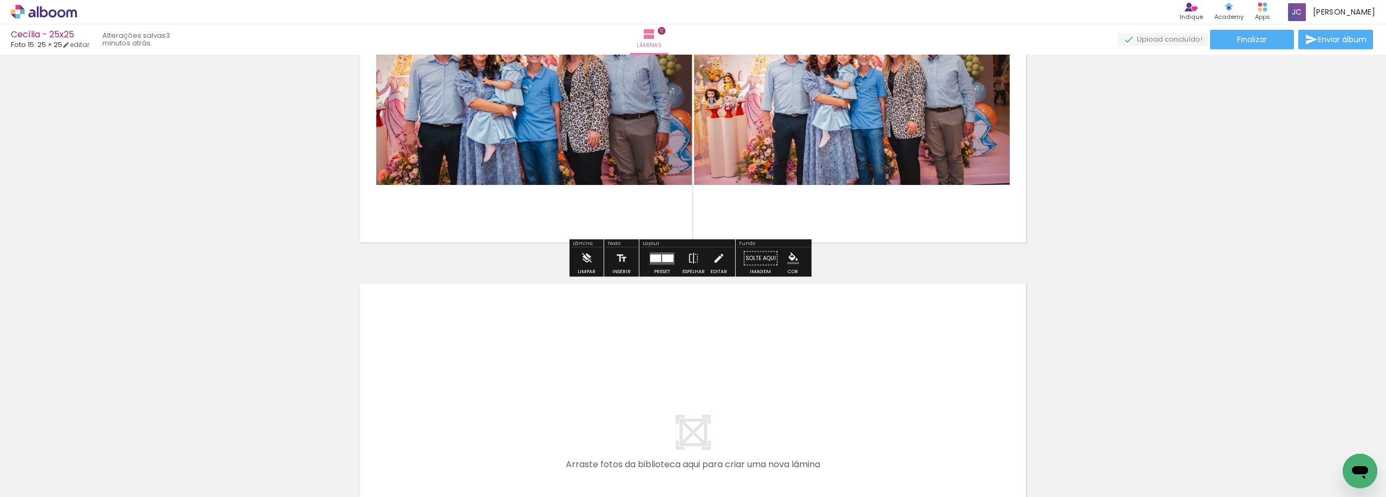
drag, startPoint x: 729, startPoint y: 460, endPoint x: 728, endPoint y: 434, distance: 26.0
click at [131, 444] on iron-image at bounding box center [105, 461] width 51 height 35
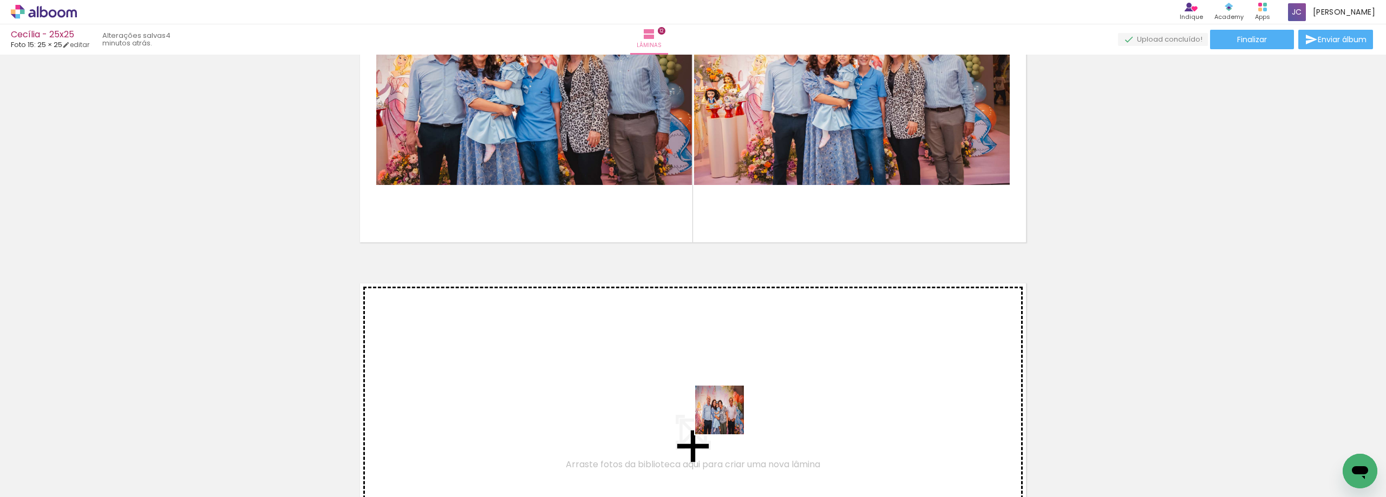
drag, startPoint x: 720, startPoint y: 461, endPoint x: 737, endPoint y: 371, distance: 91.4
click at [737, 371] on quentale-workspace at bounding box center [693, 248] width 1386 height 497
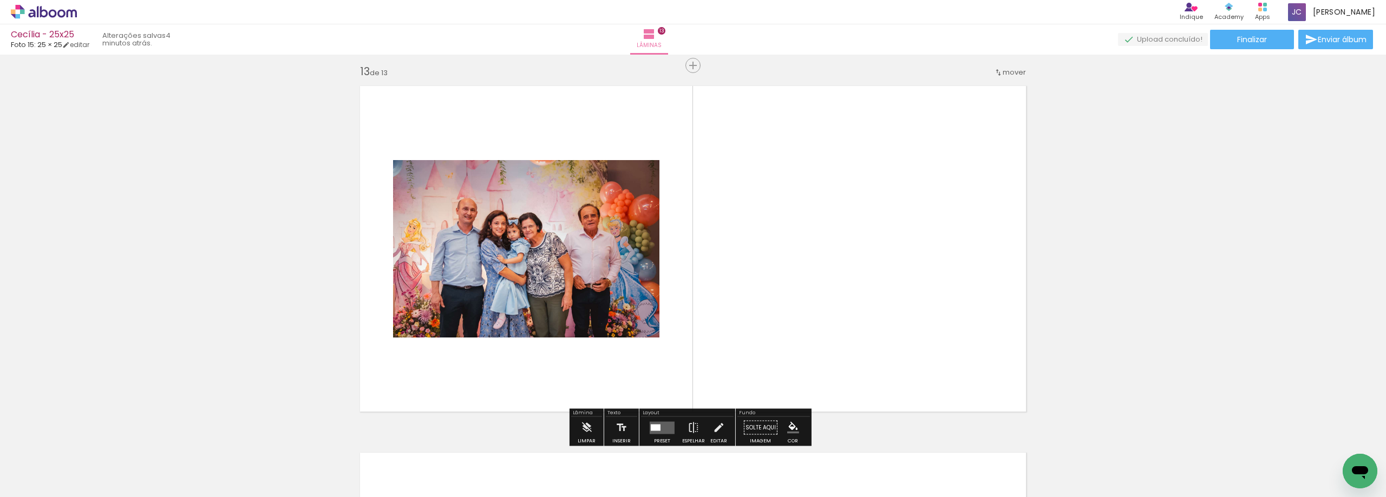
scroll to position [4417, 0]
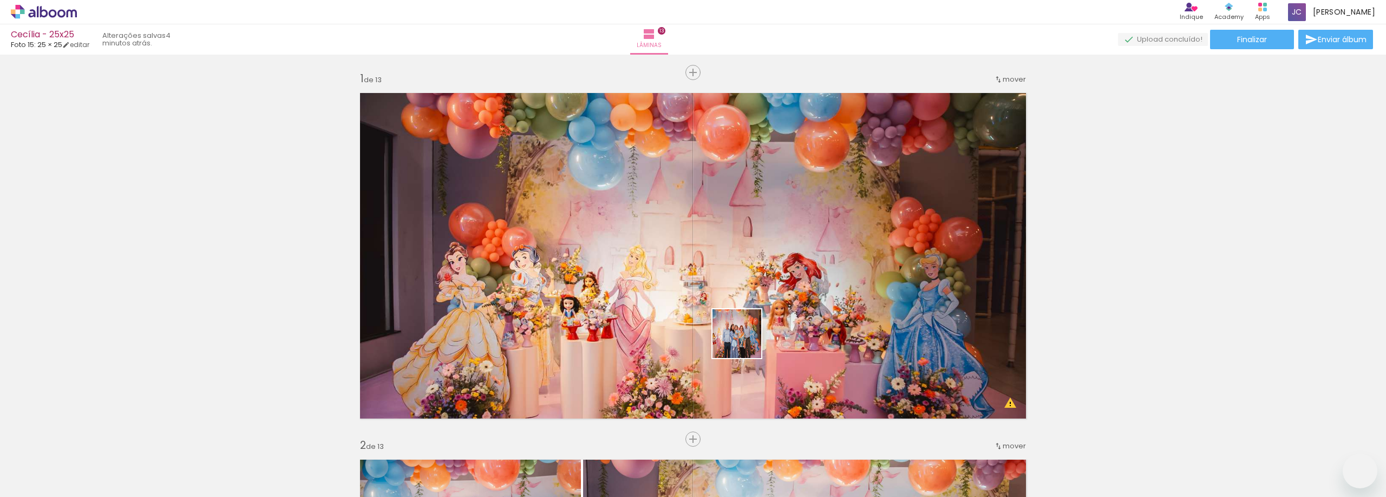
click at [745, 342] on quentale-workspace at bounding box center [693, 248] width 1386 height 497
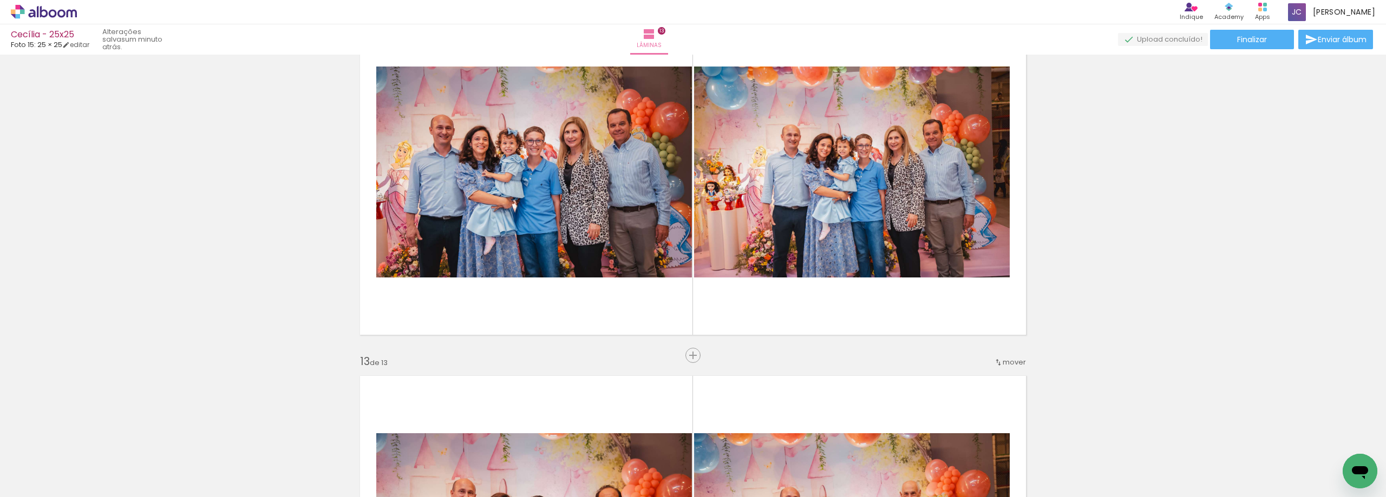
scroll to position [4093, 0]
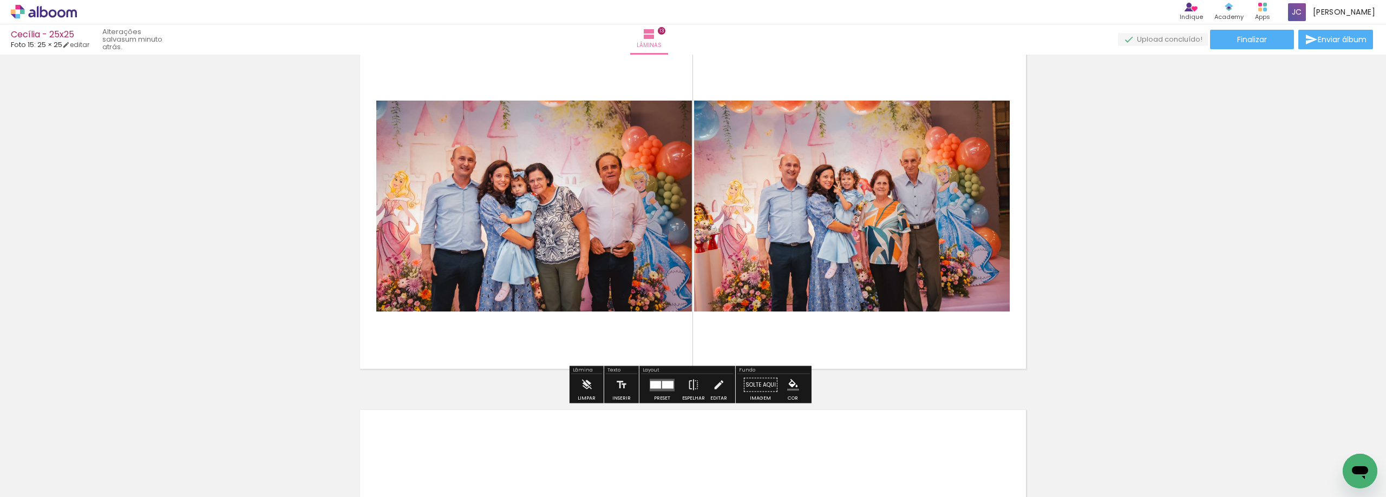
scroll to position [4472, 0]
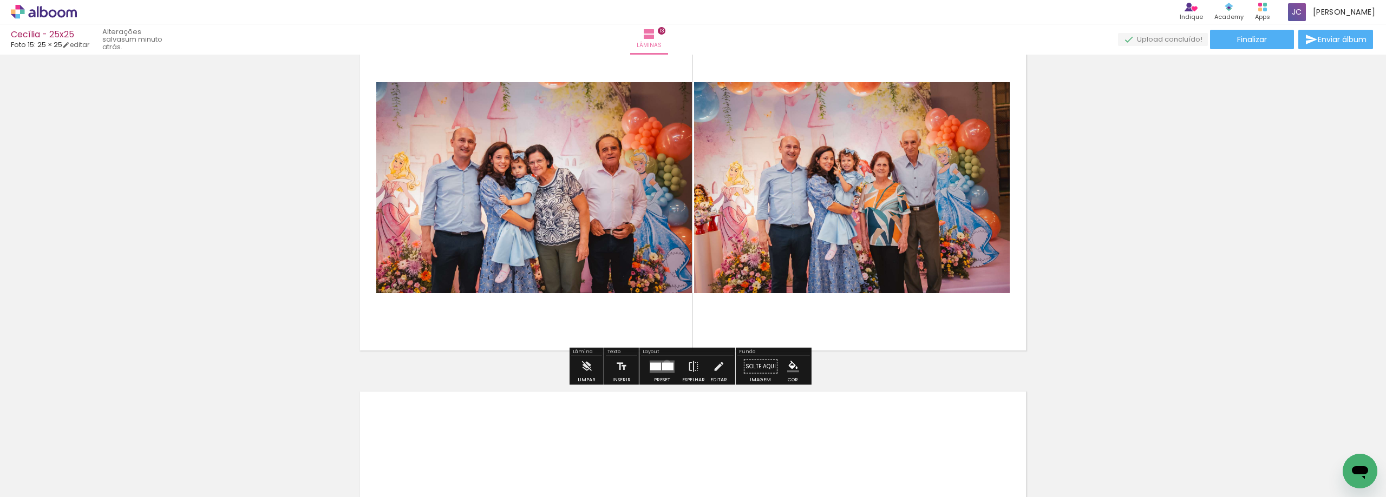
click at [664, 364] on div at bounding box center [667, 367] width 11 height 8
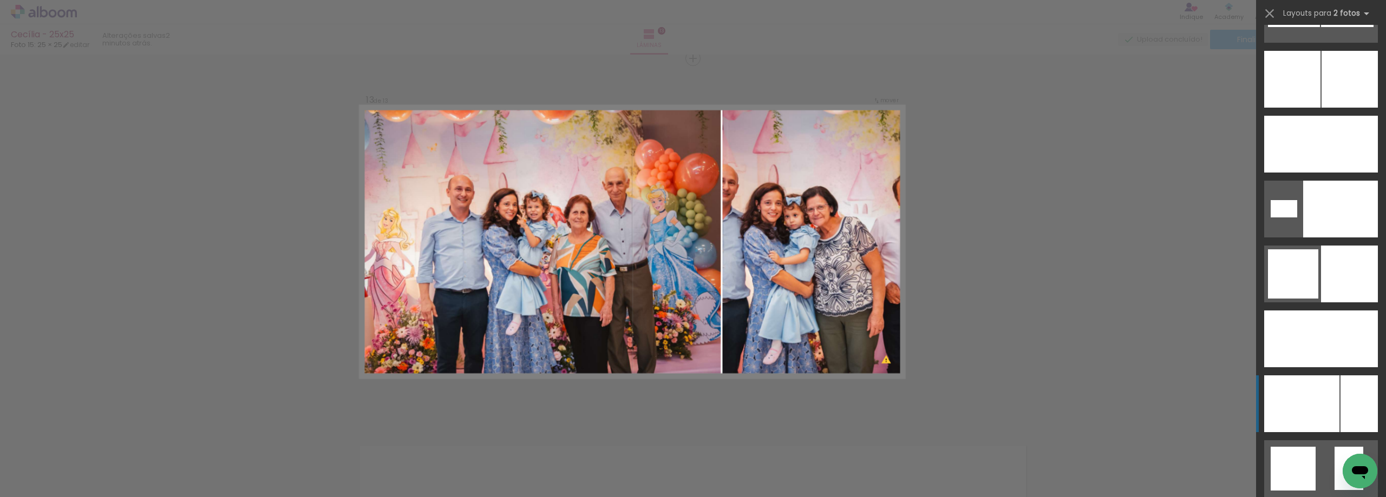
scroll to position [3370, 0]
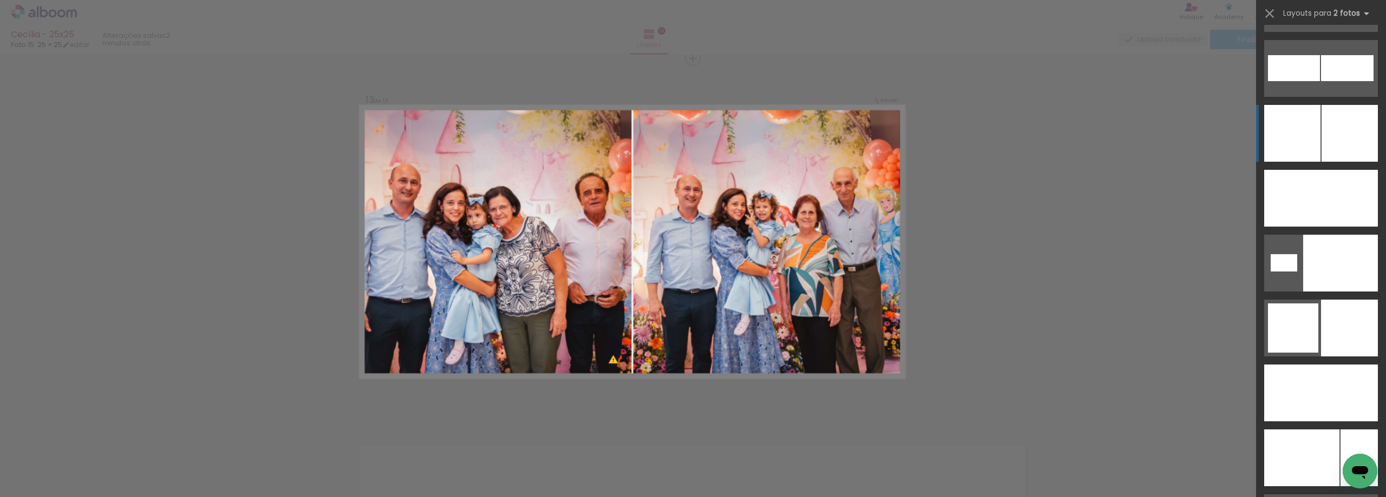
click at [1323, 300] on div at bounding box center [1349, 328] width 57 height 57
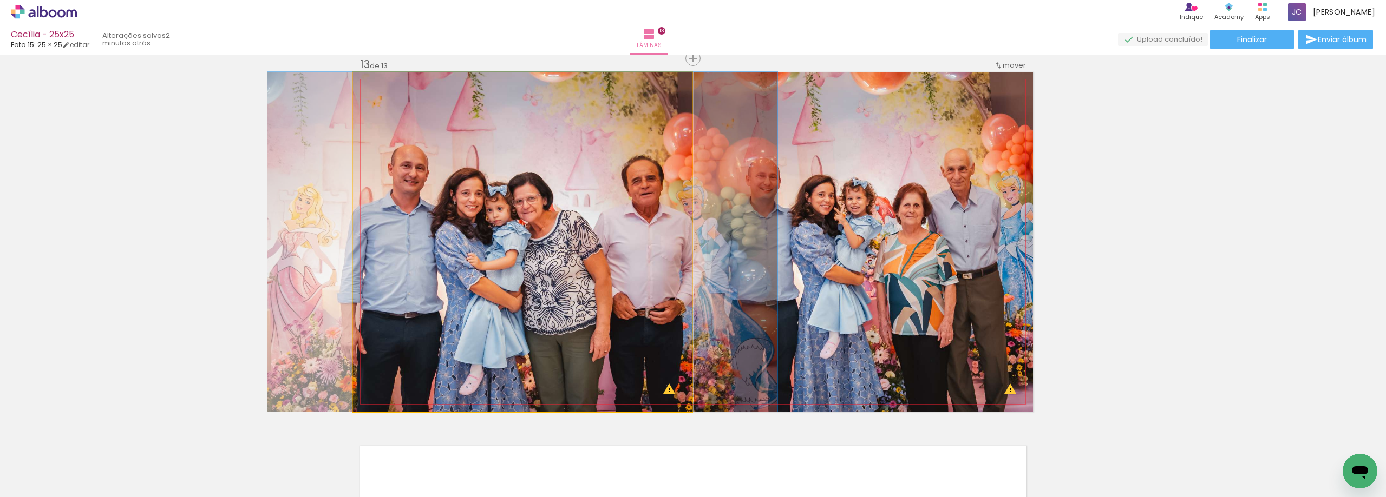
click at [542, 300] on quentale-photo at bounding box center [522, 242] width 339 height 340
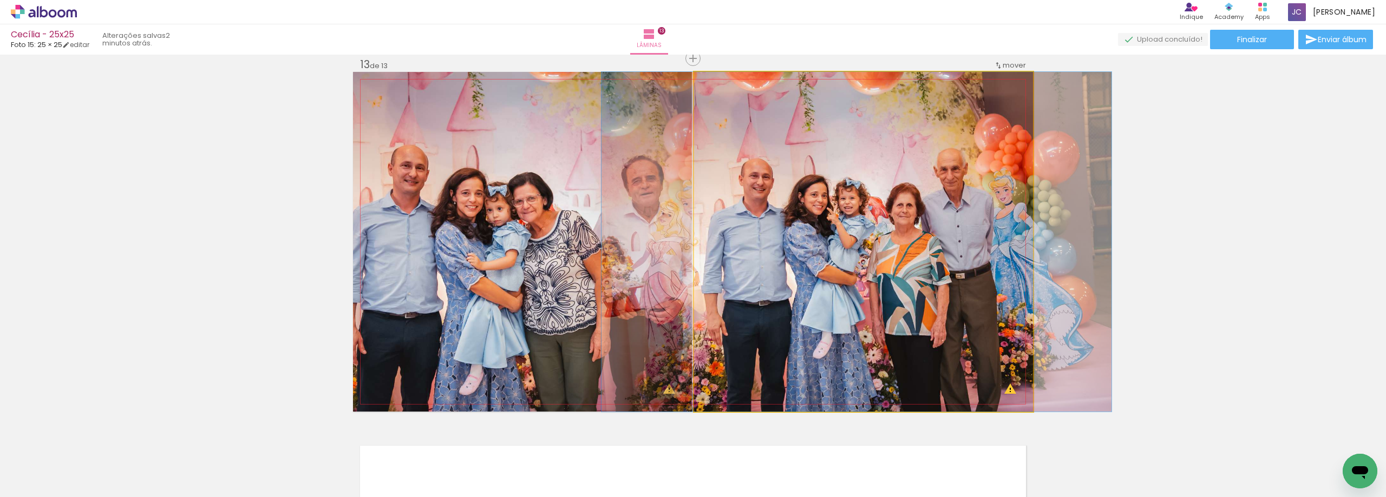
drag, startPoint x: 810, startPoint y: 313, endPoint x: 803, endPoint y: 314, distance: 7.2
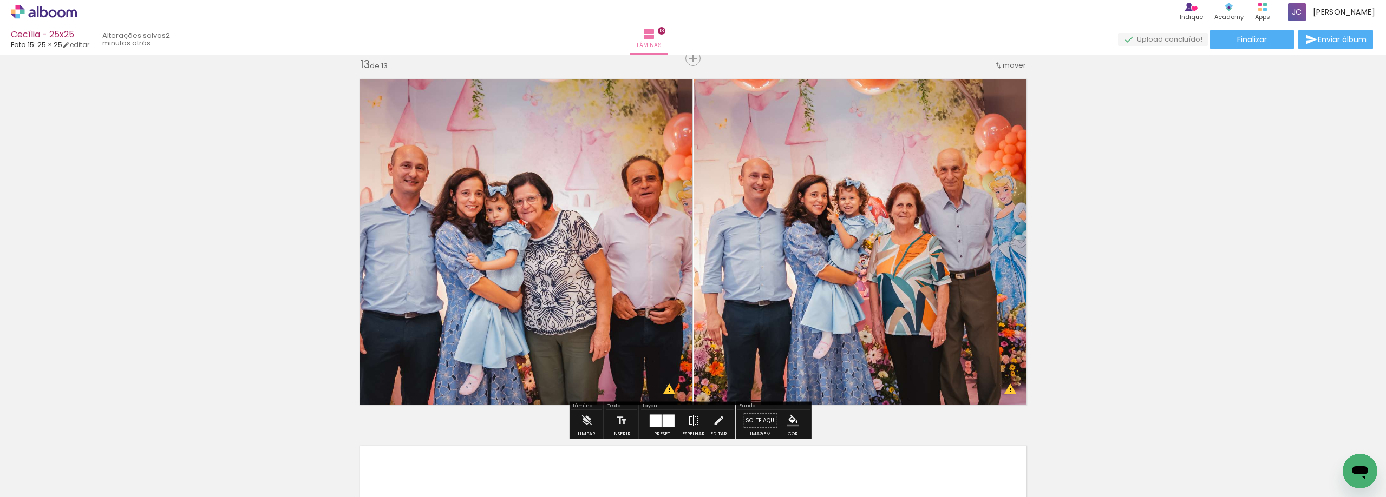
click at [693, 426] on iron-icon at bounding box center [693, 421] width 12 height 22
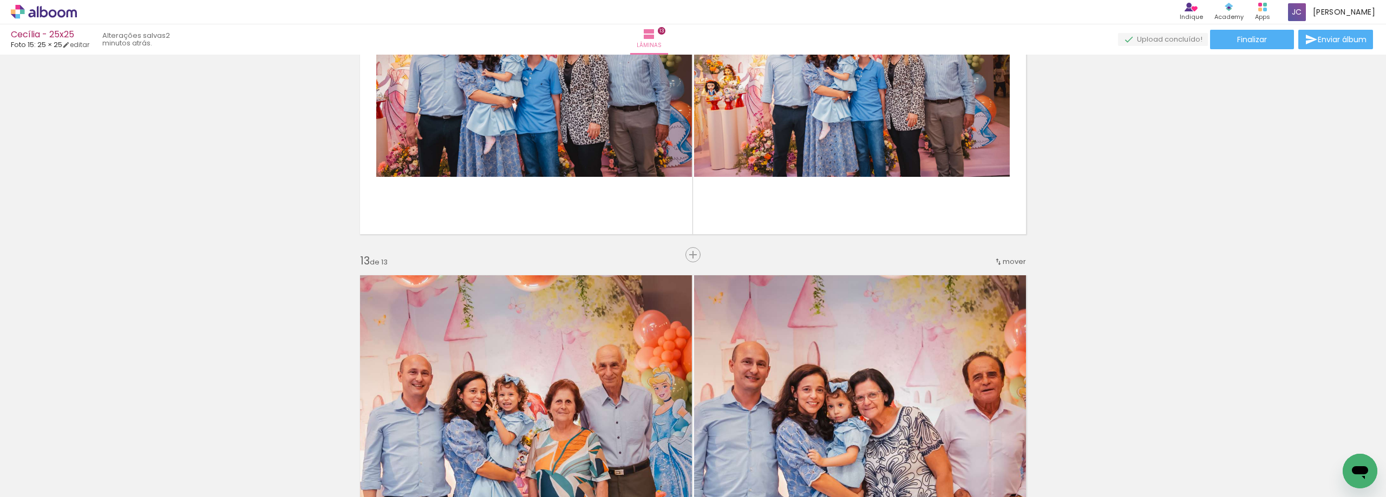
scroll to position [4147, 0]
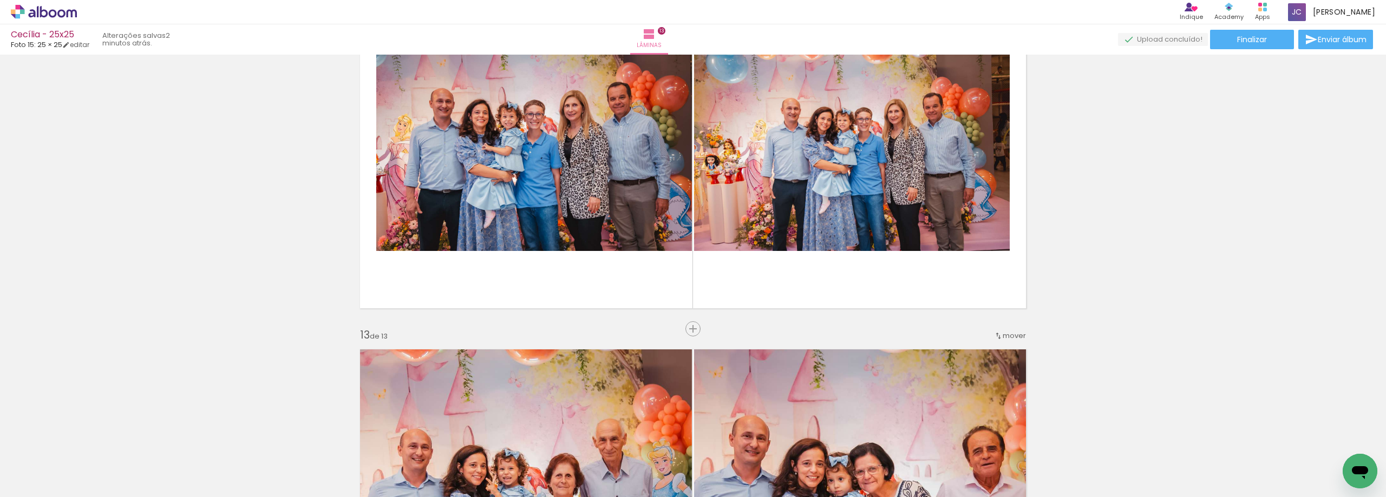
click at [1012, 338] on span "mover" at bounding box center [1013, 336] width 23 height 10
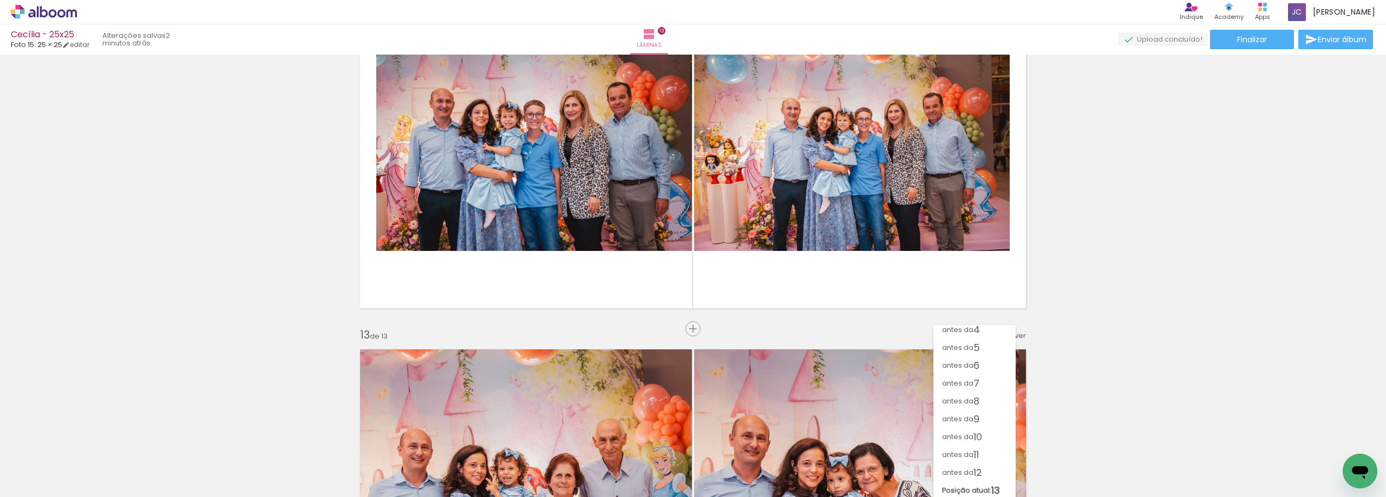
scroll to position [58, 0]
drag, startPoint x: 1376, startPoint y: 402, endPoint x: 1381, endPoint y: 420, distance: 18.9
click at [1381, 420] on div "Inserir lâmina 1 de 13 Inserir lâmina 2 de 13 Inserir lâmina 3 de 13 Inserir lâ…" at bounding box center [693, 276] width 1386 height 443
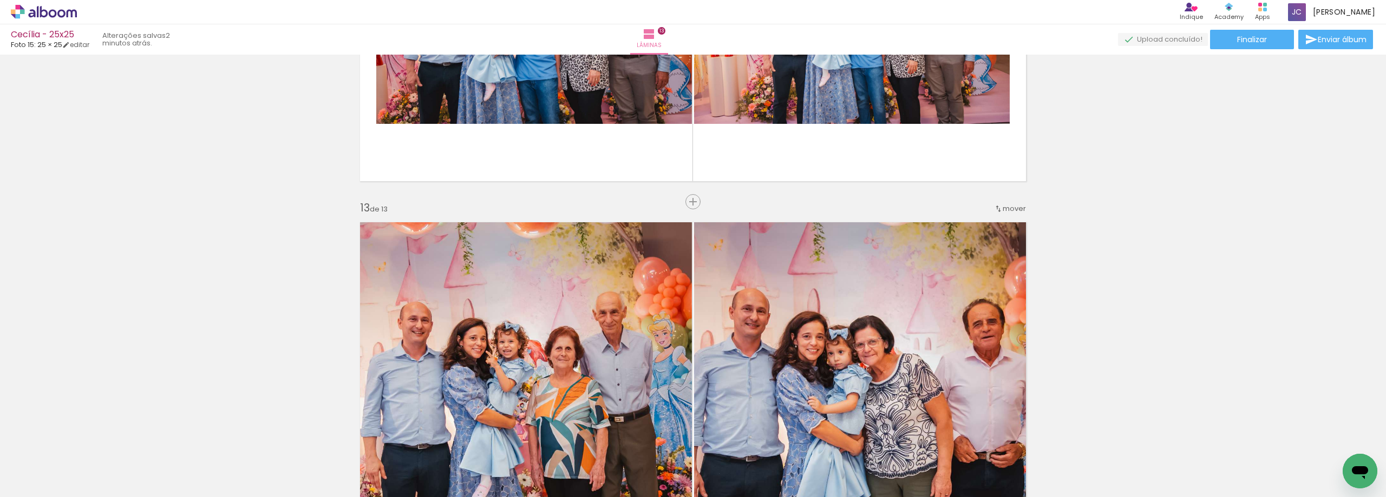
scroll to position [4309, 0]
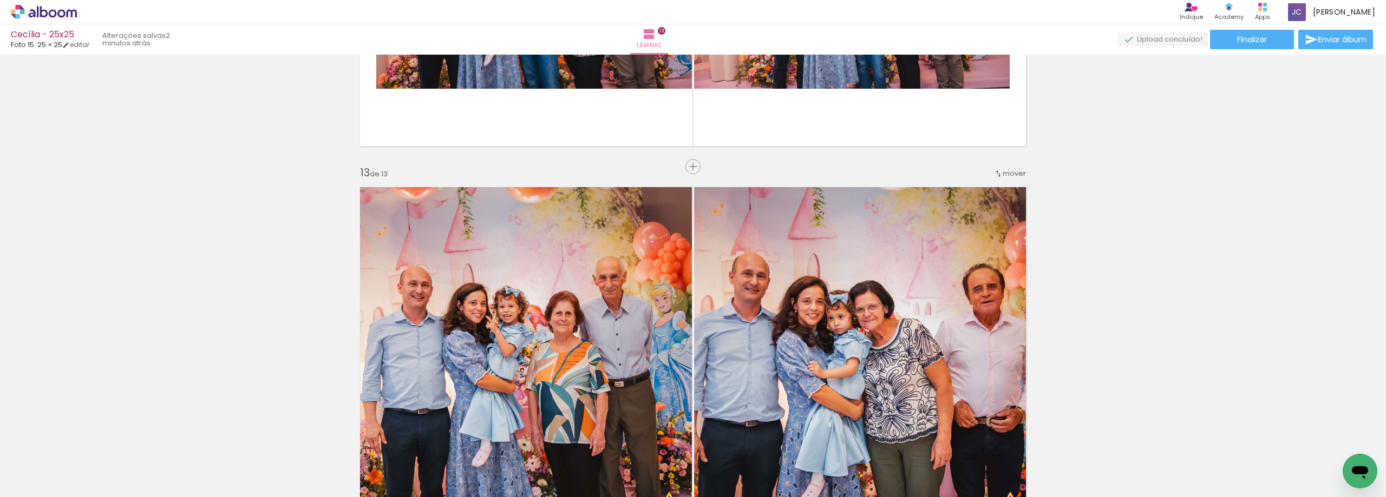
click at [1011, 173] on span "mover" at bounding box center [1013, 173] width 23 height 10
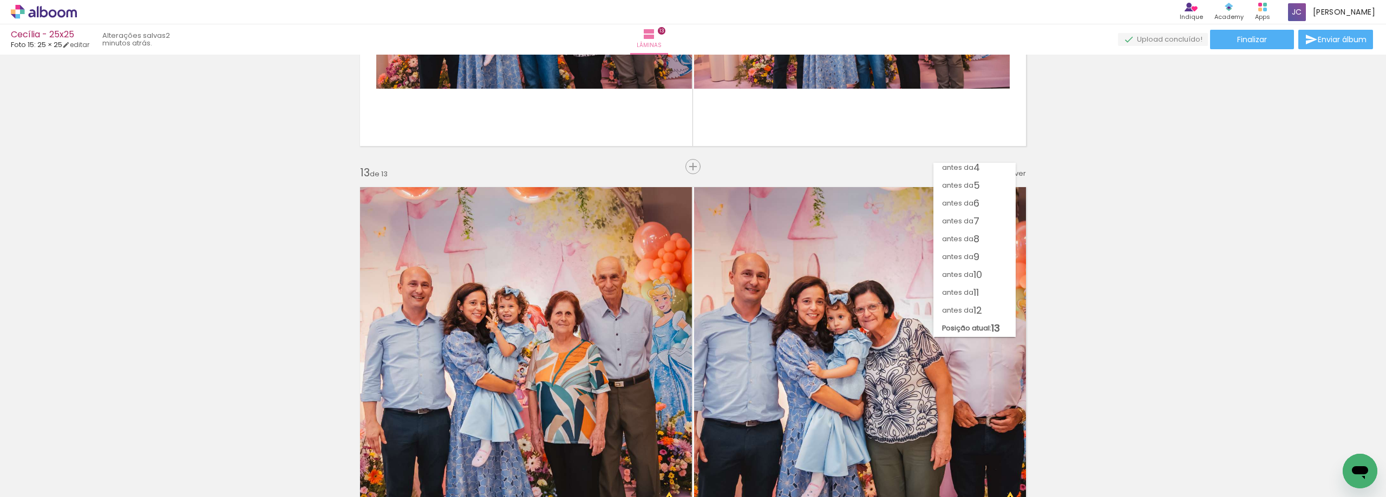
scroll to position [58, 0]
click at [983, 307] on paper-item "antes da 12" at bounding box center [974, 310] width 82 height 18
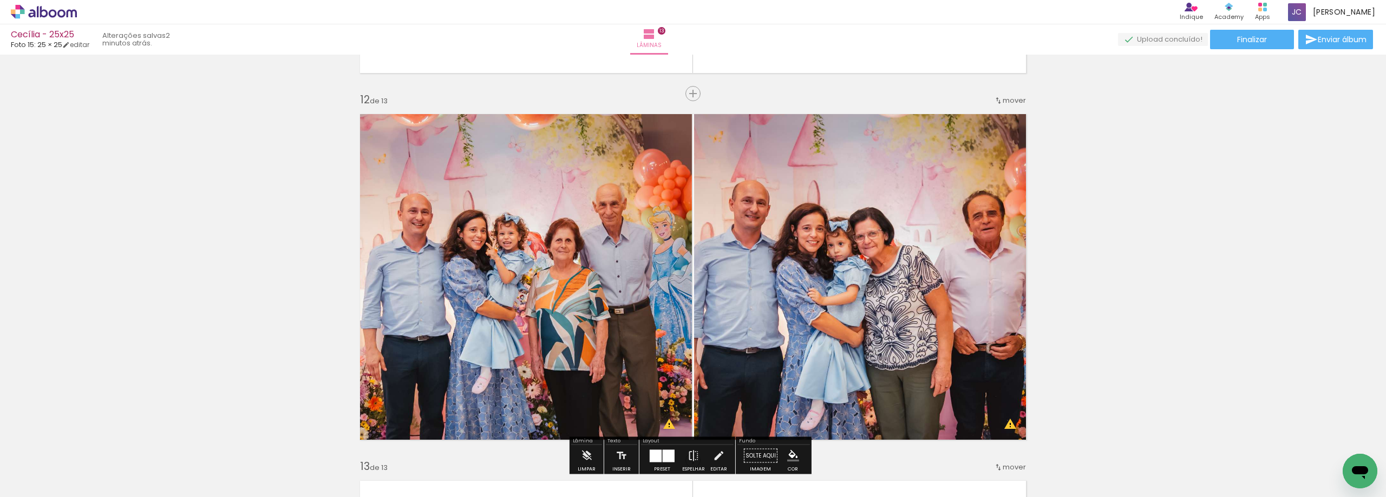
scroll to position [3996, 0]
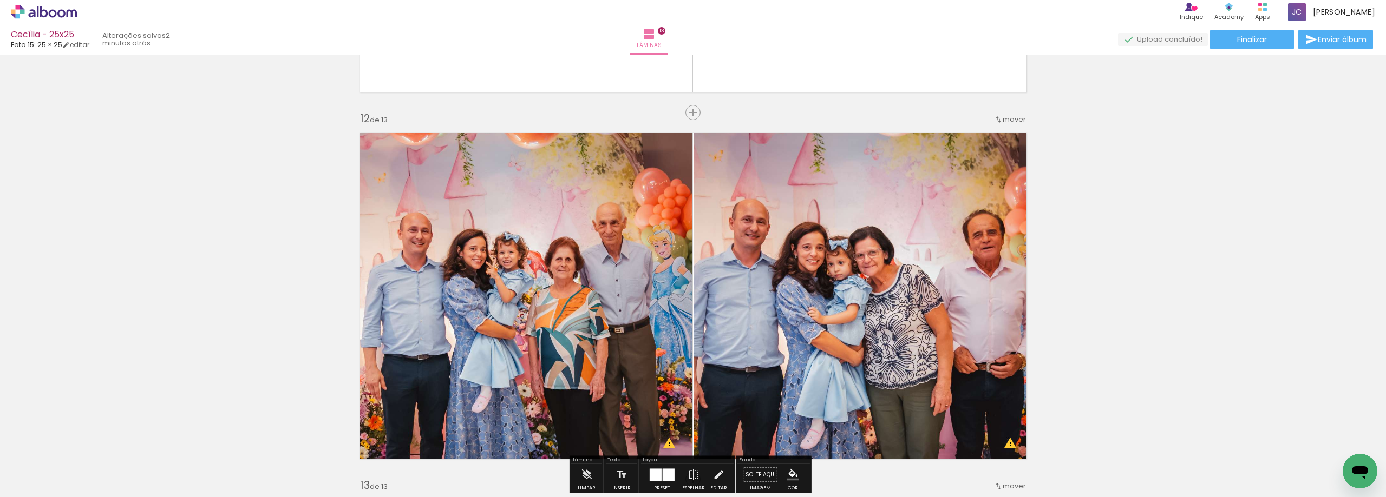
click at [1018, 128] on quentale-photo at bounding box center [863, 296] width 339 height 340
click at [1014, 119] on span "mover" at bounding box center [1013, 119] width 23 height 10
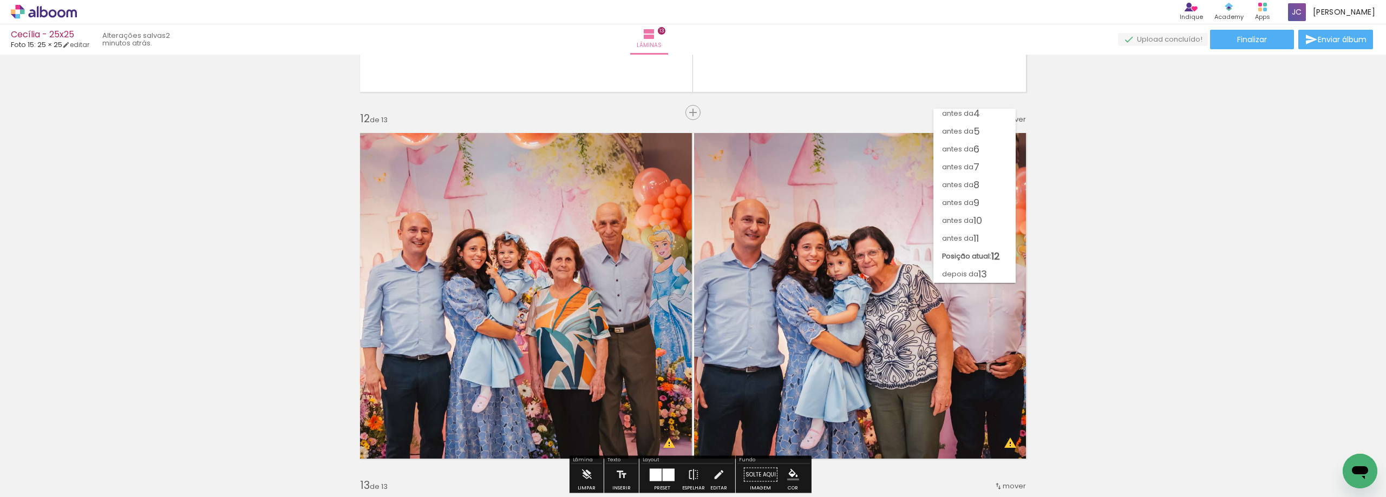
scroll to position [58, 0]
click at [970, 239] on span "antes da" at bounding box center [957, 238] width 31 height 18
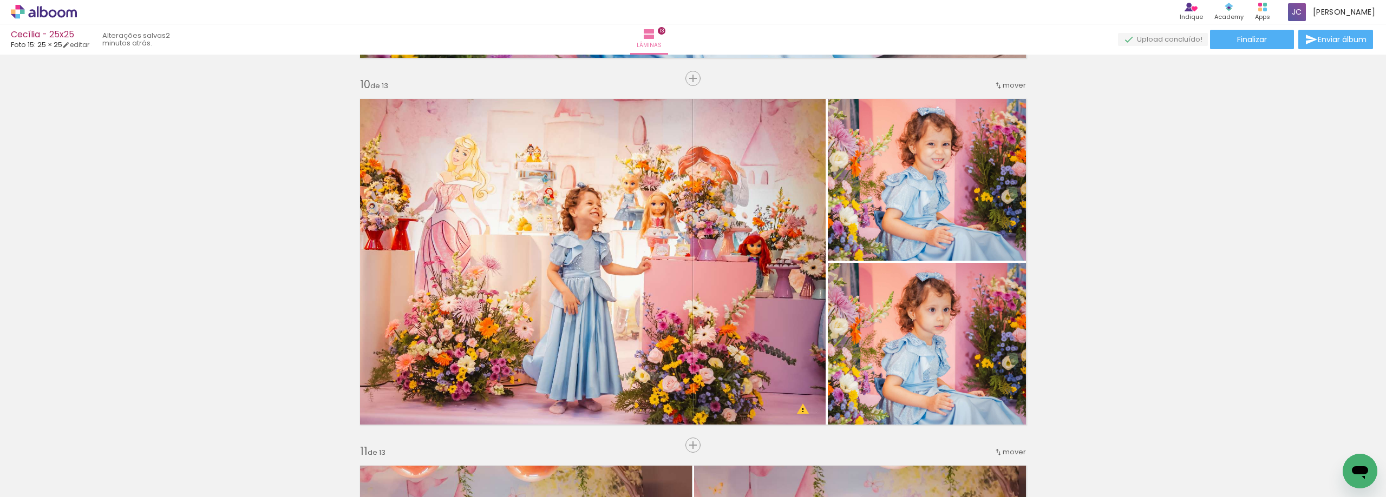
scroll to position [3094, 0]
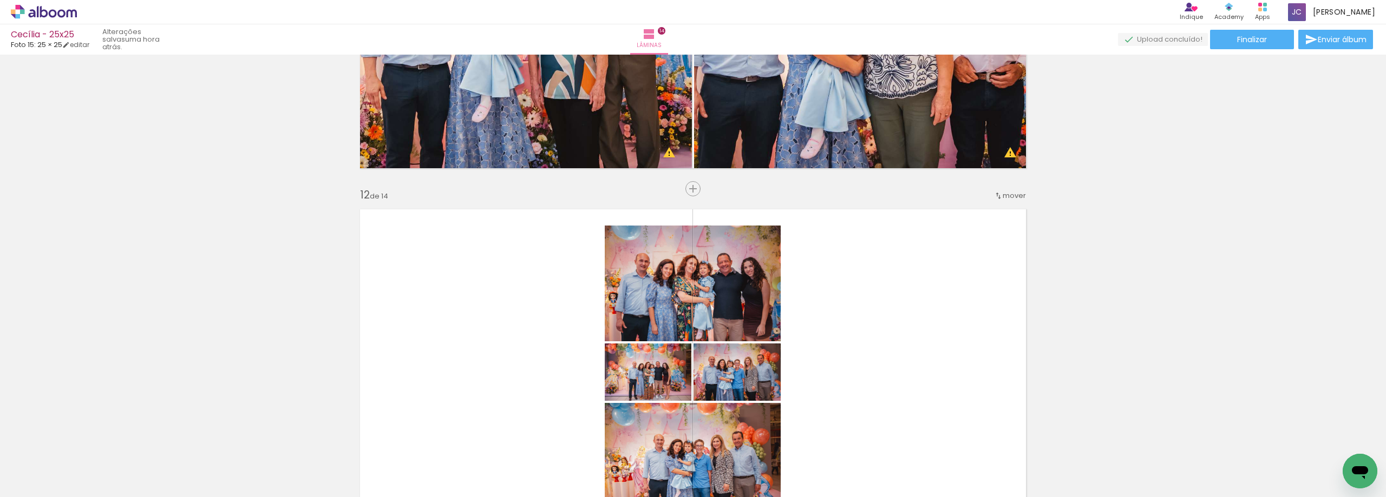
scroll to position [4051, 0]
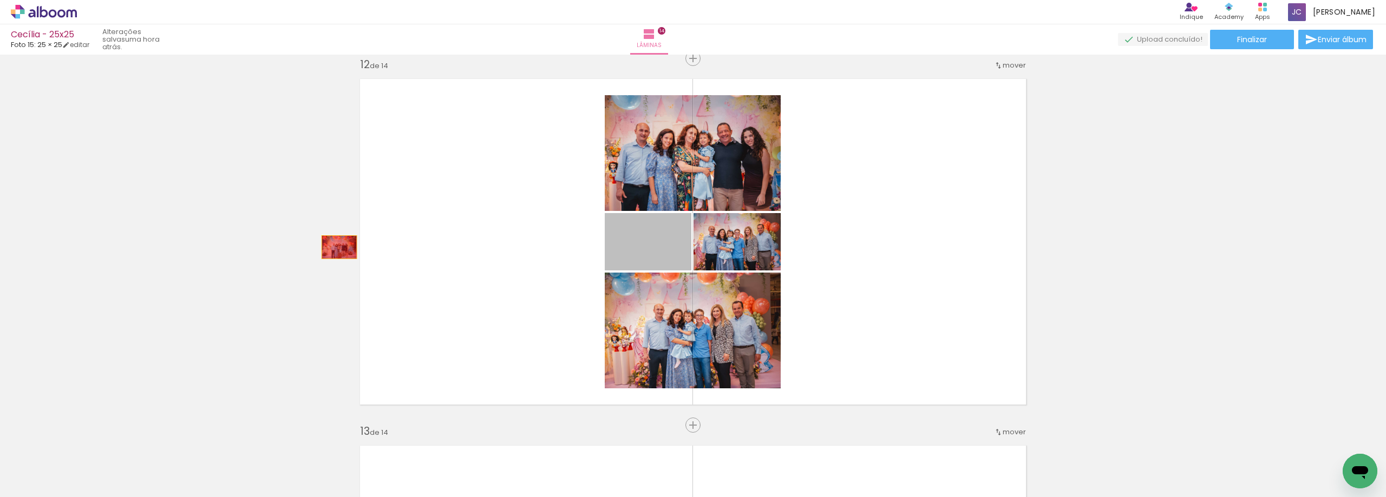
drag, startPoint x: 674, startPoint y: 252, endPoint x: 267, endPoint y: 248, distance: 407.0
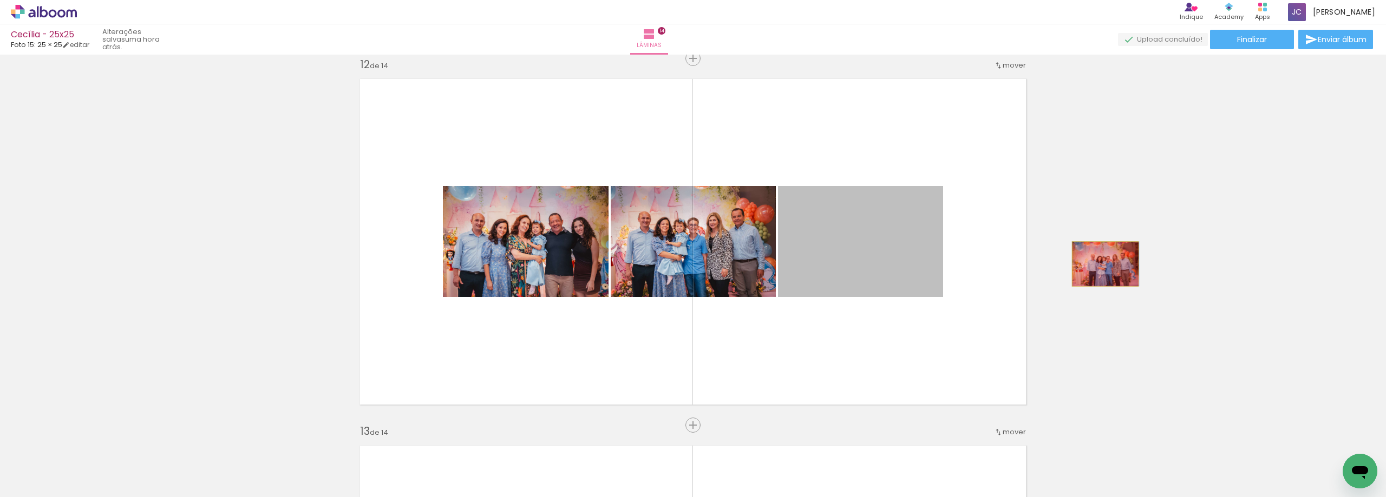
drag, startPoint x: 841, startPoint y: 256, endPoint x: 1101, endPoint y: 264, distance: 260.5
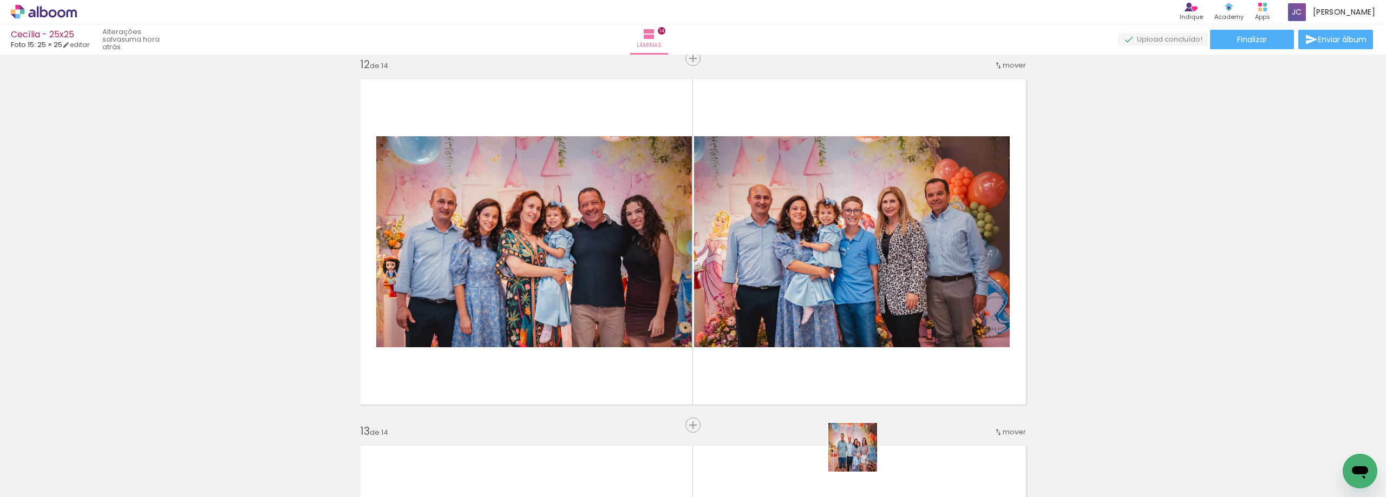
drag, startPoint x: 861, startPoint y: 456, endPoint x: 900, endPoint y: 349, distance: 113.7
click at [900, 349] on quentale-workspace at bounding box center [693, 248] width 1386 height 497
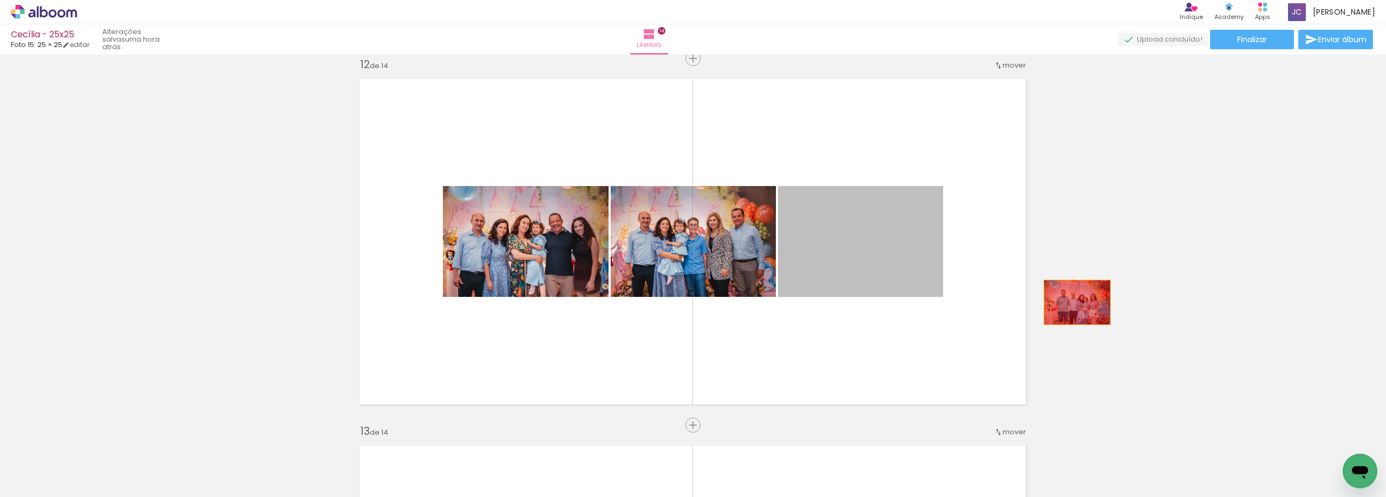
drag, startPoint x: 884, startPoint y: 270, endPoint x: 1138, endPoint y: 305, distance: 256.2
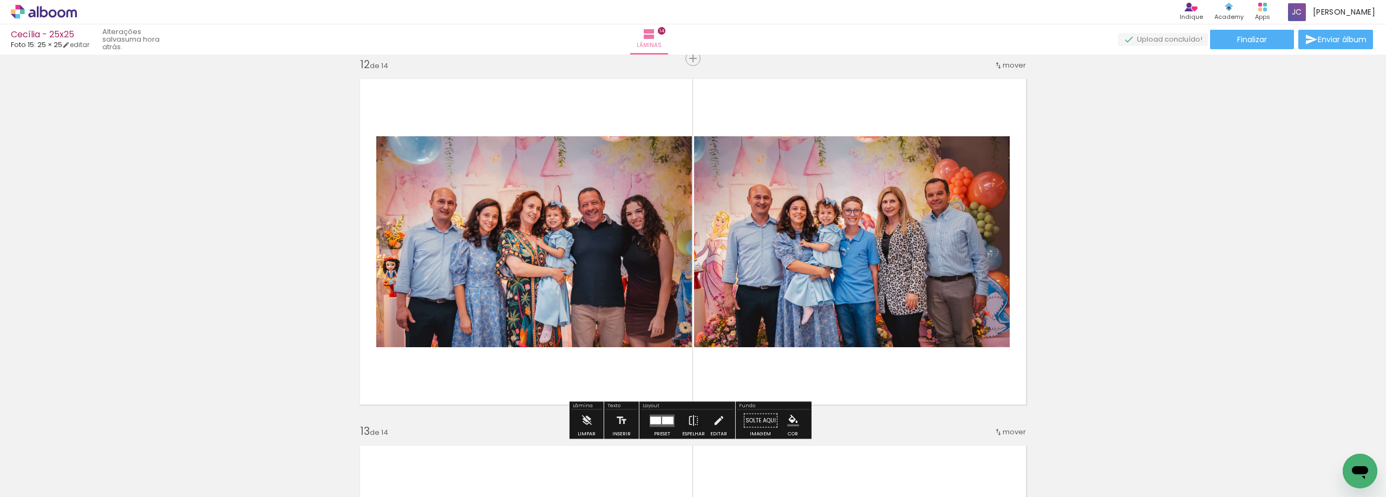
click at [658, 423] on div at bounding box center [655, 421] width 11 height 8
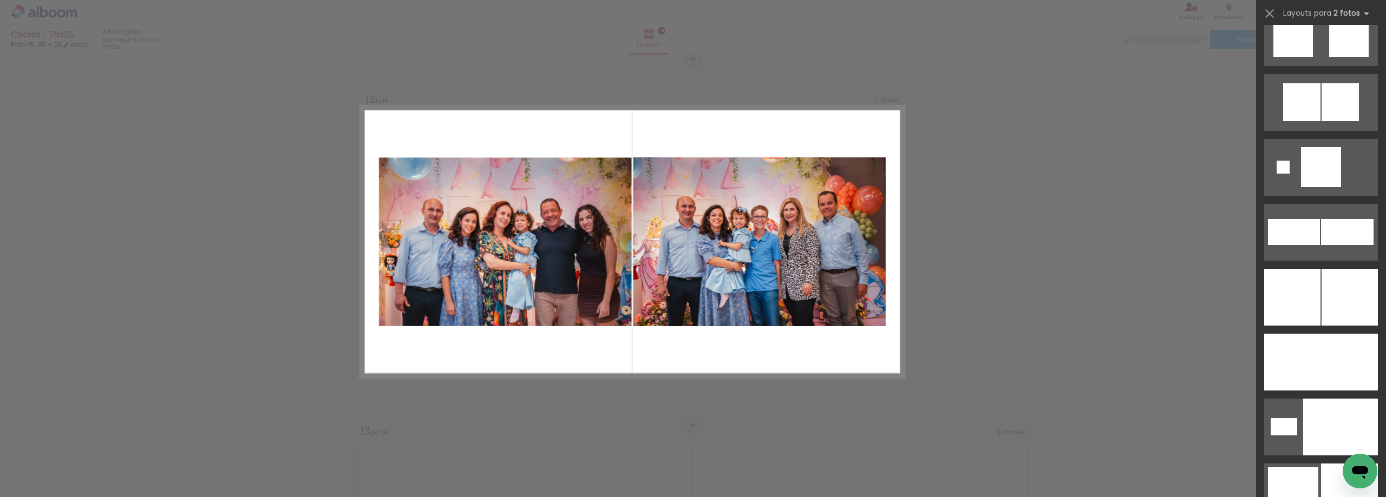
scroll to position [3214, 0]
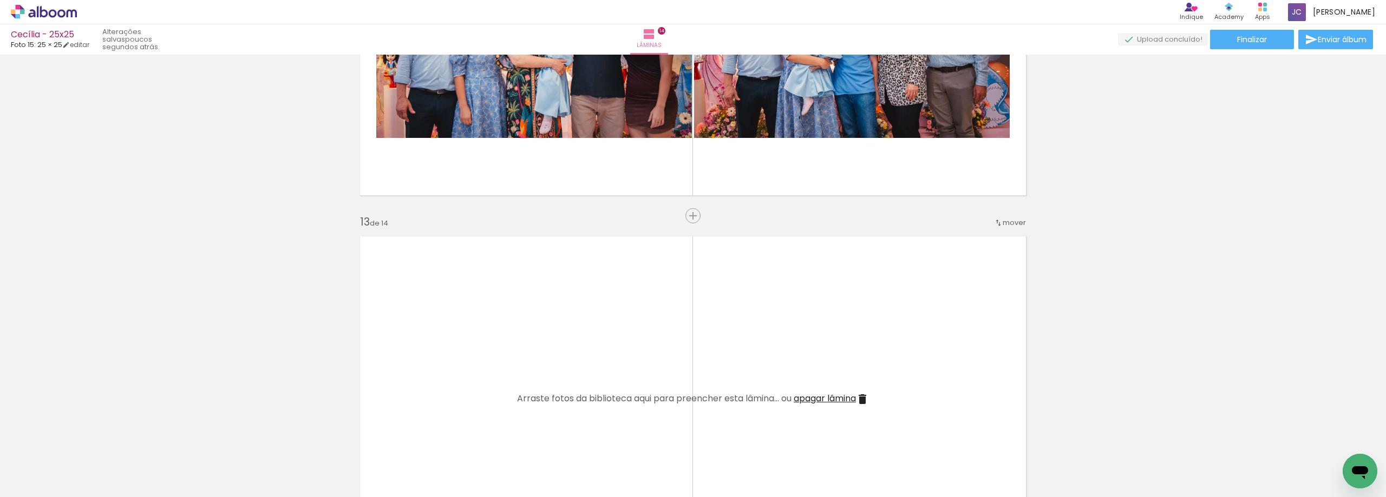
scroll to position [4267, 0]
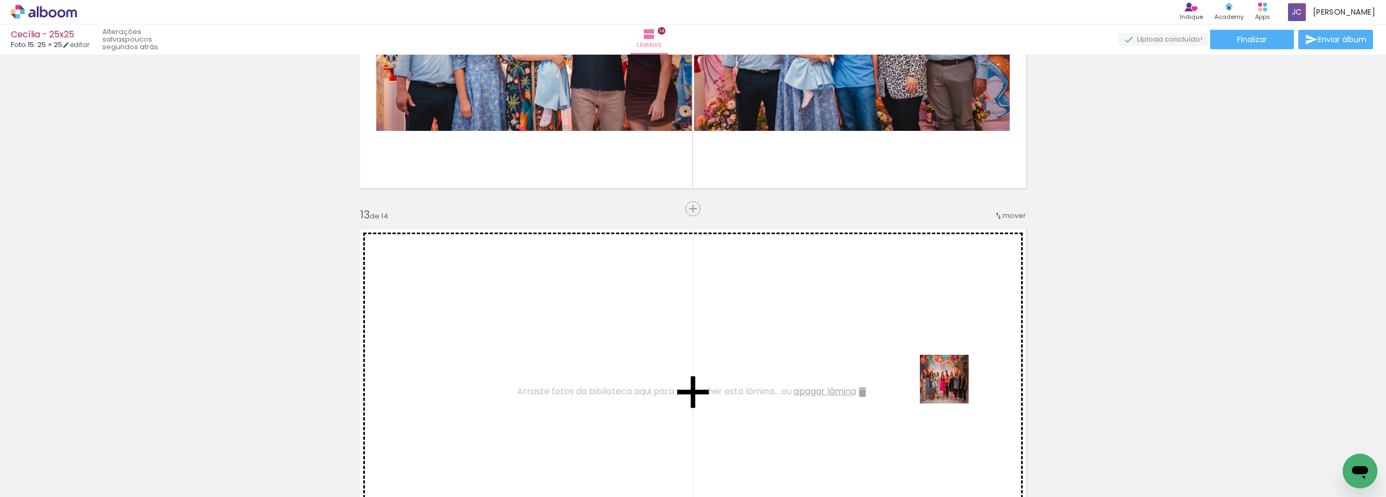
drag, startPoint x: 989, startPoint y: 466, endPoint x: 942, endPoint y: 370, distance: 107.0
click at [942, 370] on quentale-workspace at bounding box center [693, 248] width 1386 height 497
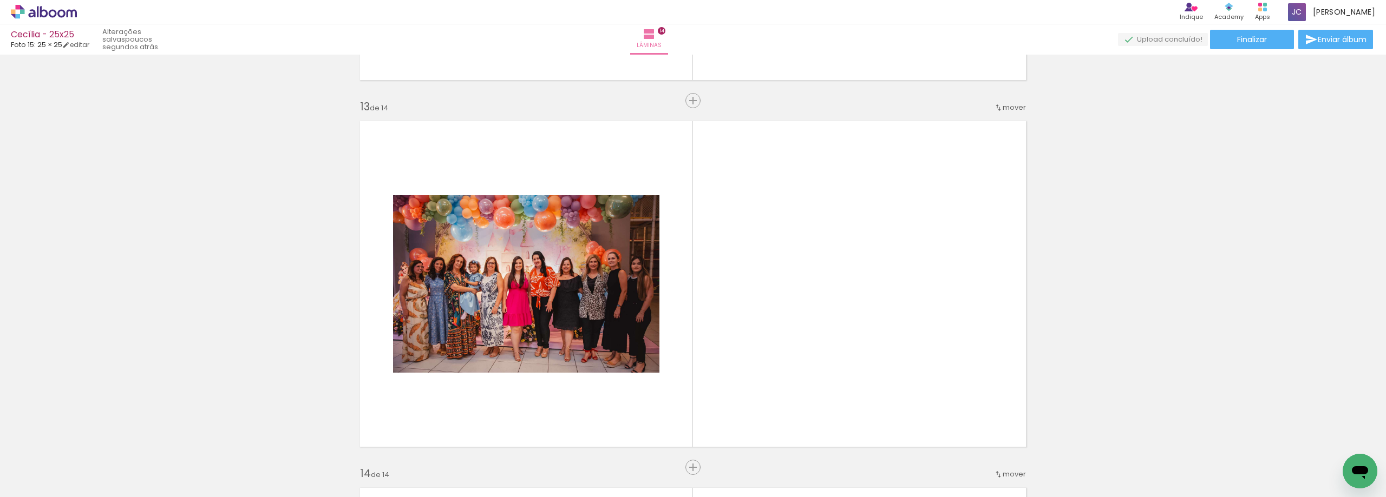
scroll to position [0, 0]
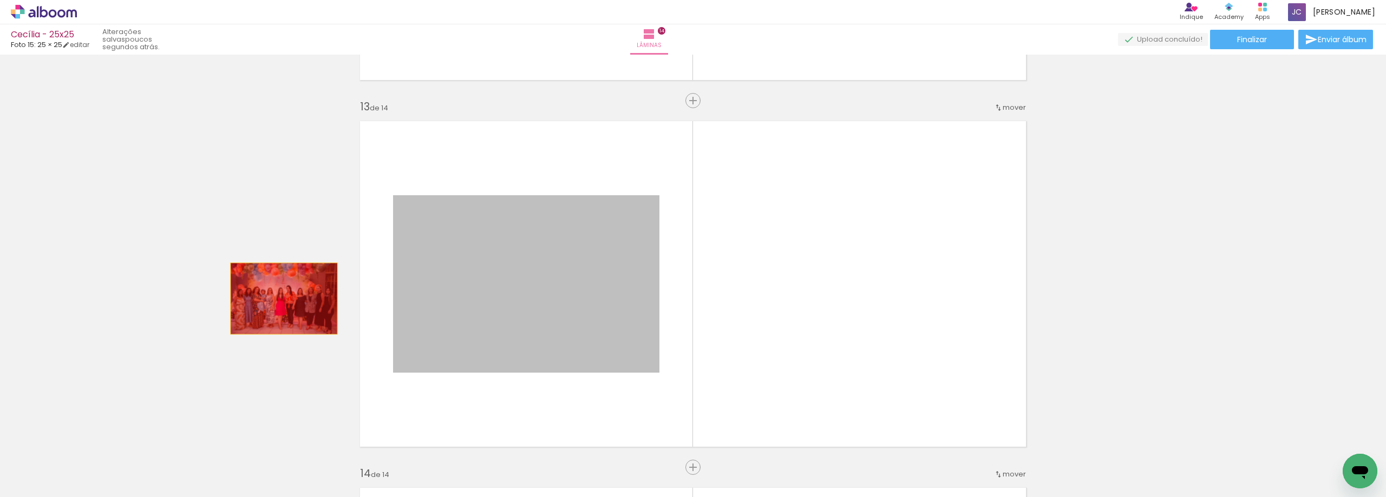
drag, startPoint x: 526, startPoint y: 296, endPoint x: 275, endPoint y: 299, distance: 250.1
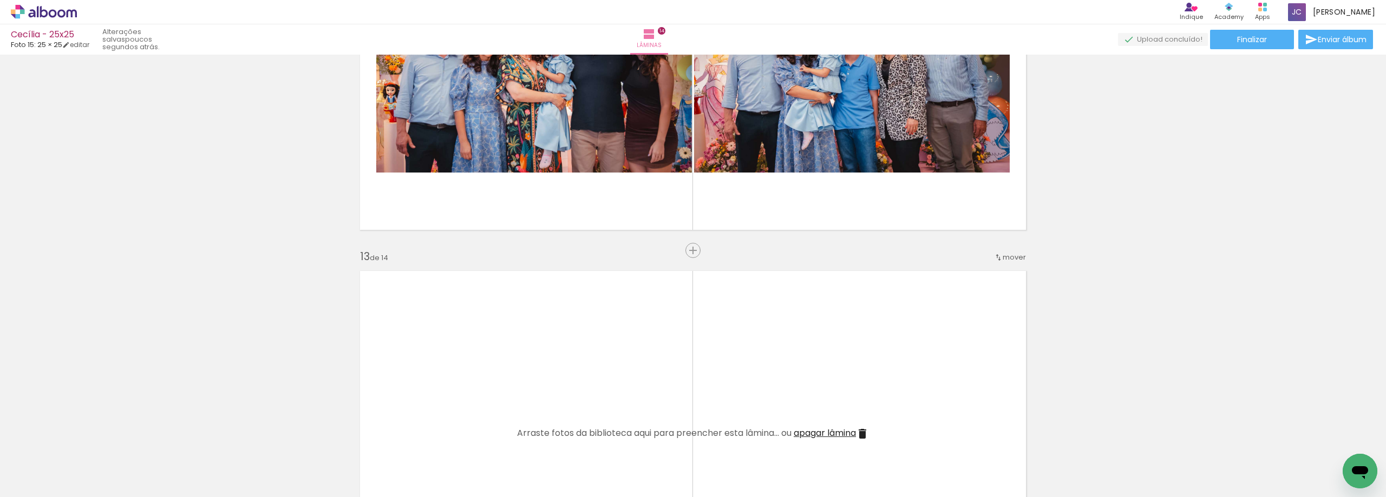
scroll to position [4267, 0]
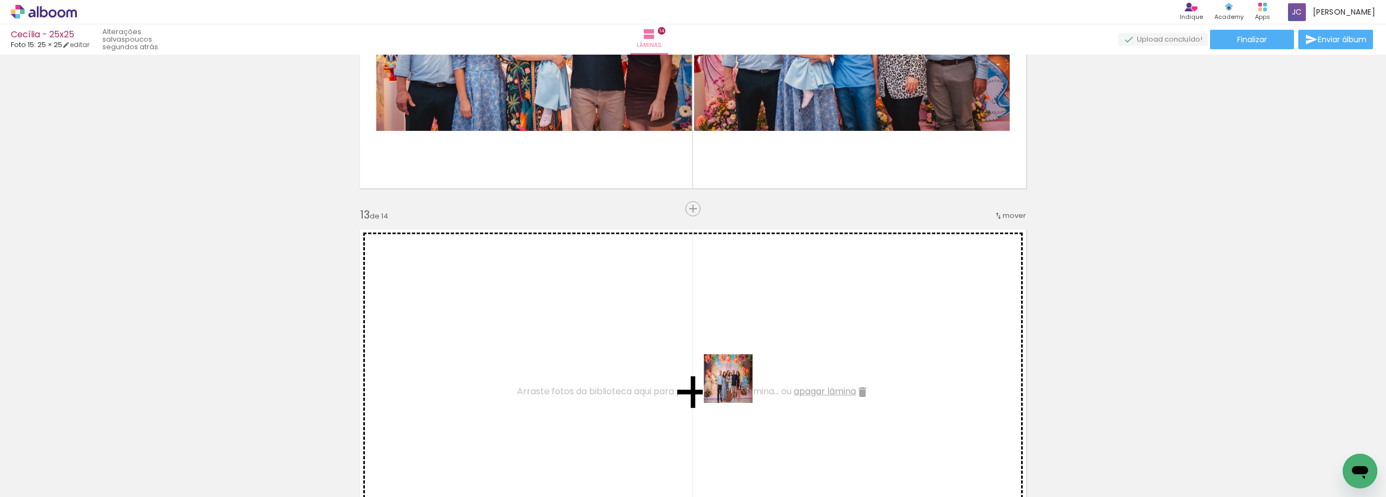
drag, startPoint x: 716, startPoint y: 468, endPoint x: 737, endPoint y: 386, distance: 84.4
click at [737, 386] on quentale-workspace at bounding box center [693, 248] width 1386 height 497
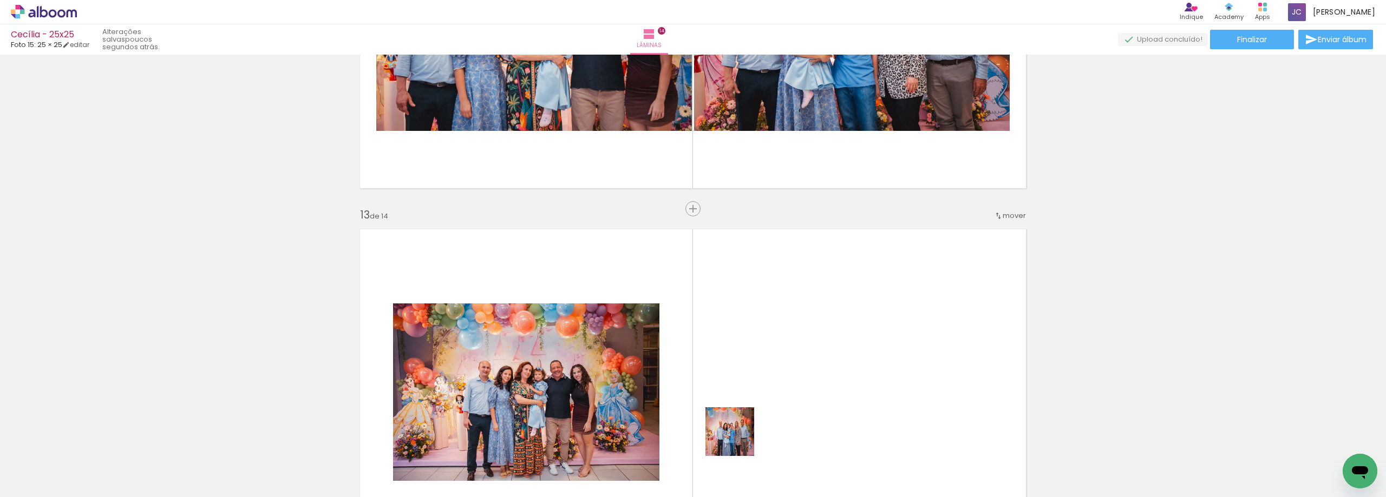
drag, startPoint x: 729, startPoint y: 476, endPoint x: 752, endPoint y: 378, distance: 100.2
click at [752, 378] on quentale-workspace at bounding box center [693, 248] width 1386 height 497
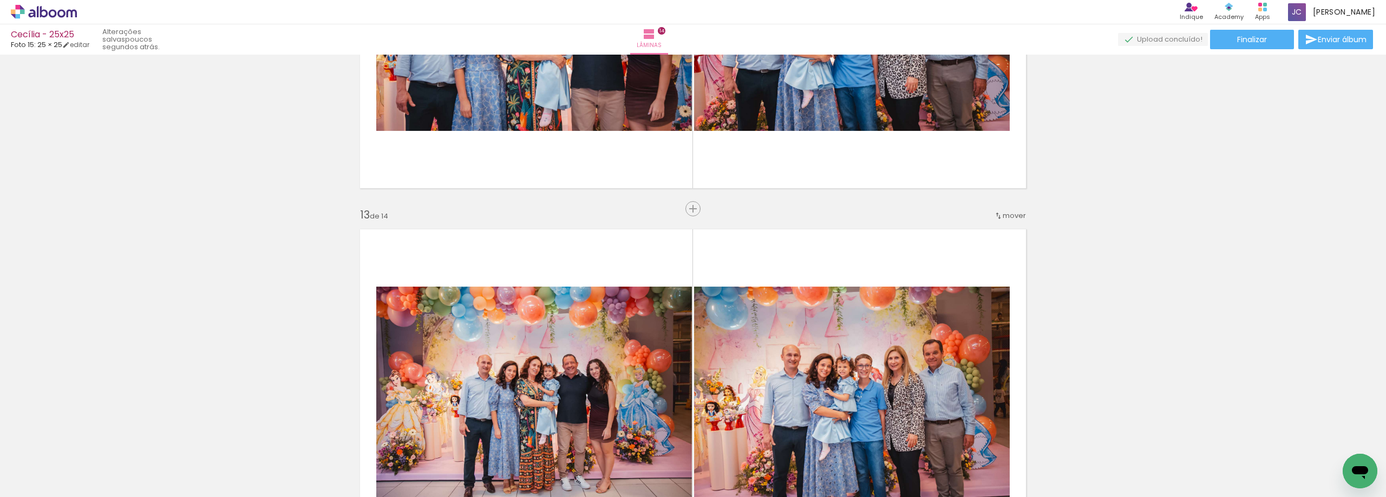
scroll to position [0, 907]
